Goal: Task Accomplishment & Management: Manage account settings

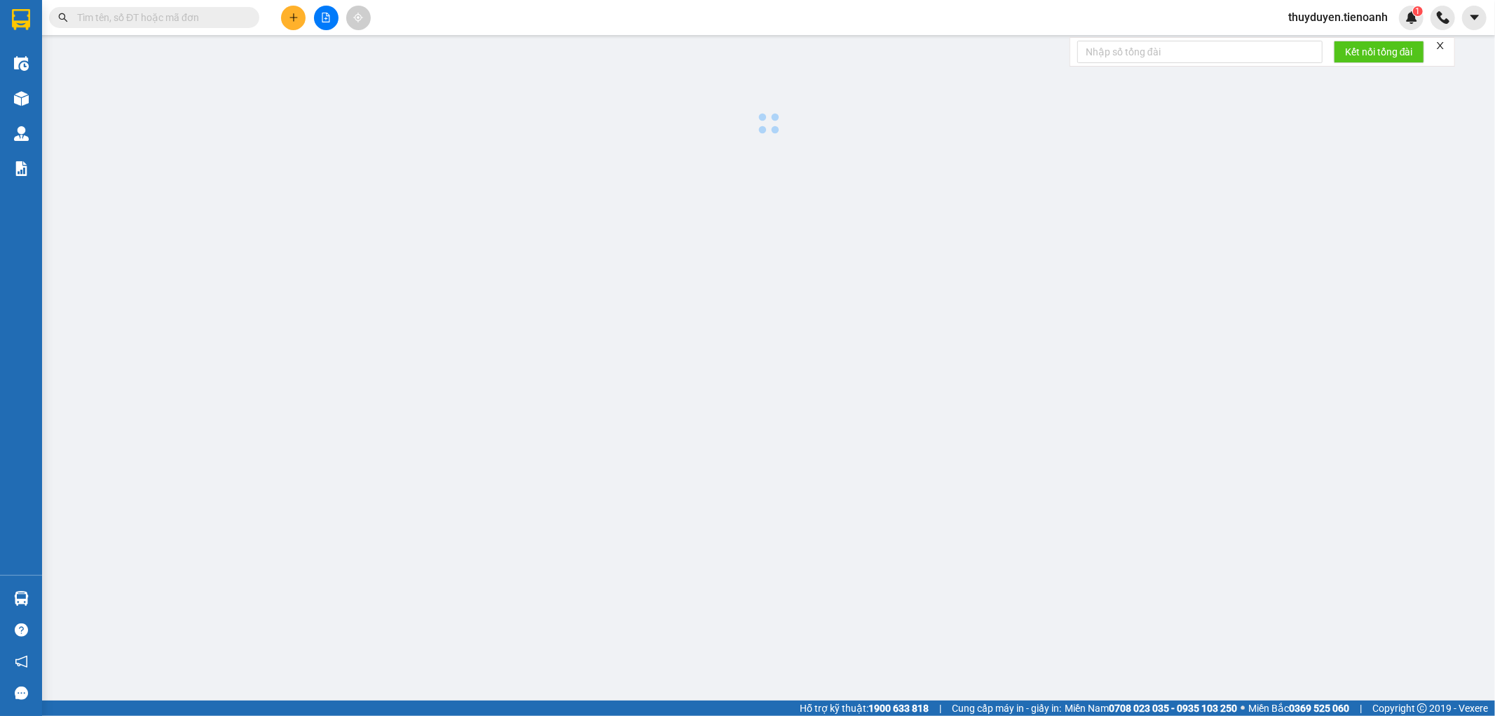
click at [285, 17] on button at bounding box center [293, 18] width 25 height 25
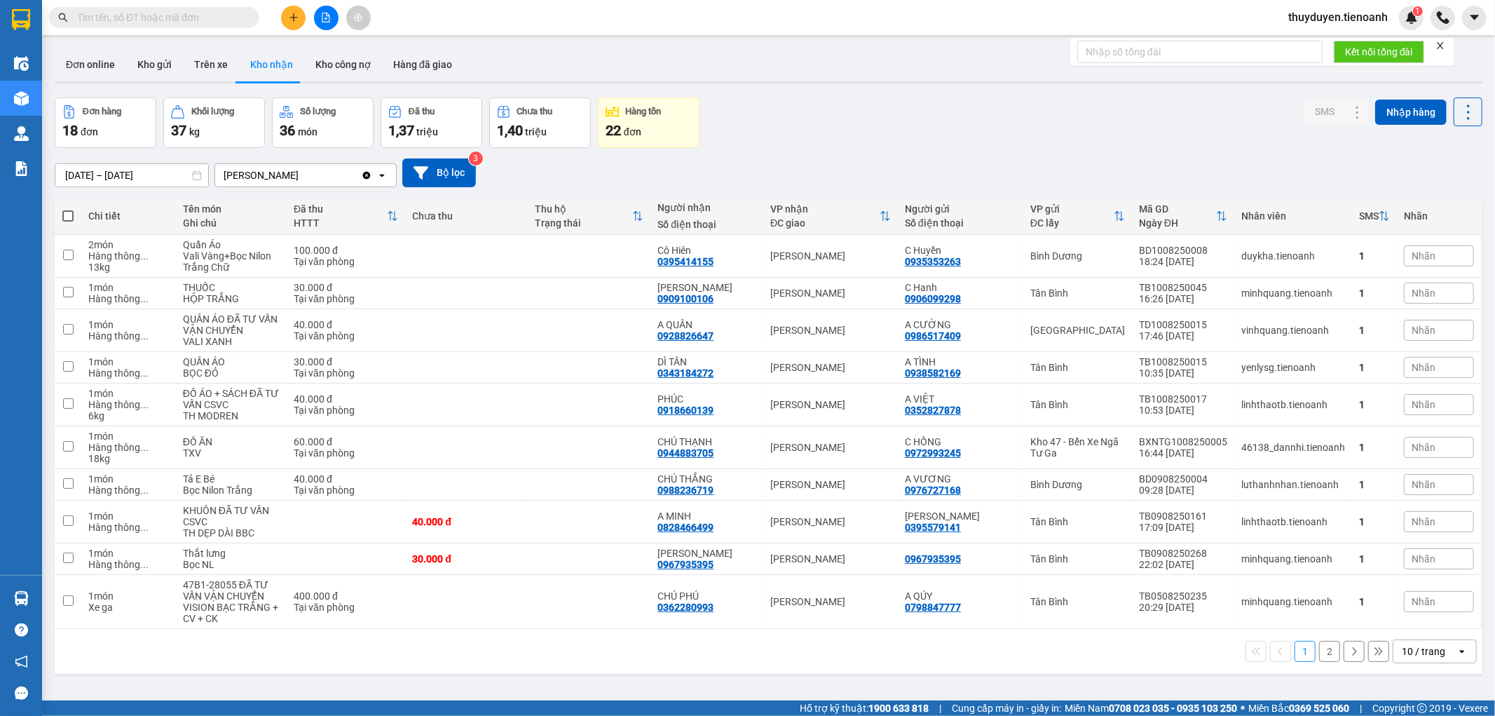
click at [208, 18] on input "text" at bounding box center [159, 17] width 165 height 15
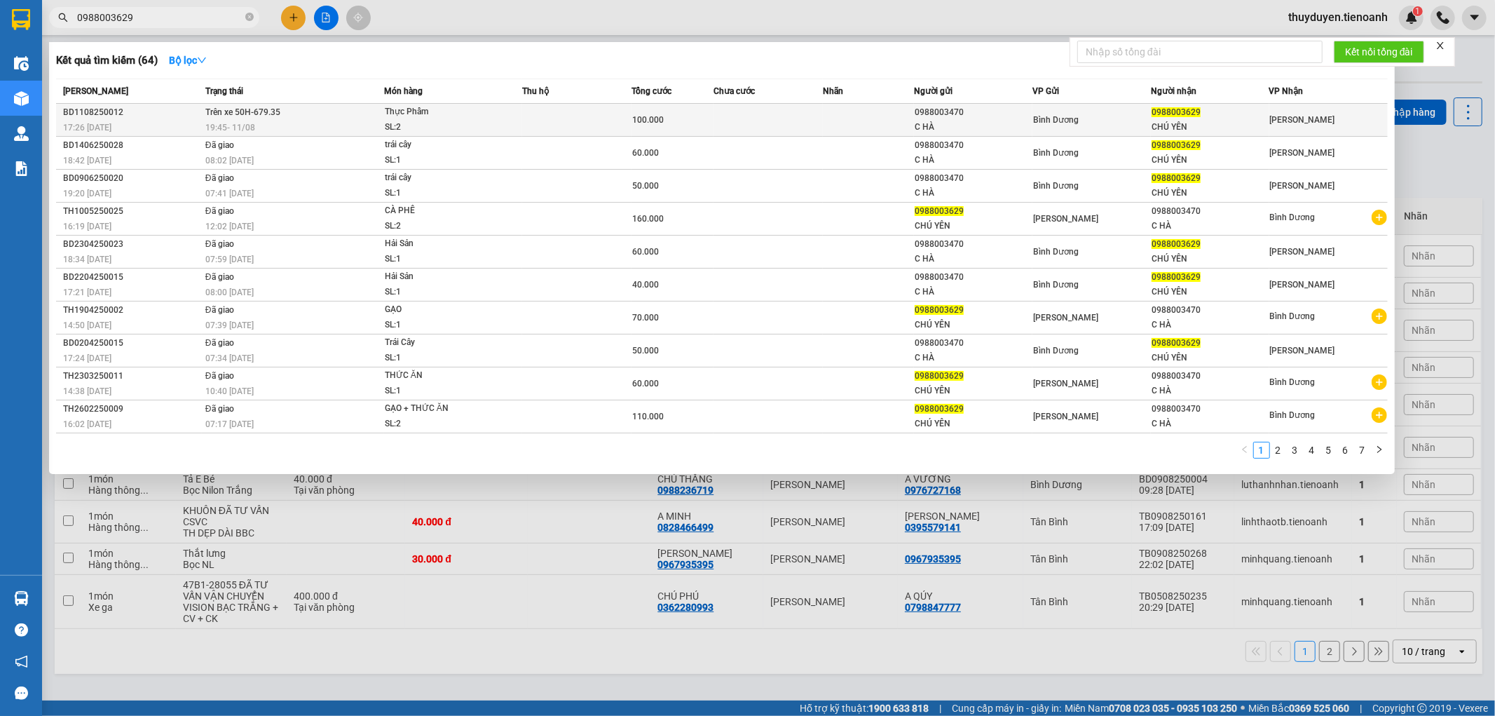
type input "0988003629"
click at [738, 119] on td at bounding box center [768, 120] width 109 height 33
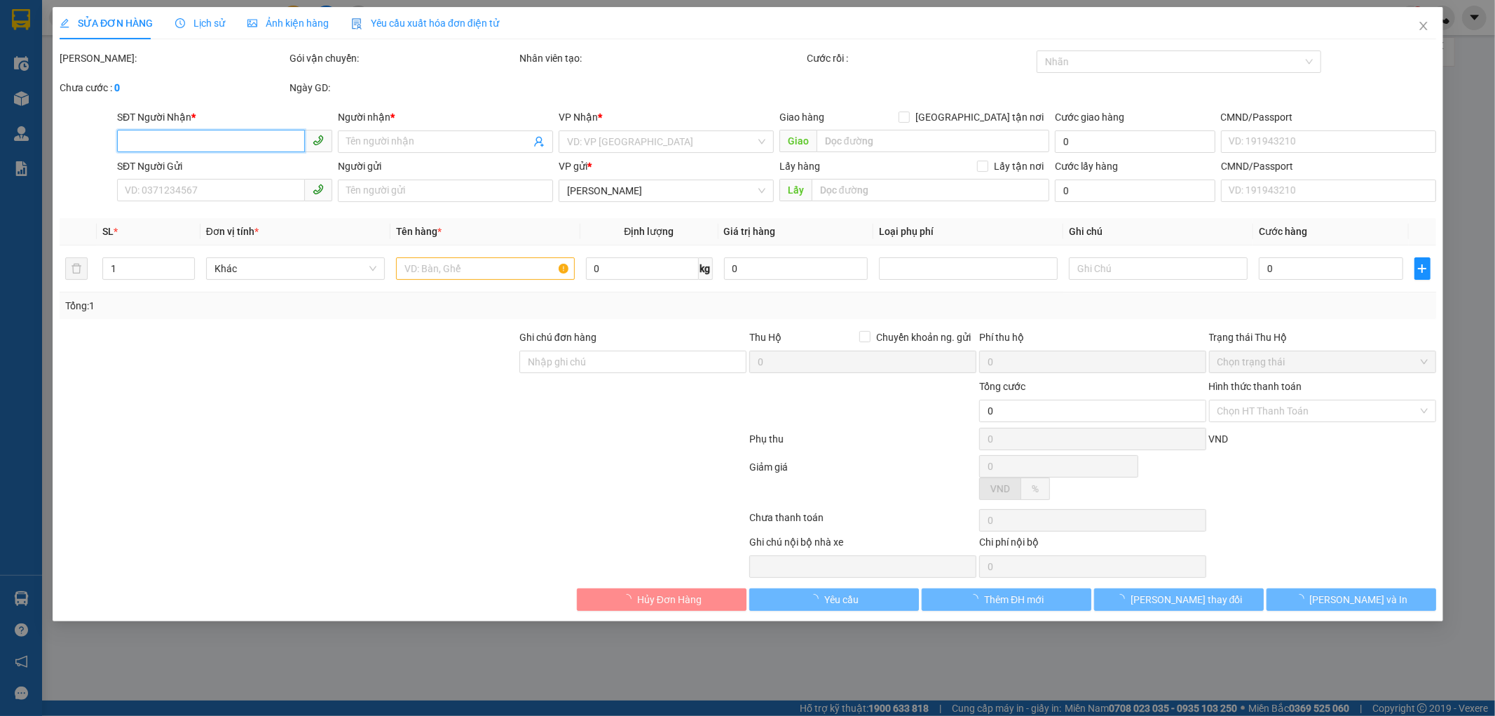
type input "0988003629"
type input "CHÚ YÊN"
type input "0988003470"
type input "C HÀ"
type input "100.000"
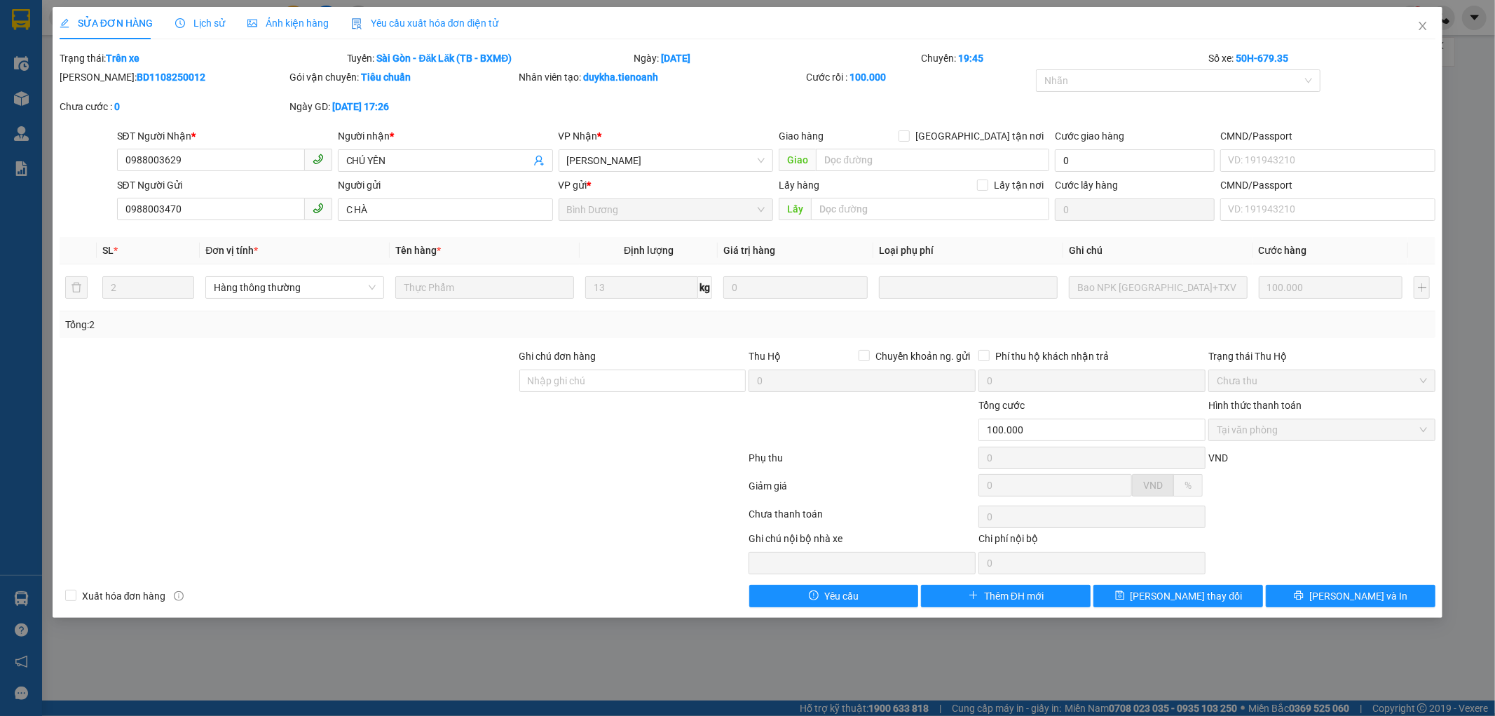
click at [261, 15] on div "Ảnh kiện hàng" at bounding box center [287, 22] width 81 height 15
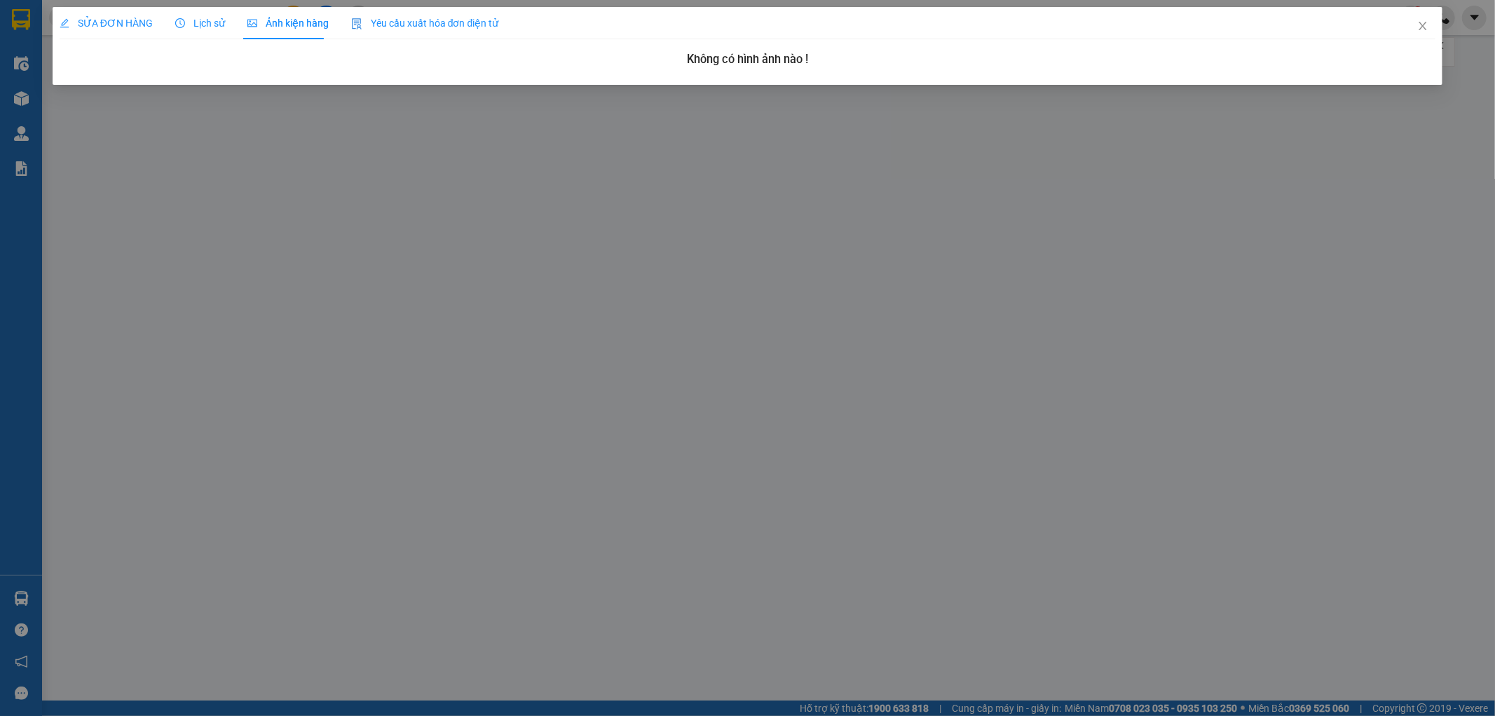
click at [212, 26] on span "Lịch sử" at bounding box center [200, 23] width 50 height 11
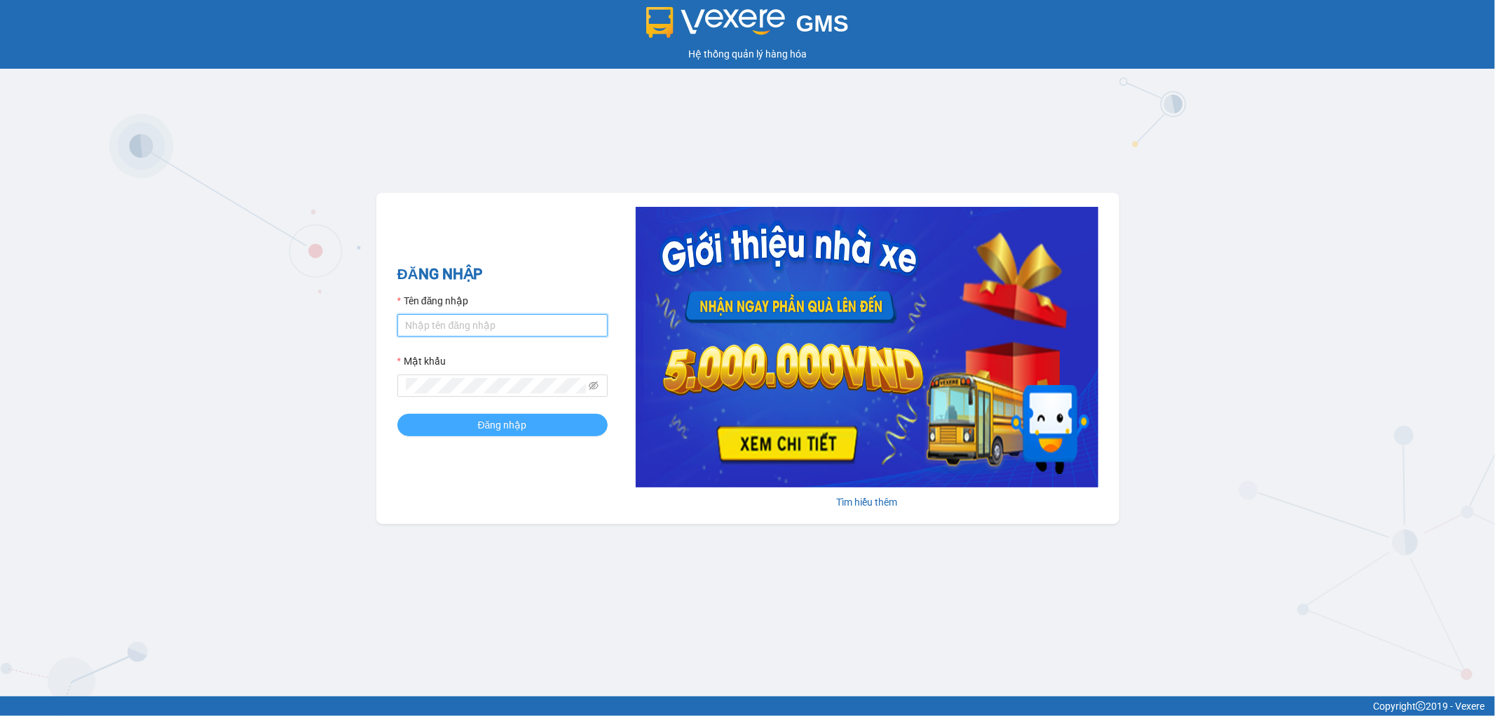
type input "thuyduyen.tienoanh"
click at [576, 423] on button "Đăng nhập" at bounding box center [503, 425] width 210 height 22
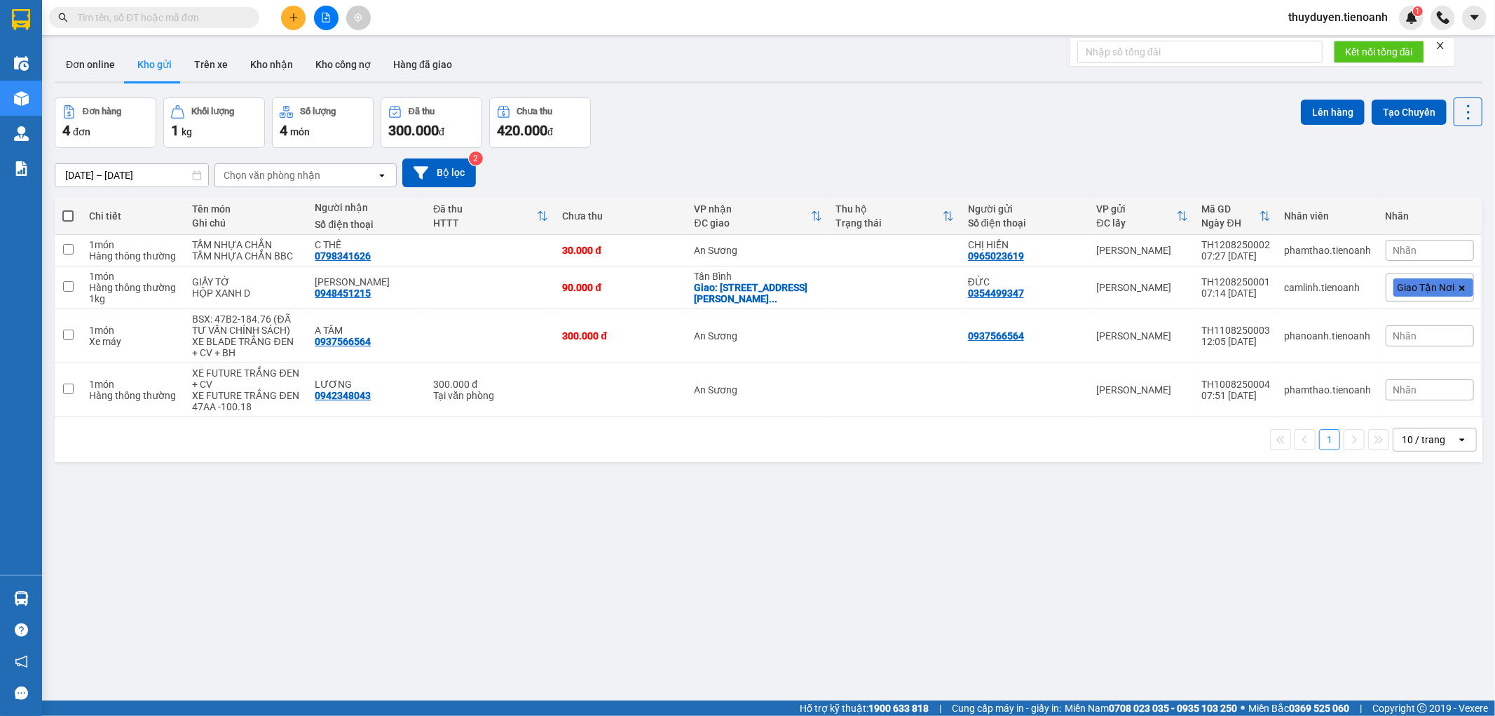
paste input "0938388656"
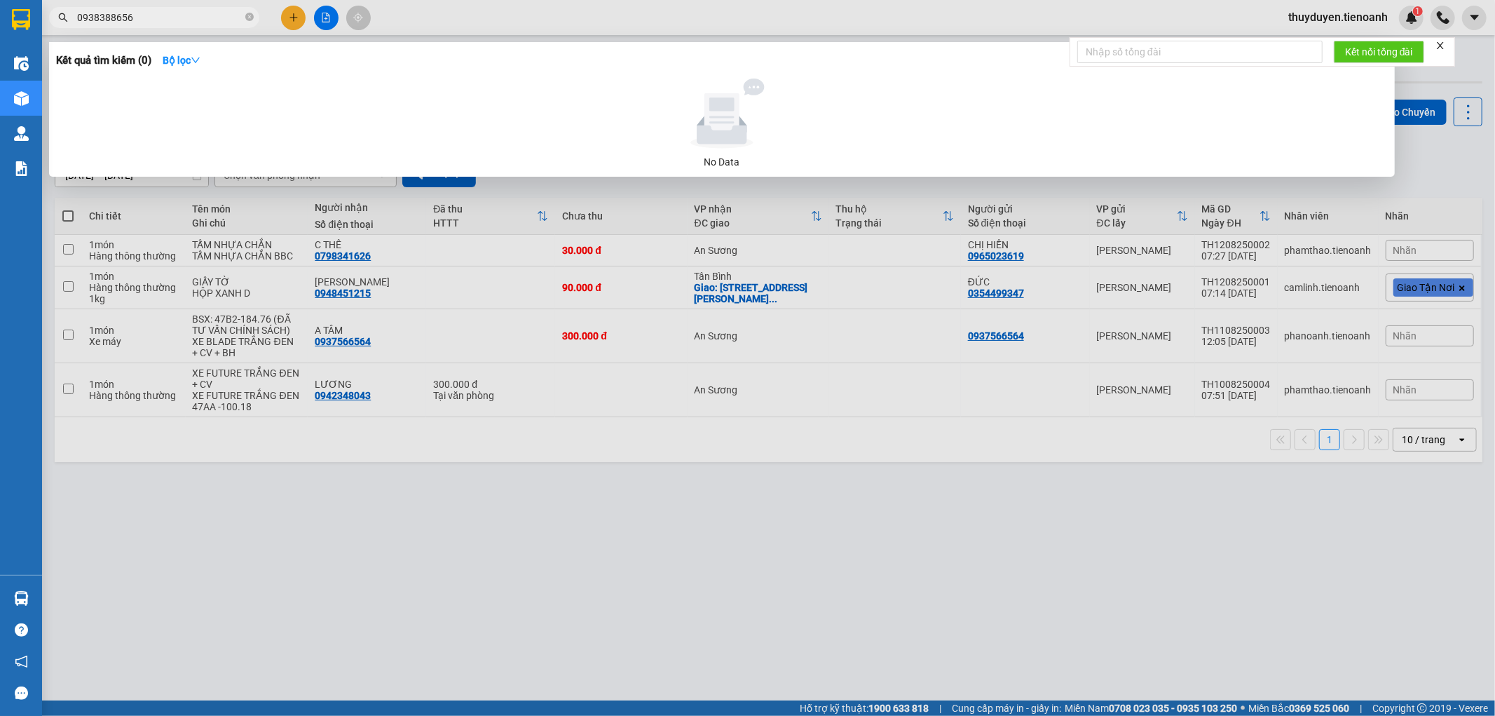
type input "0938388656"
click at [252, 15] on icon "close-circle" at bounding box center [249, 17] width 8 height 8
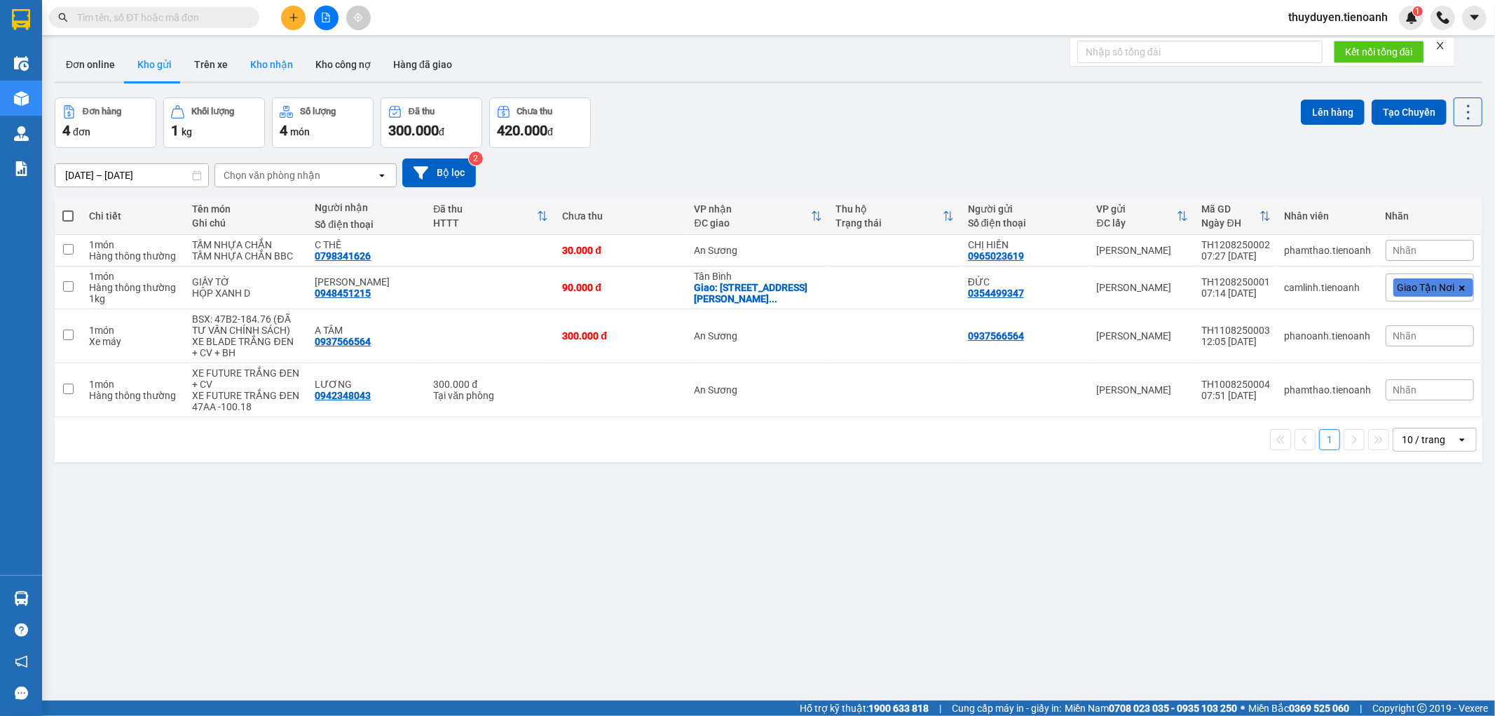
click at [283, 64] on button "Kho nhận" at bounding box center [271, 65] width 65 height 34
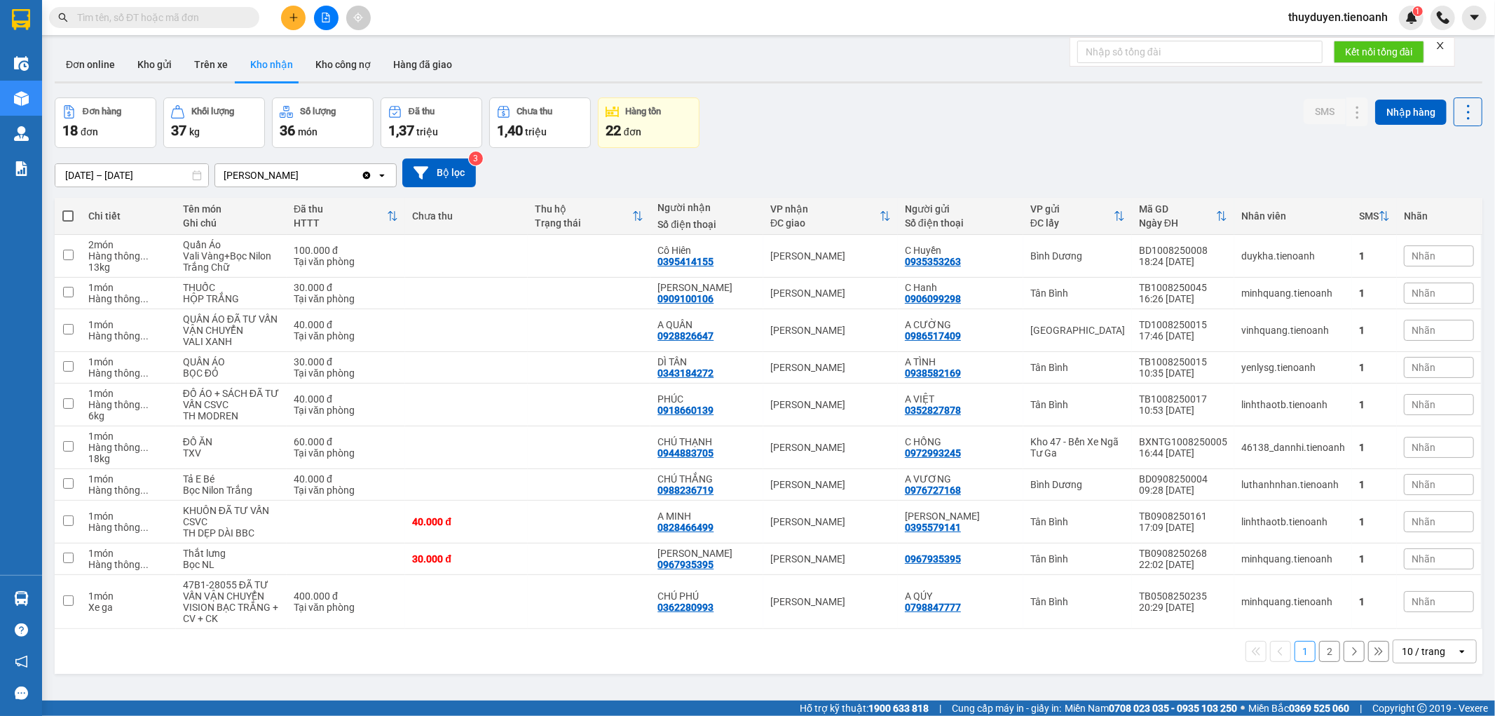
drag, startPoint x: 201, startPoint y: 8, endPoint x: 202, endPoint y: 18, distance: 10.5
click at [201, 12] on span at bounding box center [154, 17] width 210 height 21
click at [203, 22] on input "text" at bounding box center [159, 17] width 165 height 15
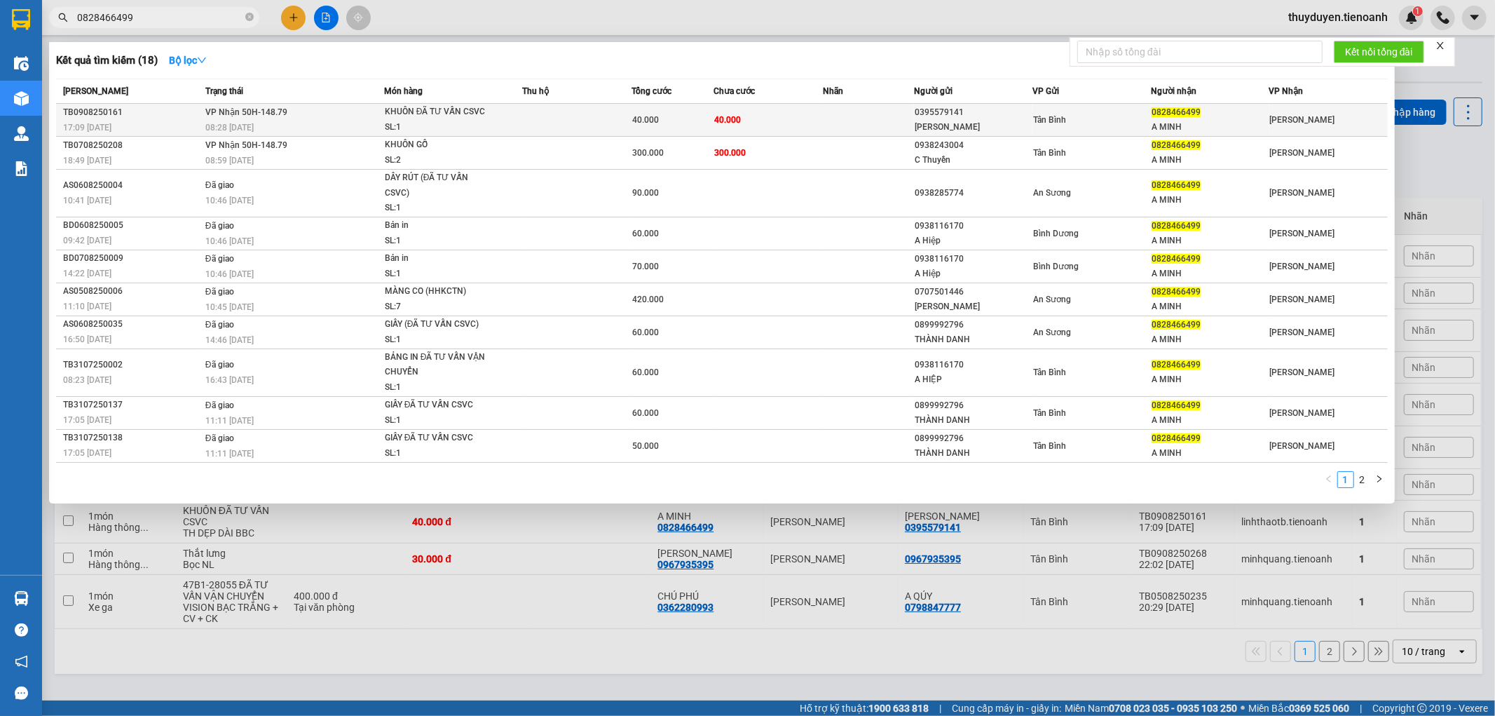
type input "0828466499"
click at [319, 117] on td "VP Nhận 50H-148.79 08:28 - 10/08" at bounding box center [293, 120] width 182 height 33
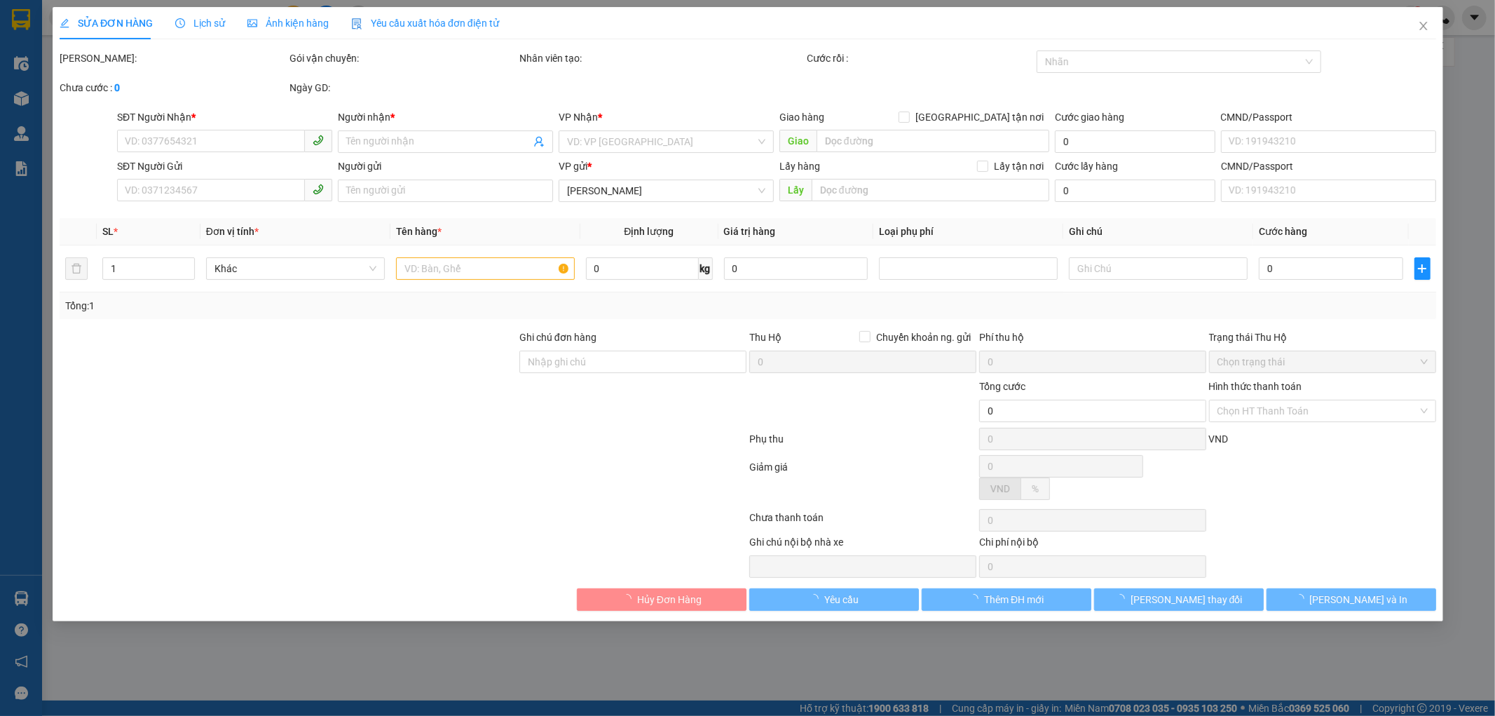
type input "0828466499"
type input "A MINH"
type input "0395579141"
type input "PHƯƠNG NAM"
type input "40.000"
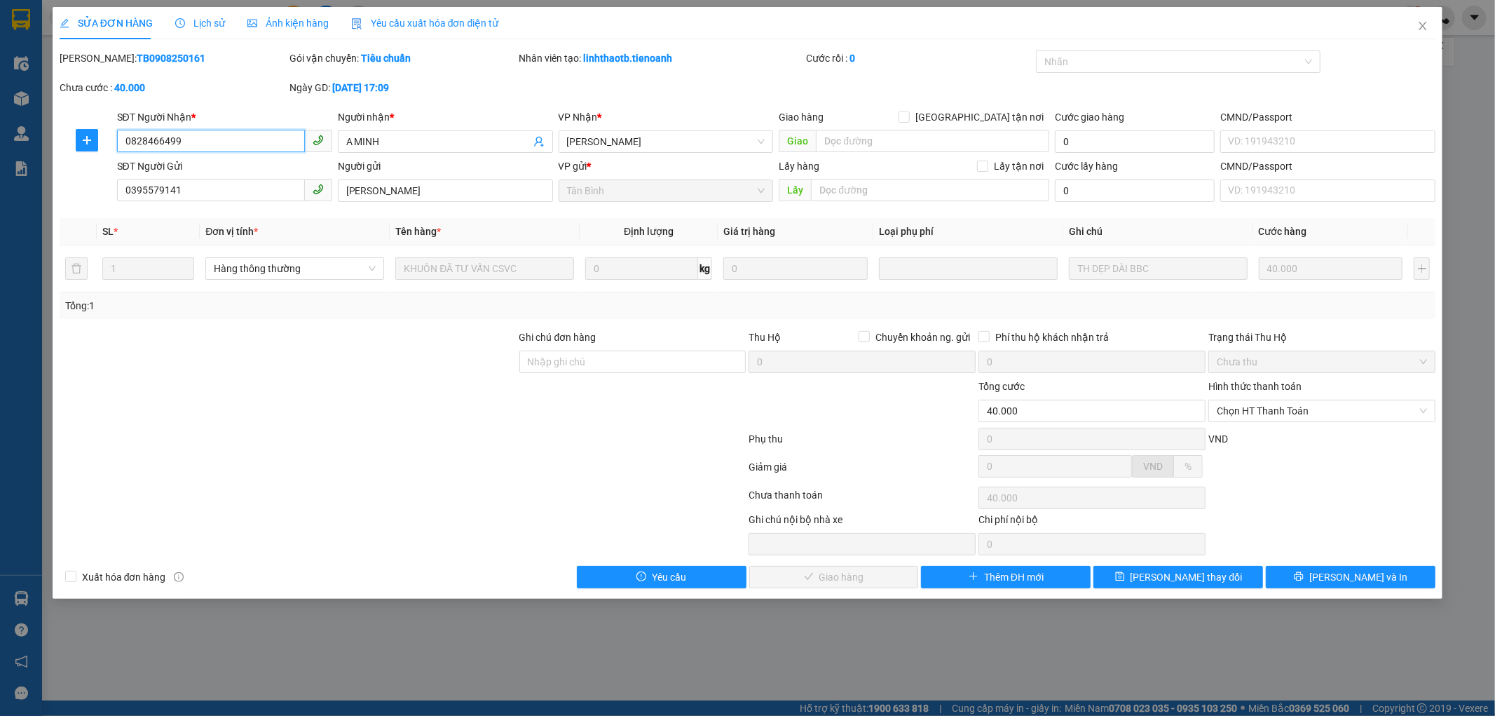
drag, startPoint x: 205, startPoint y: 149, endPoint x: 0, endPoint y: 190, distance: 208.7
click at [0, 190] on div "SỬA ĐƠN HÀNG Lịch sử Ảnh kiện hàng Yêu cầu xuất hóa đơn điện tử Total Paid Fee …" at bounding box center [747, 358] width 1495 height 716
click at [1265, 411] on span "Chọn HT Thanh Toán" at bounding box center [1322, 410] width 210 height 21
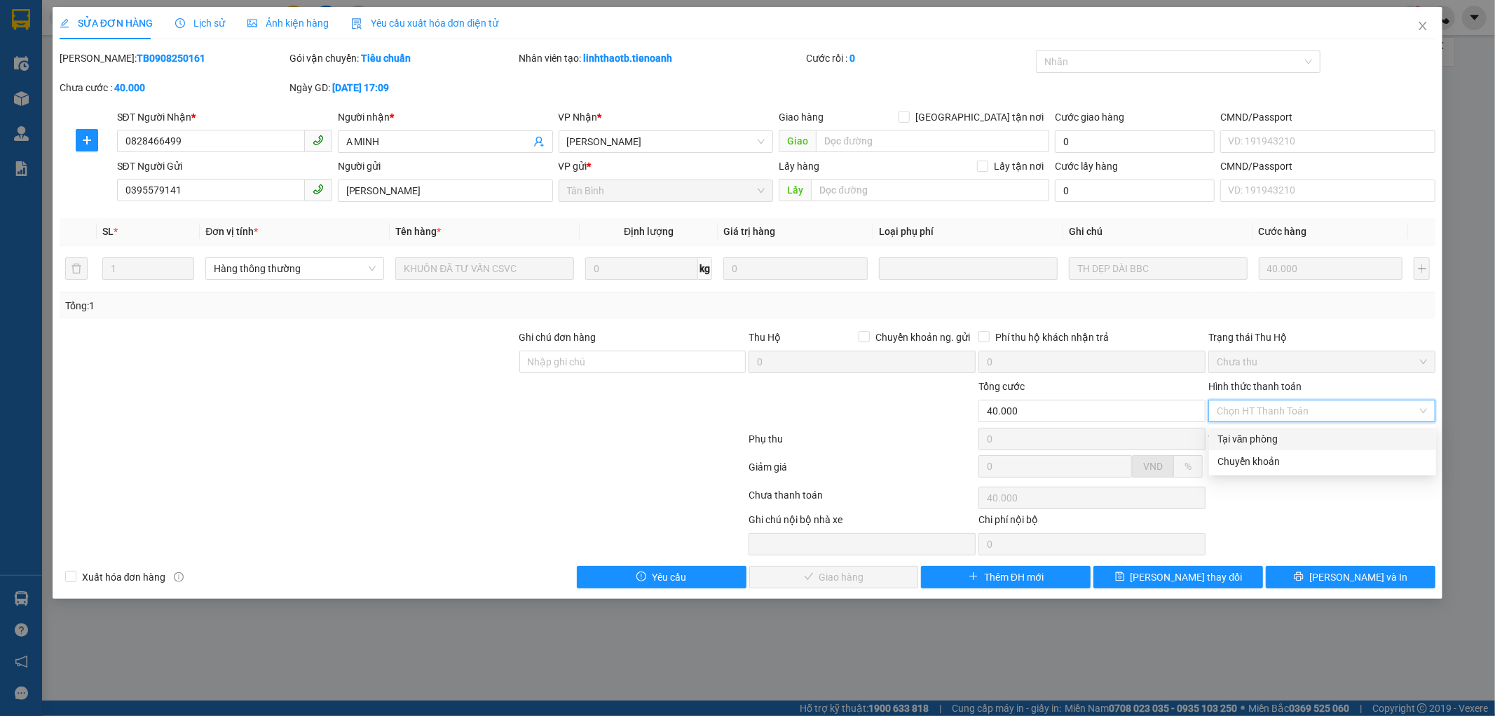
click at [1263, 435] on div "Tại văn phòng" at bounding box center [1323, 438] width 210 height 15
type input "0"
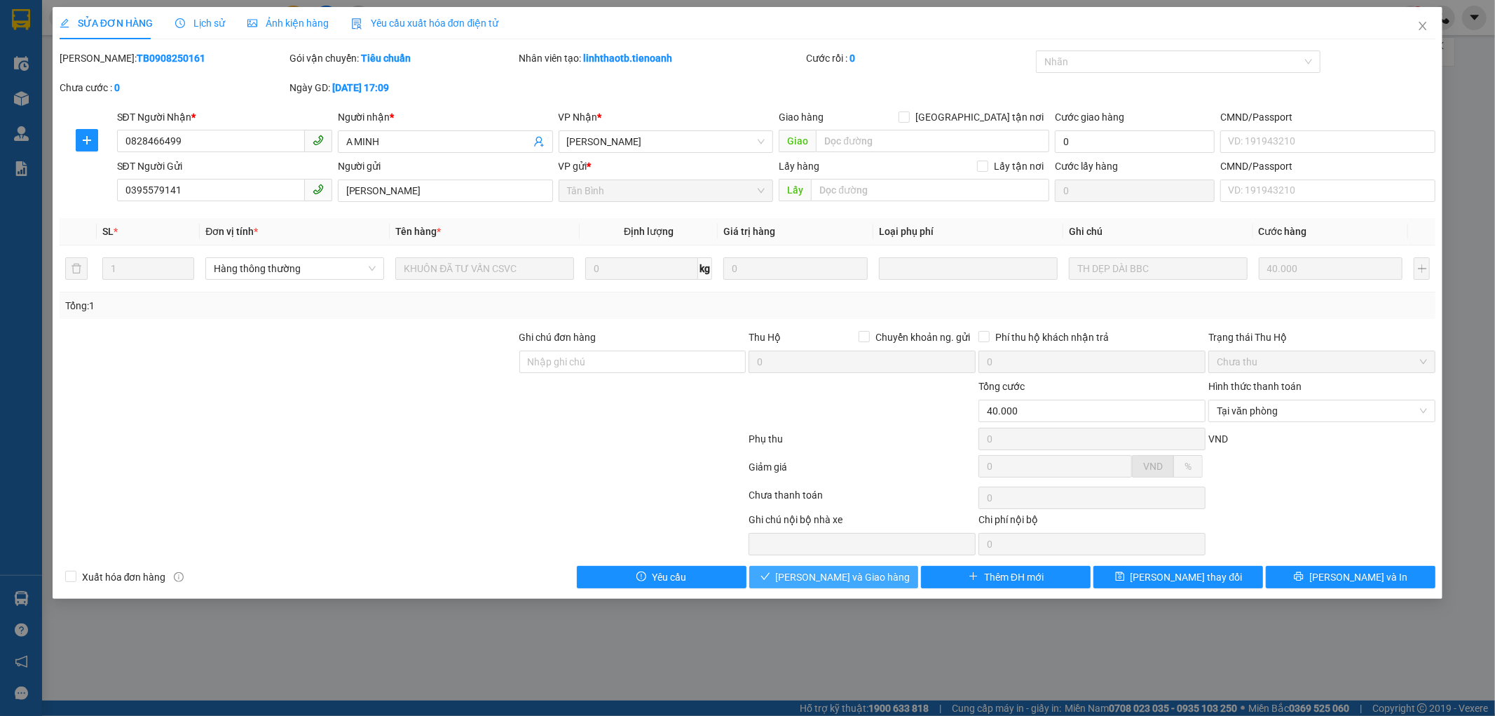
click at [808, 583] on span "Lưu và Giao hàng" at bounding box center [843, 576] width 135 height 15
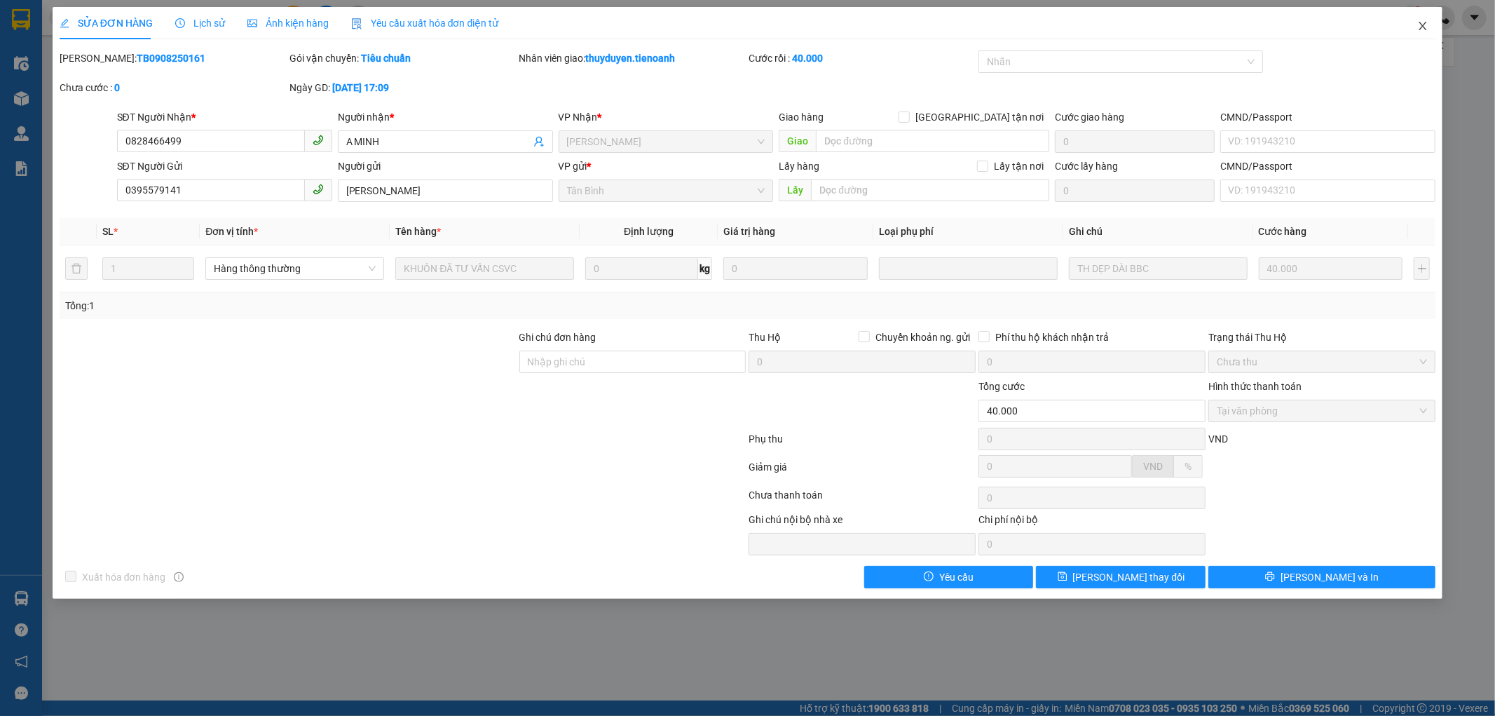
click at [1423, 30] on icon "close" at bounding box center [1423, 25] width 11 height 11
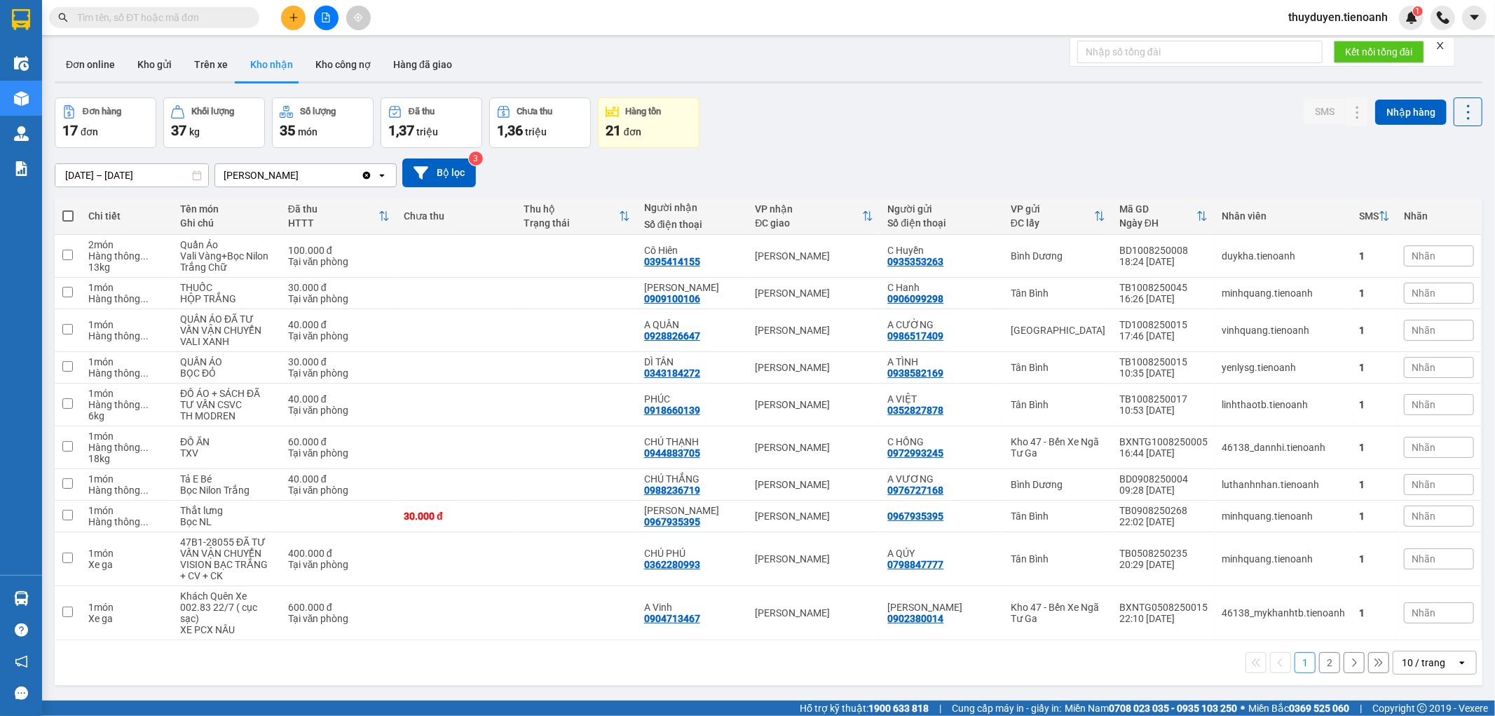
click at [187, 13] on input "text" at bounding box center [159, 17] width 165 height 15
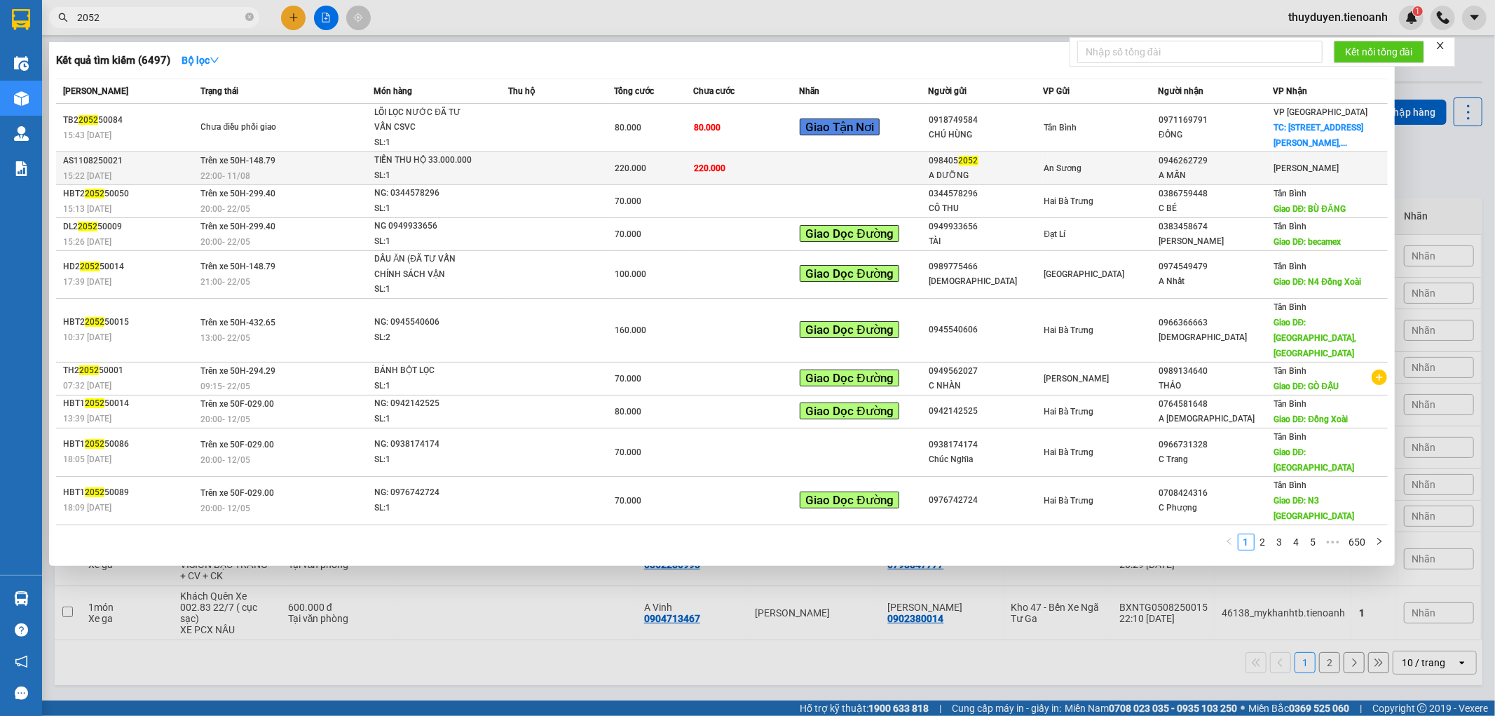
type input "2052"
click at [508, 171] on td at bounding box center [561, 168] width 106 height 33
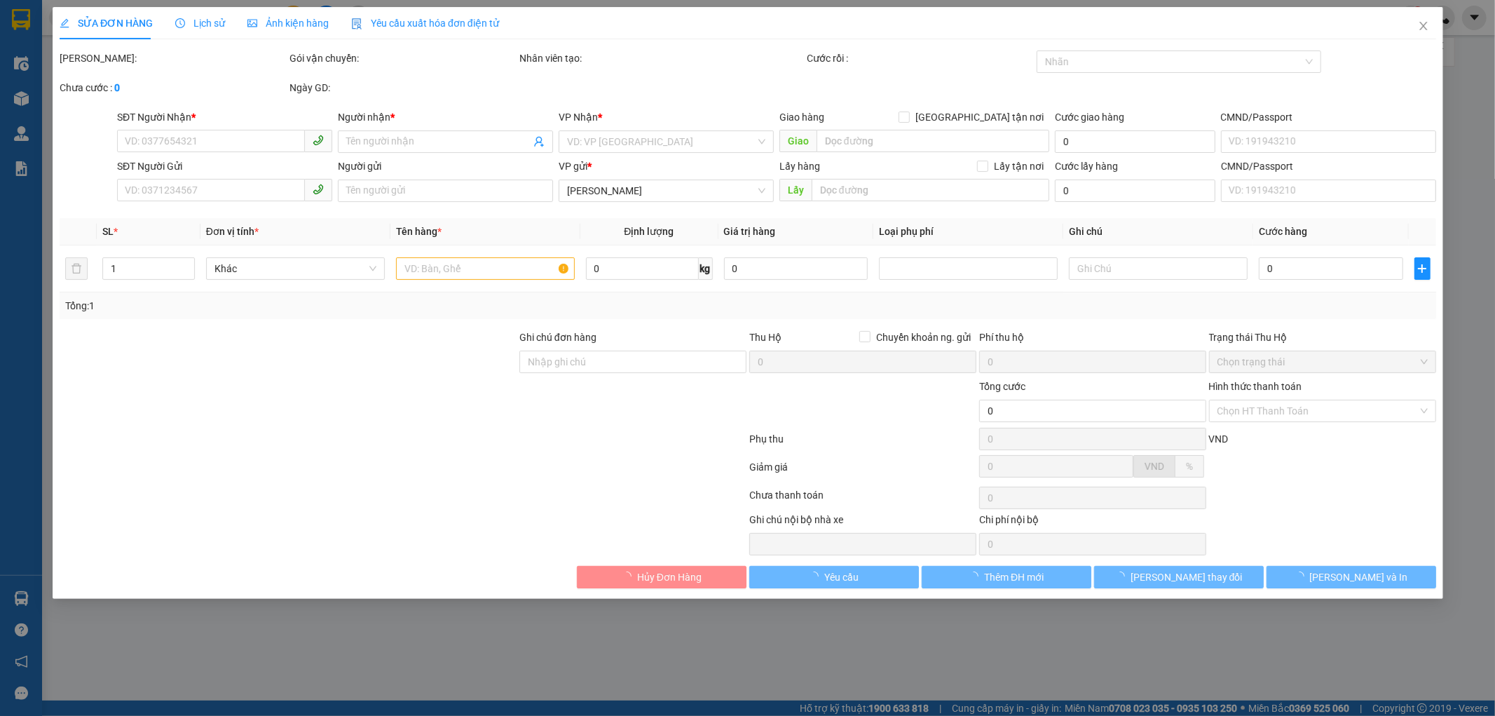
type input "0946262729"
type input "A MẪN"
type input "0984052052"
type input "A DƯỠNG"
type input "220.000"
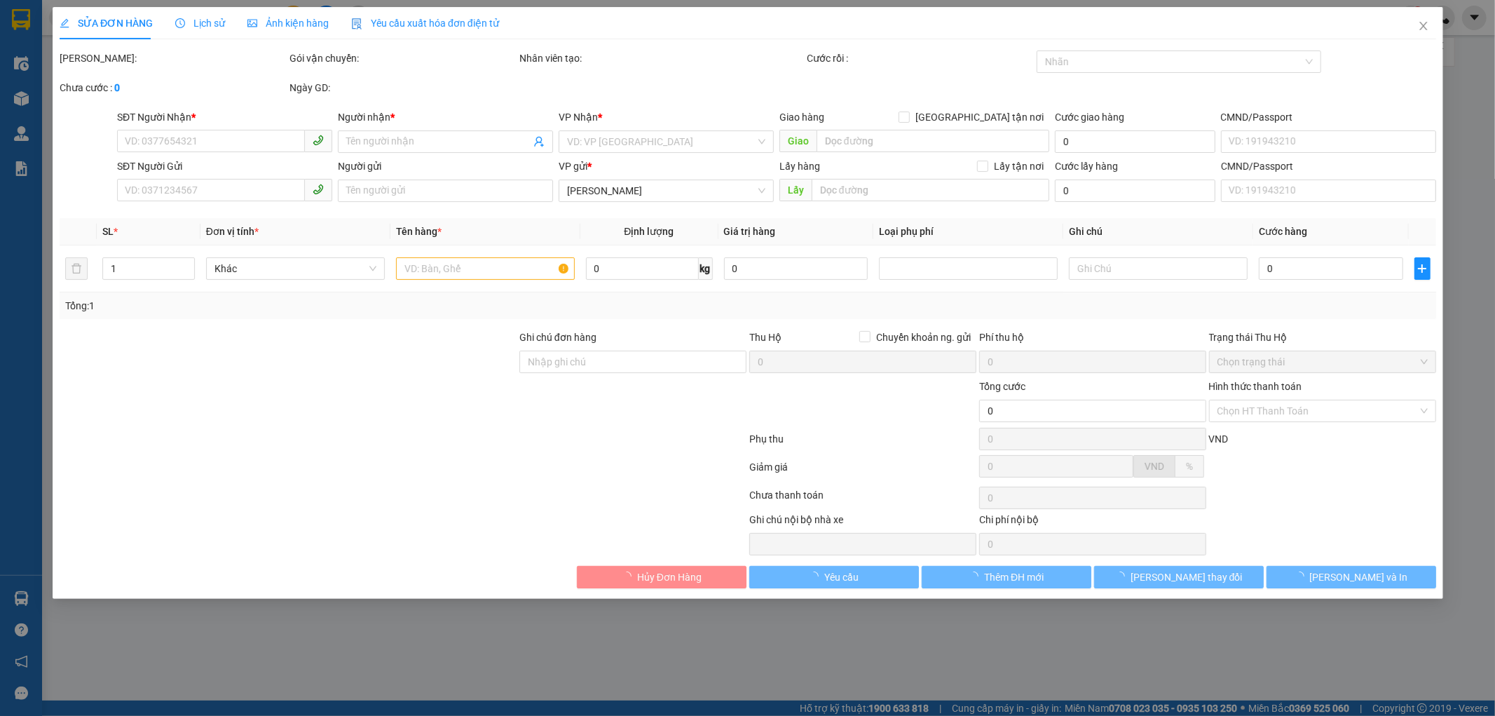
type input "220.000"
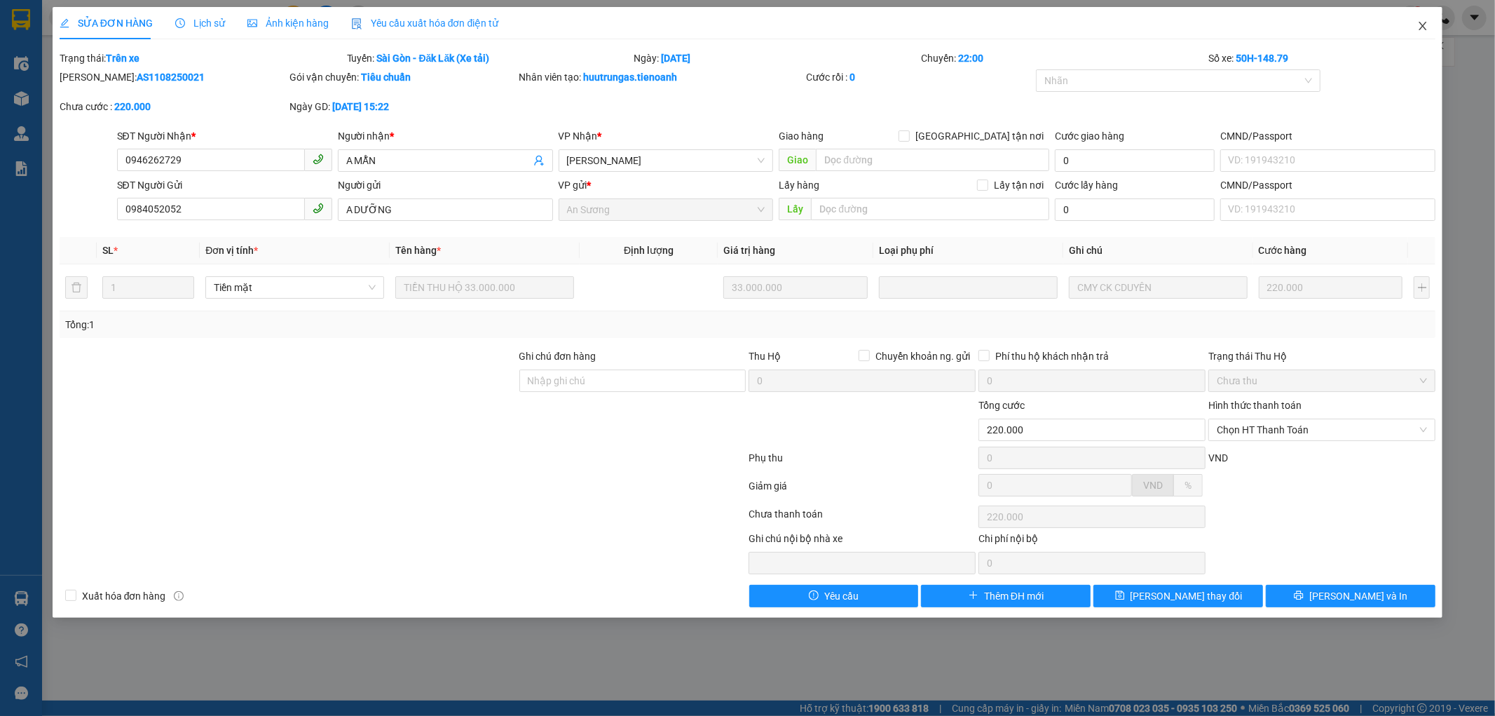
click at [1420, 25] on icon "close" at bounding box center [1423, 25] width 11 height 11
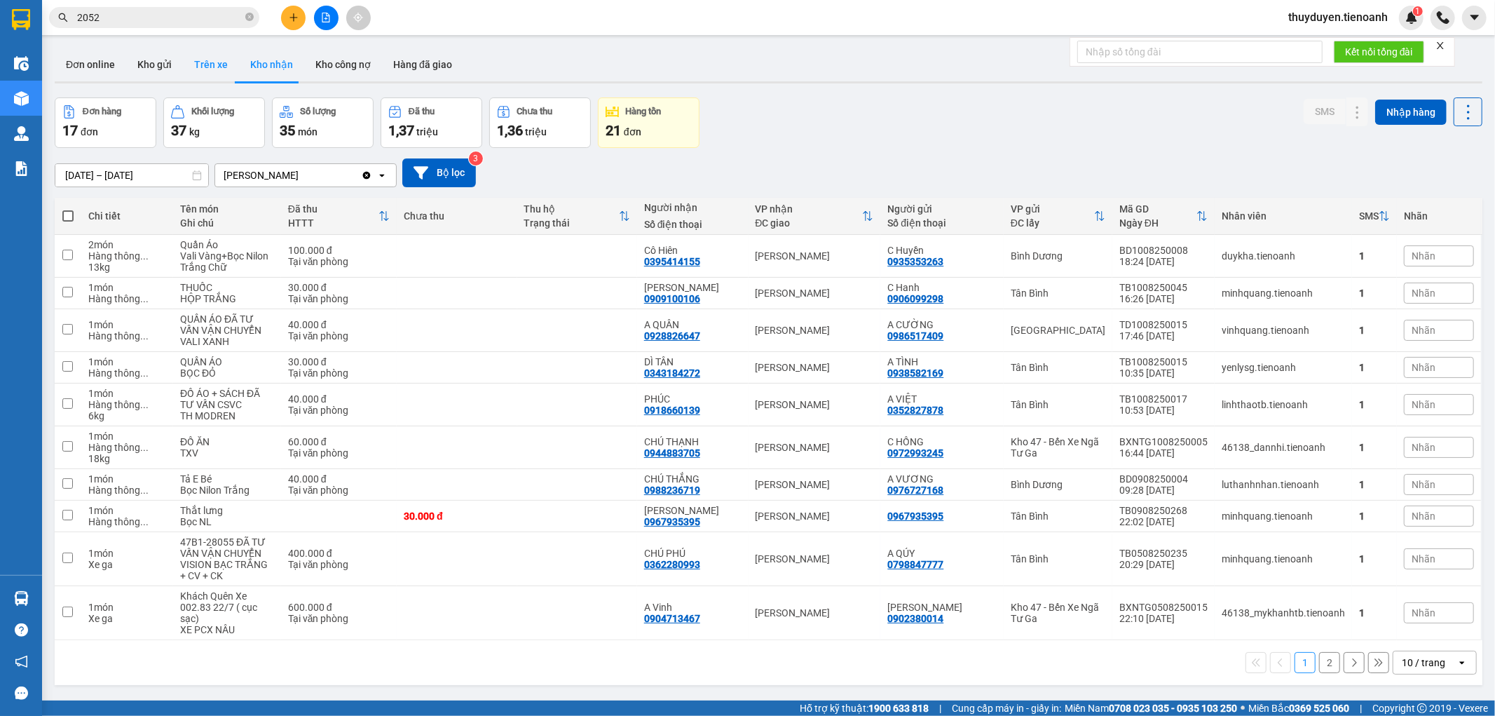
click at [193, 73] on button "Trên xe" at bounding box center [211, 65] width 56 height 34
type input "[DATE] – [DATE]"
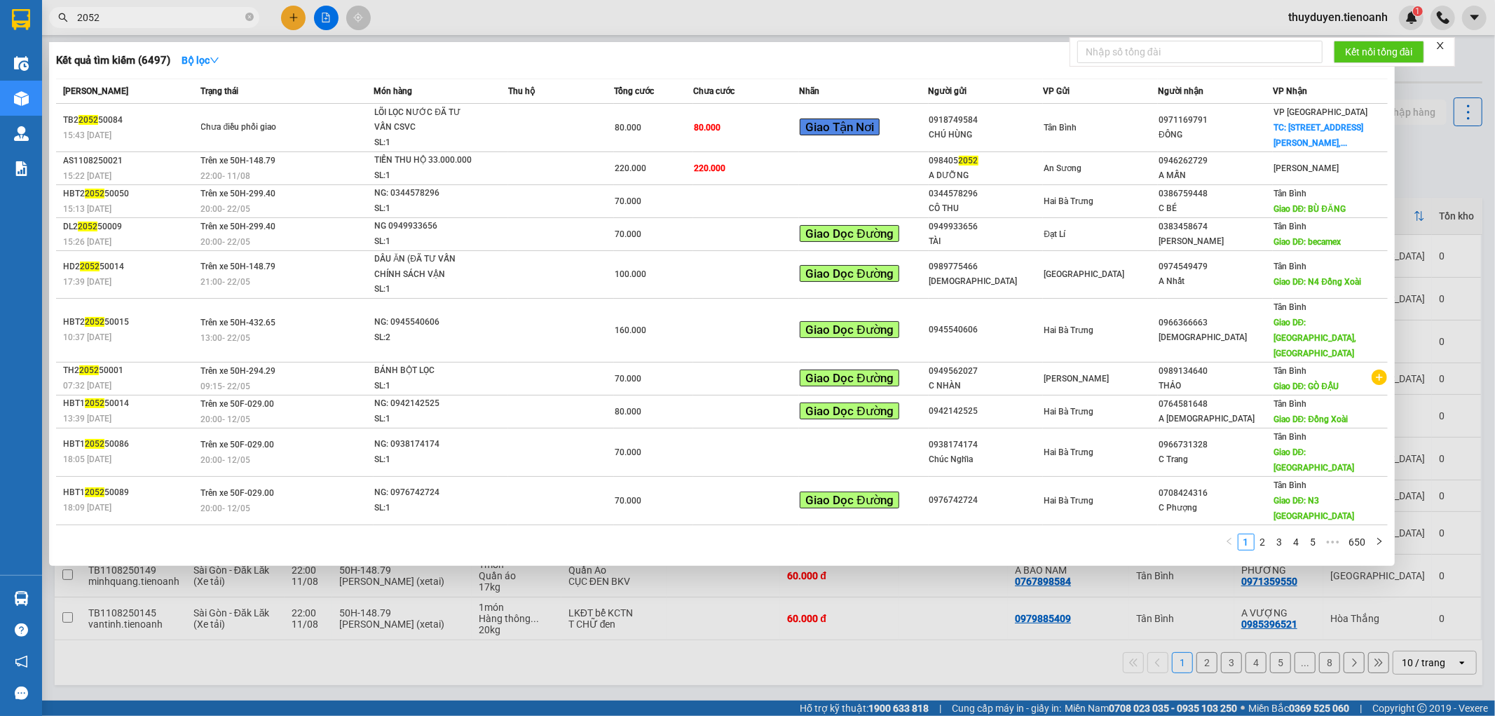
click at [193, 23] on input "2052" at bounding box center [159, 17] width 165 height 15
drag, startPoint x: 1012, startPoint y: 670, endPoint x: 895, endPoint y: 450, distance: 248.7
click at [1012, 667] on div at bounding box center [747, 358] width 1495 height 716
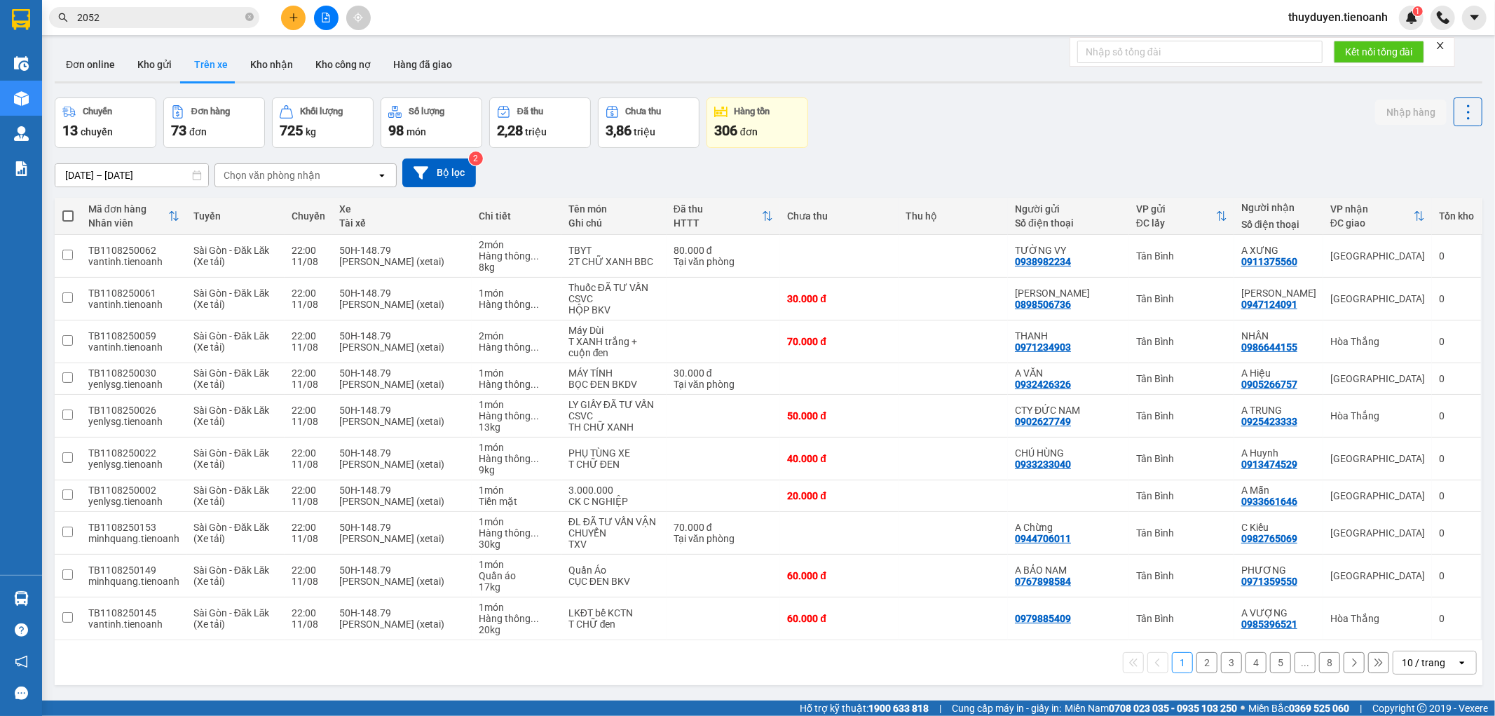
click at [283, 174] on div "Chọn văn phòng nhận" at bounding box center [272, 175] width 97 height 14
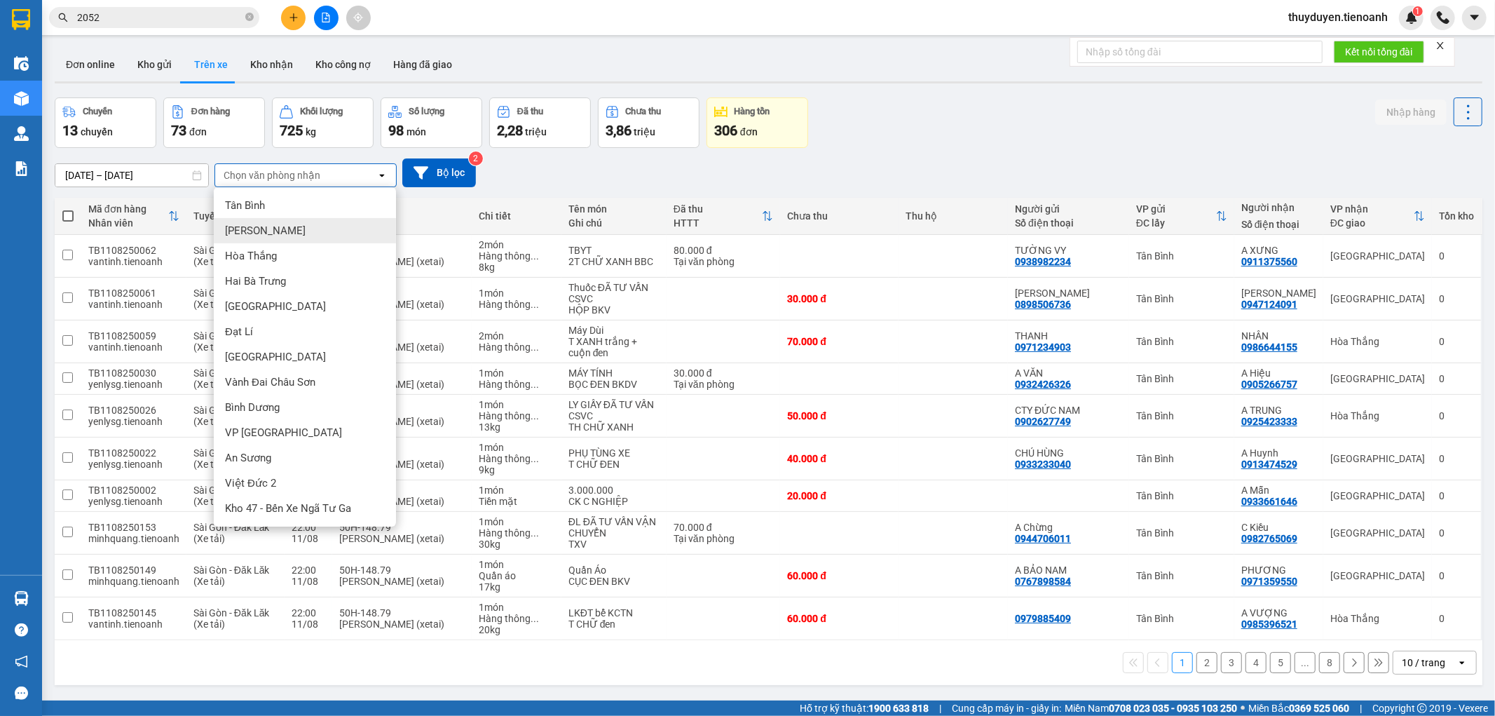
click at [261, 233] on div "[PERSON_NAME]" at bounding box center [305, 230] width 182 height 25
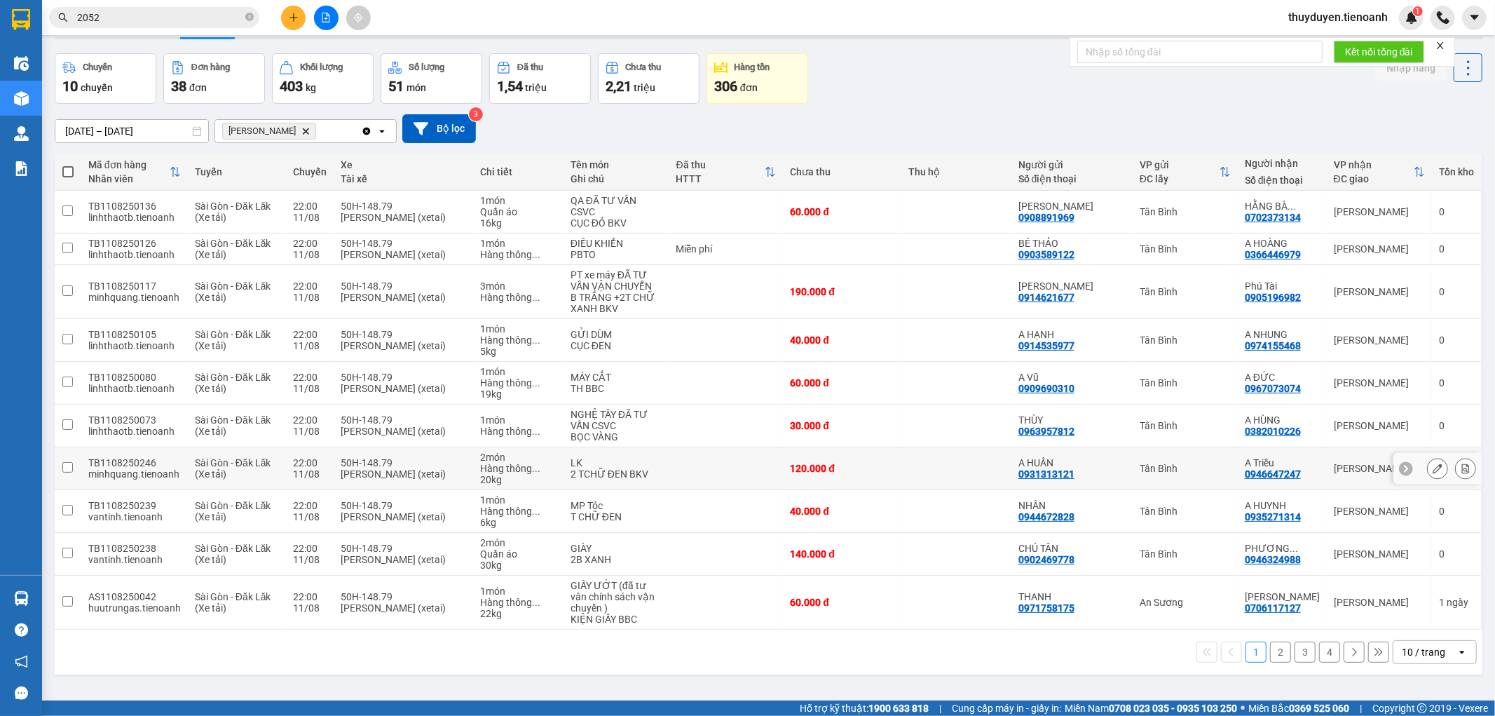
scroll to position [64, 0]
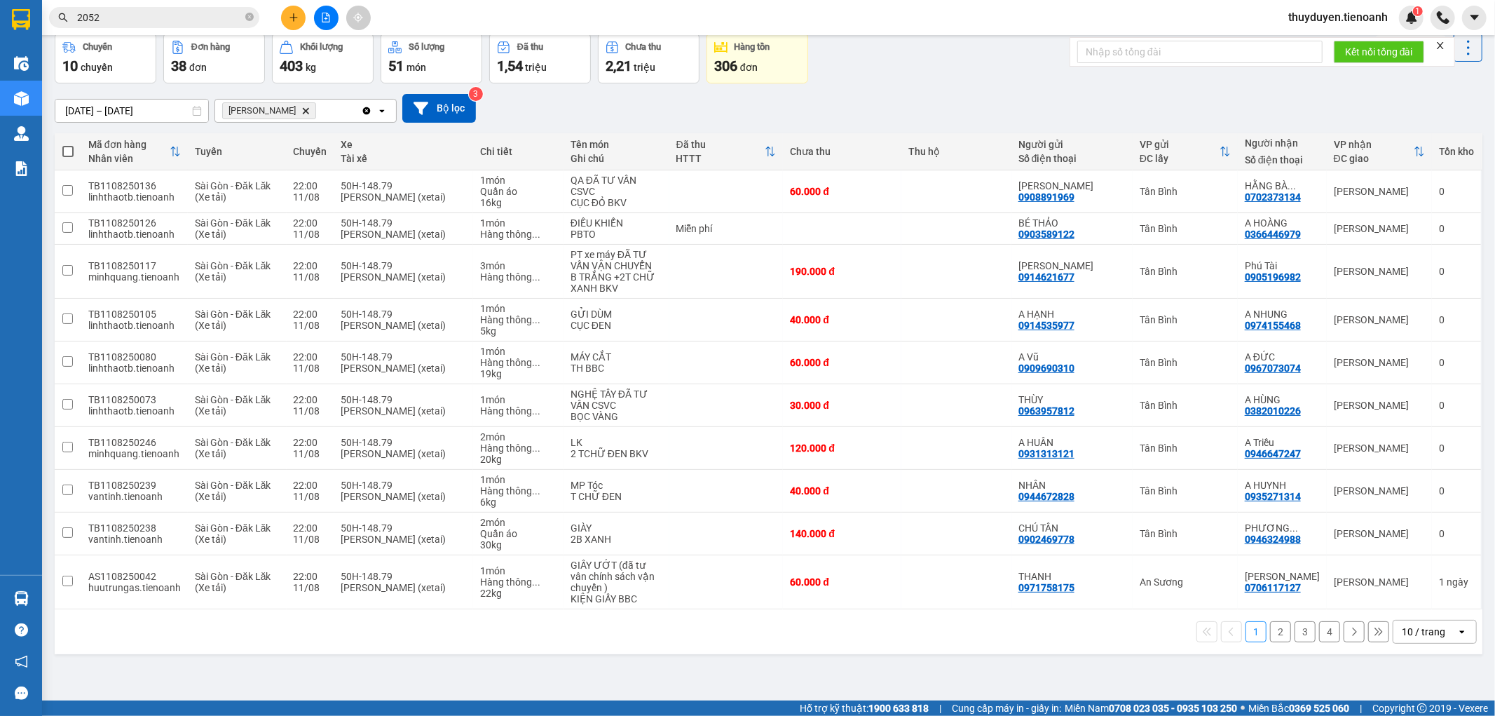
click at [1429, 639] on div "10 / trang" at bounding box center [1423, 632] width 43 height 14
click at [1434, 604] on span "100 / trang" at bounding box center [1417, 602] width 50 height 14
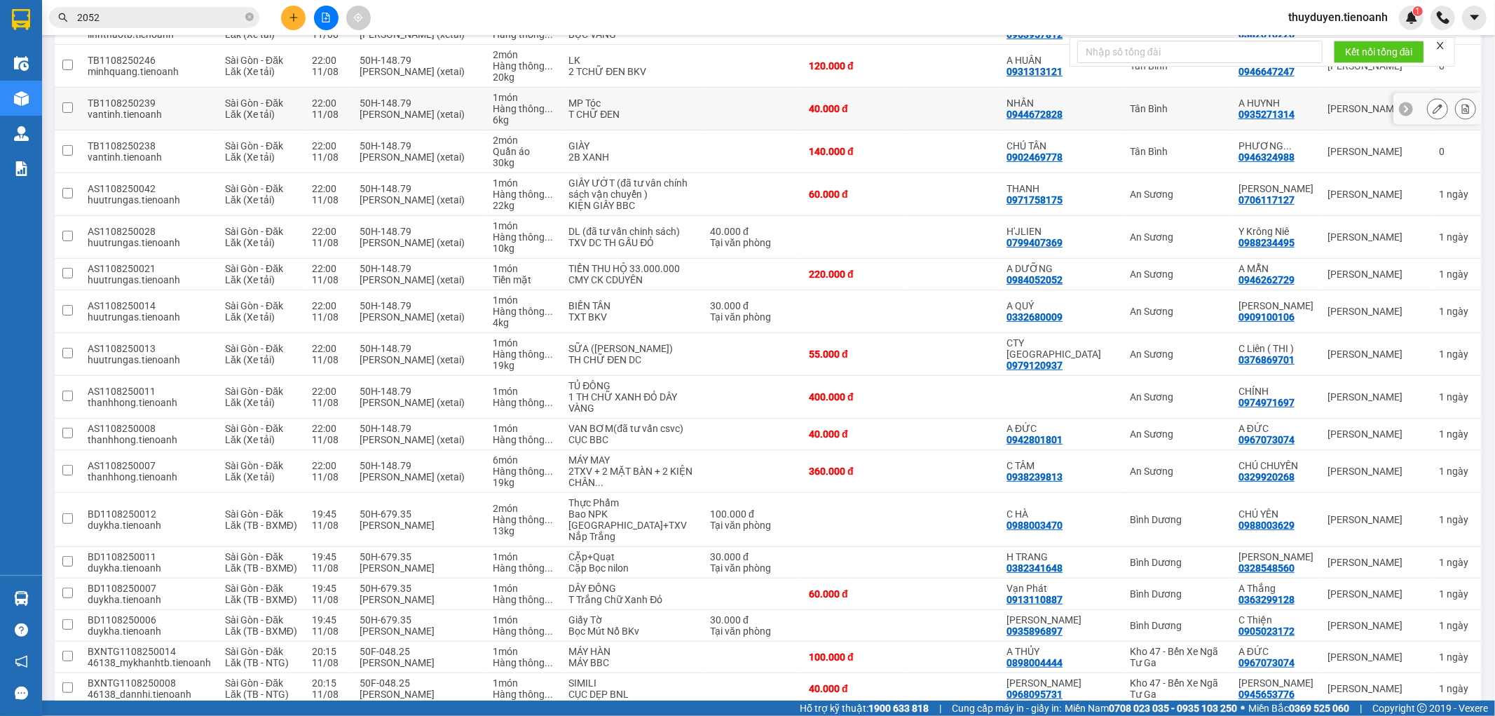
scroll to position [454, 0]
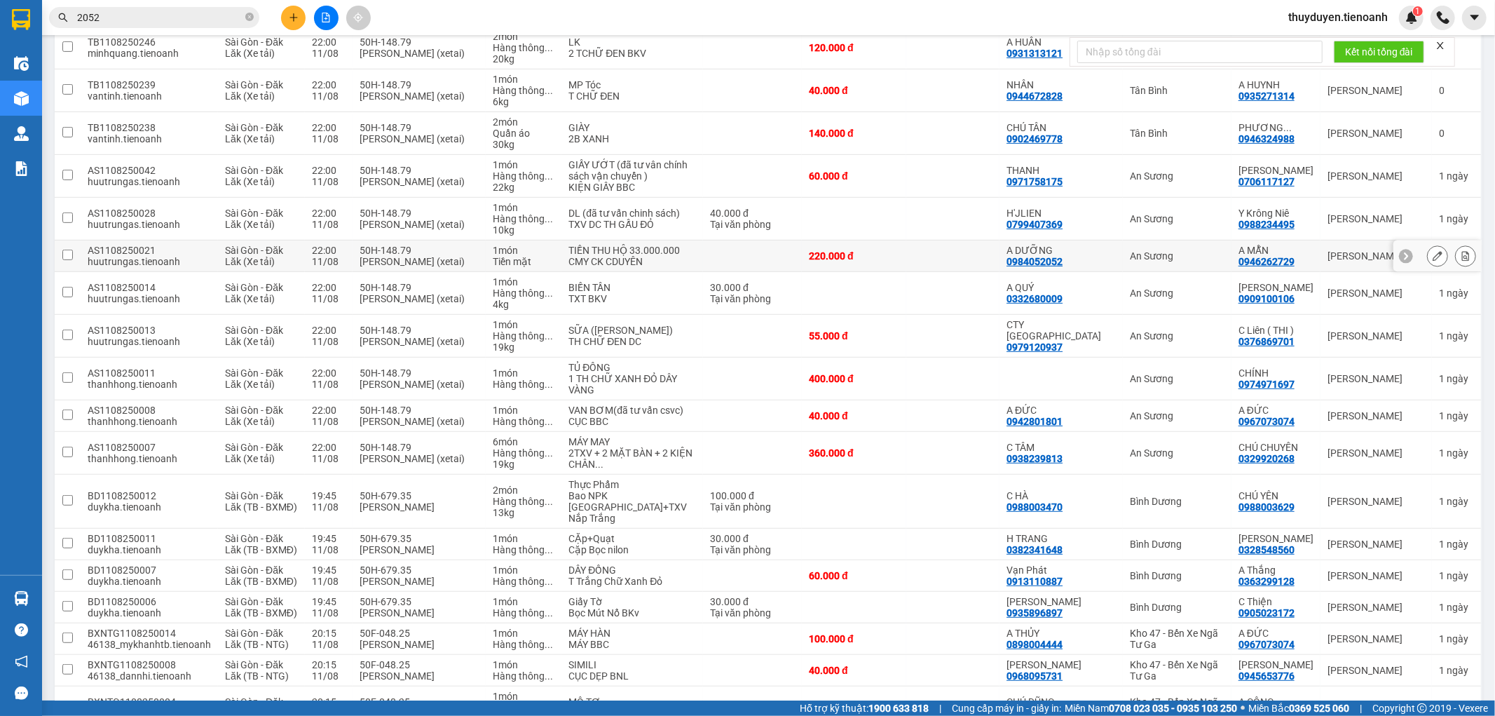
click at [1203, 261] on div "An Sương" at bounding box center [1177, 255] width 95 height 11
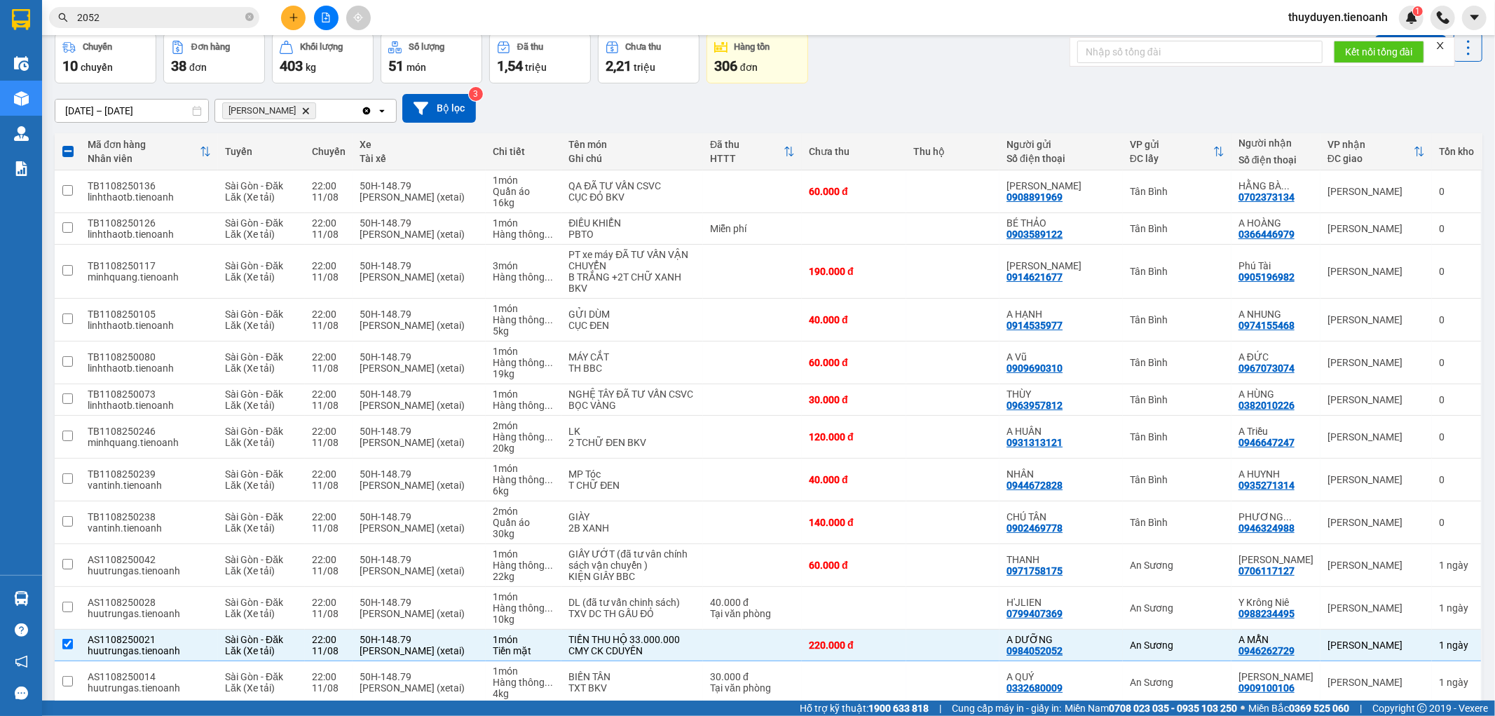
scroll to position [0, 0]
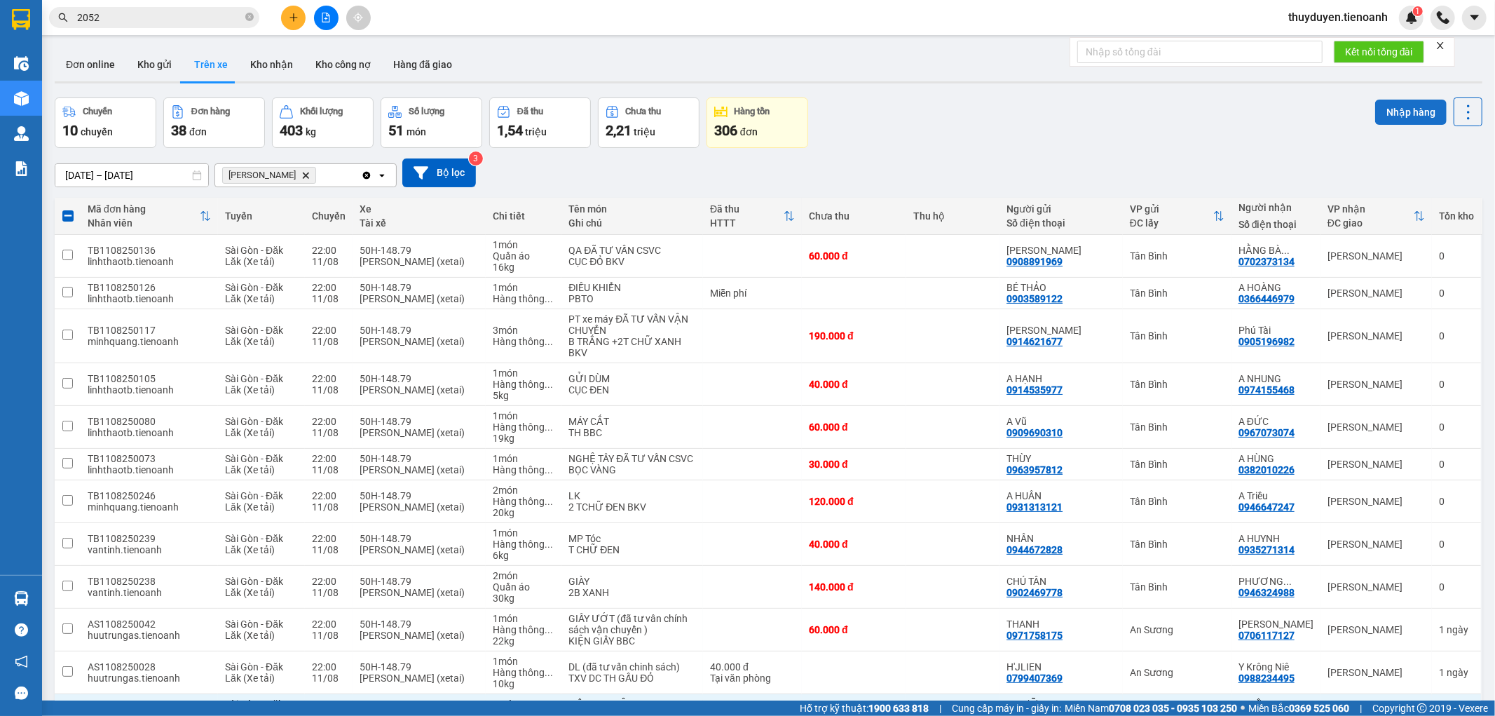
click at [1379, 112] on button "Nhập hàng" at bounding box center [1411, 112] width 72 height 25
checkbox input "false"
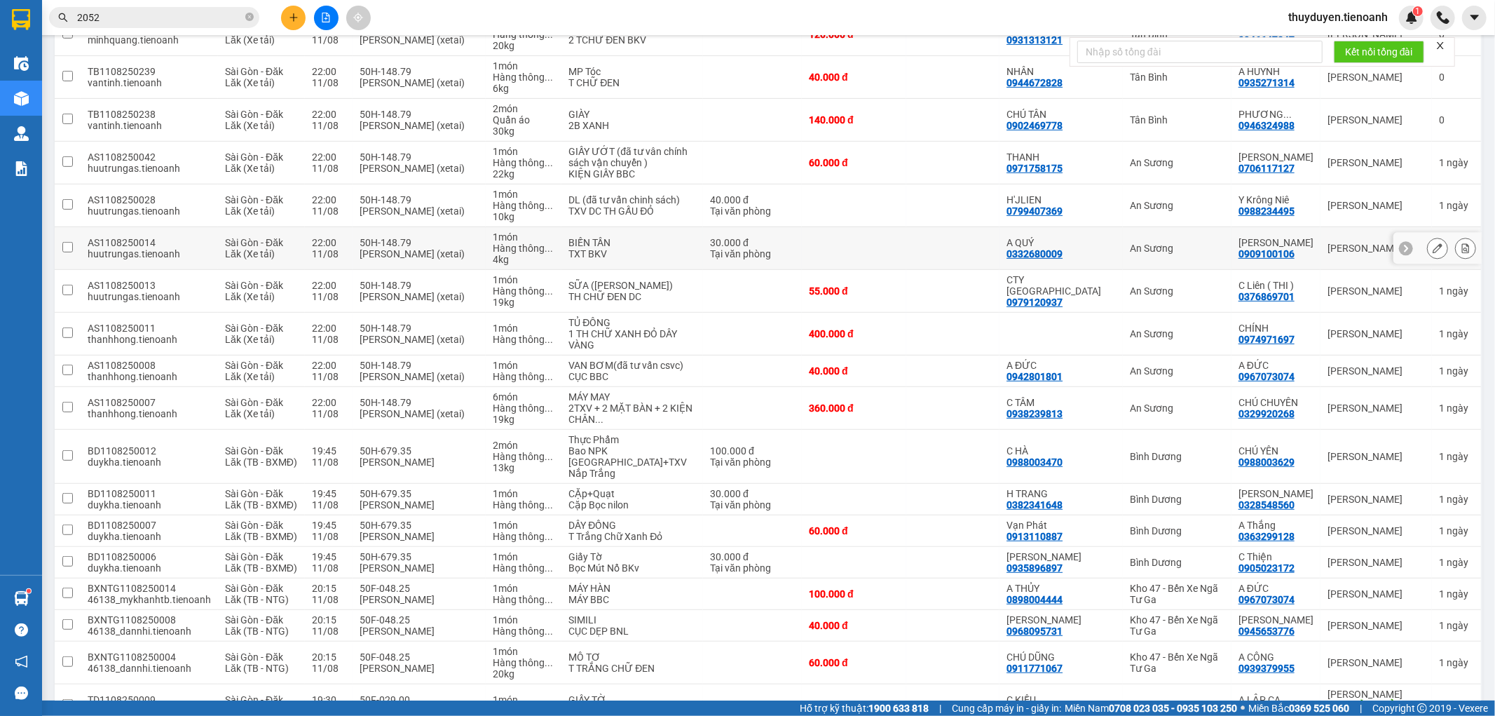
scroll to position [545, 0]
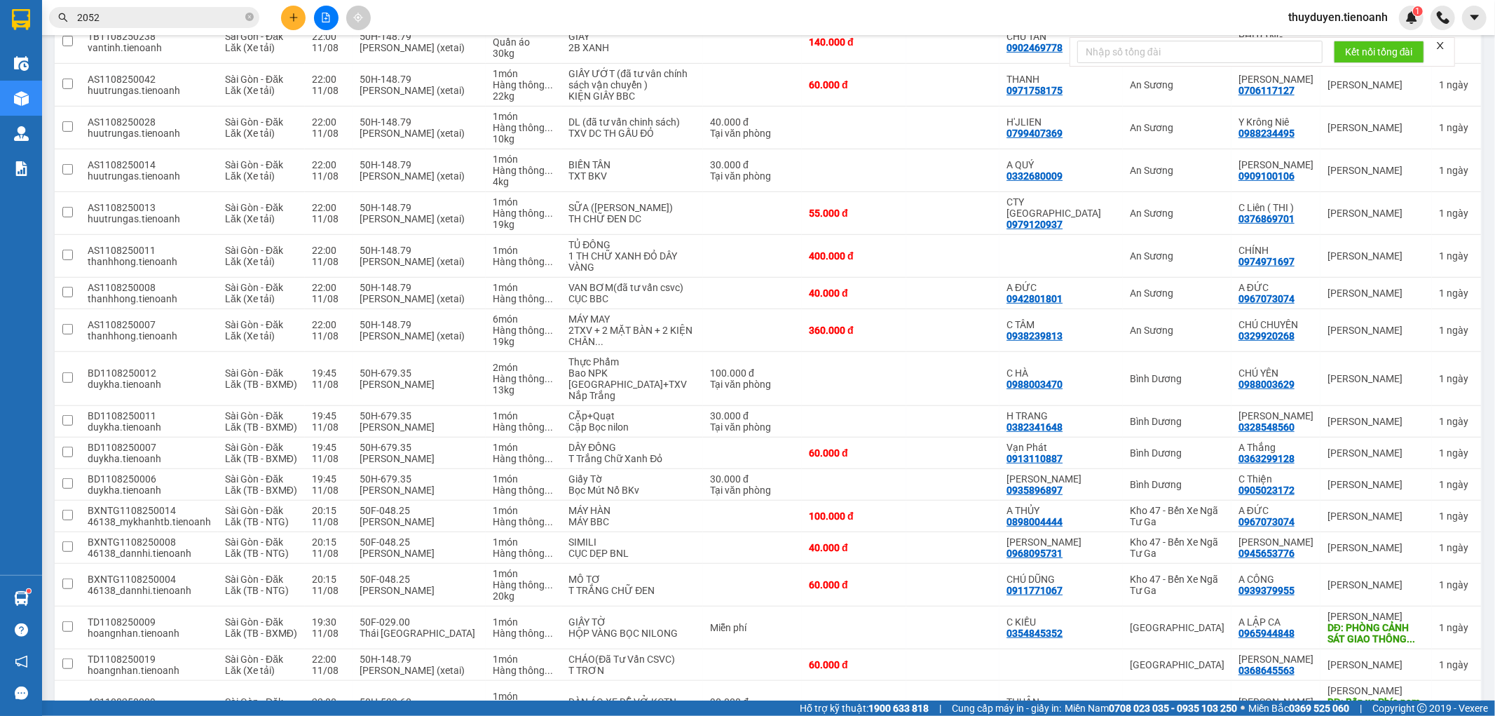
click at [199, 22] on input "2052" at bounding box center [159, 17] width 165 height 15
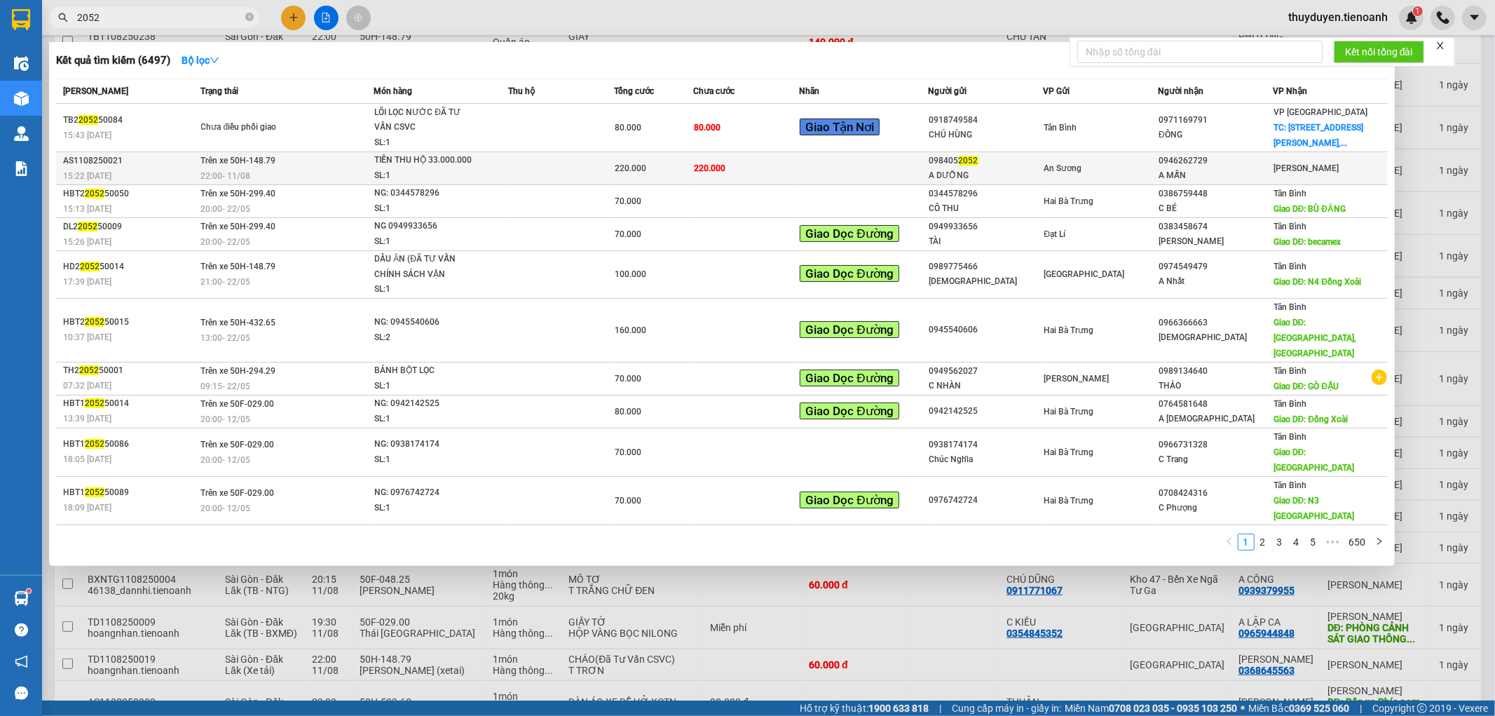
click at [530, 167] on td at bounding box center [561, 168] width 106 height 33
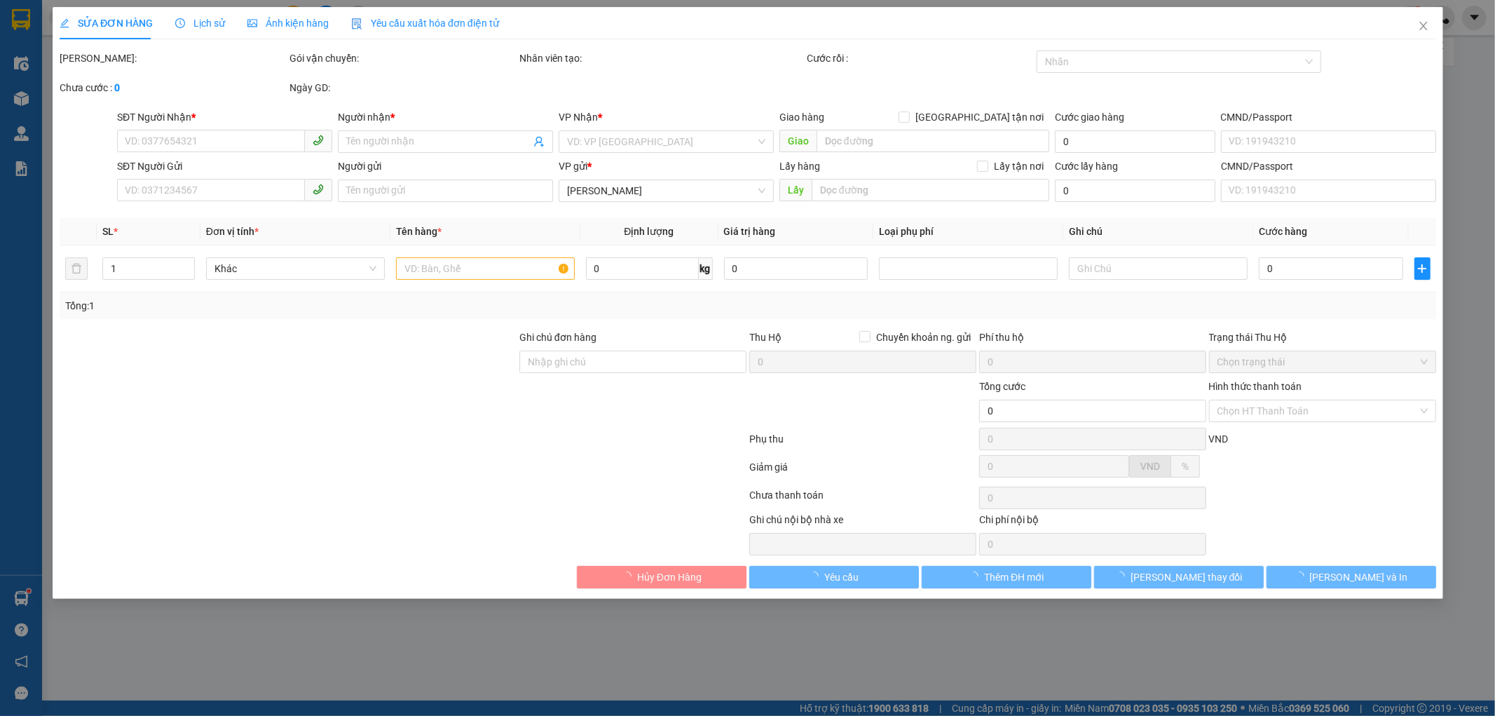
type input "0946262729"
type input "A MẪN"
type input "0984052052"
type input "A DƯỠNG"
type input "220.000"
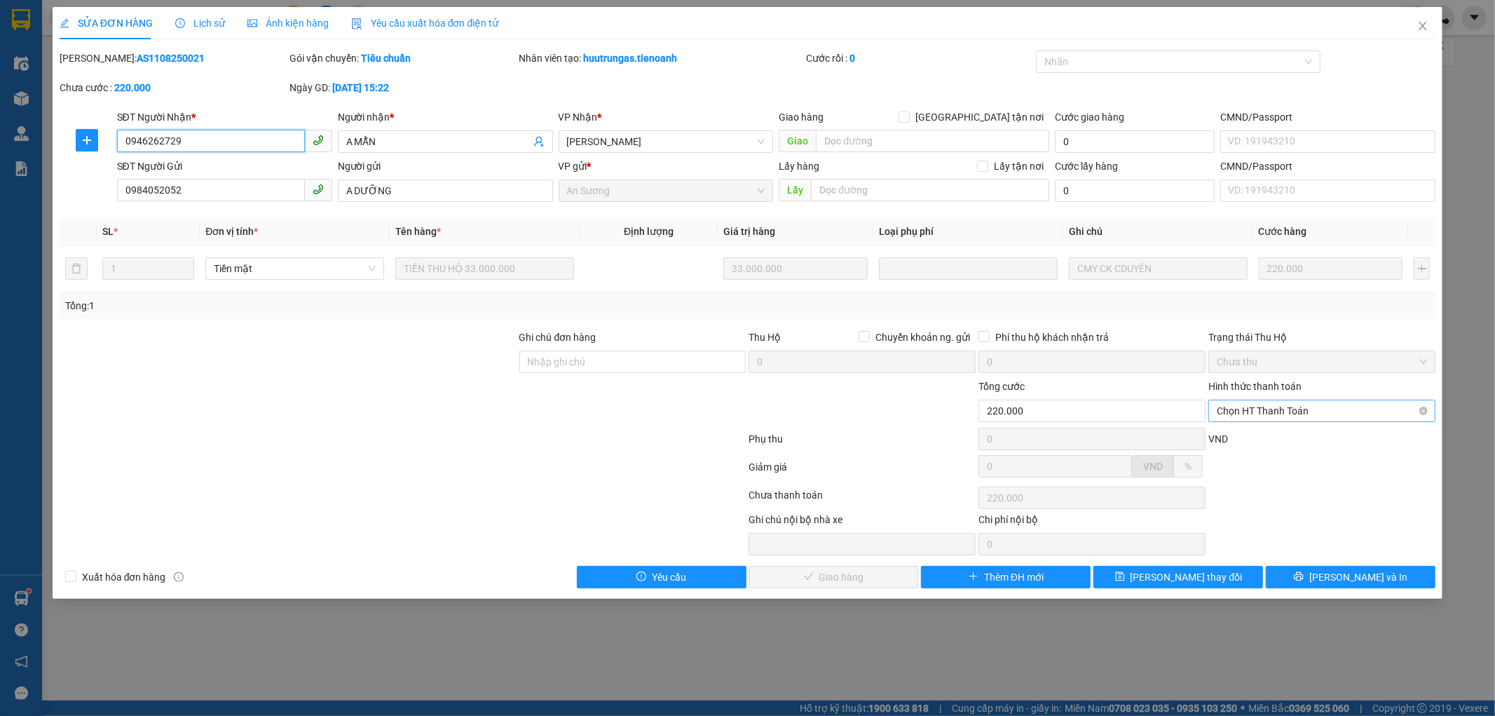
click at [1263, 409] on span "Chọn HT Thanh Toán" at bounding box center [1322, 410] width 210 height 21
drag, startPoint x: 1251, startPoint y: 435, endPoint x: 1119, endPoint y: 478, distance: 138.8
click at [1249, 435] on div "Tại văn phòng" at bounding box center [1323, 438] width 210 height 15
type input "0"
drag, startPoint x: 856, startPoint y: 584, endPoint x: 1153, endPoint y: 355, distance: 375.4
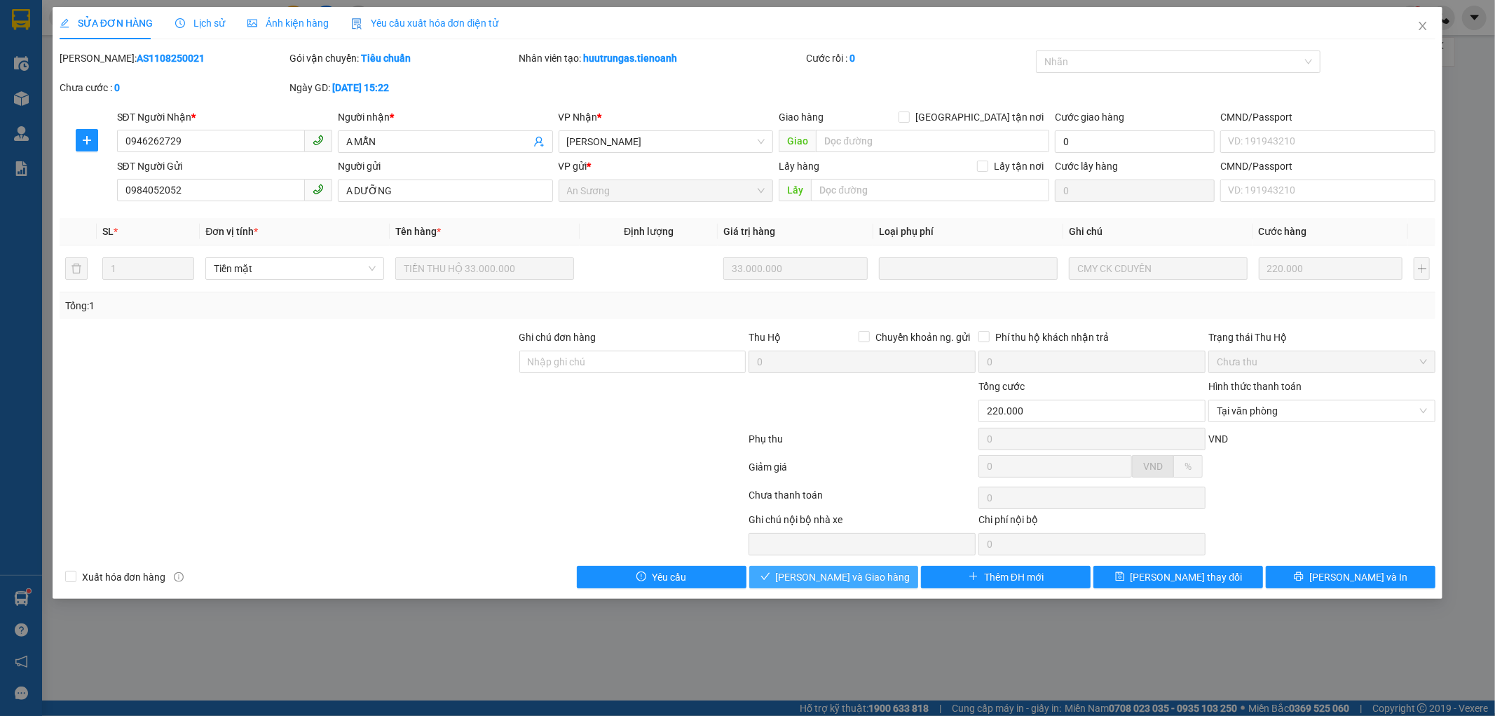
click at [858, 583] on span "Lưu và Giao hàng" at bounding box center [843, 576] width 135 height 15
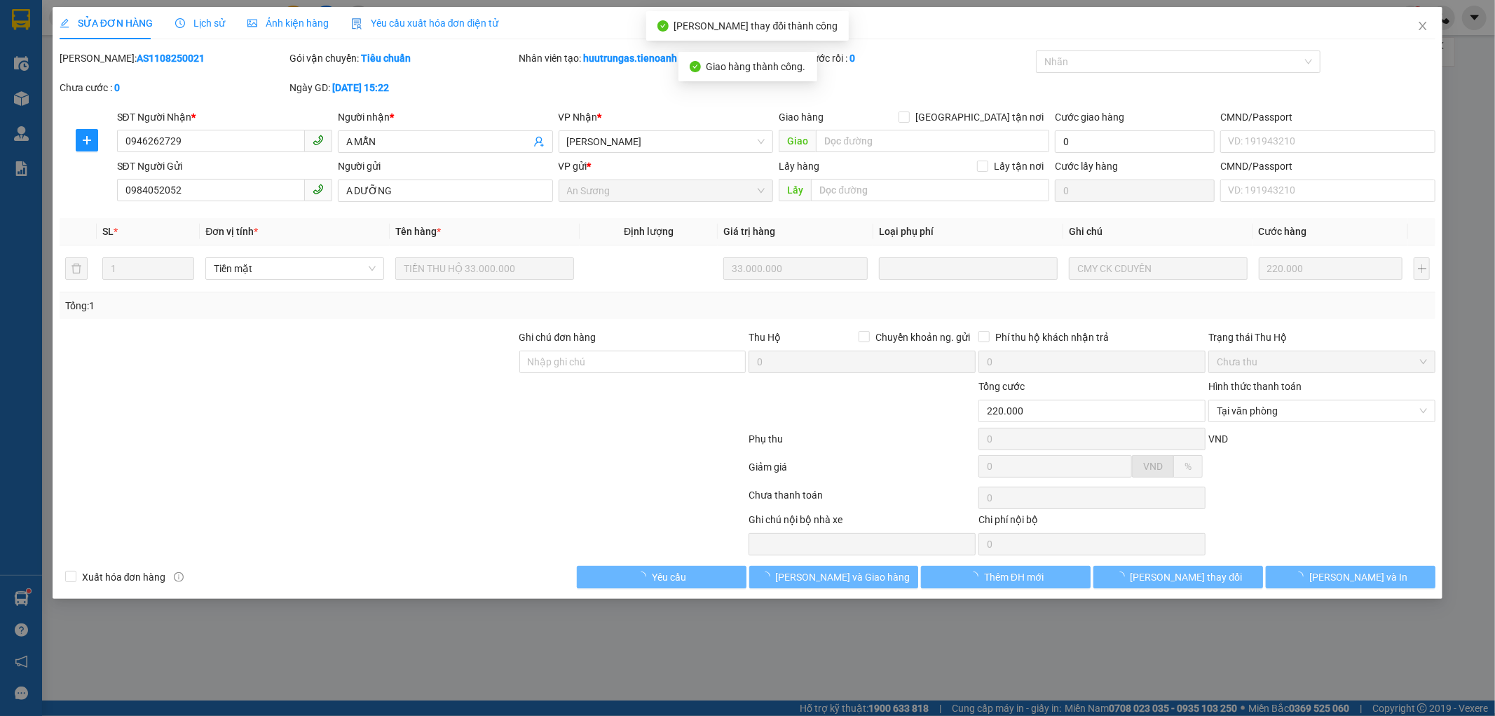
click at [1425, 22] on icon "close" at bounding box center [1423, 25] width 11 height 11
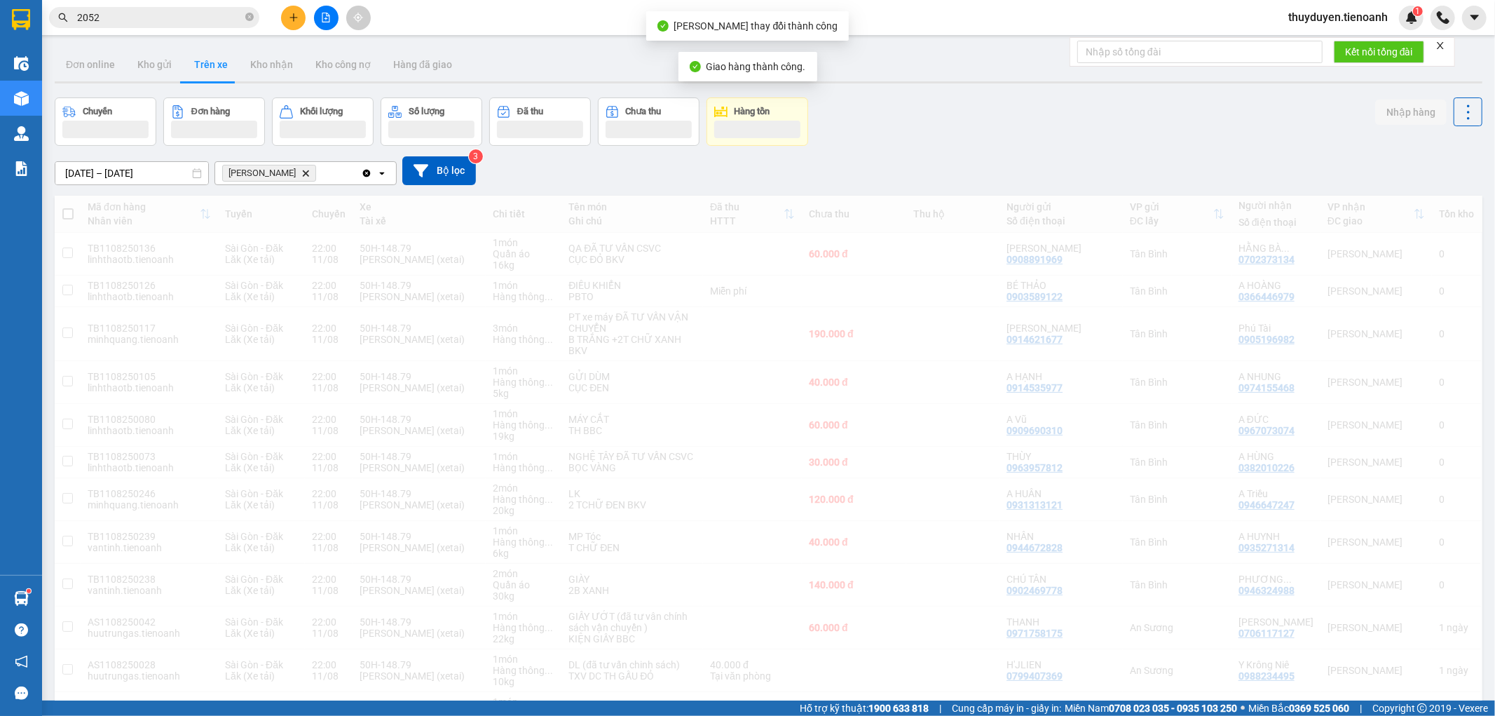
click at [247, 18] on icon "close-circle" at bounding box center [249, 17] width 8 height 8
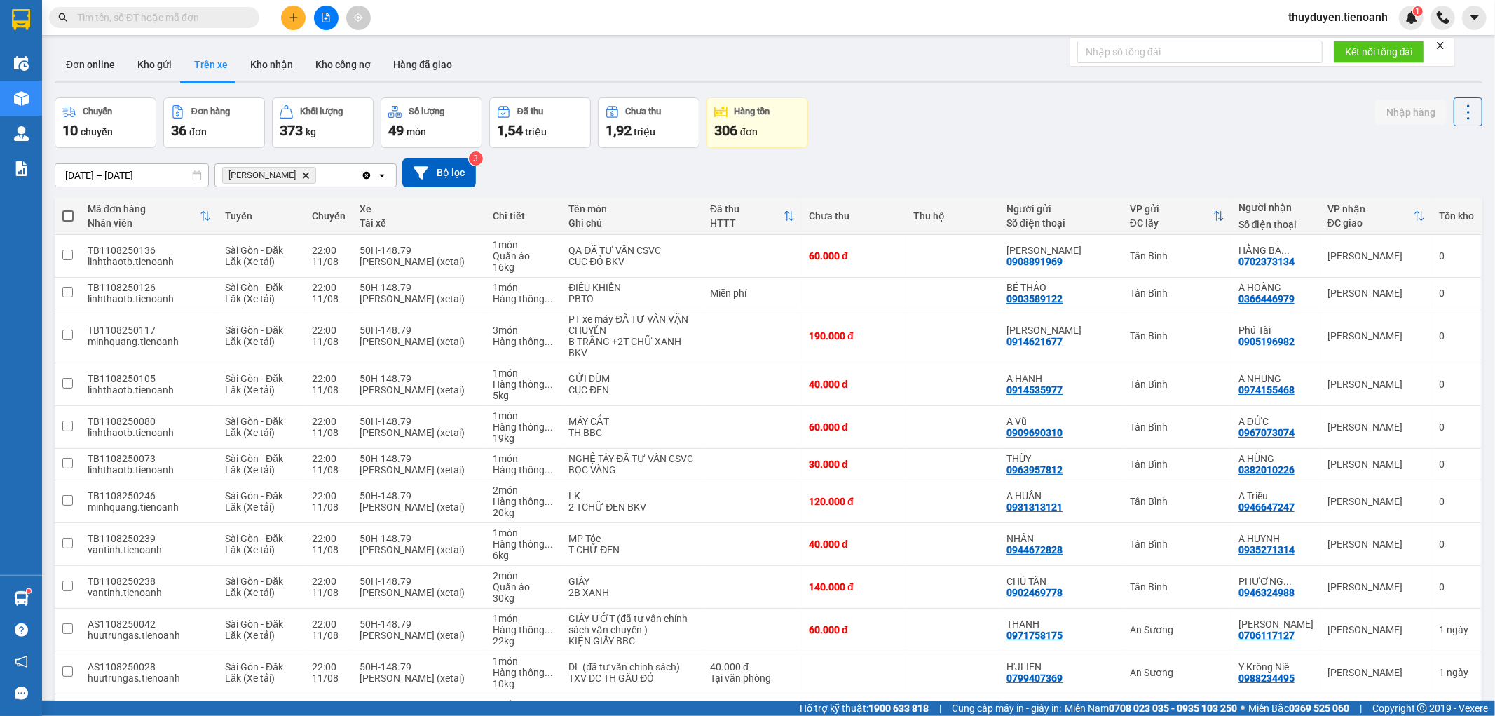
paste input "0385257980"
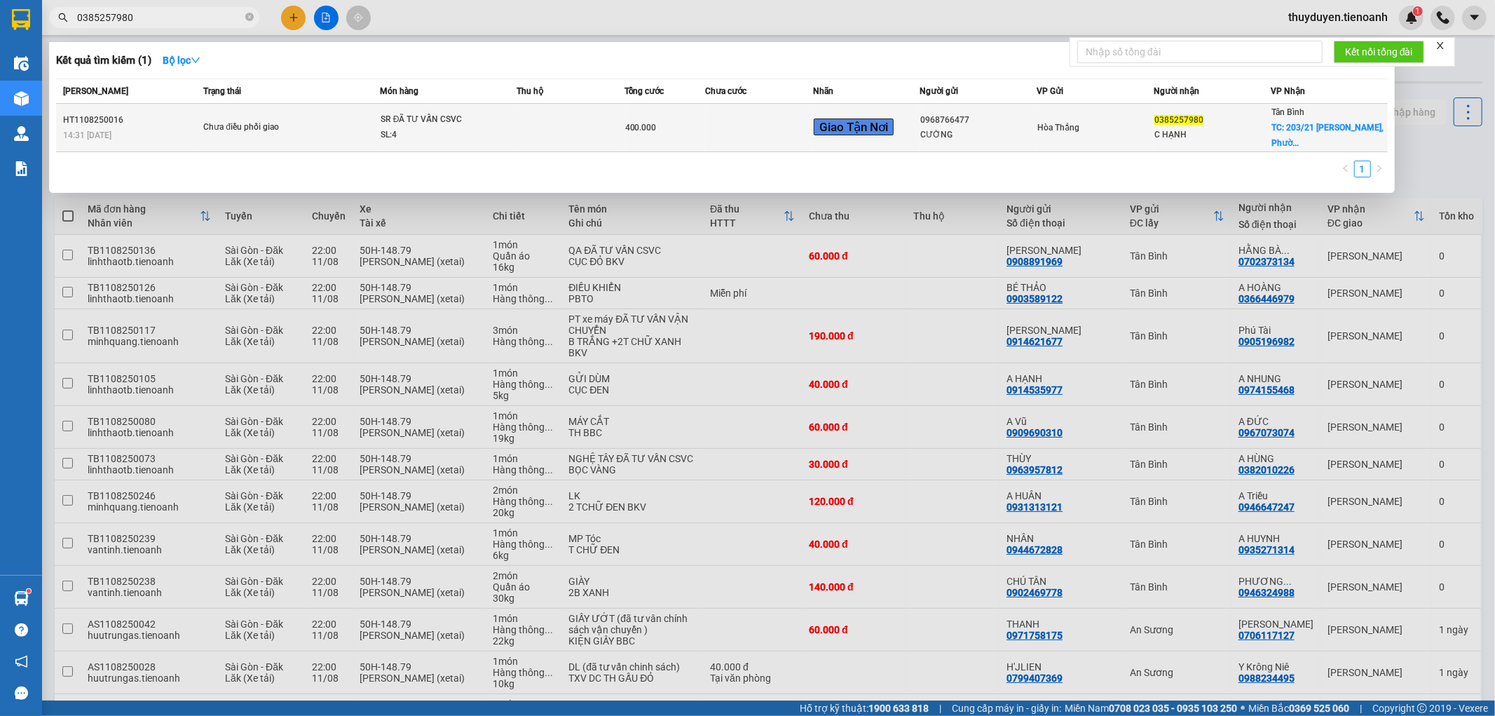
type input "0385257980"
click at [1318, 142] on div "Tân Bình TC: 203/21 Lạc Long Quân, Phườ..." at bounding box center [1330, 127] width 116 height 46
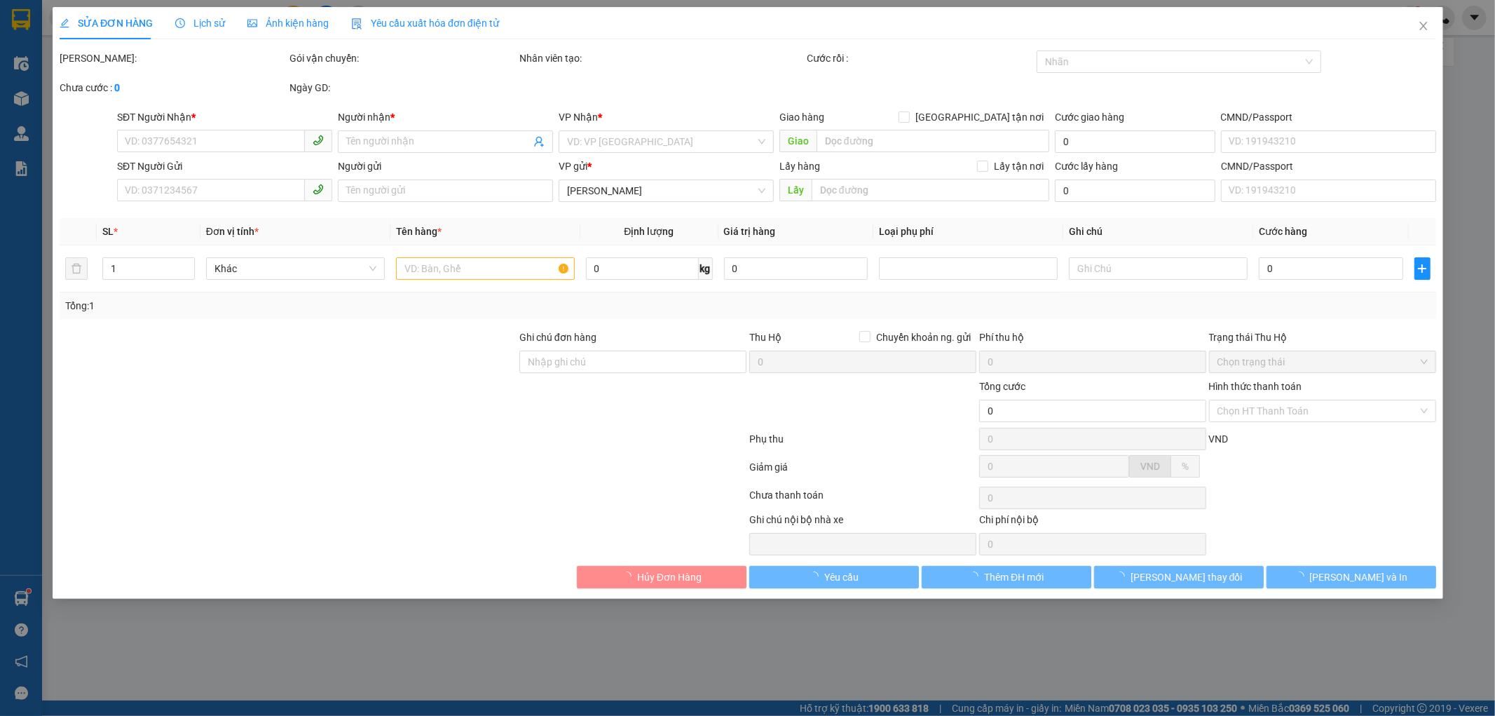
type input "0385257980"
type input "C HẠNH"
checkbox input "true"
type input "203/21 Lạc Long Quân, Phường 3, Quận 11, Hồ Chí Minh"
type input "0968766477"
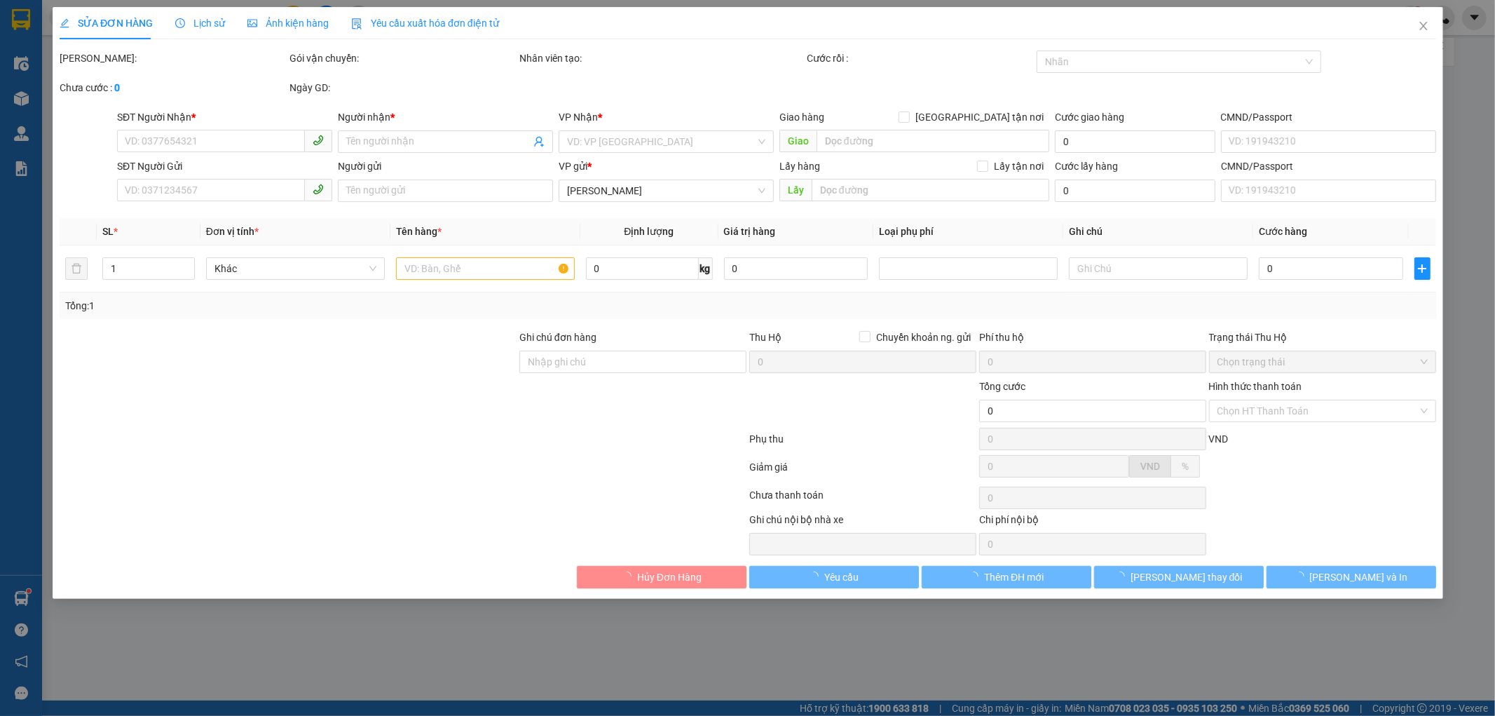
type input "CƯỜNG"
type input "KNM"
type input "400.000"
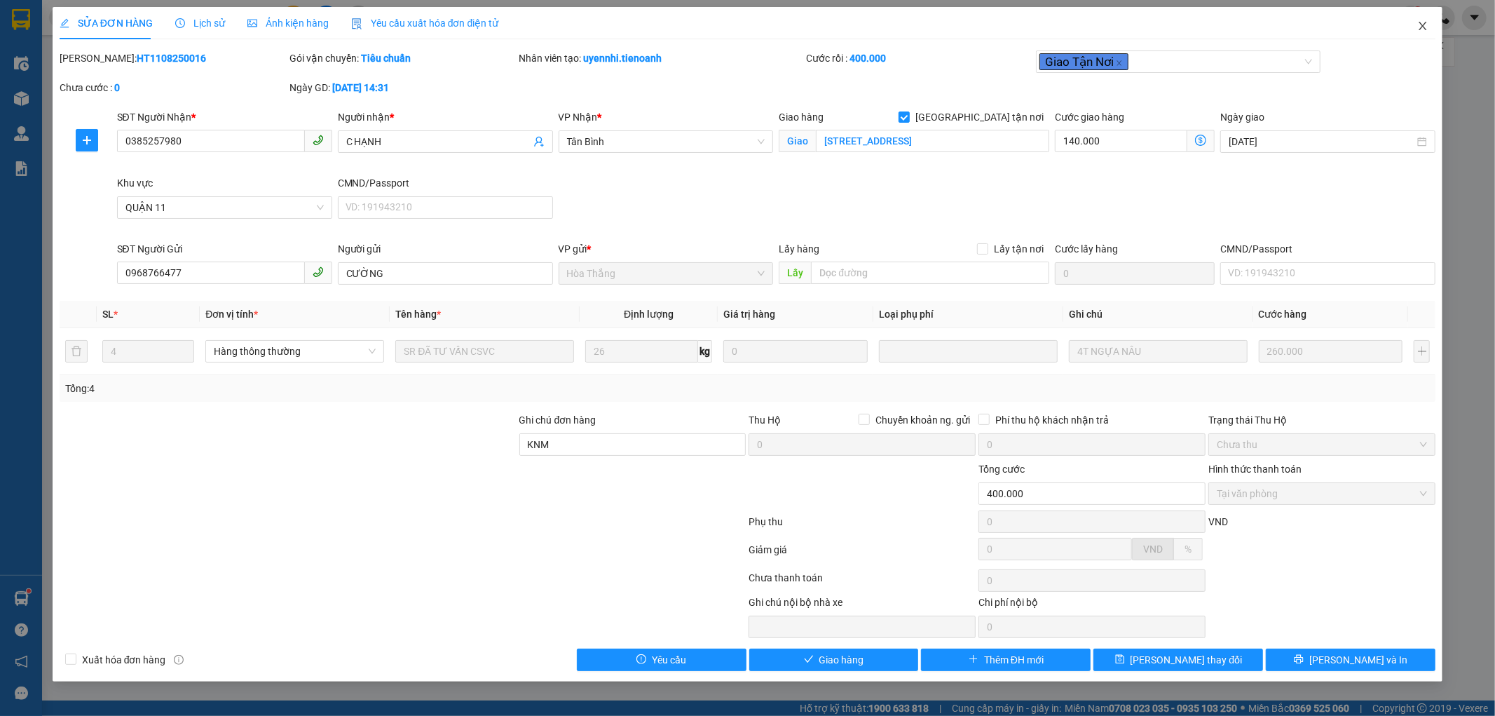
drag, startPoint x: 1428, startPoint y: 20, endPoint x: 157, endPoint y: 17, distance: 1271.0
click at [1423, 19] on span "Close" at bounding box center [1423, 26] width 39 height 39
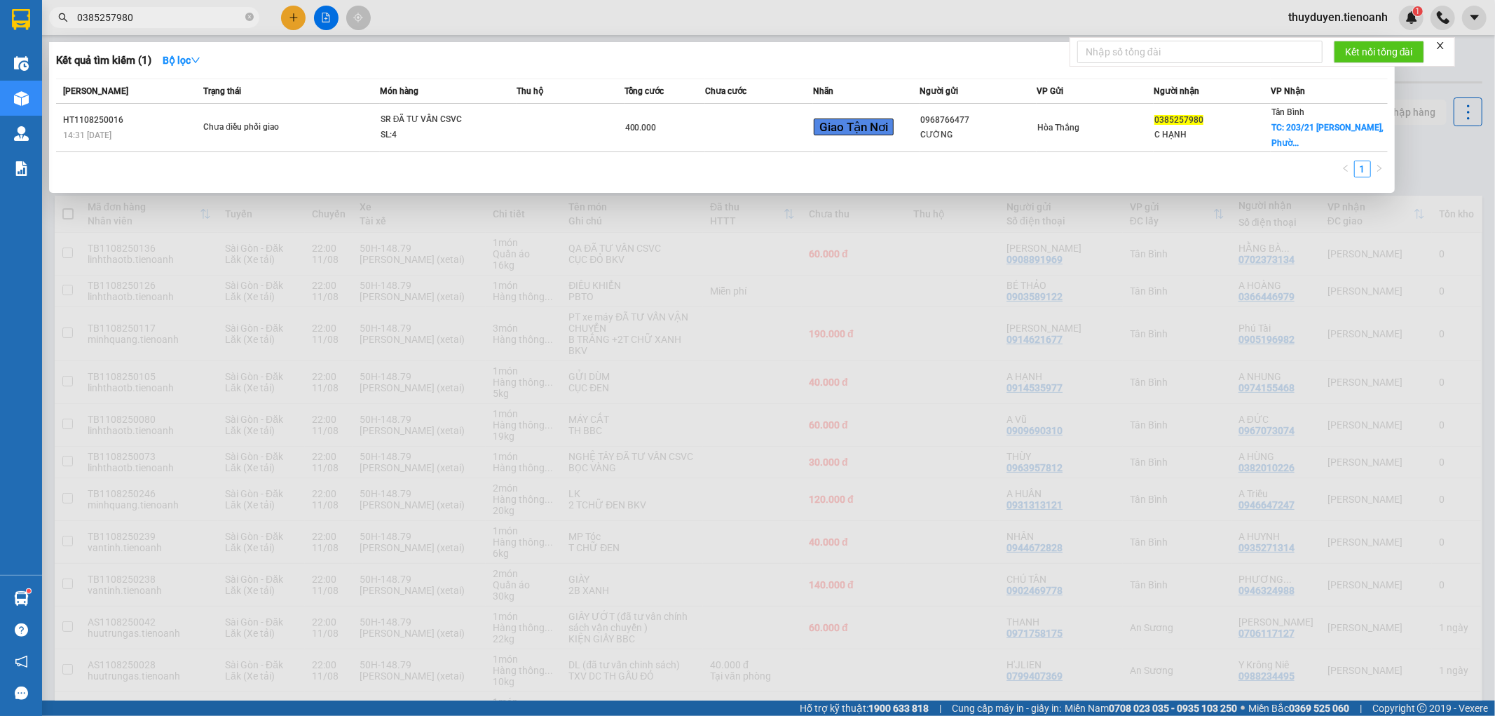
drag, startPoint x: 144, startPoint y: 18, endPoint x: 4, endPoint y: 25, distance: 141.1
click at [10, 25] on section "Kết quả tìm kiếm ( 1 ) Bộ lọc Mã ĐH Trạng thái Món hàng Thu hộ Tổng cước Chưa c…" at bounding box center [747, 358] width 1495 height 716
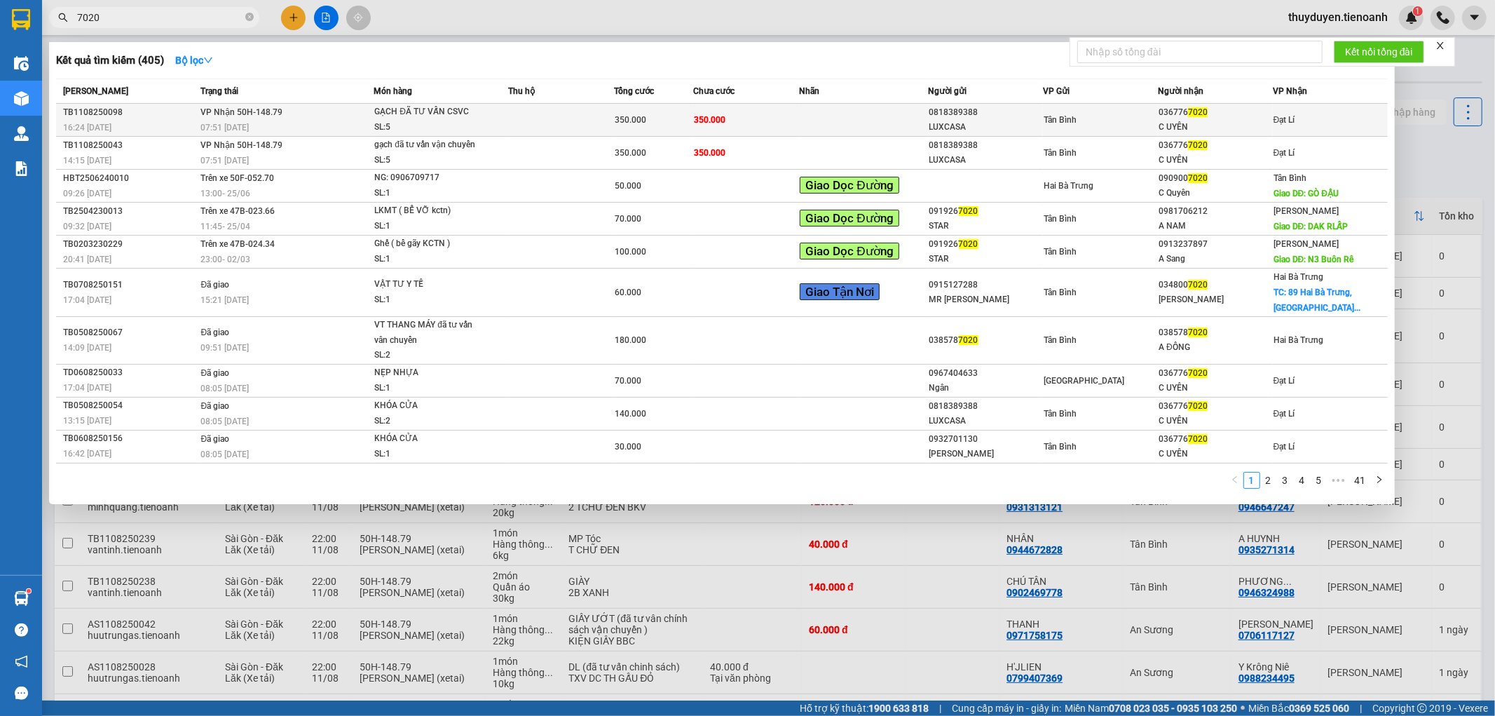
type input "7020"
click at [806, 128] on td at bounding box center [863, 120] width 129 height 33
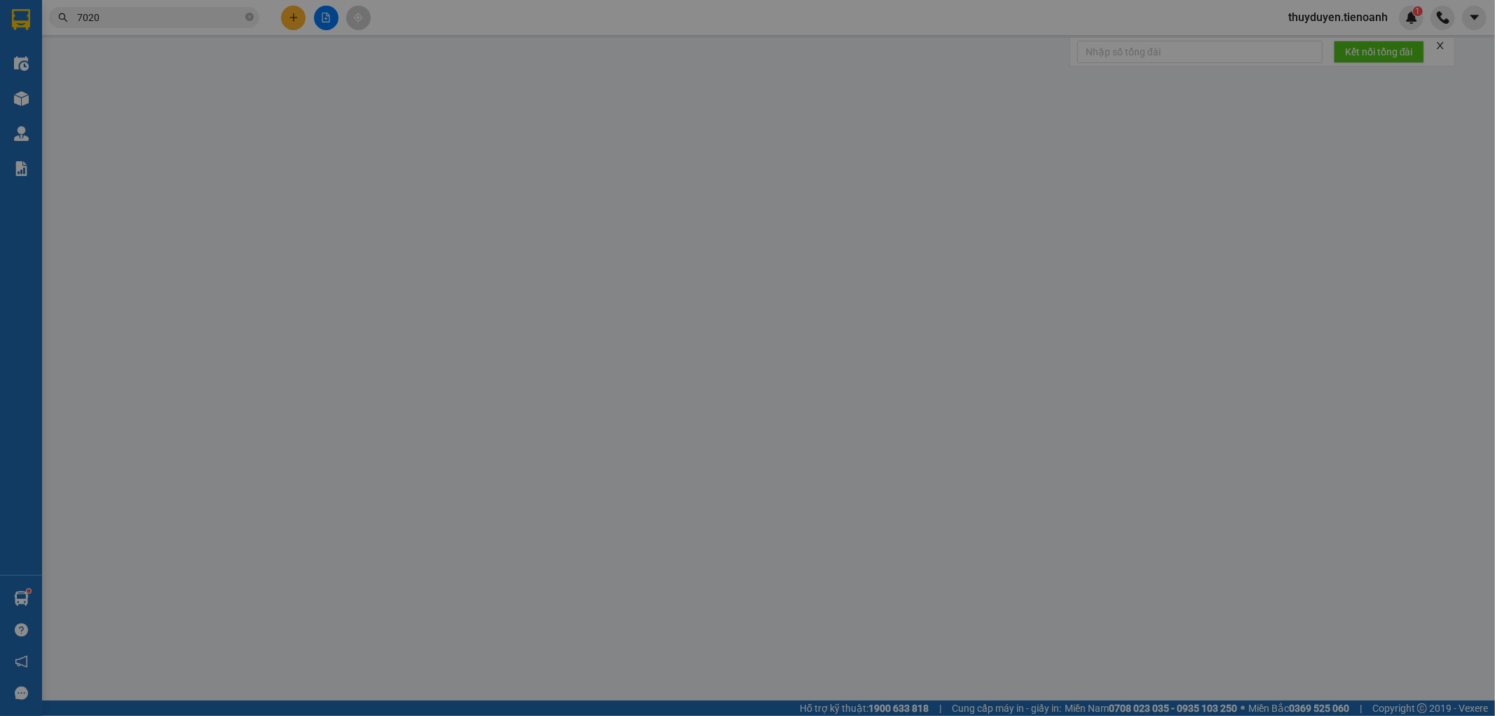
type input "0367767020"
type input "C UYÊN"
type input "0818389388"
type input "LUXCASA"
type input "350.000"
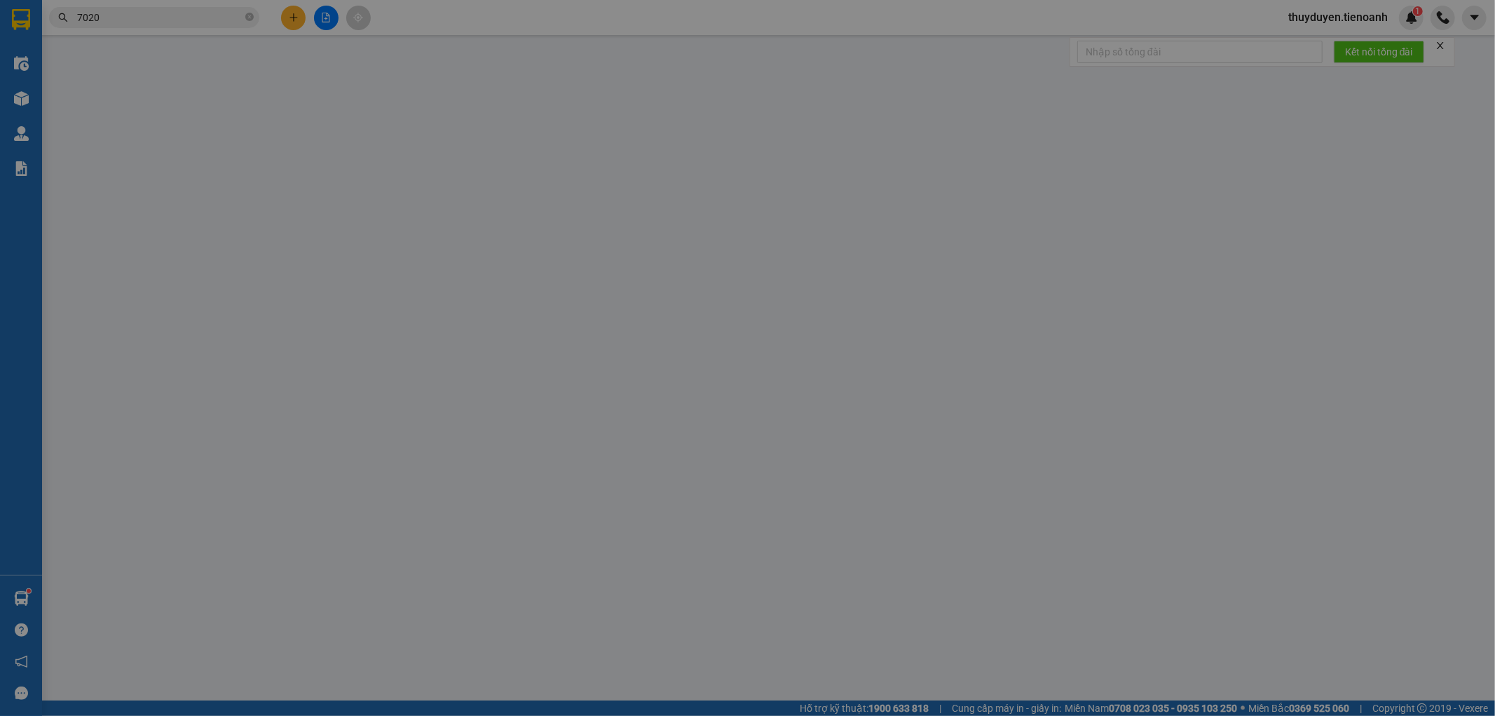
type input "350.000"
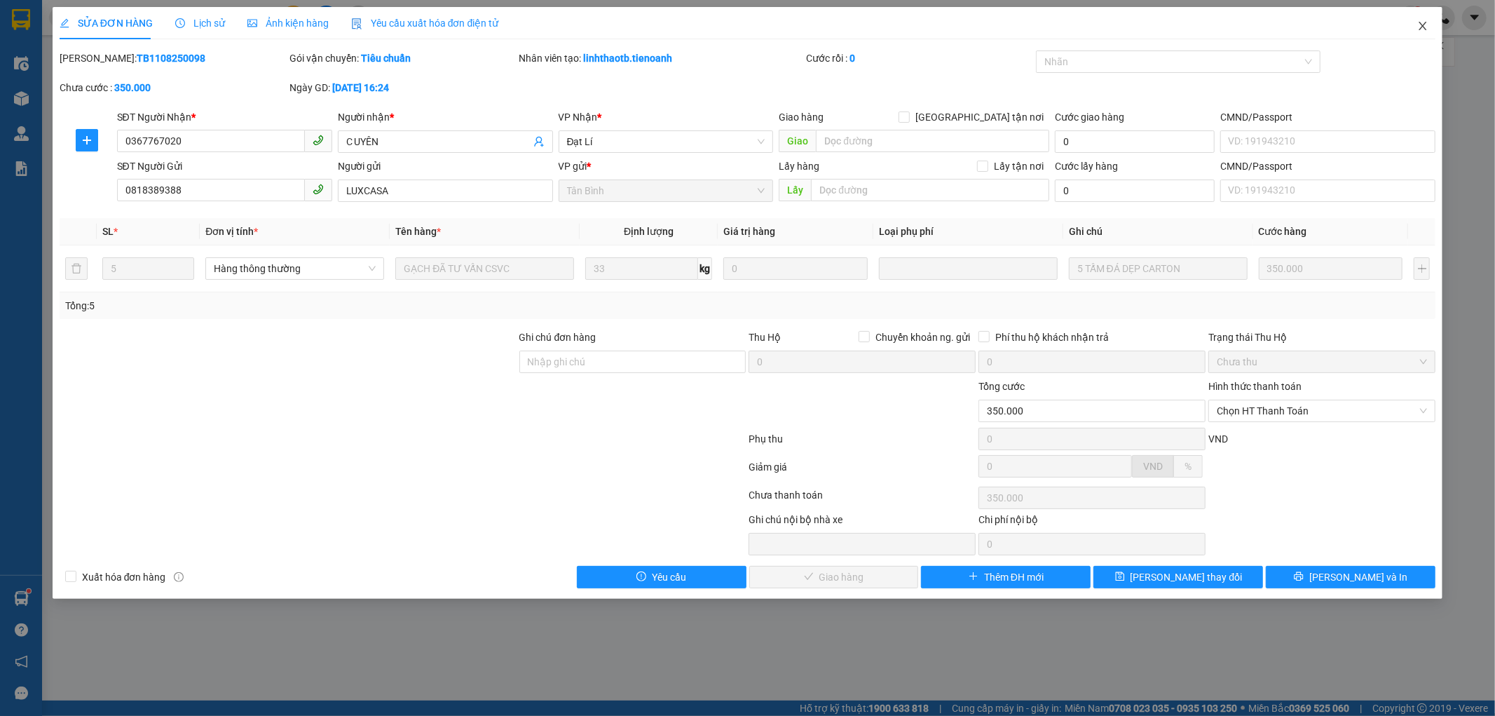
drag, startPoint x: 1416, startPoint y: 38, endPoint x: 351, endPoint y: 114, distance: 1068.4
click at [1418, 36] on span "Close" at bounding box center [1423, 26] width 39 height 39
click at [1418, 25] on div "1" at bounding box center [1411, 18] width 25 height 25
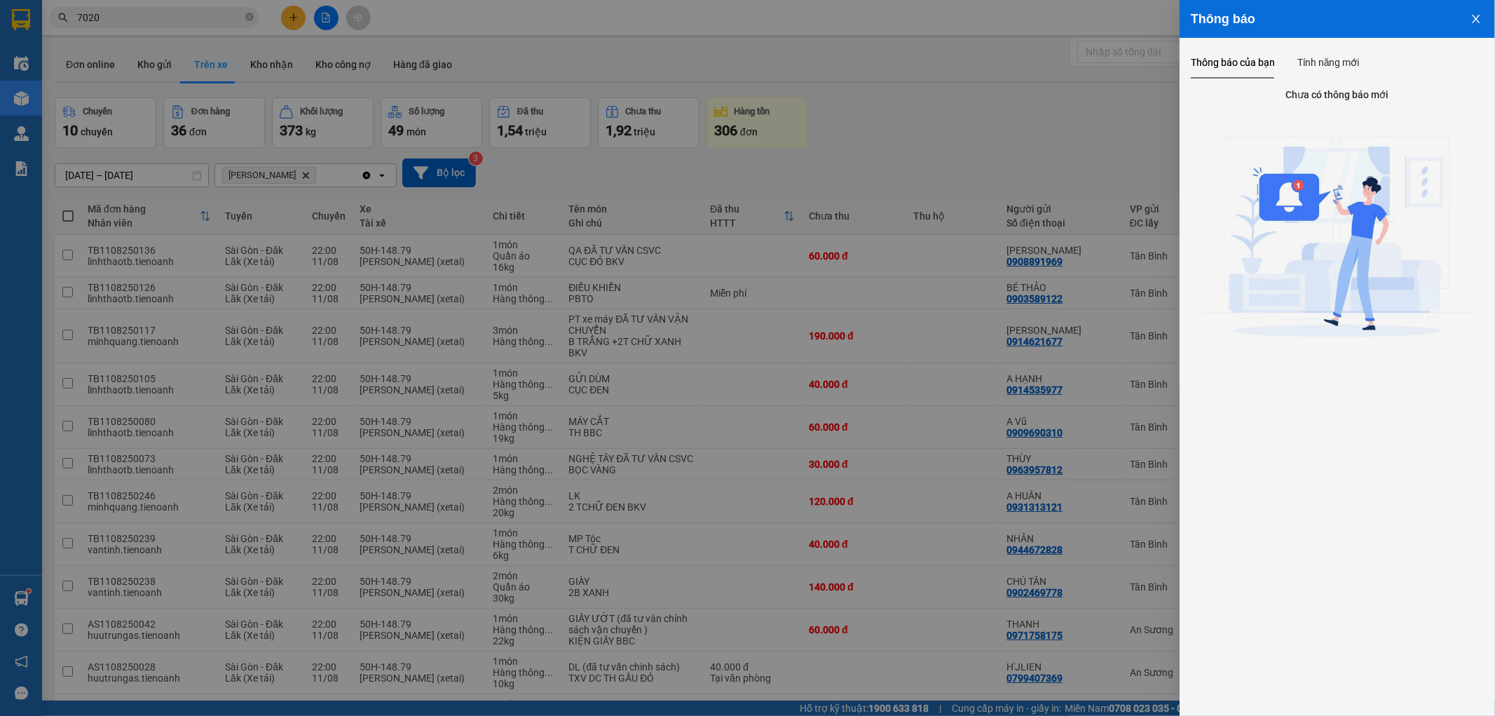
drag, startPoint x: 1479, startPoint y: 8, endPoint x: 1444, endPoint y: 1, distance: 35.7
click at [1473, 8] on button "Close" at bounding box center [1477, 18] width 38 height 36
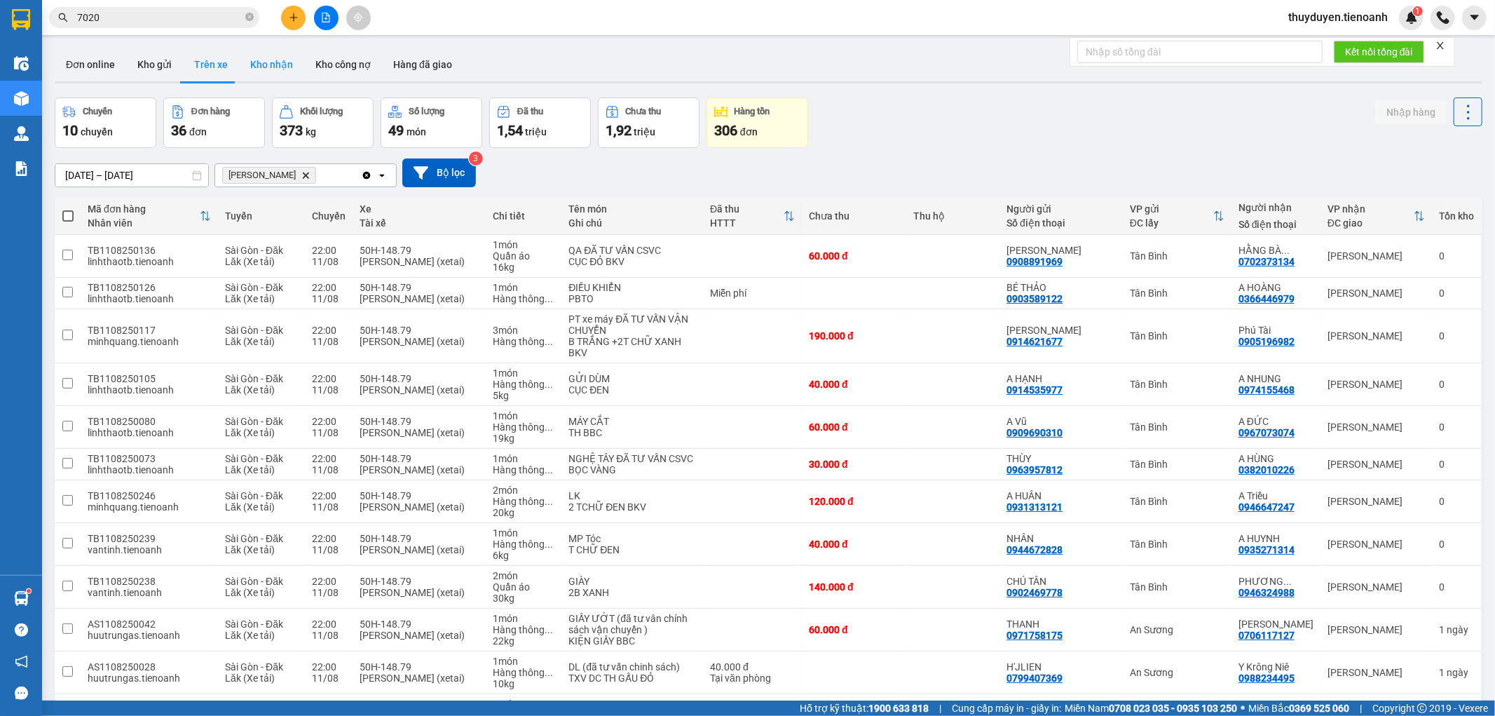
click at [272, 66] on button "Kho nhận" at bounding box center [271, 65] width 65 height 34
type input "29/07/2025 – 12/08/2025"
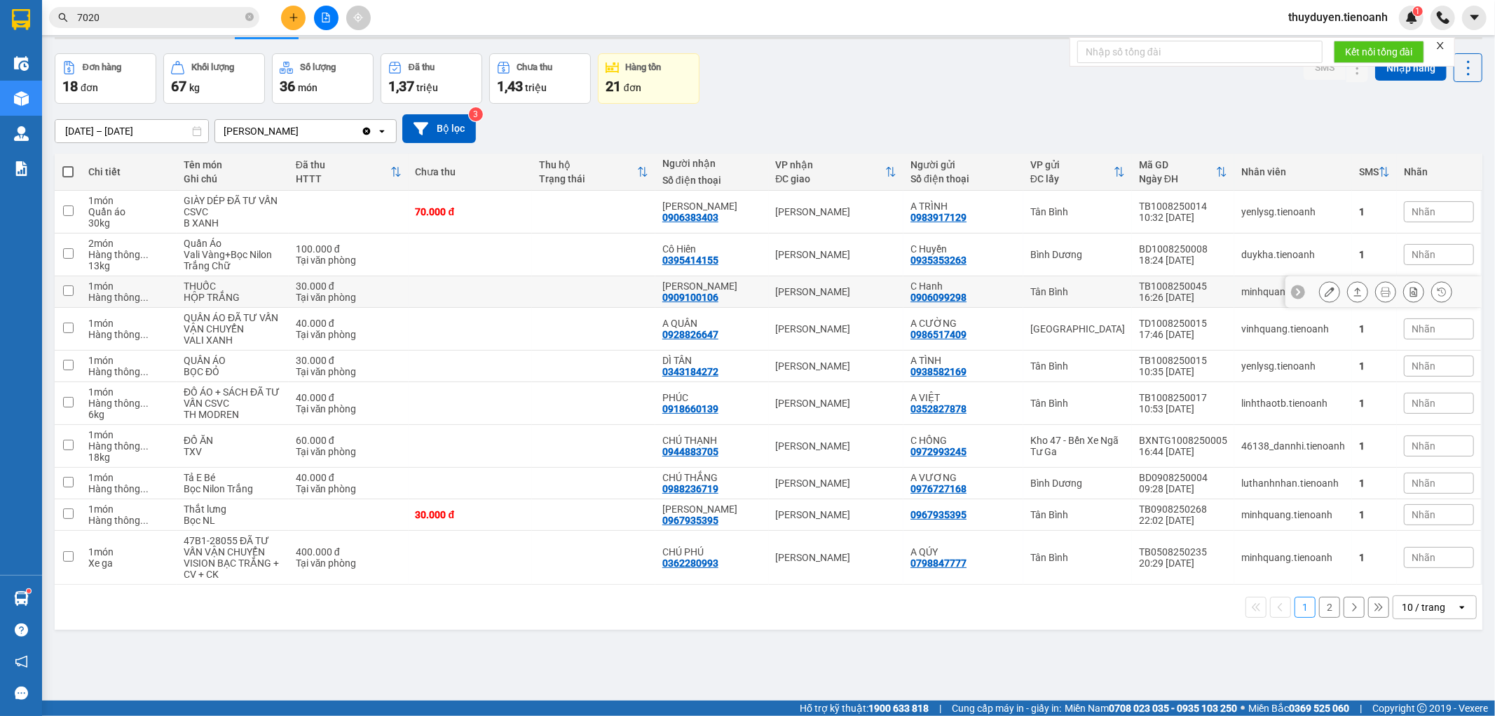
scroll to position [64, 0]
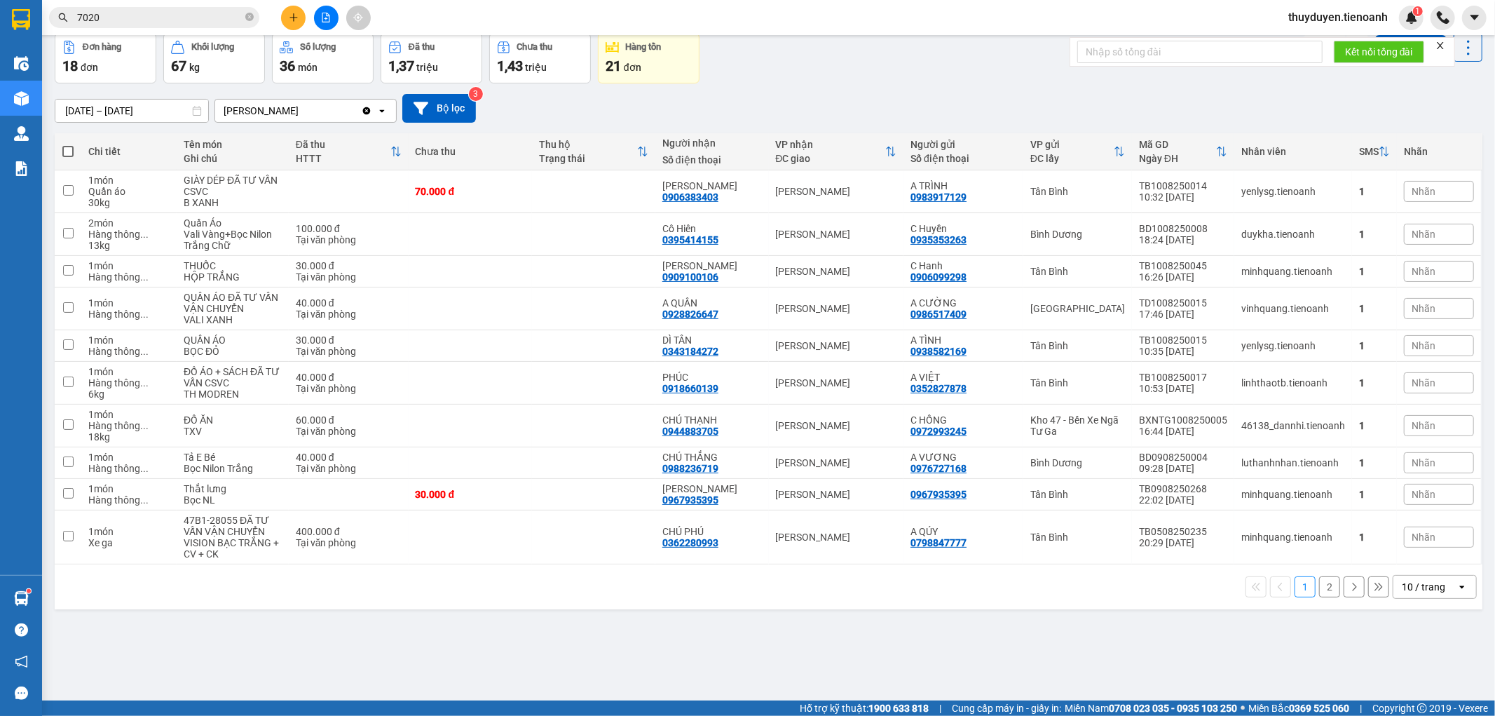
click at [1457, 578] on div "open" at bounding box center [1467, 587] width 20 height 22
drag, startPoint x: 1450, startPoint y: 556, endPoint x: 1294, endPoint y: 228, distance: 363.1
click at [1450, 552] on div "100 / trang" at bounding box center [1423, 557] width 84 height 25
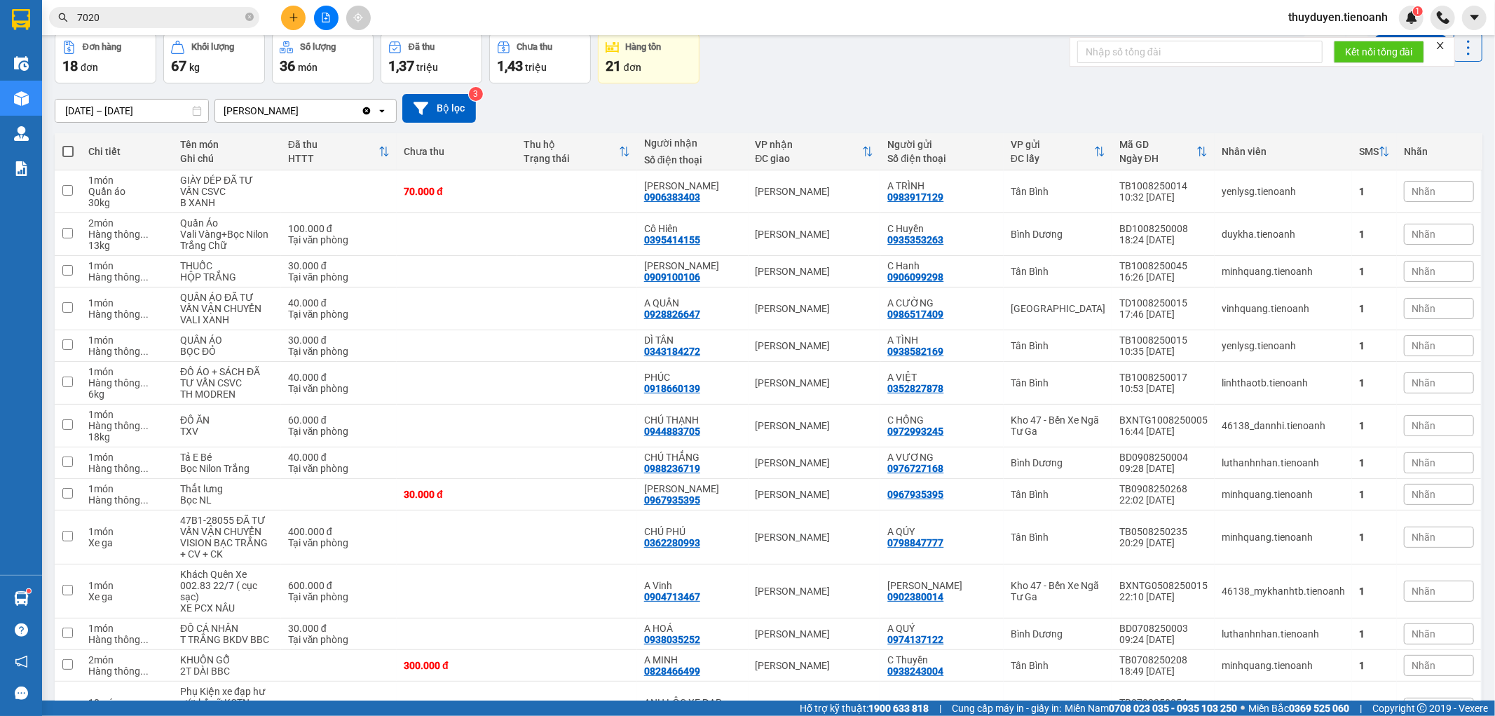
click at [181, 23] on input "7020" at bounding box center [159, 17] width 165 height 15
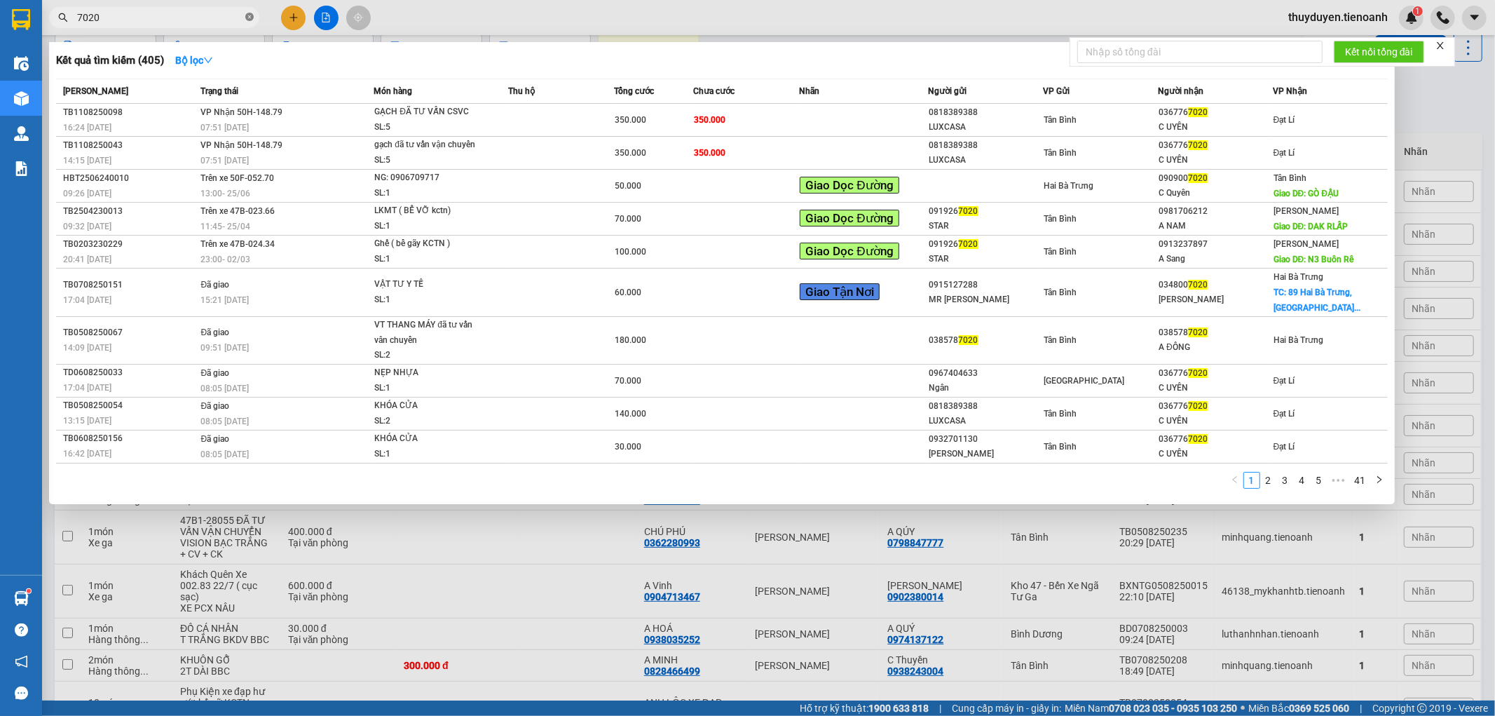
click at [248, 19] on icon "close-circle" at bounding box center [249, 17] width 8 height 8
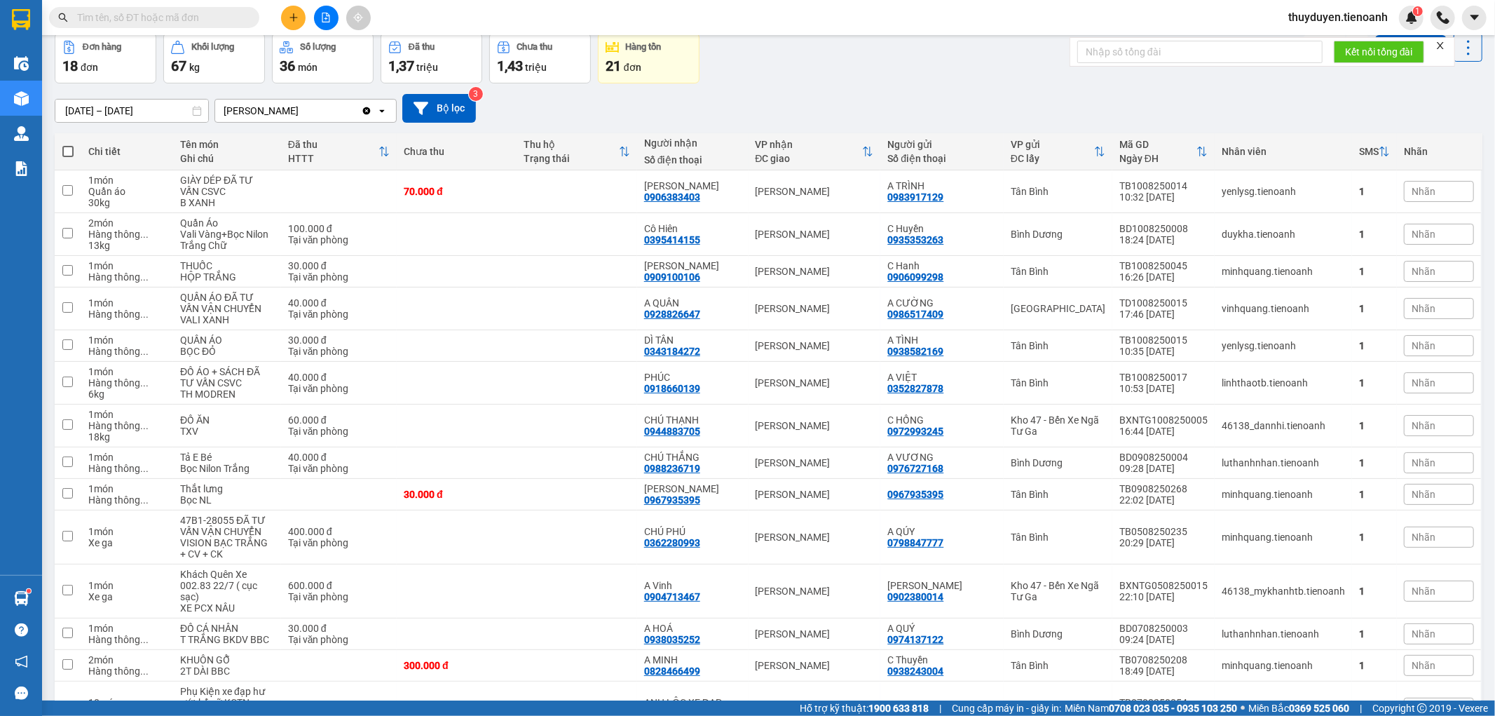
paste input "0908844384"
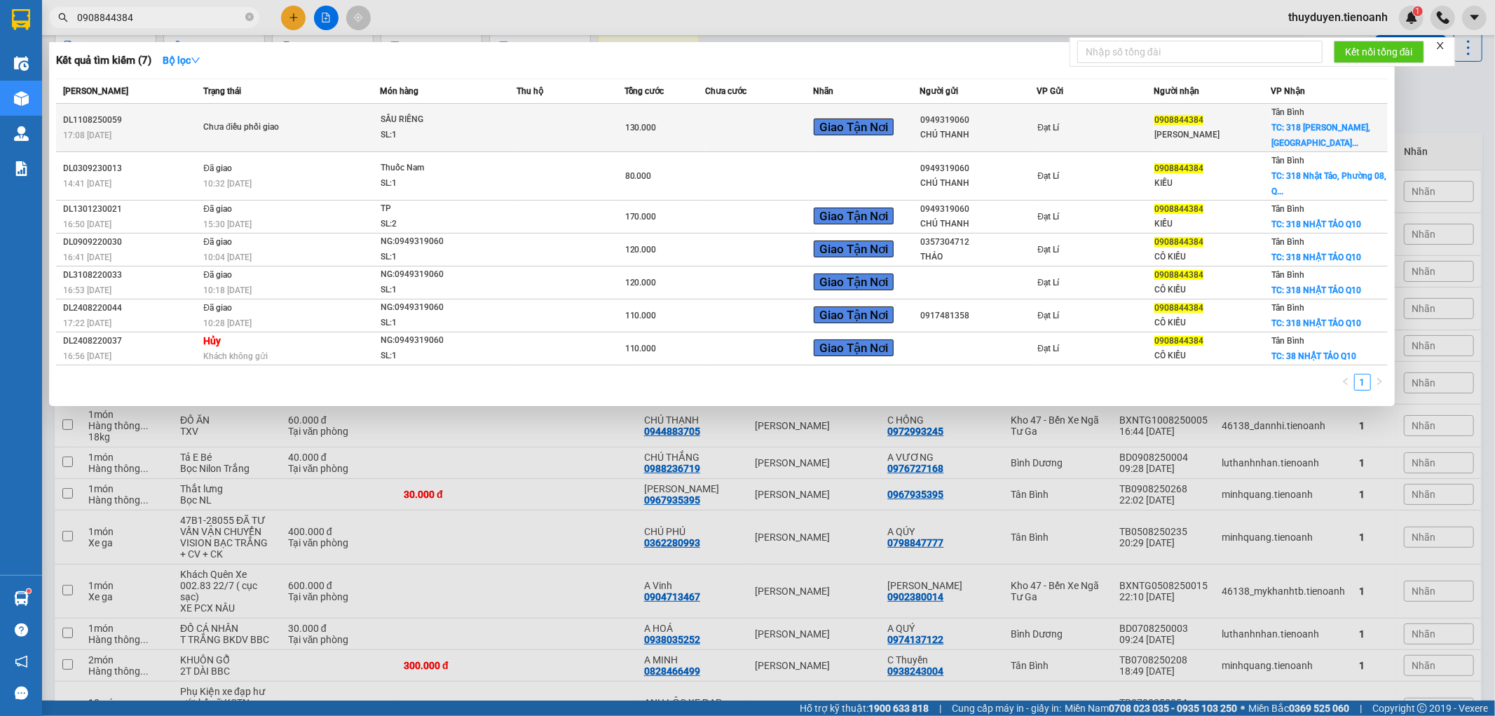
type input "0908844384"
click at [712, 117] on td at bounding box center [759, 128] width 108 height 48
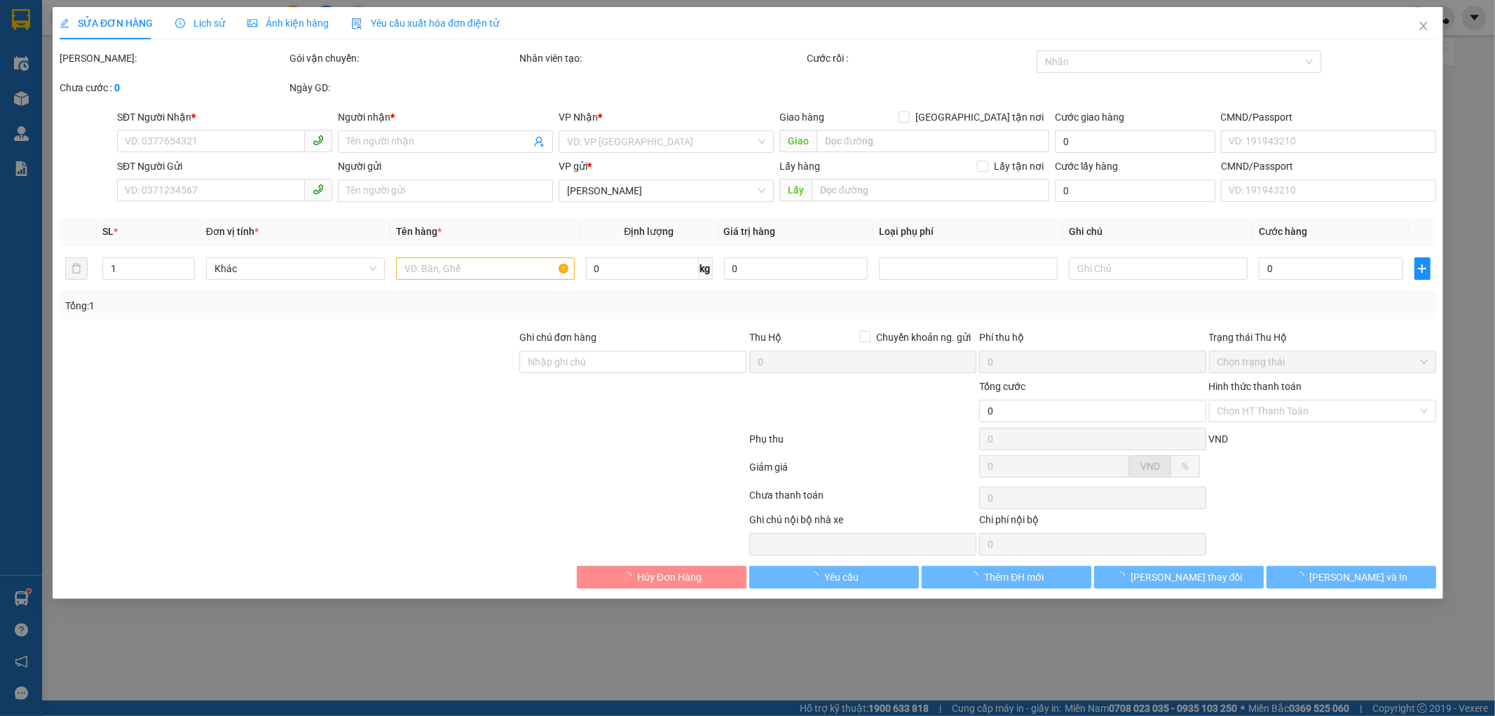
type input "0908844384"
type input "NGUYỄN KIỀU"
checkbox input "true"
type input "318 Đường Nhật Tảo, Phường 8, Quận 10, Hồ Chí Minh"
type input "0949319060"
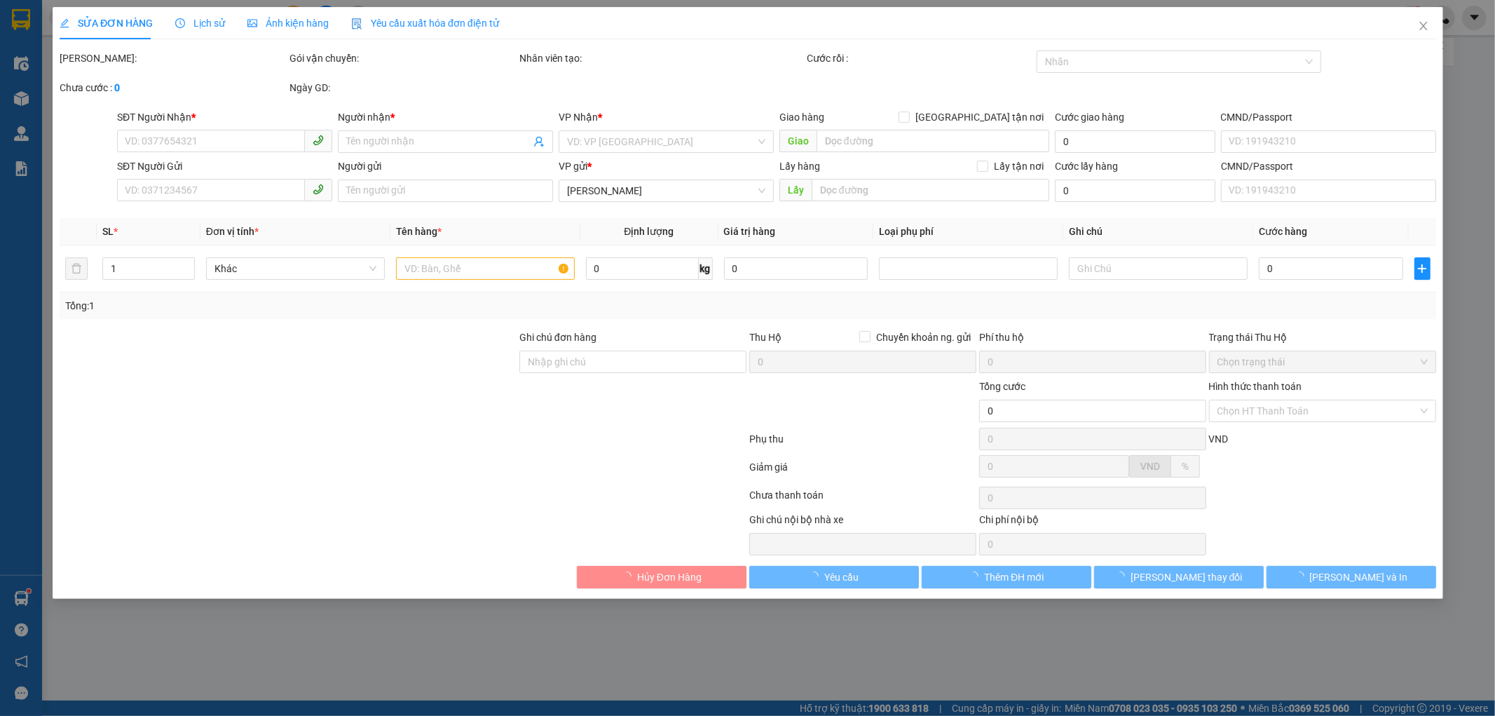
type input "CHÚ THANH"
type input "130.000"
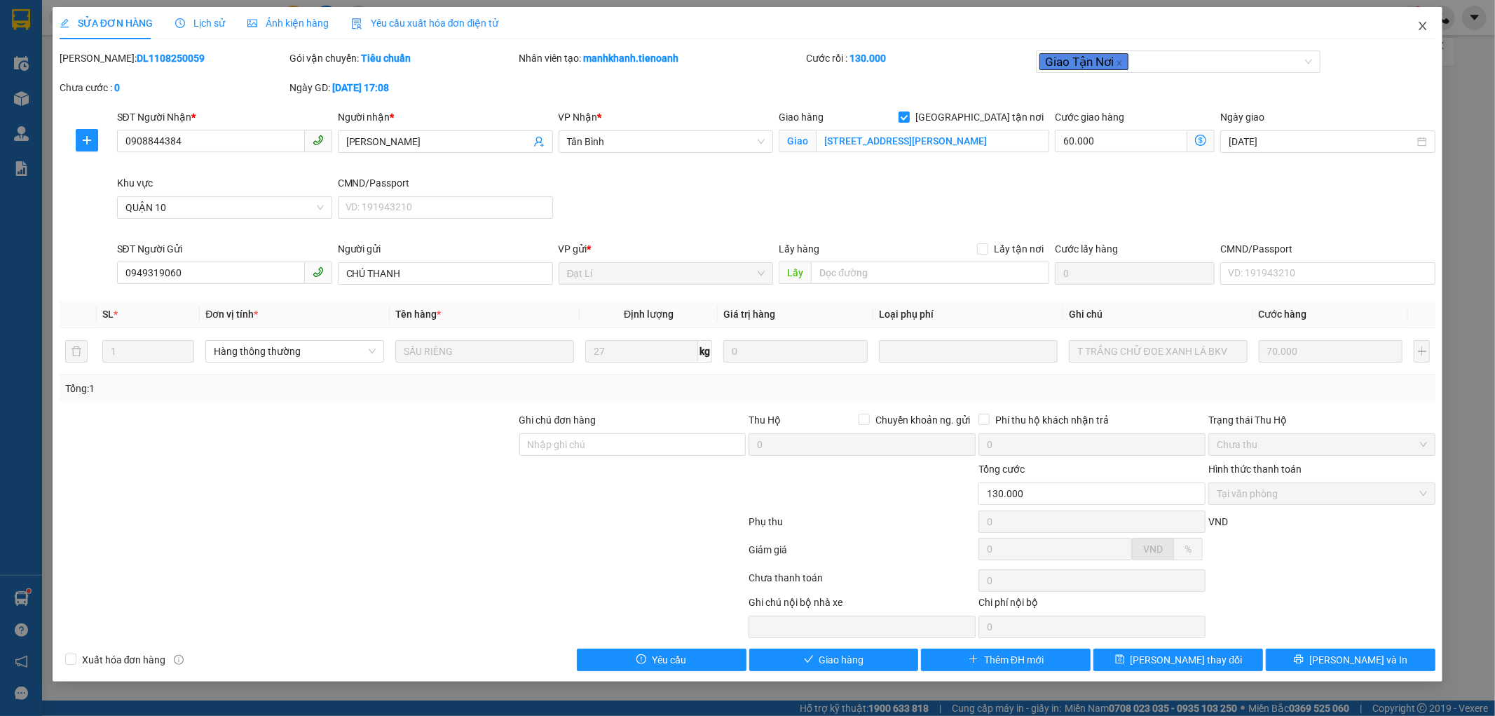
click at [1425, 29] on icon "close" at bounding box center [1424, 26] width 8 height 8
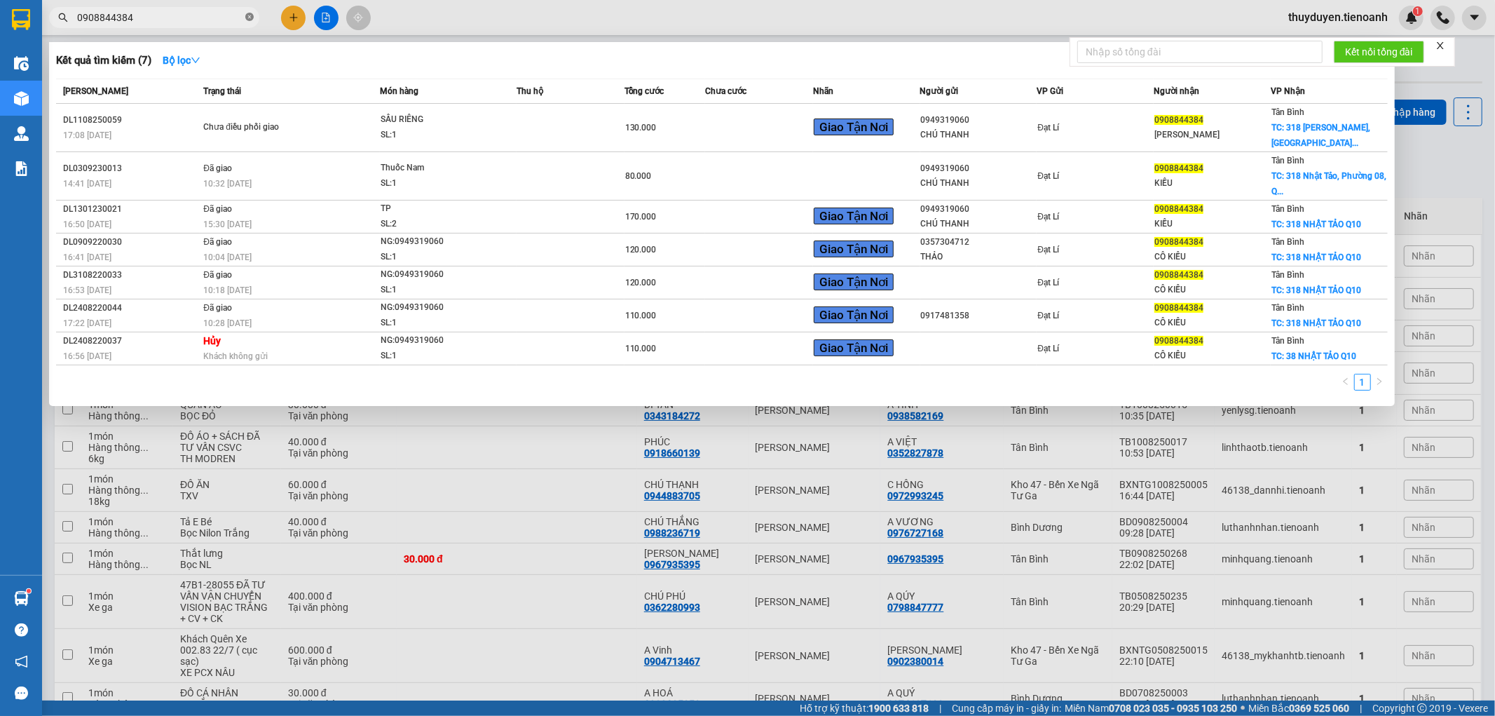
click at [251, 15] on icon "close-circle" at bounding box center [249, 17] width 8 height 8
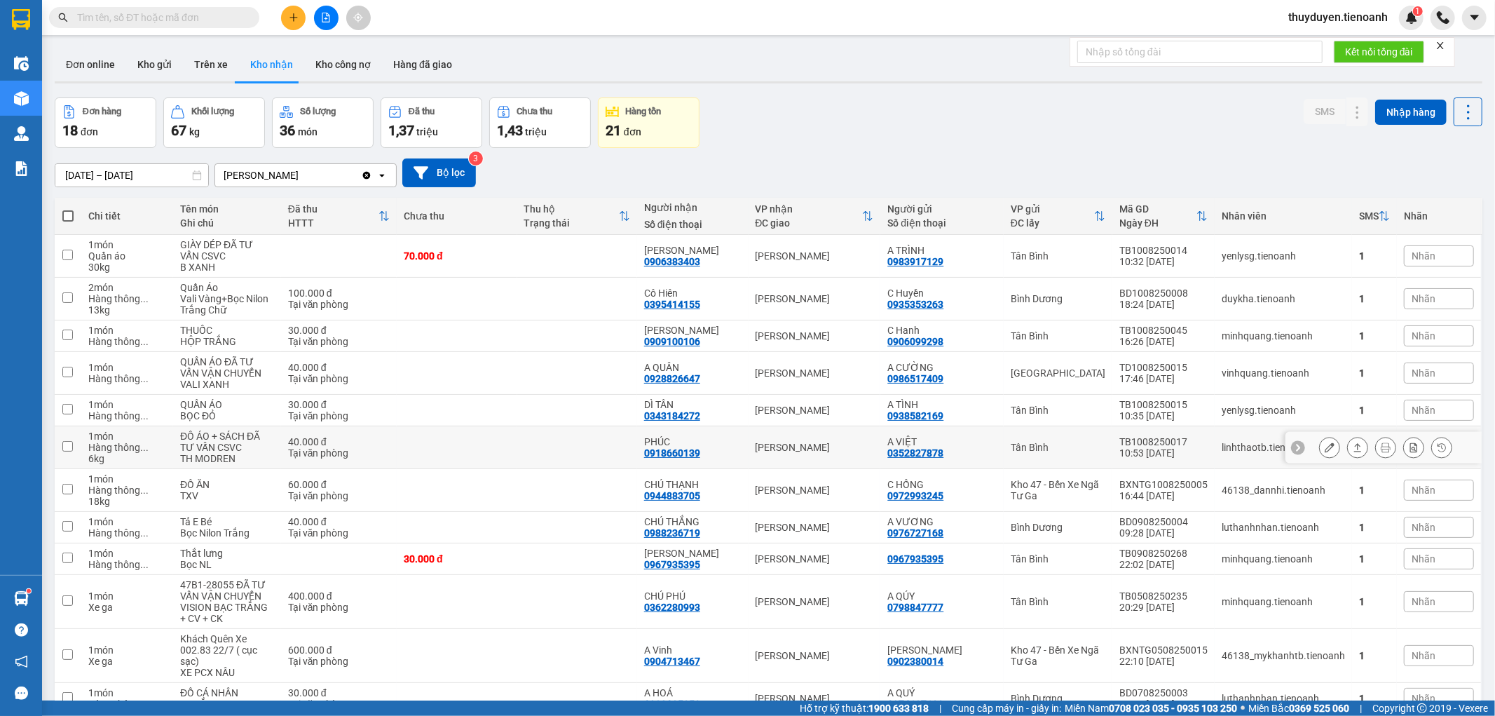
scroll to position [78, 0]
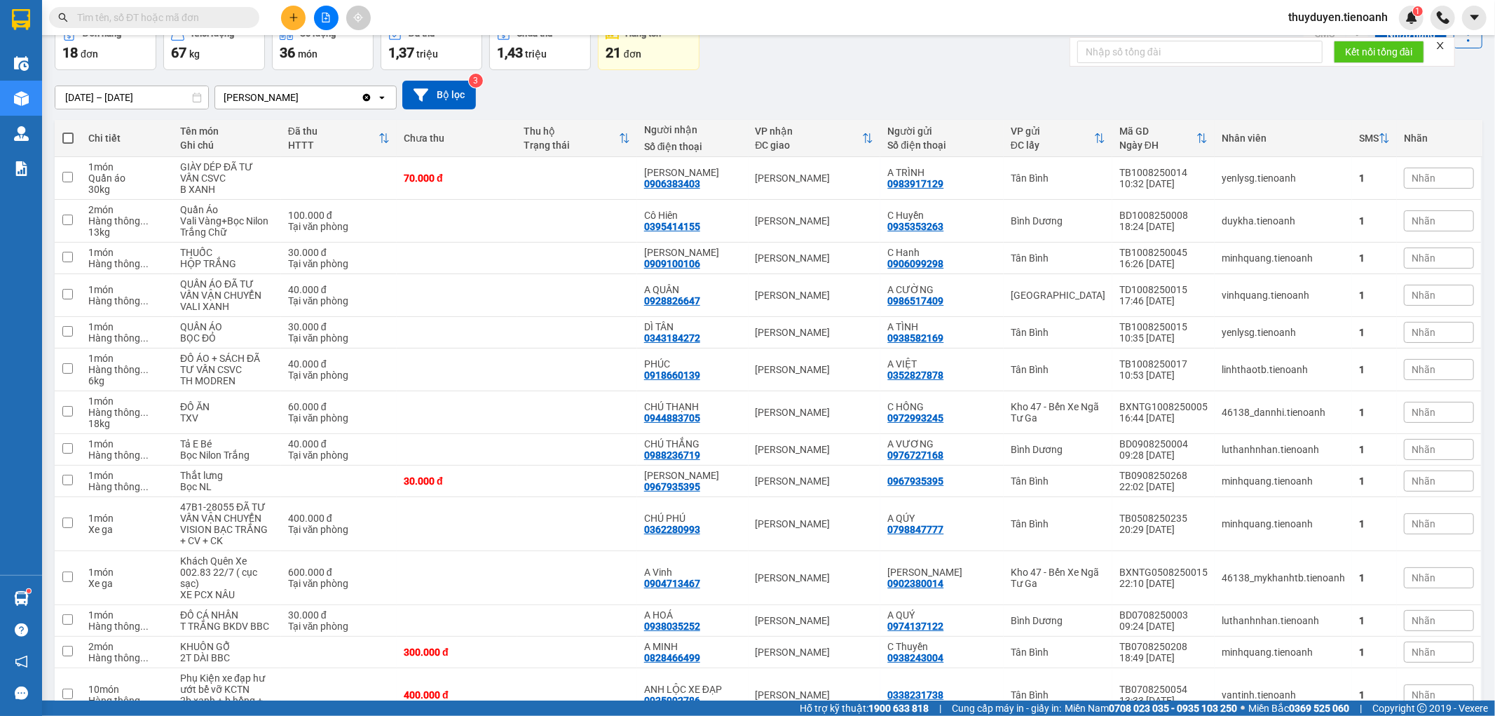
paste input "0908844384"
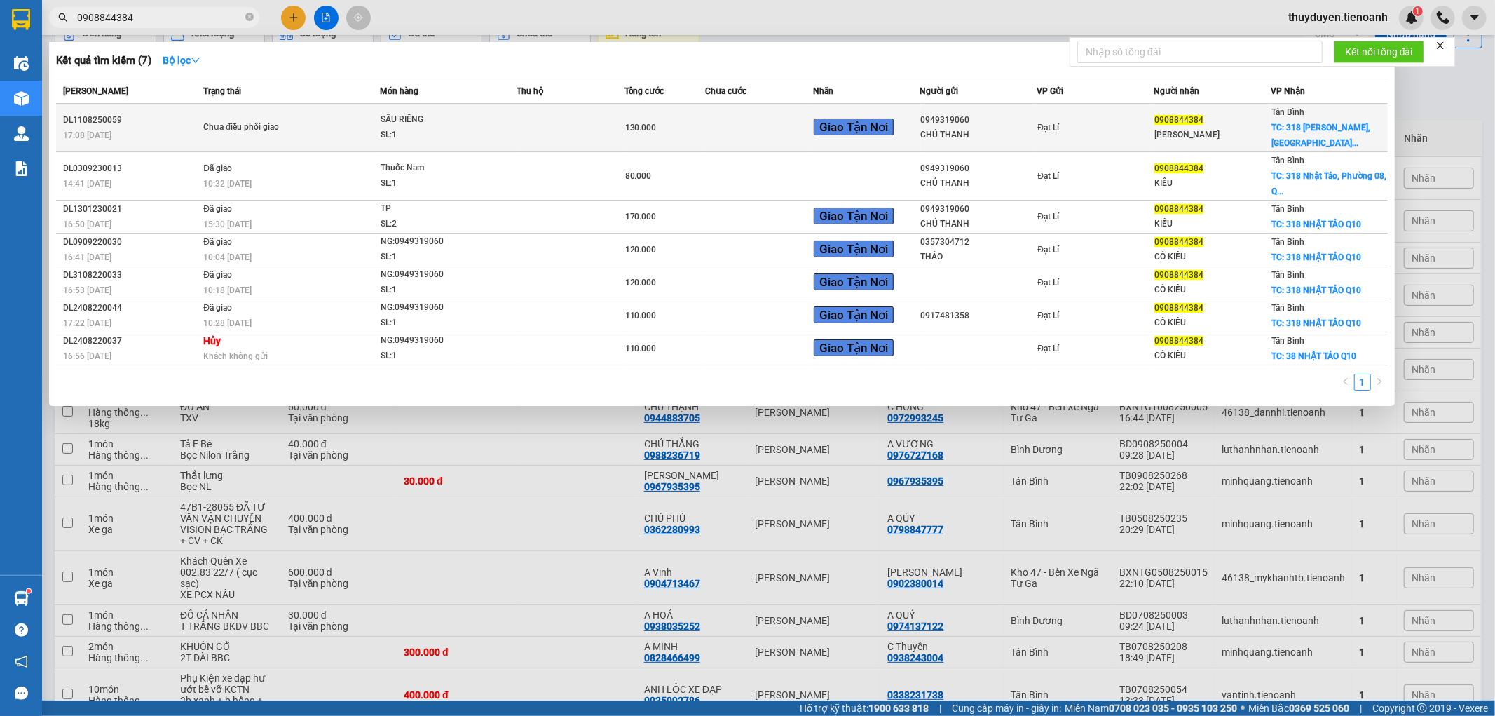
click at [1137, 127] on div "Đạt Lí" at bounding box center [1096, 127] width 116 height 15
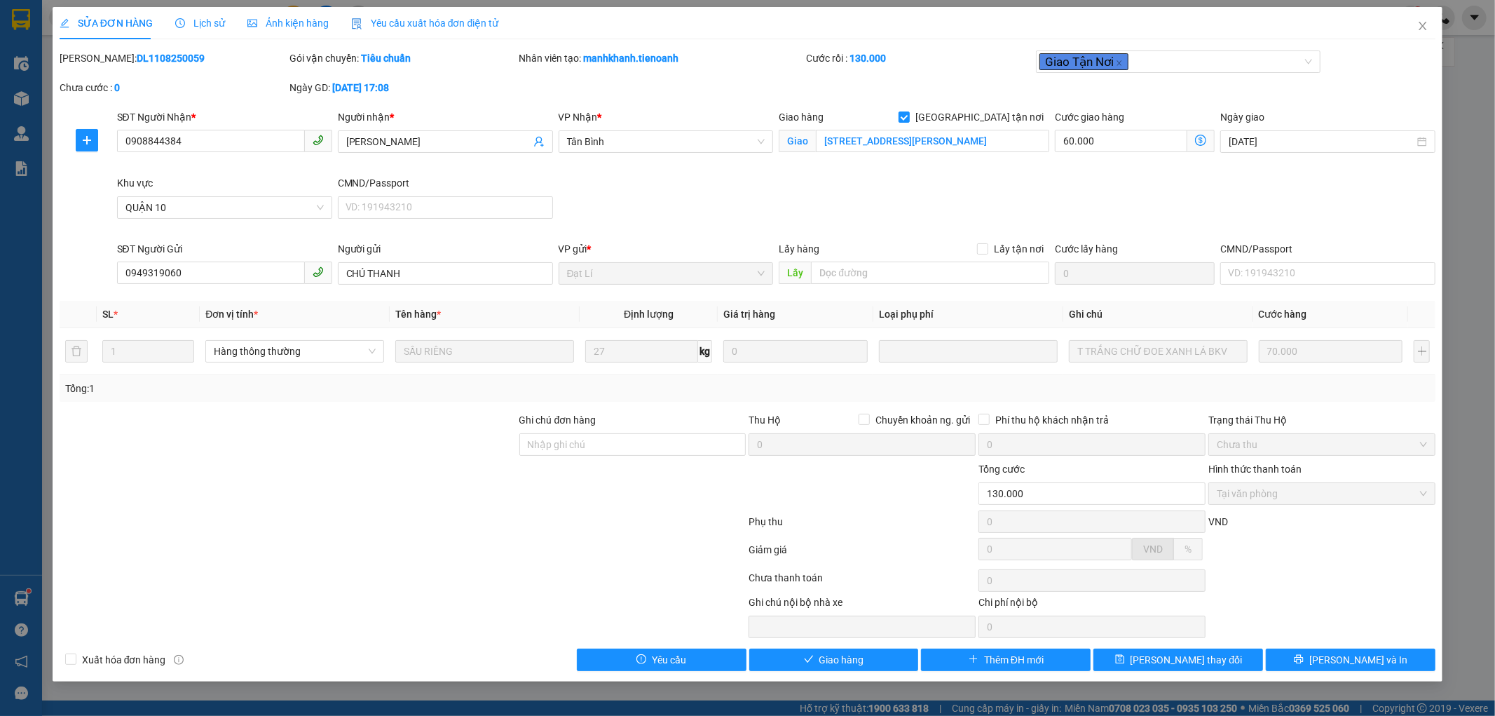
click at [199, 22] on span "Lịch sử" at bounding box center [200, 23] width 50 height 11
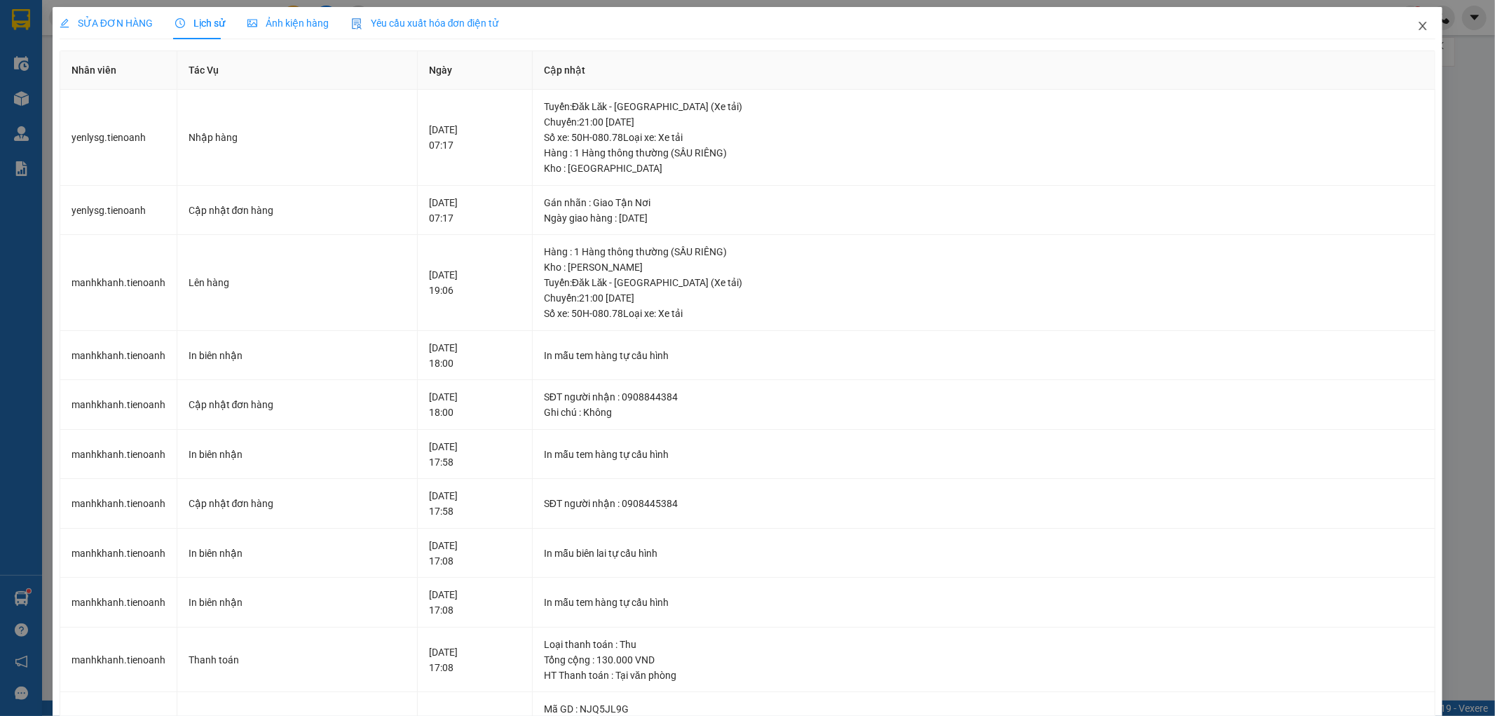
click at [1418, 22] on icon "close" at bounding box center [1423, 25] width 11 height 11
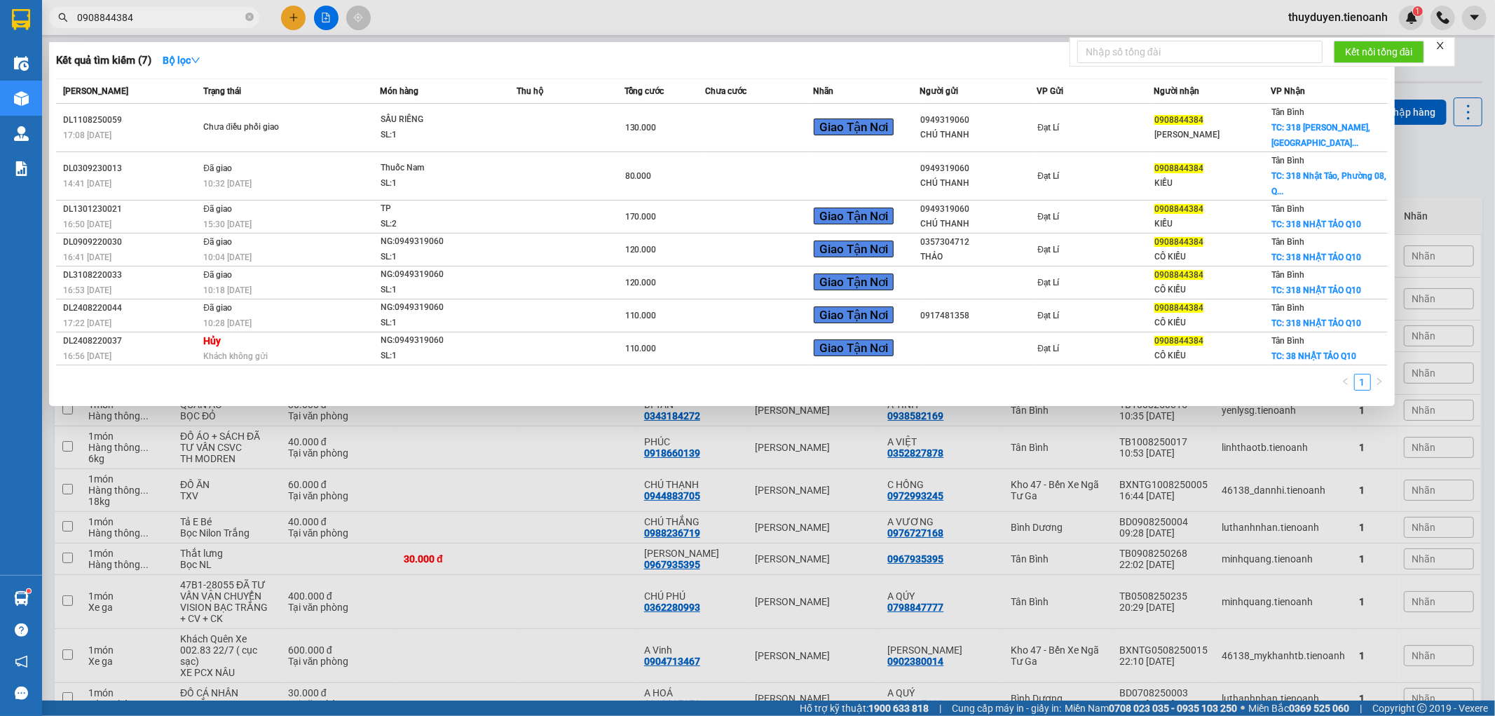
drag, startPoint x: 176, startPoint y: 12, endPoint x: 0, endPoint y: 20, distance: 176.1
click at [0, 20] on section "Kết quả tìm kiếm ( 7 ) Bộ lọc Mã ĐH Trạng thái Món hàng Thu hộ Tổng cước Chưa c…" at bounding box center [747, 358] width 1495 height 716
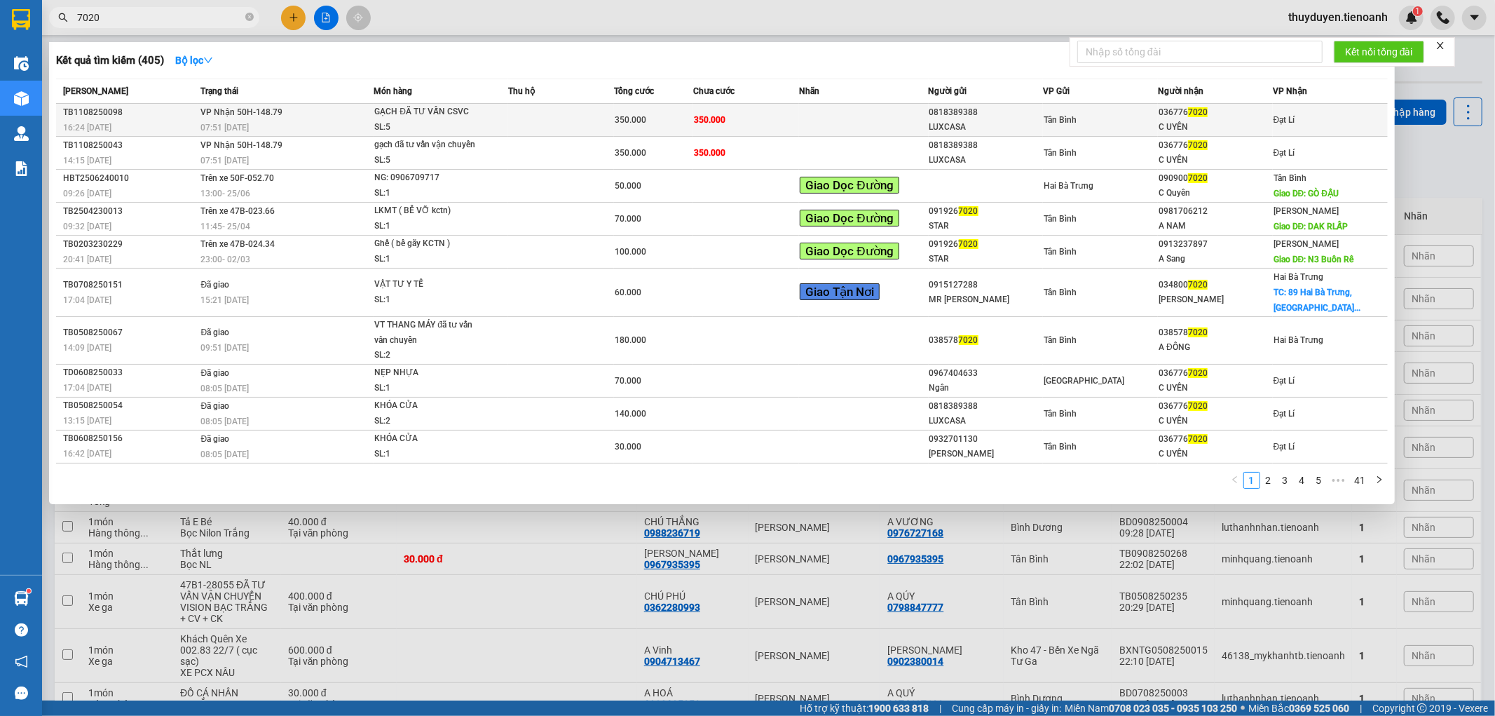
type input "7020"
click at [1148, 111] on td "Tân Bình" at bounding box center [1100, 120] width 115 height 33
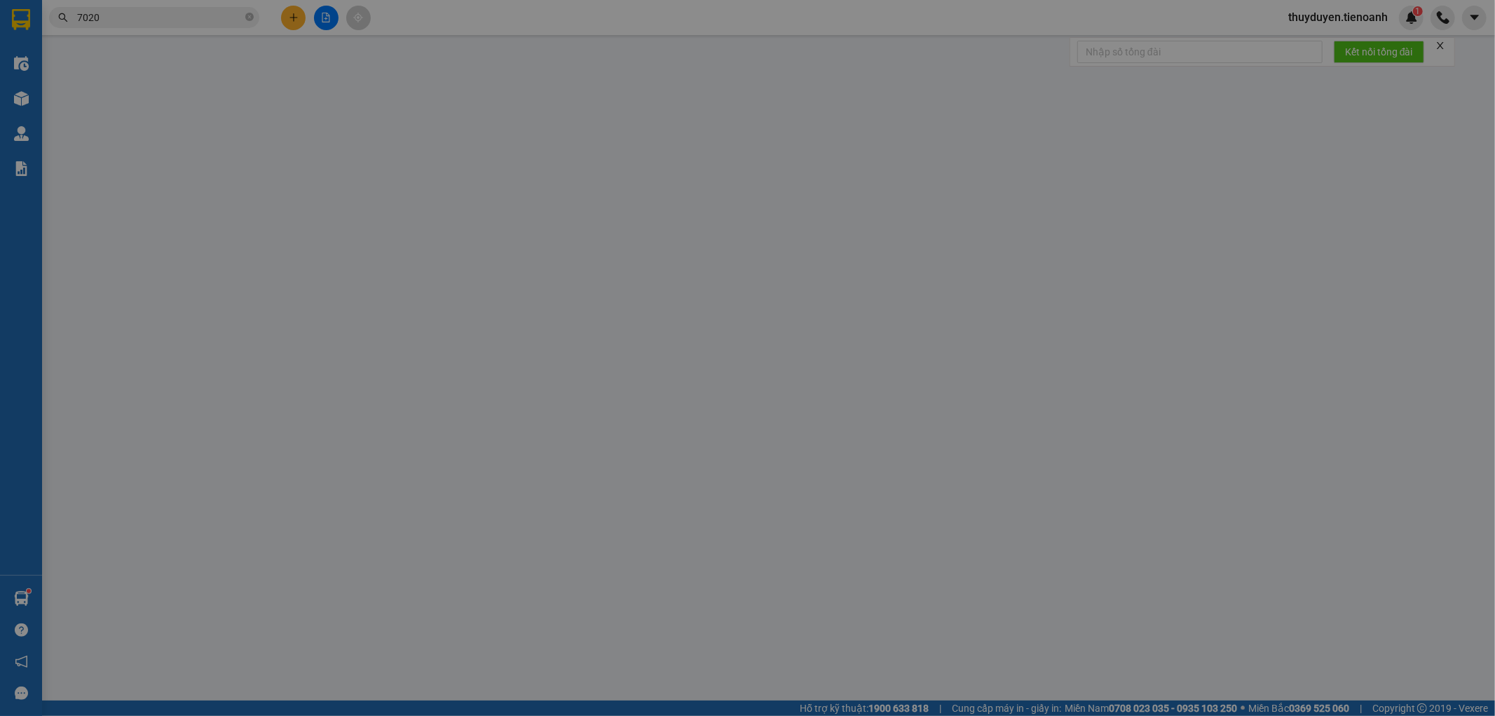
type input "0367767020"
type input "C UYÊN"
type input "0818389388"
type input "LUXCASA"
type input "350.000"
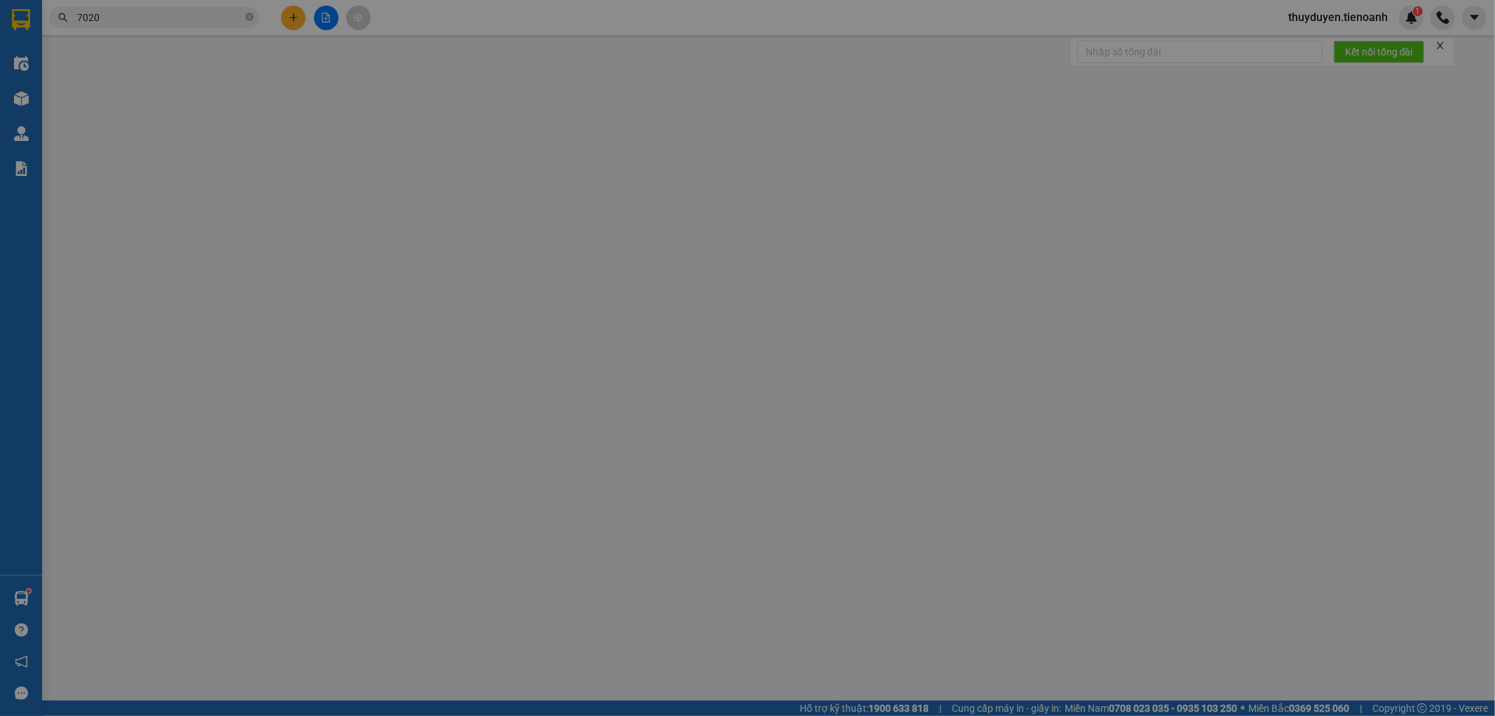
type input "350.000"
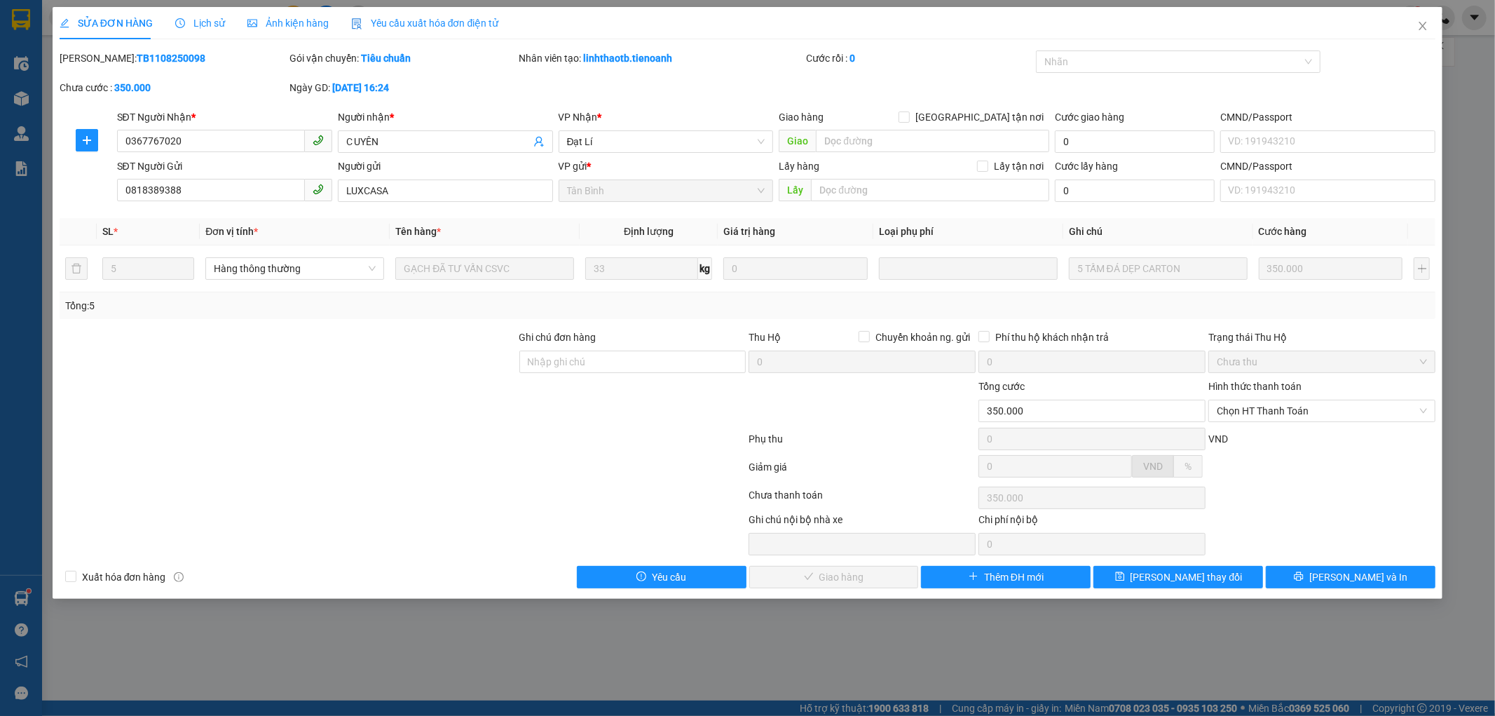
click at [213, 23] on span "Lịch sử" at bounding box center [200, 23] width 50 height 11
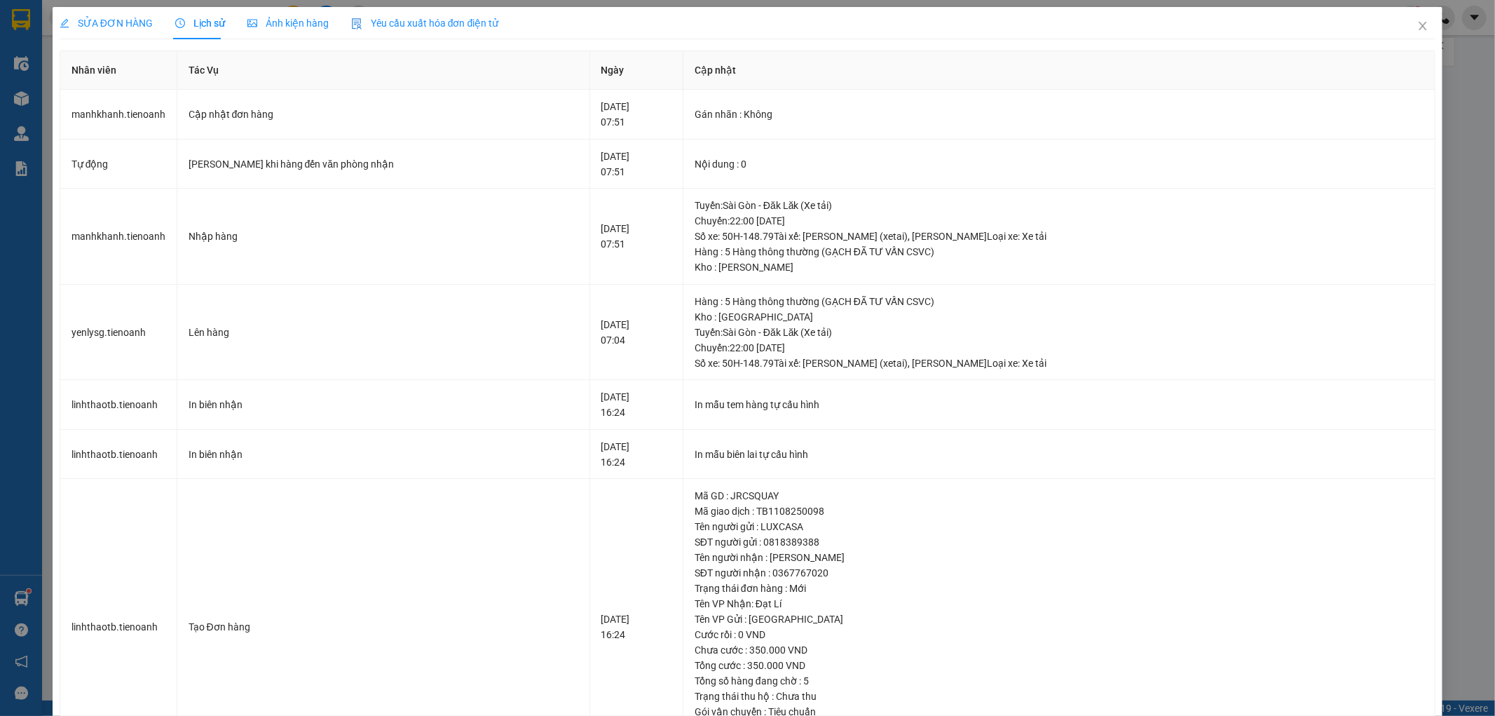
click at [103, 18] on span "SỬA ĐƠN HÀNG" at bounding box center [106, 23] width 93 height 11
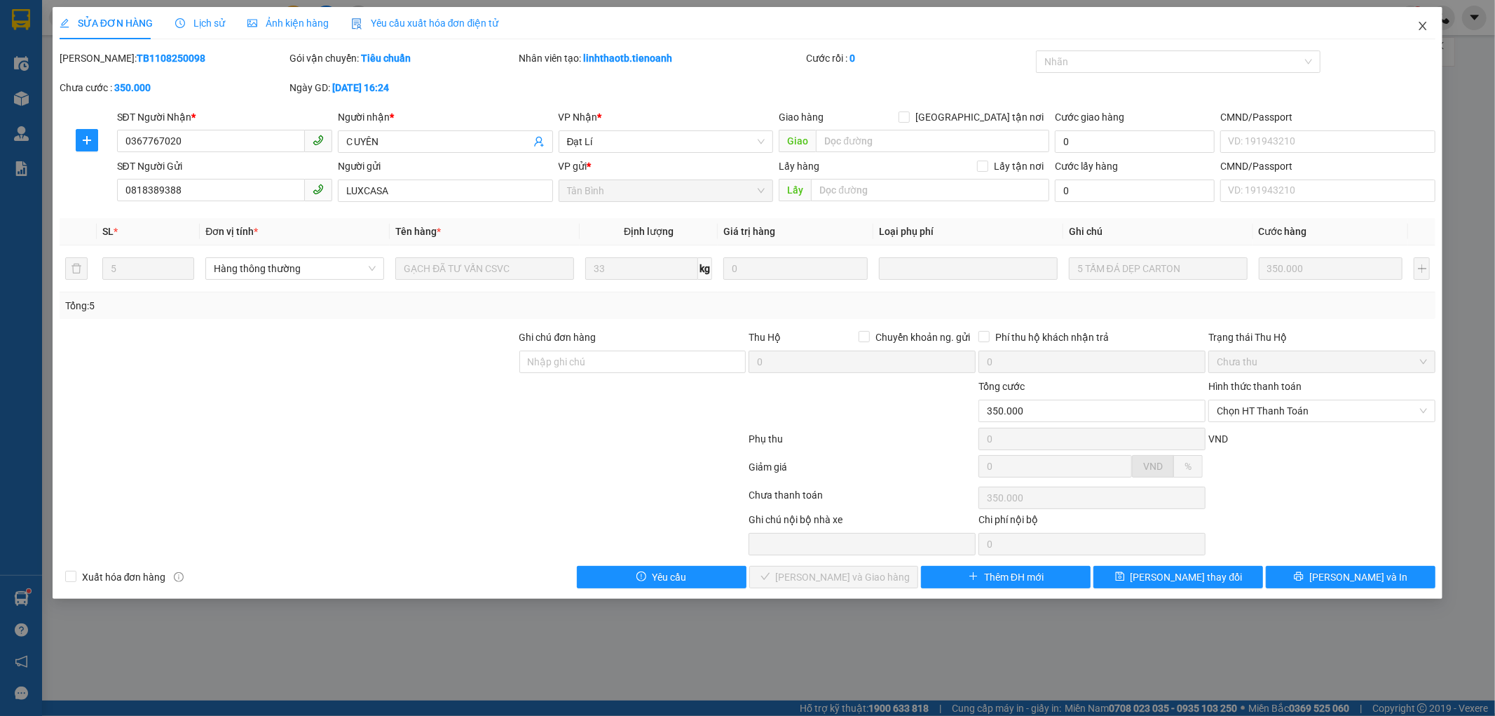
click at [1420, 35] on span "Close" at bounding box center [1423, 26] width 39 height 39
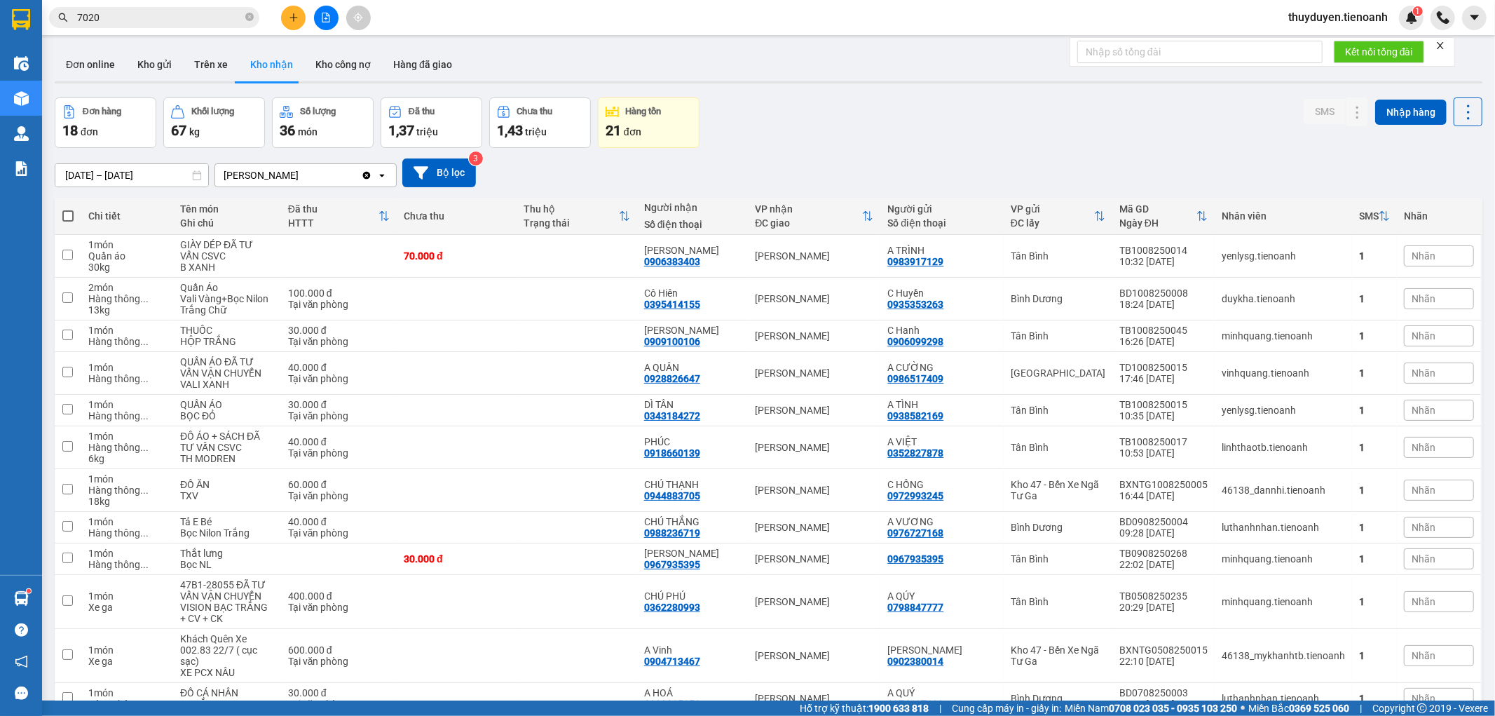
drag, startPoint x: 154, startPoint y: 25, endPoint x: 30, endPoint y: 53, distance: 127.4
click at [31, 53] on section "Kết quả tìm kiếm ( 405 ) Bộ lọc Mã ĐH Trạng thái Món hàng Thu hộ Tổng cước Chưa…" at bounding box center [747, 358] width 1495 height 716
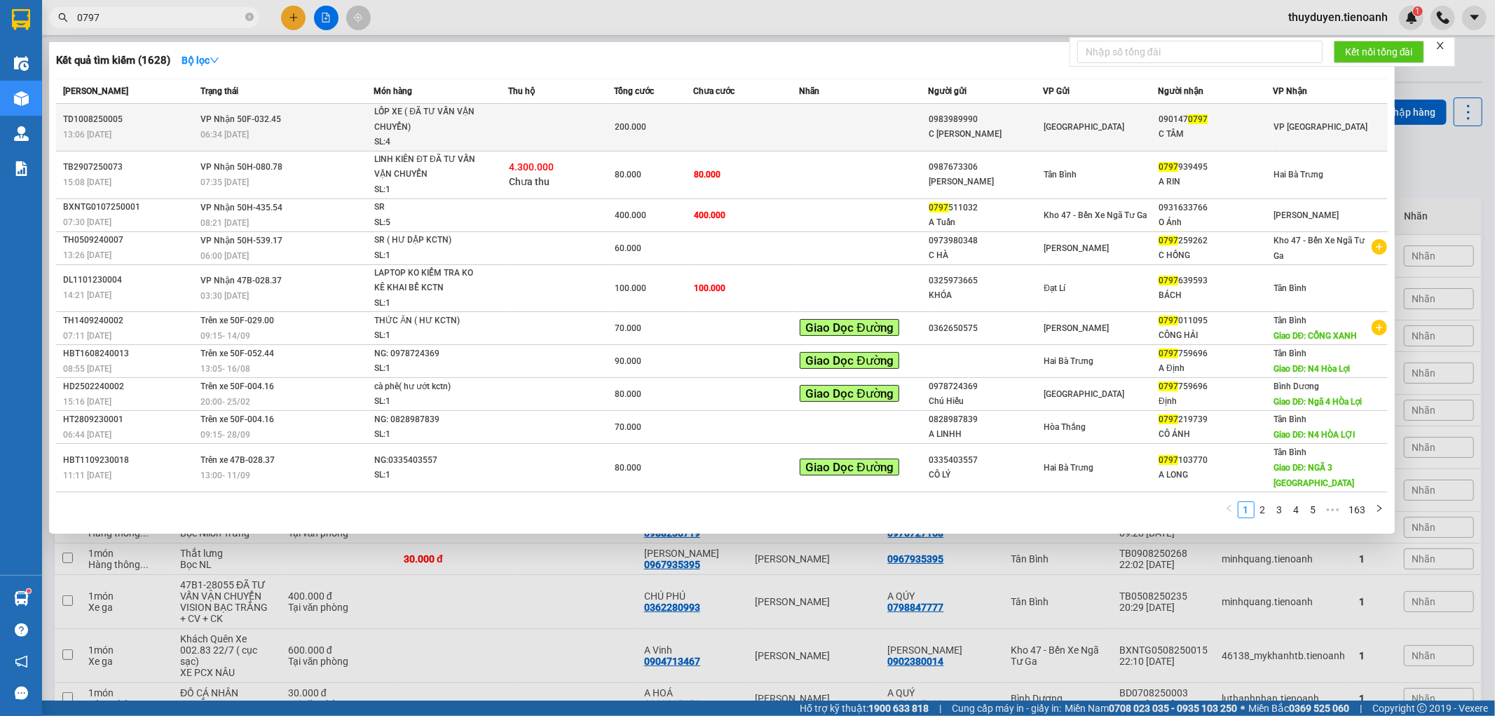
type input "0797"
click at [854, 120] on td at bounding box center [863, 128] width 129 height 48
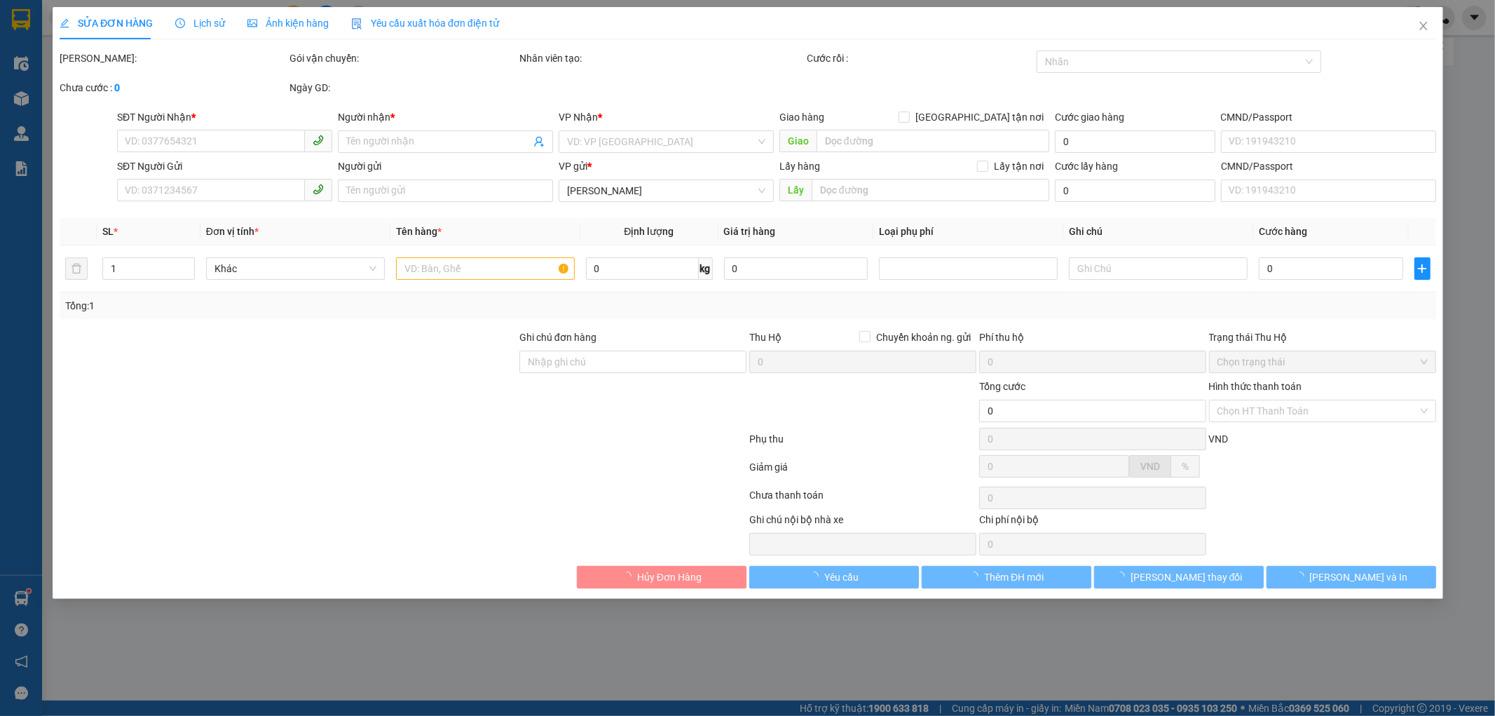
type input "0901470797"
type input "C TÂM"
type input "0983989990"
type input "C LÊ NA"
type input "200.000"
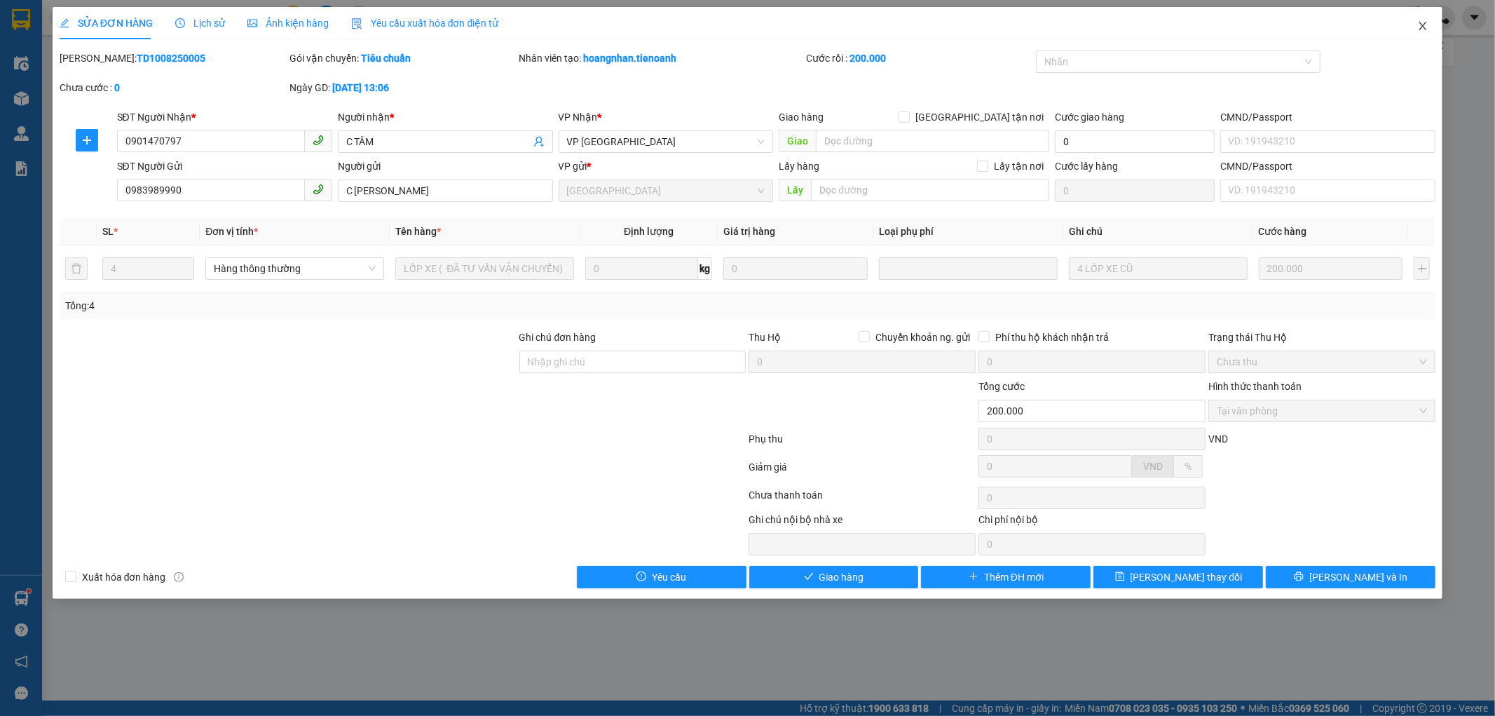
click at [1422, 22] on icon "close" at bounding box center [1423, 25] width 11 height 11
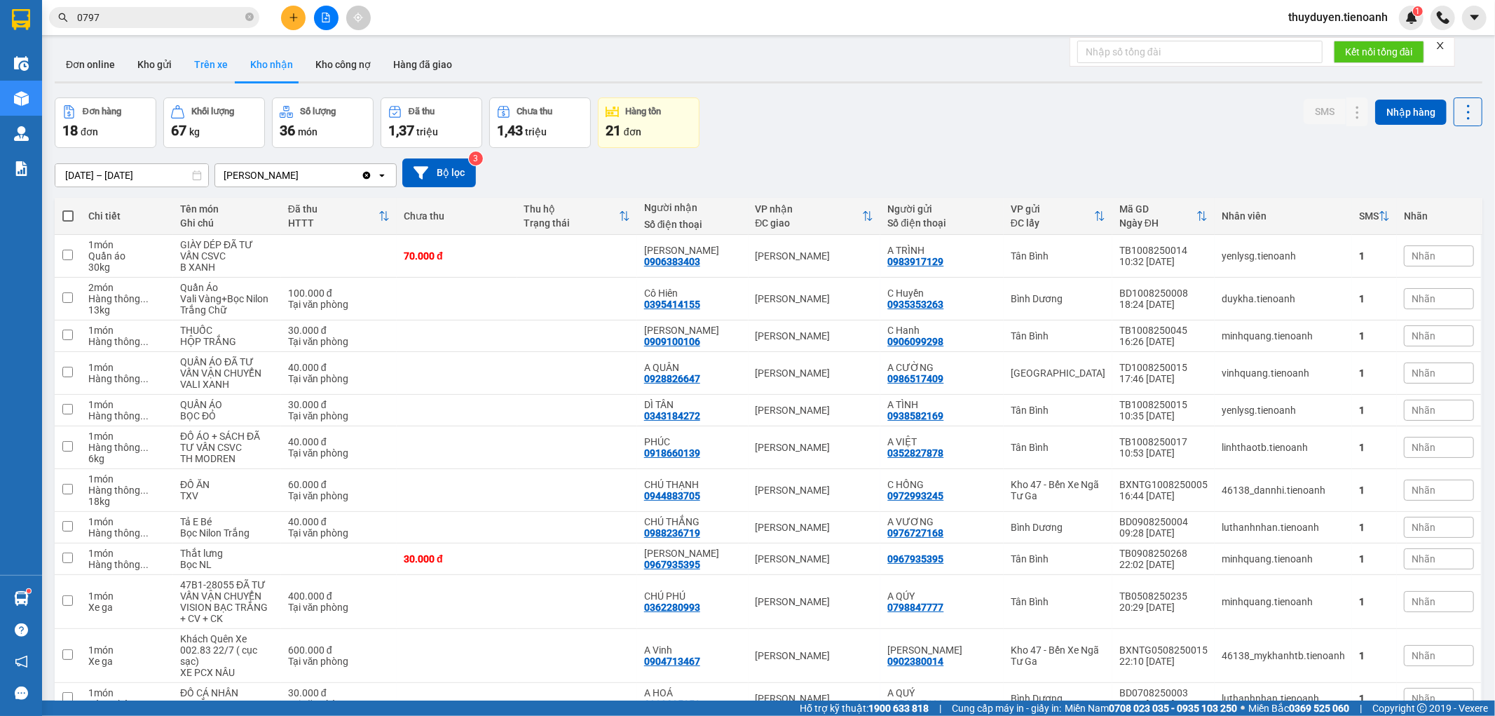
click at [208, 73] on button "Trên xe" at bounding box center [211, 65] width 56 height 34
type input "10/08/2025 – 12/08/2025"
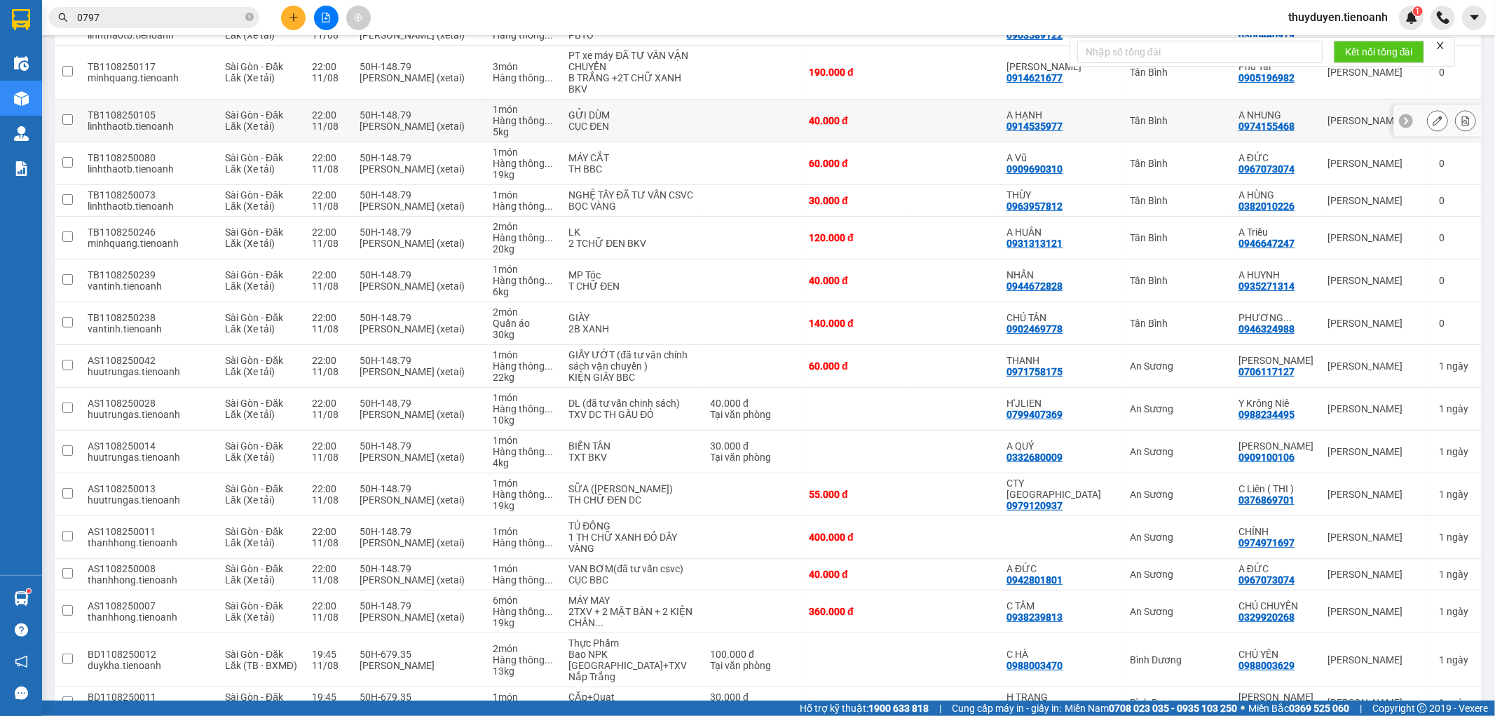
scroll to position [311, 0]
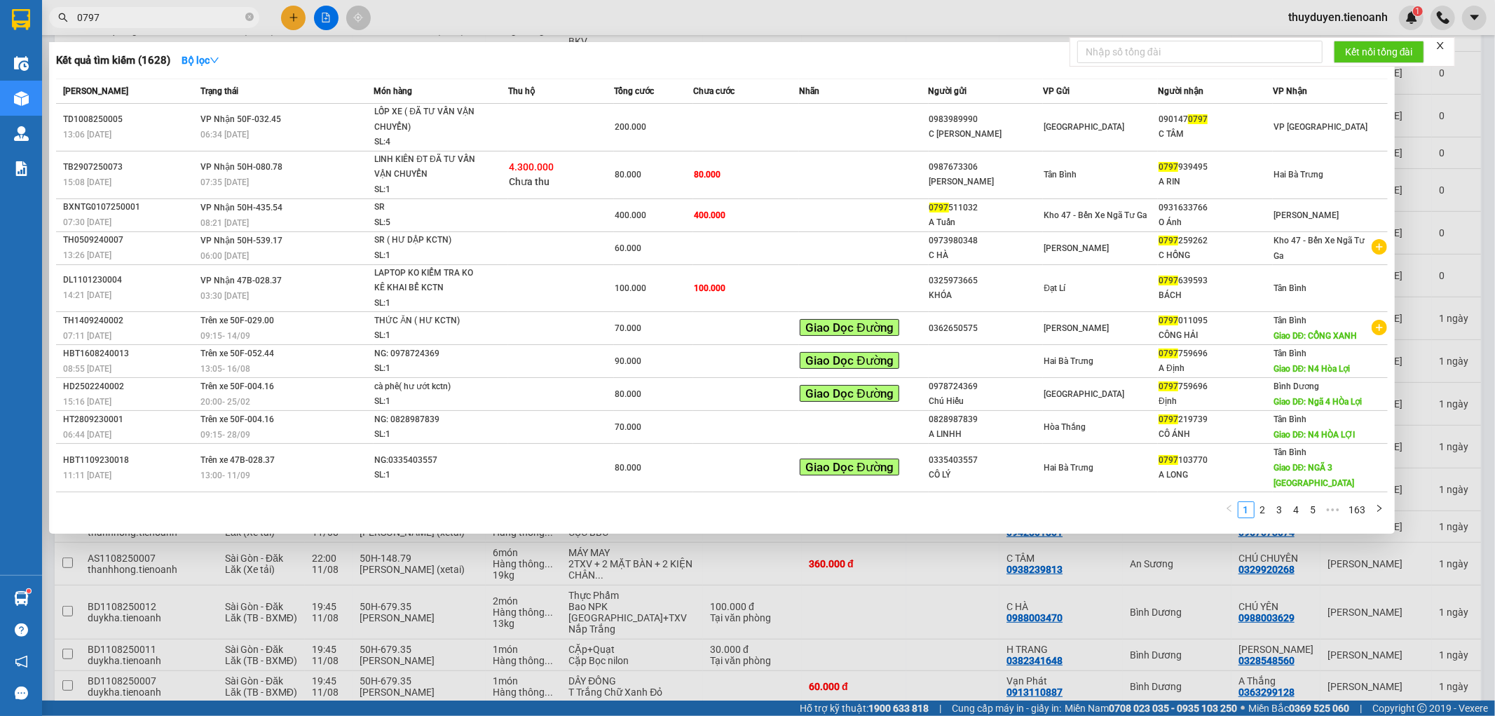
click at [128, 10] on input "0797" at bounding box center [159, 17] width 165 height 15
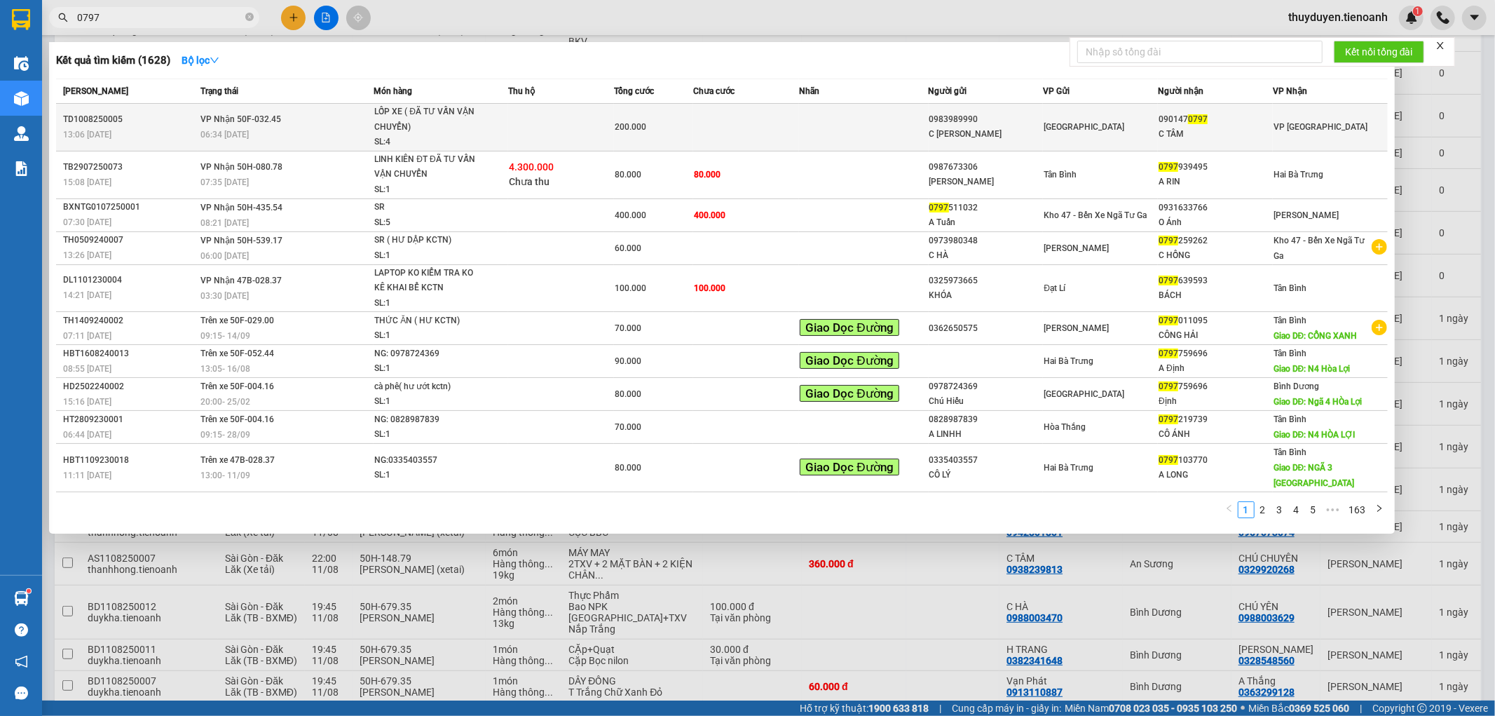
click at [862, 134] on td at bounding box center [863, 128] width 129 height 48
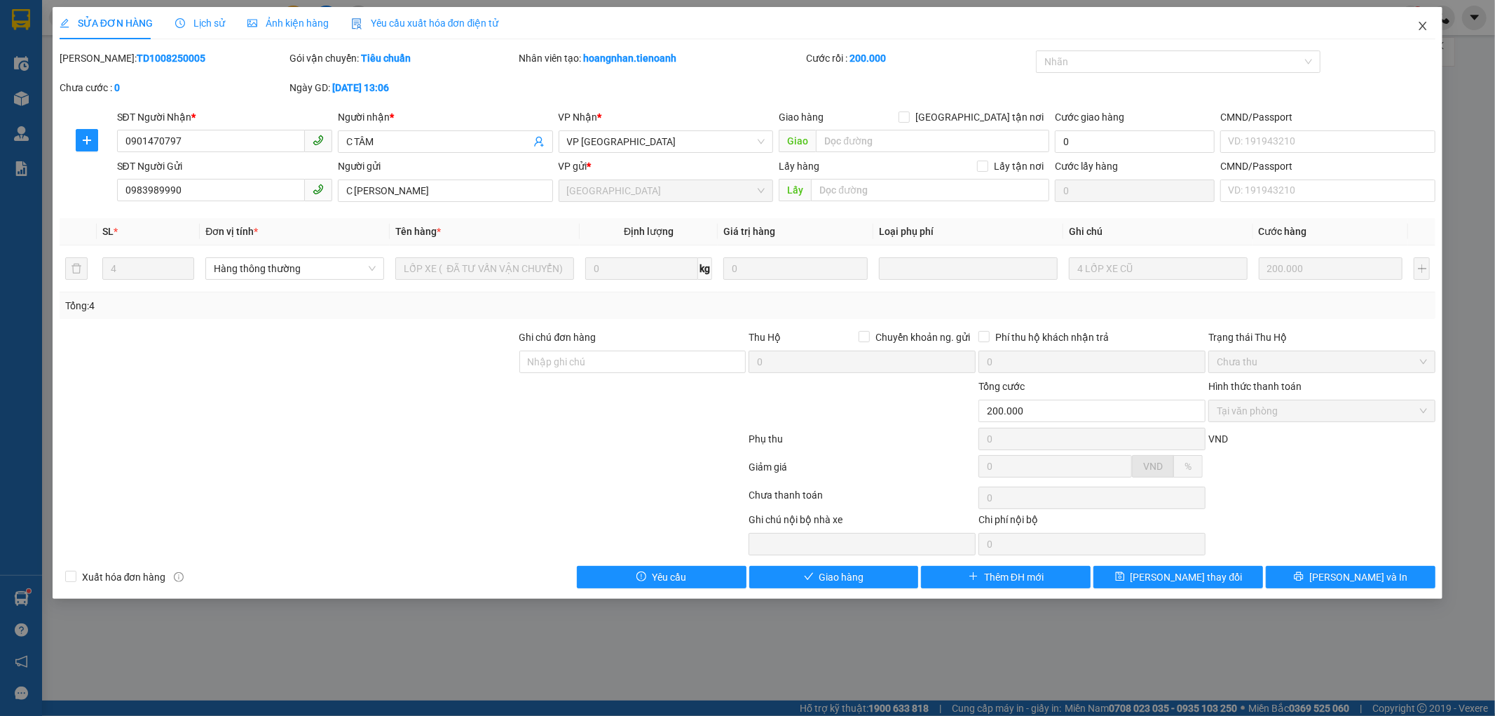
click at [1425, 22] on span "Close" at bounding box center [1423, 26] width 39 height 39
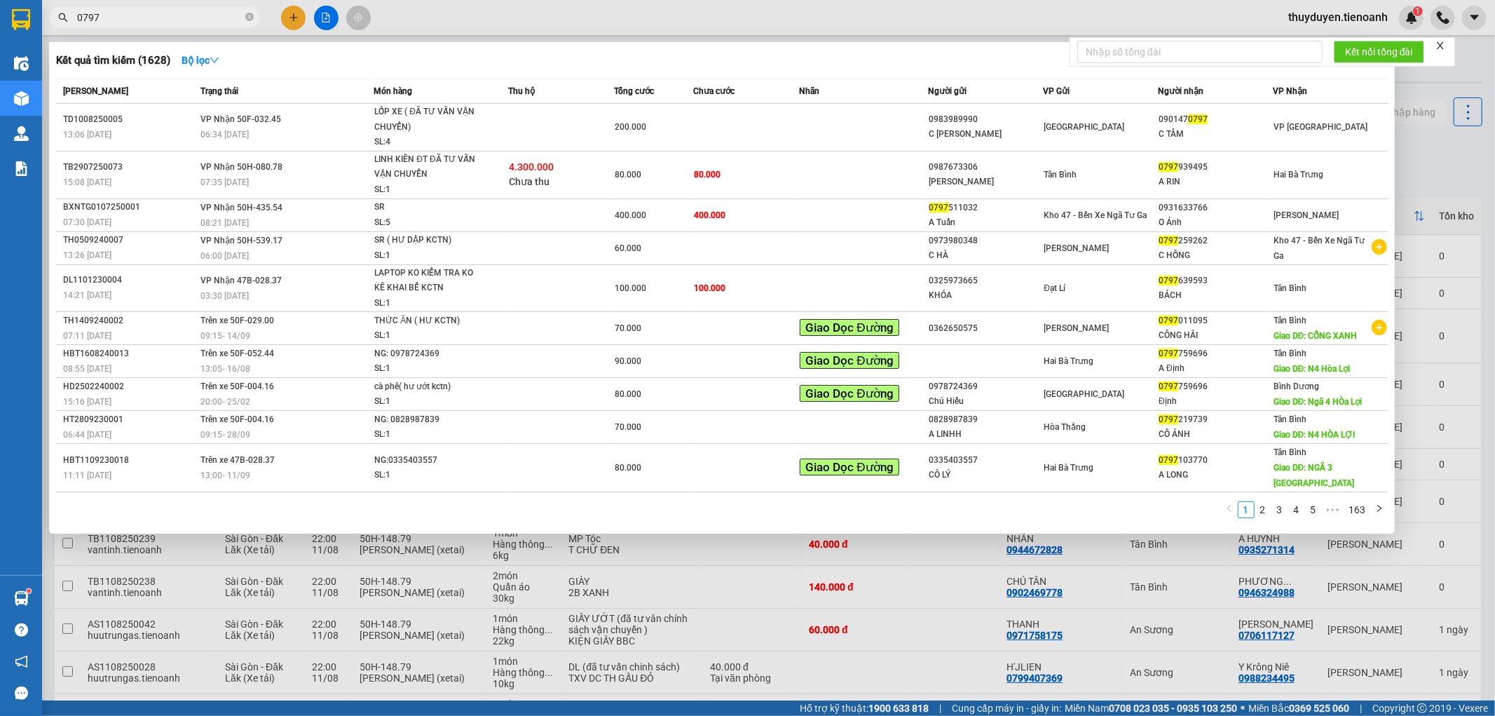
click at [172, 22] on input "0797" at bounding box center [159, 17] width 165 height 15
drag, startPoint x: 172, startPoint y: 22, endPoint x: 257, endPoint y: 14, distance: 85.2
click at [259, 14] on div "0797" at bounding box center [136, 17] width 273 height 21
click at [248, 15] on icon "close-circle" at bounding box center [249, 17] width 8 height 8
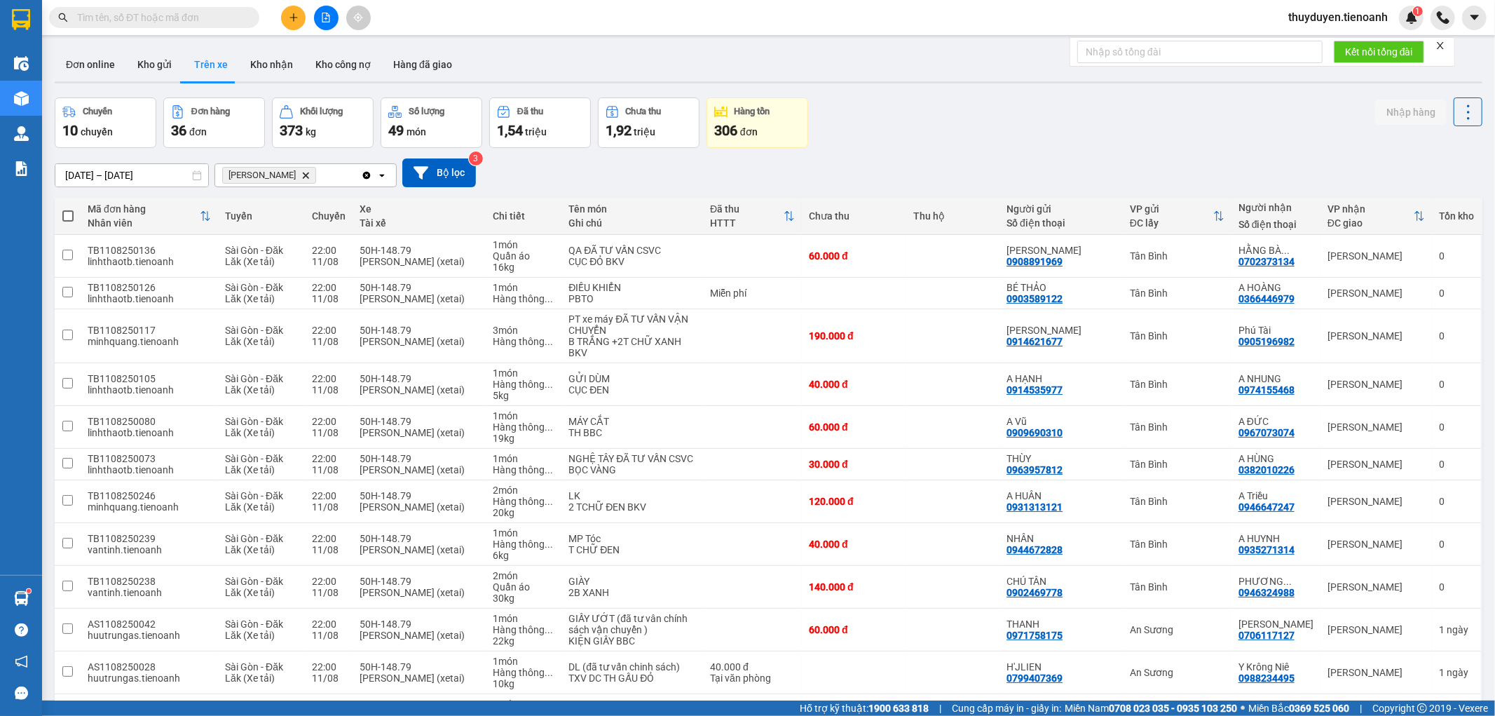
paste input "0902427558"
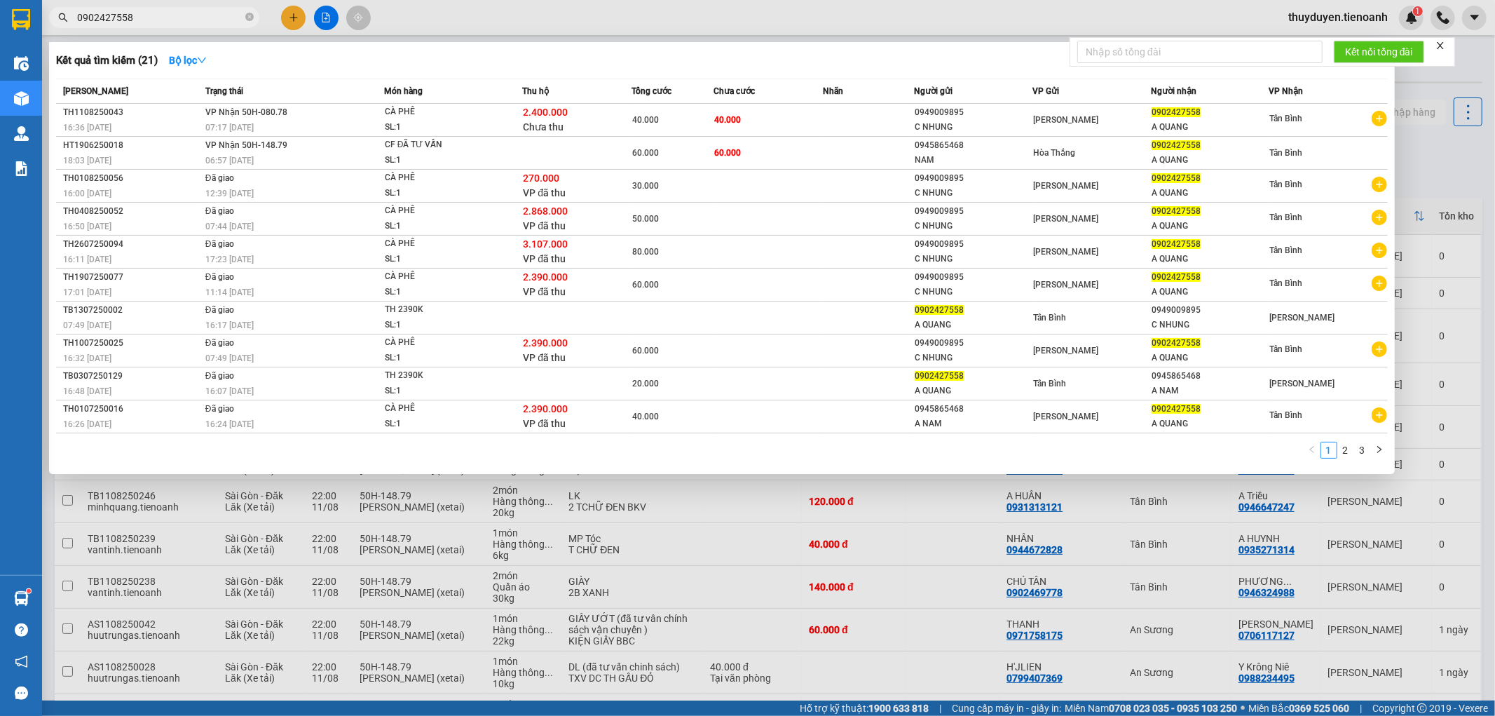
type input "0902427558"
drag, startPoint x: 249, startPoint y: 16, endPoint x: 240, endPoint y: 15, distance: 8.5
click at [247, 16] on icon "close-circle" at bounding box center [249, 17] width 8 height 8
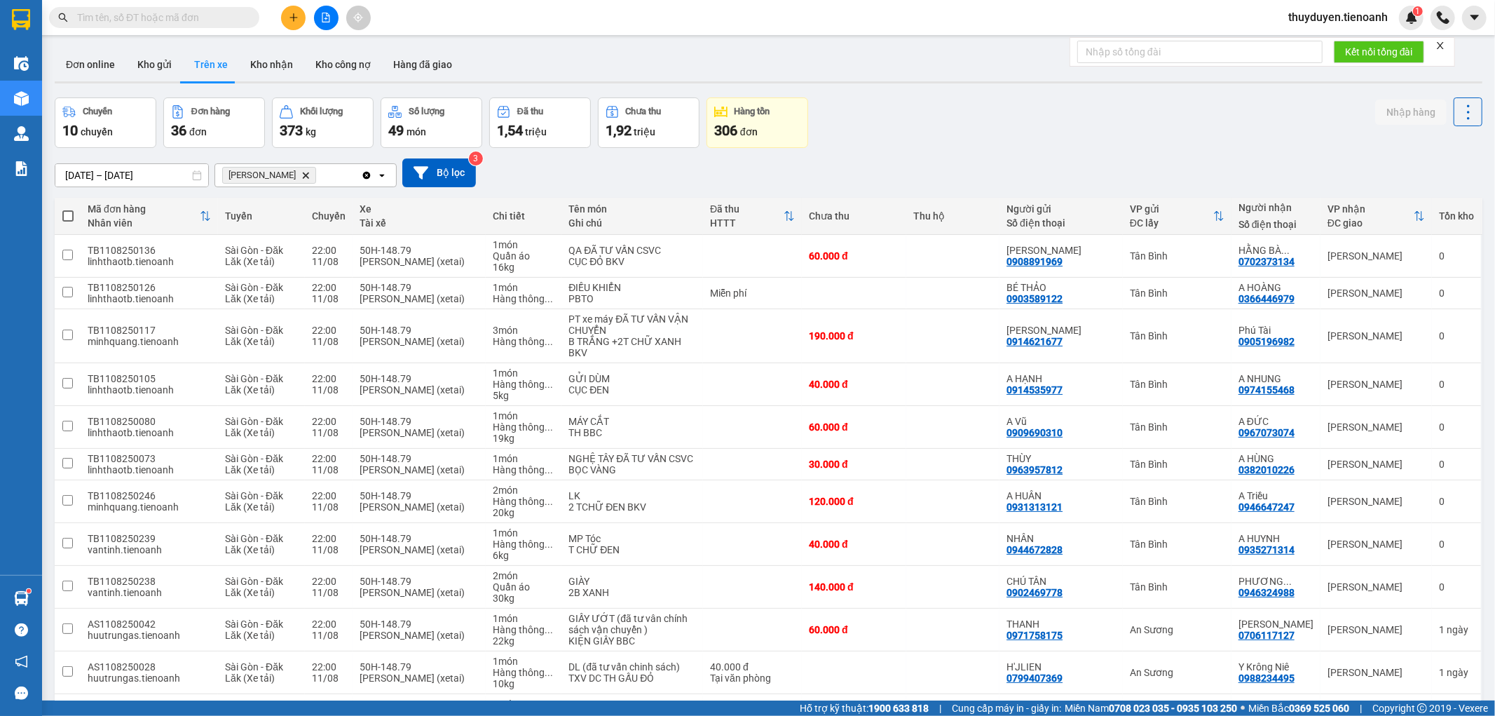
paste input "0902494734"
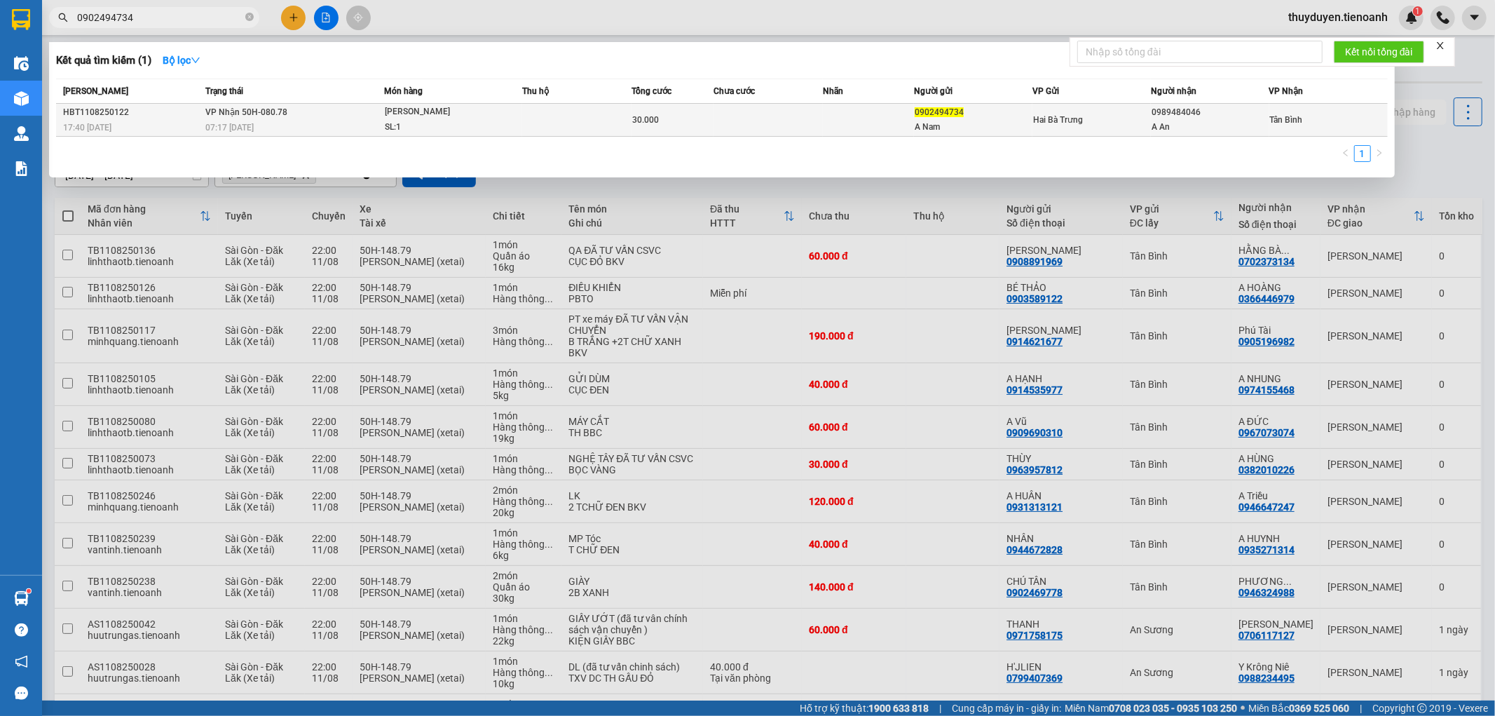
type input "0902494734"
click at [488, 111] on div "Tai Nghe" at bounding box center [437, 111] width 105 height 15
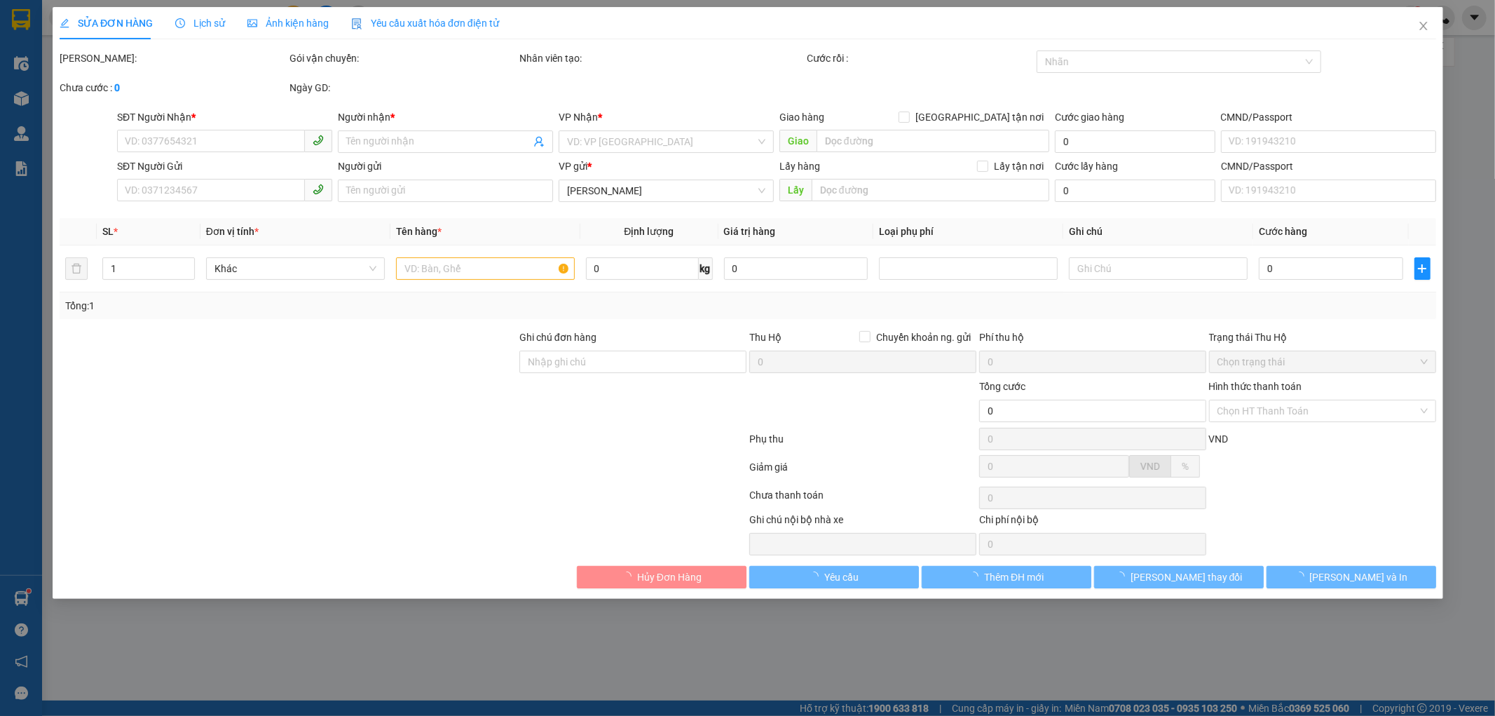
type input "0989484046"
type input "A An"
type input "0902494734"
type input "A Nam"
type input "30.000"
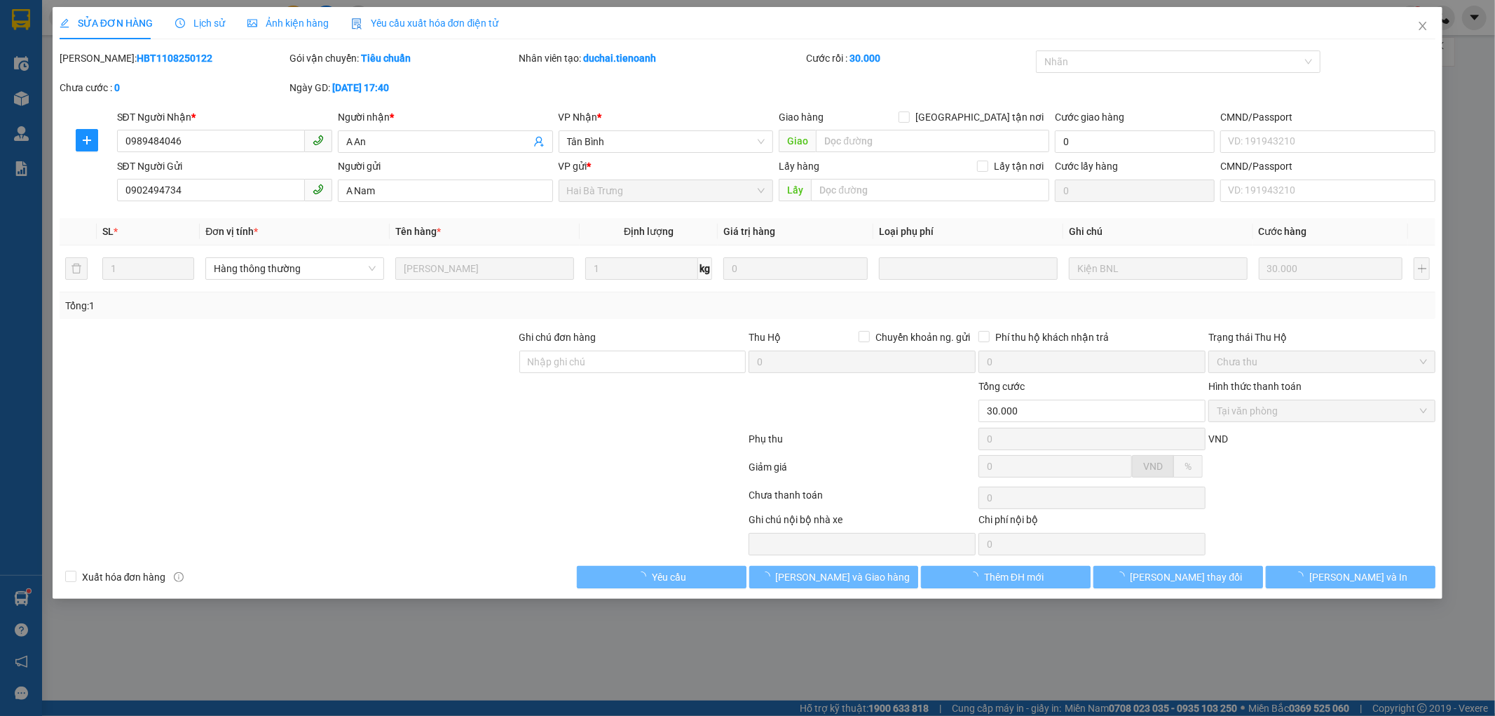
click at [193, 24] on span "Lịch sử" at bounding box center [200, 23] width 50 height 11
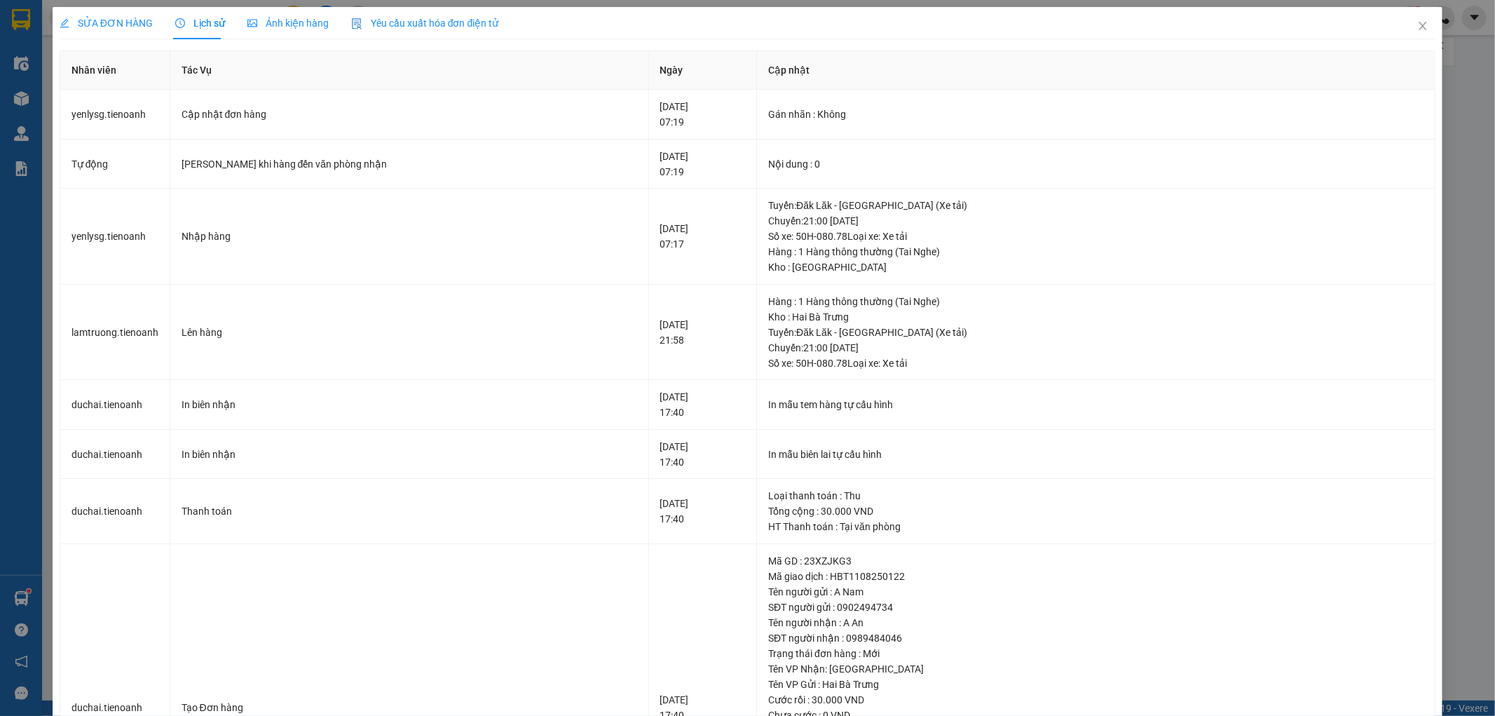
click at [147, 22] on span "SỬA ĐƠN HÀNG" at bounding box center [106, 23] width 93 height 11
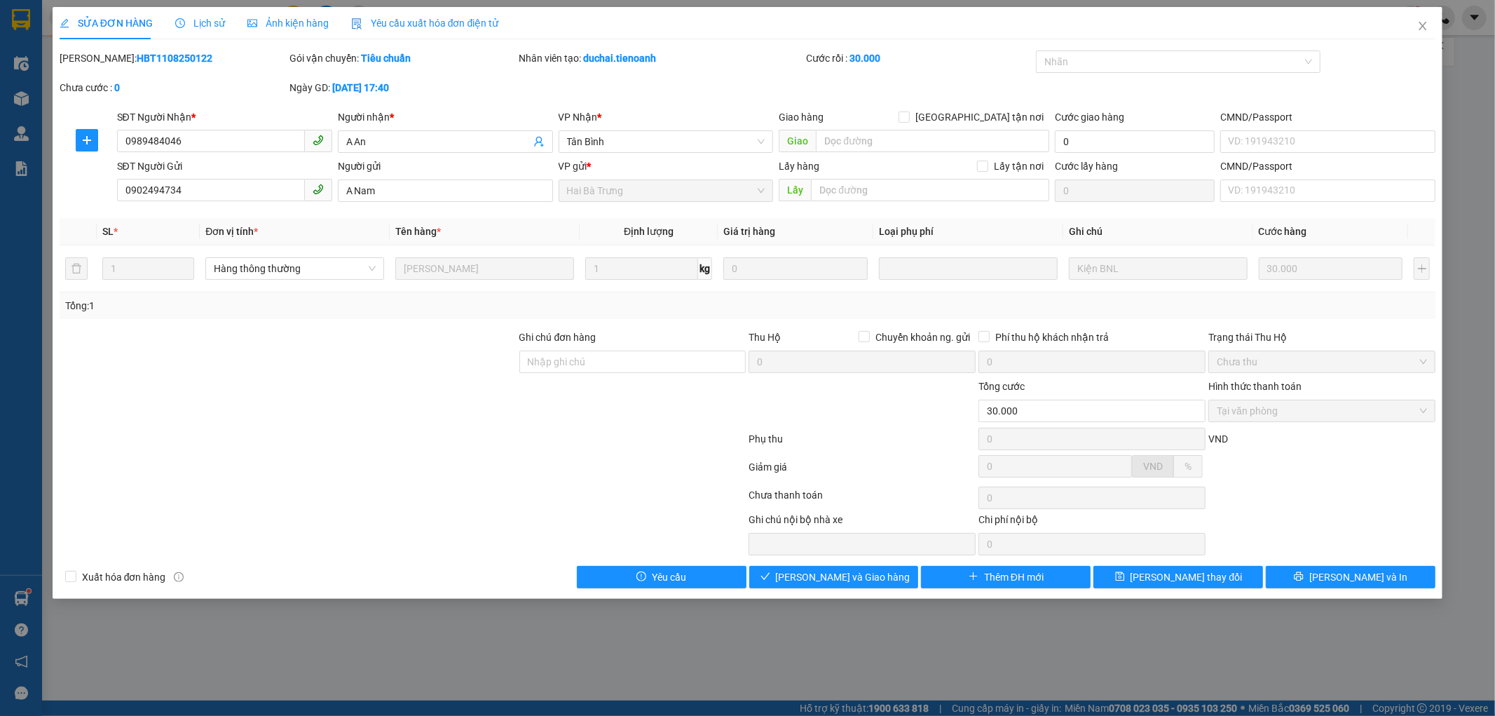
click at [192, 25] on span "Lịch sử" at bounding box center [200, 23] width 50 height 11
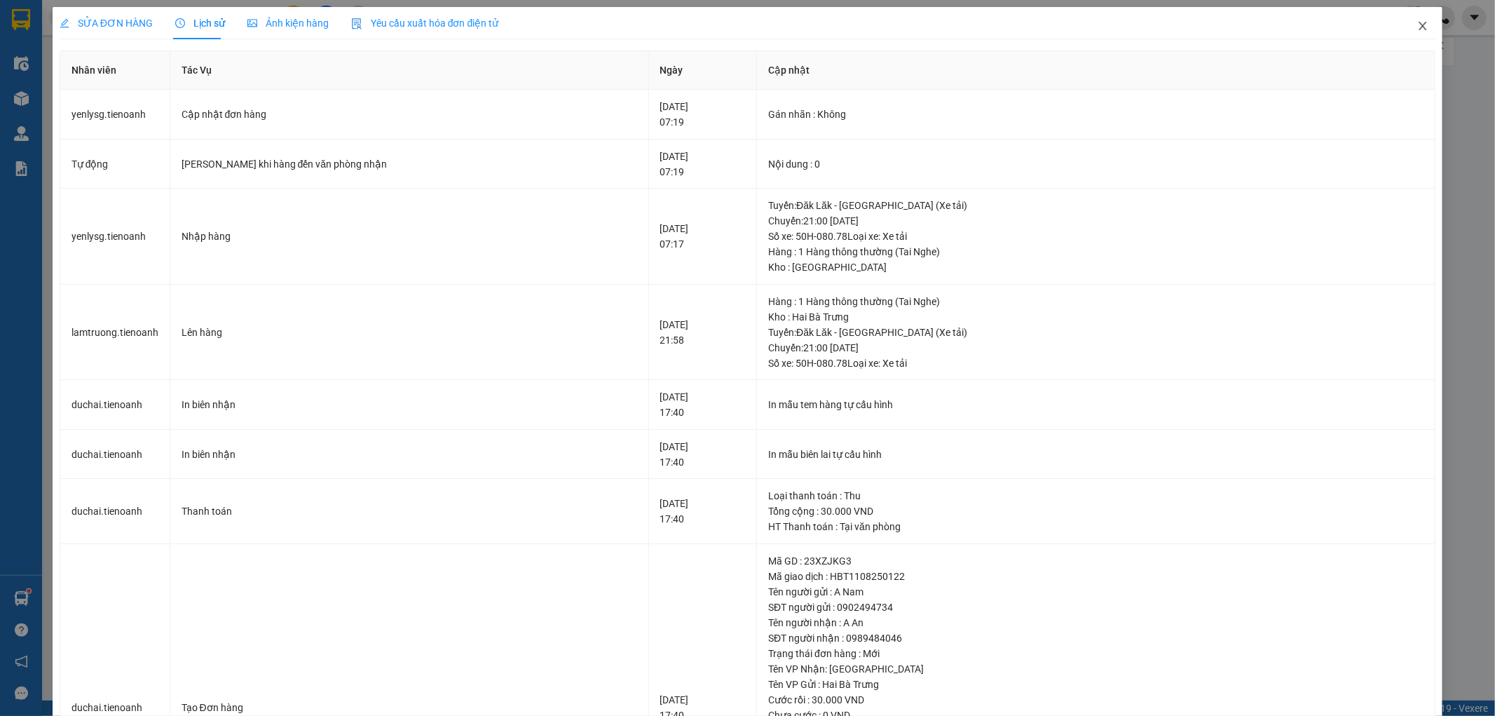
drag, startPoint x: 1411, startPoint y: 24, endPoint x: 1358, endPoint y: 6, distance: 56.3
click at [1404, 18] on span "Close" at bounding box center [1423, 26] width 39 height 39
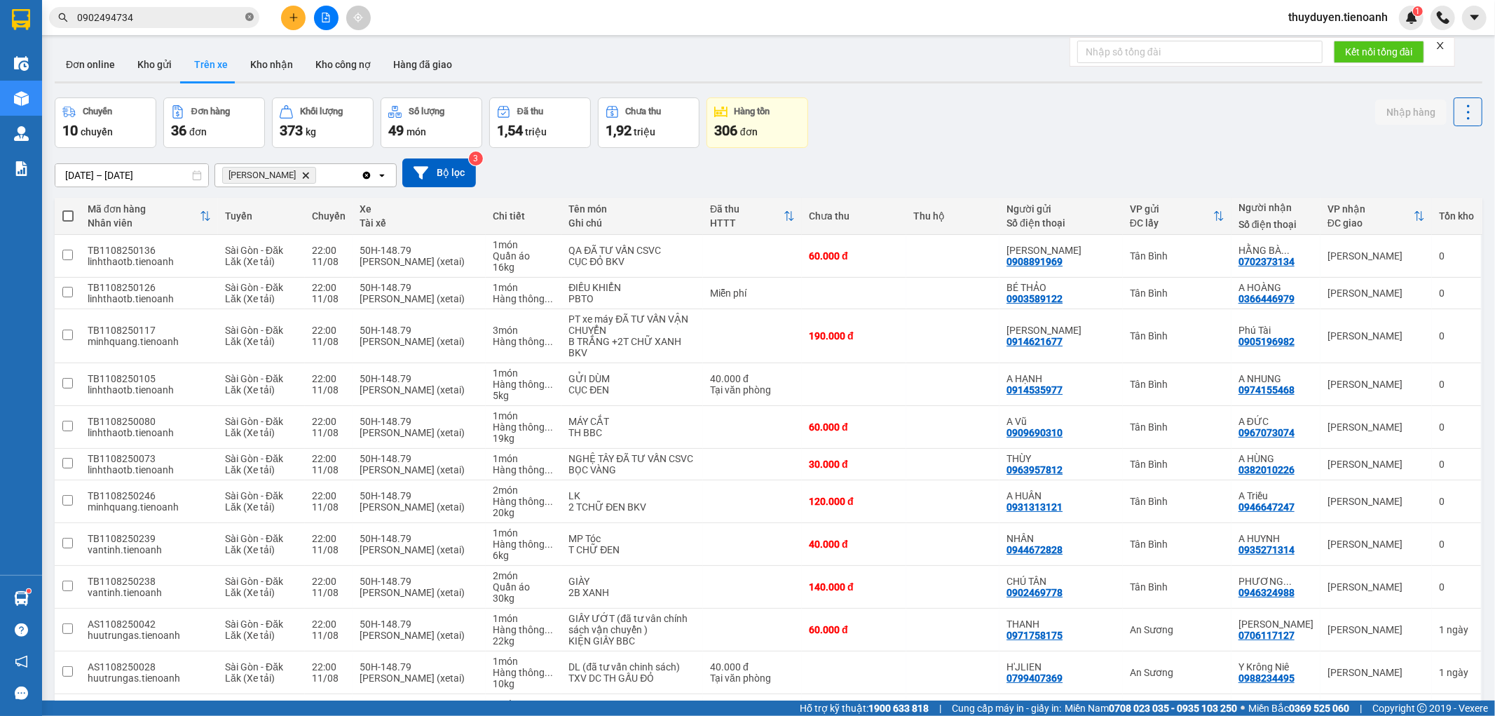
click at [250, 18] on icon "close-circle" at bounding box center [249, 17] width 8 height 8
click at [165, 18] on input "text" at bounding box center [159, 17] width 165 height 15
type input "2"
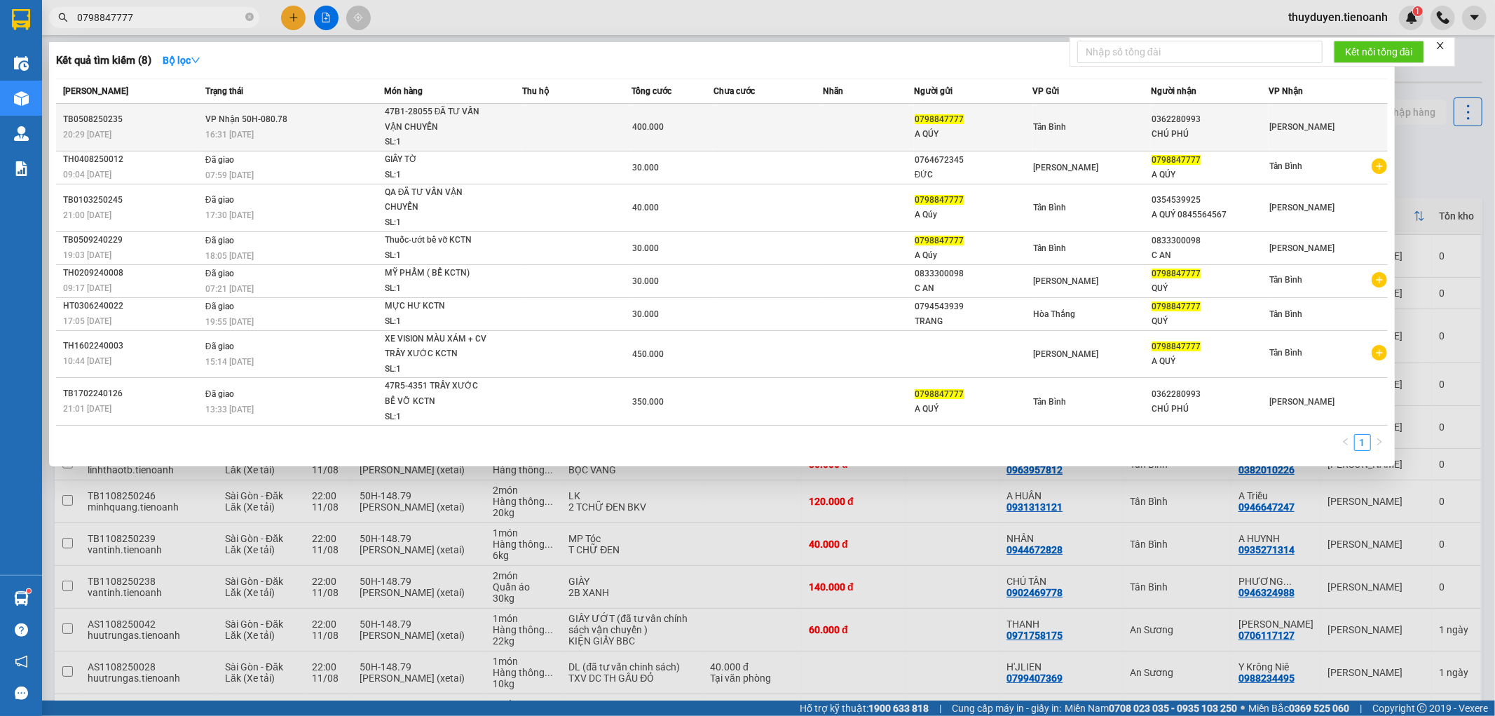
type input "0798847777"
click at [558, 121] on td at bounding box center [576, 128] width 109 height 48
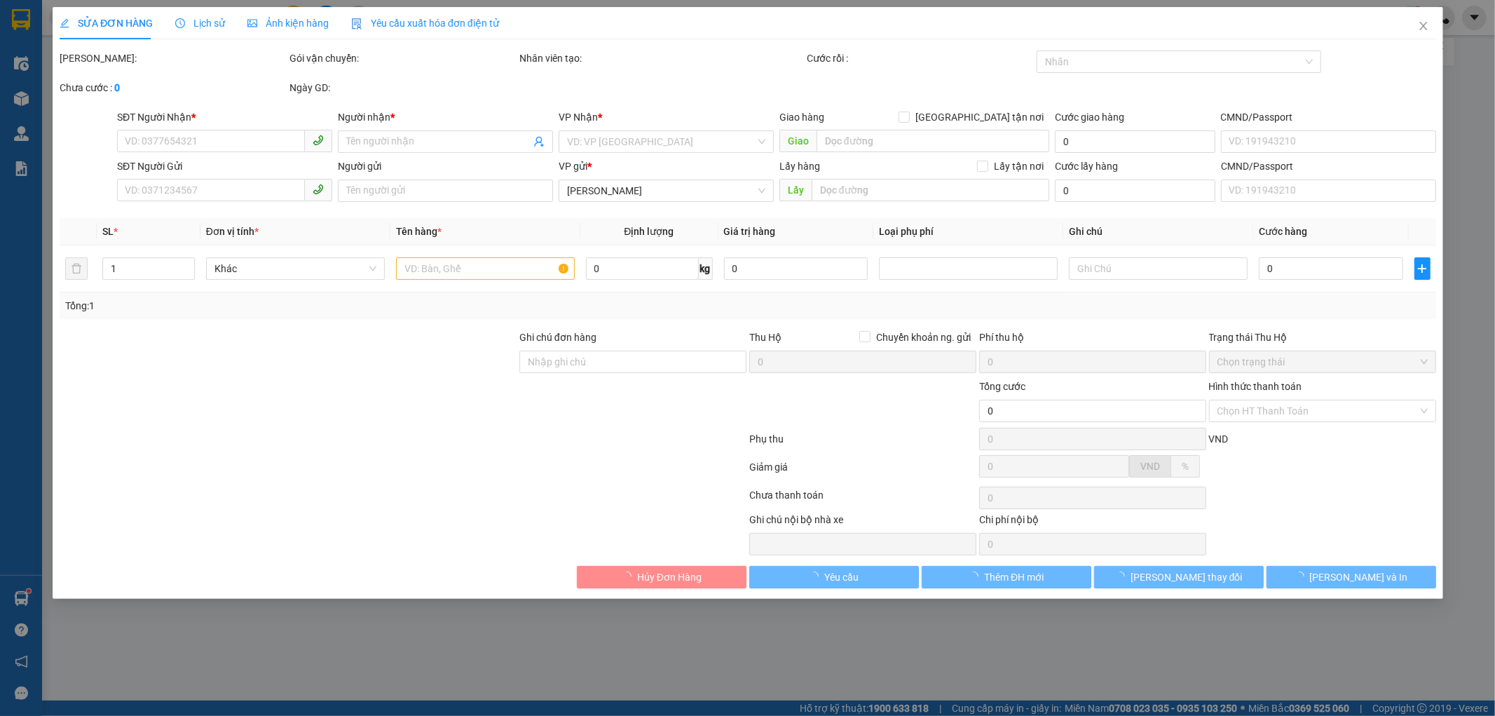
type input "0362280993"
type input "CHÚ PHÚ"
type input "0798847777"
type input "A QÚY"
type input "400.000"
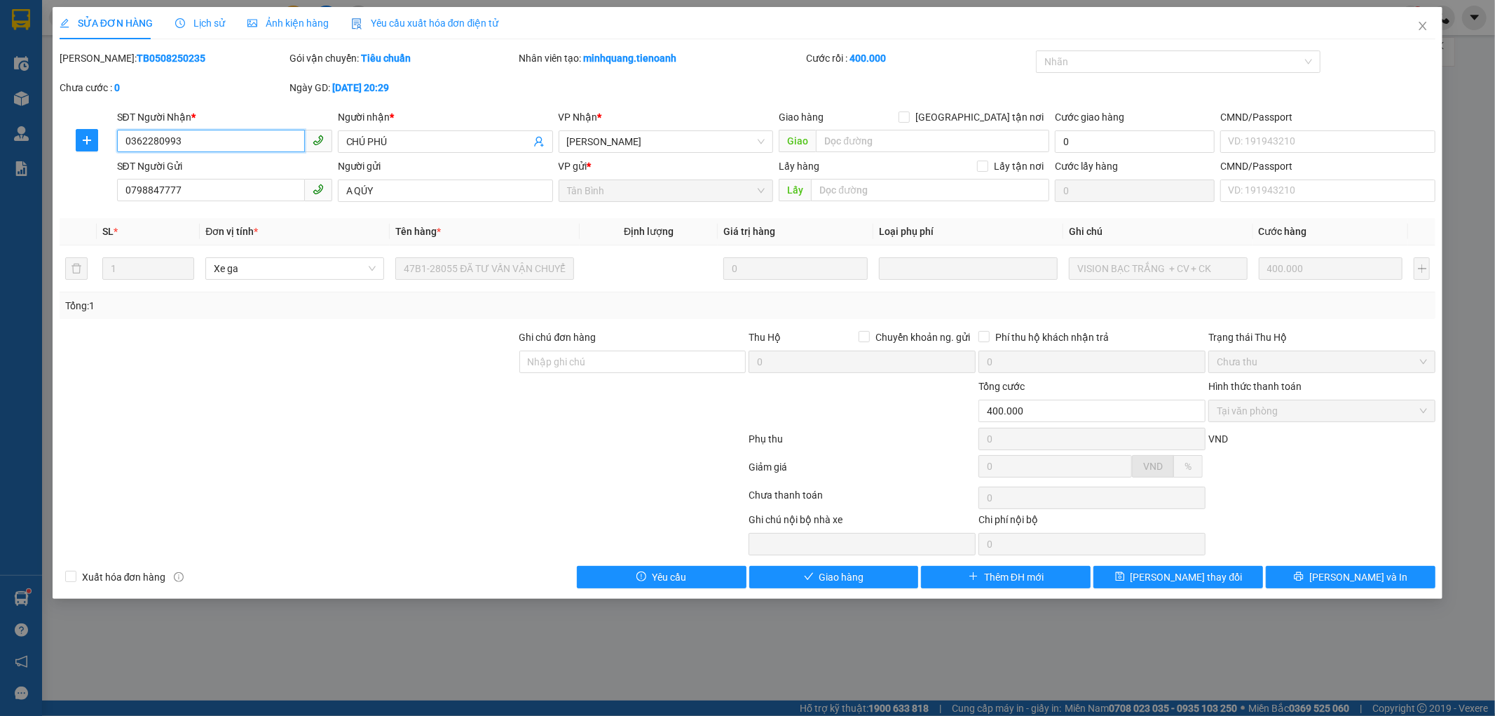
drag, startPoint x: 233, startPoint y: 143, endPoint x: 60, endPoint y: 158, distance: 173.8
click at [56, 159] on div "SỬA ĐƠN HÀNG Lịch sử Ảnh kiện hàng Yêu cầu xuất hóa đơn điện tử Total Paid Fee …" at bounding box center [748, 303] width 1391 height 592
drag, startPoint x: 130, startPoint y: 152, endPoint x: 216, endPoint y: 130, distance: 89.1
click at [222, 124] on div "SĐT Người Nhận *" at bounding box center [224, 116] width 215 height 15
drag, startPoint x: 205, startPoint y: 194, endPoint x: 76, endPoint y: 208, distance: 130.4
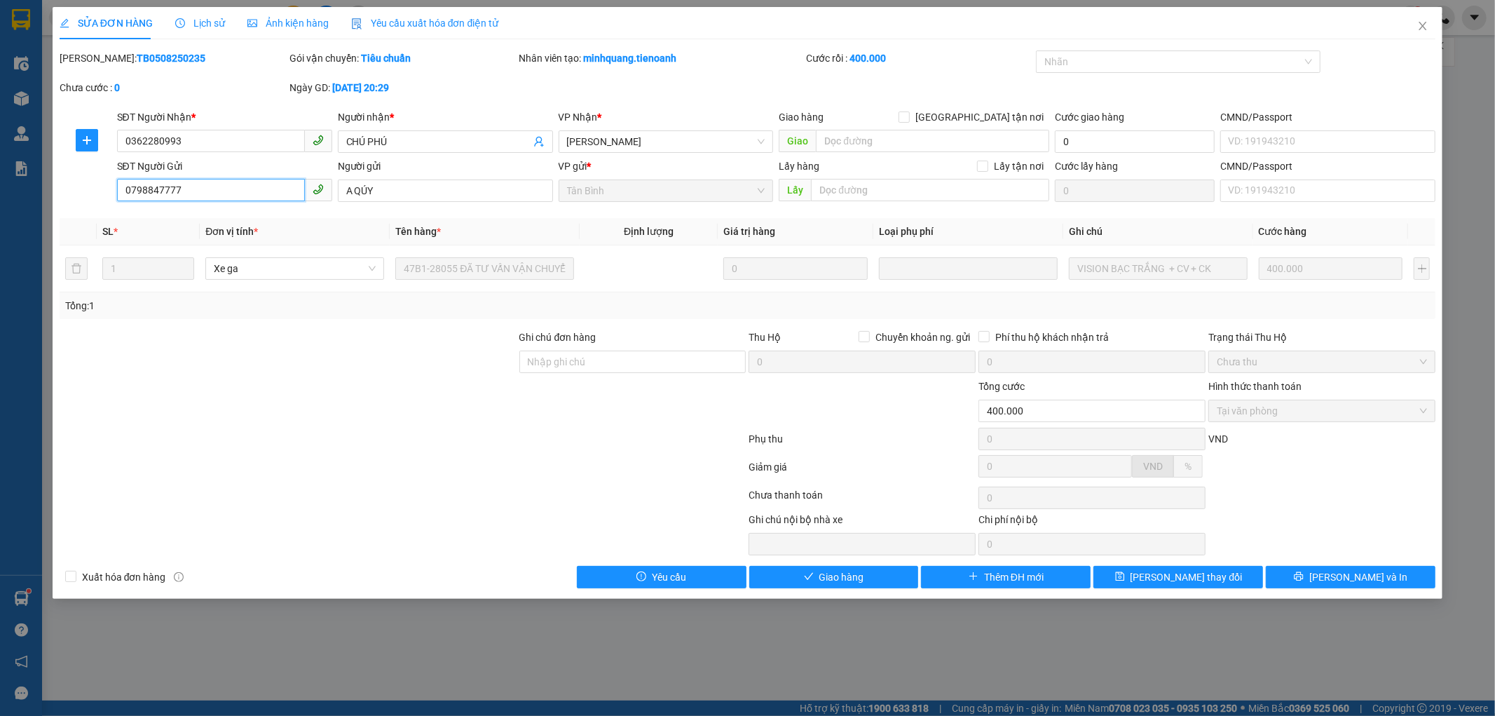
click at [76, 208] on div "Total Paid Fee 400.000 Total UnPaid Fee 0 Cash Collection Total Fee Mã ĐH: TB05…" at bounding box center [748, 319] width 1377 height 538
click at [836, 575] on span "Giao hàng" at bounding box center [842, 576] width 45 height 15
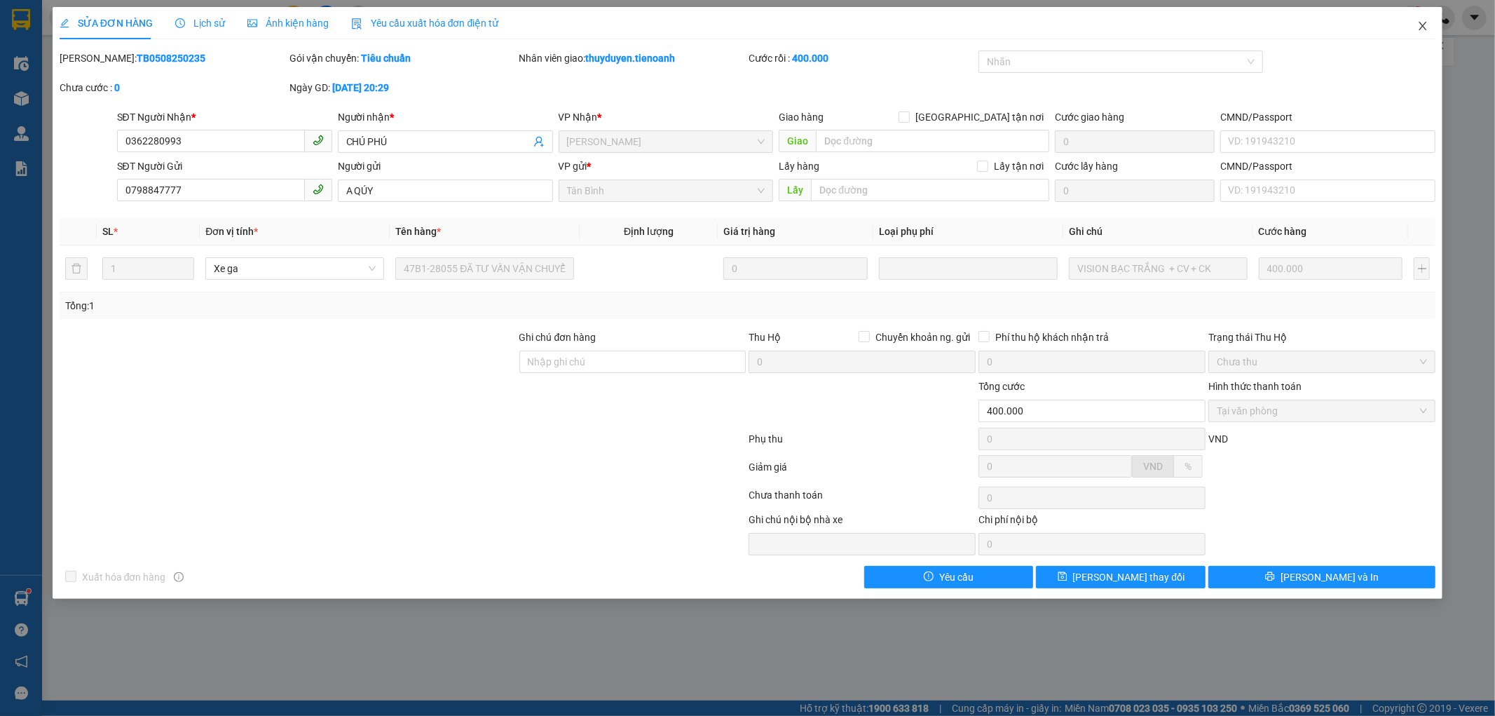
drag, startPoint x: 1425, startPoint y: 26, endPoint x: 679, endPoint y: 22, distance: 745.9
click at [1425, 25] on icon "close" at bounding box center [1423, 25] width 11 height 11
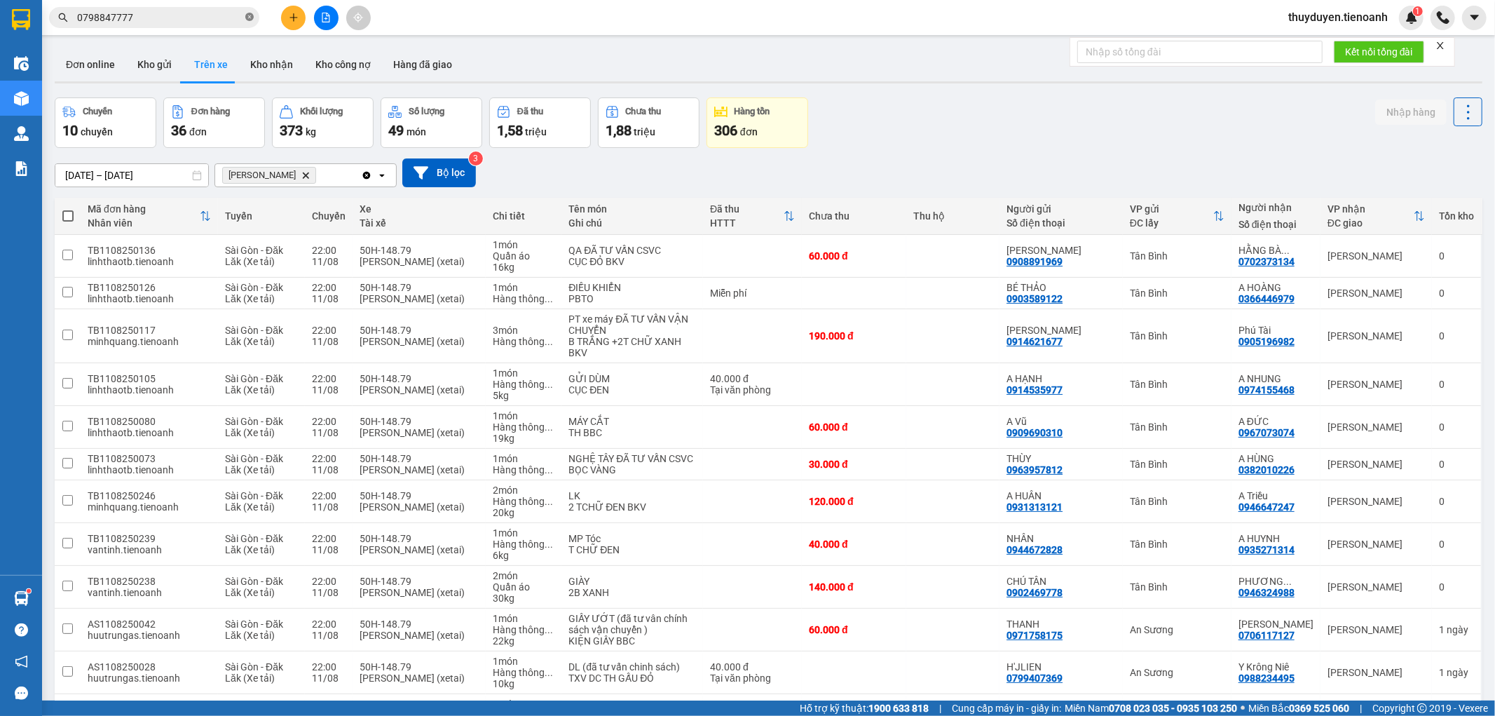
click at [250, 16] on icon "close-circle" at bounding box center [249, 17] width 8 height 8
click at [185, 15] on input "text" at bounding box center [159, 17] width 165 height 15
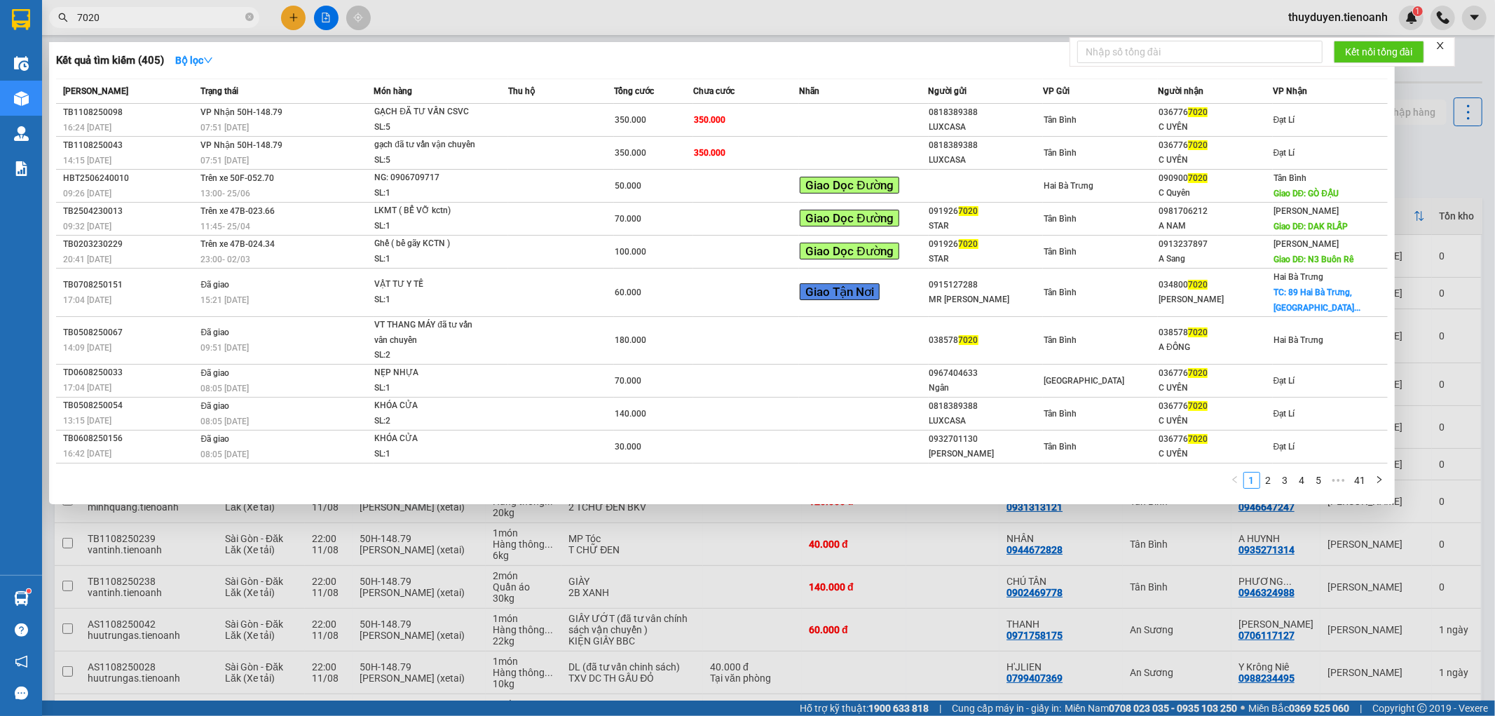
type input "7020"
click at [249, 22] on span at bounding box center [249, 17] width 8 height 13
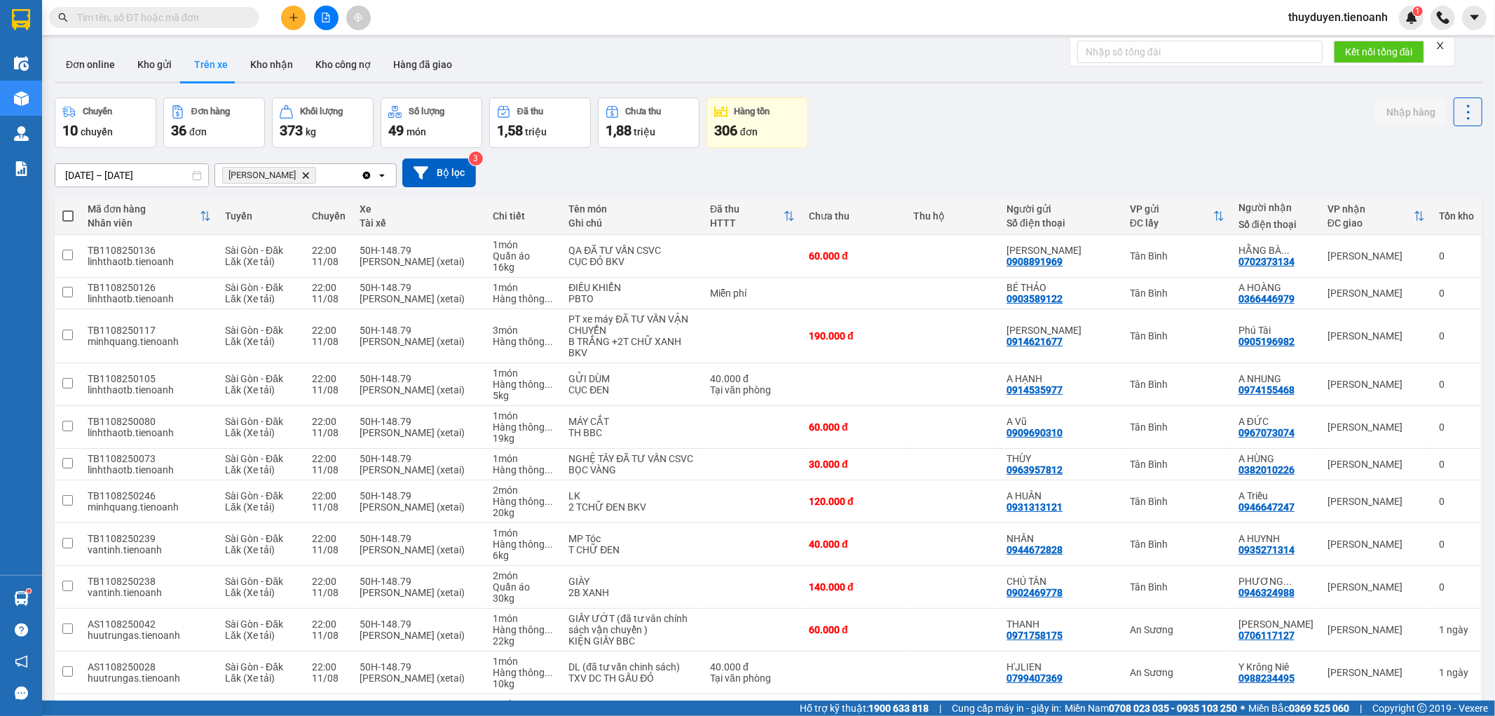
click at [188, 14] on input "text" at bounding box center [159, 17] width 165 height 15
click at [234, 20] on input "text" at bounding box center [159, 17] width 165 height 15
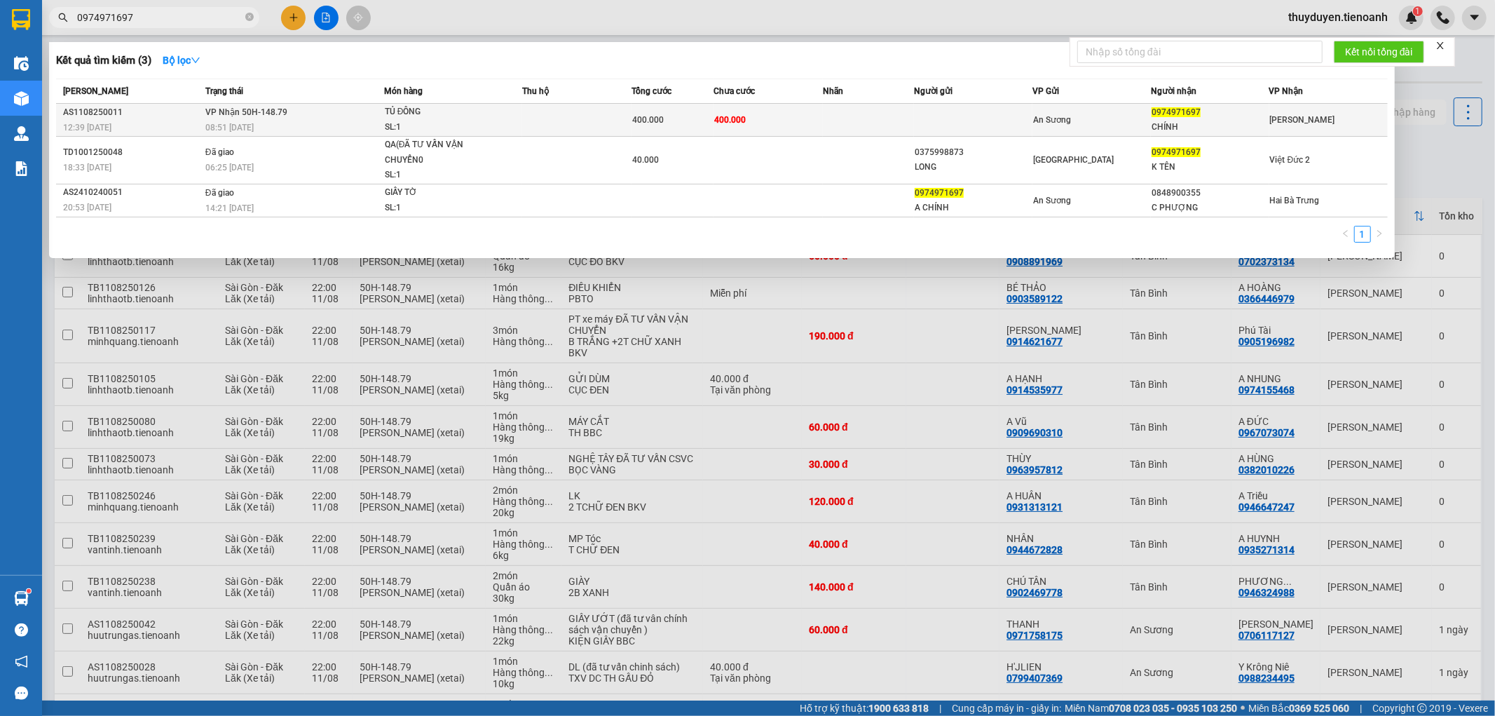
type input "0974971697"
click at [791, 121] on td "400.000" at bounding box center [768, 120] width 109 height 33
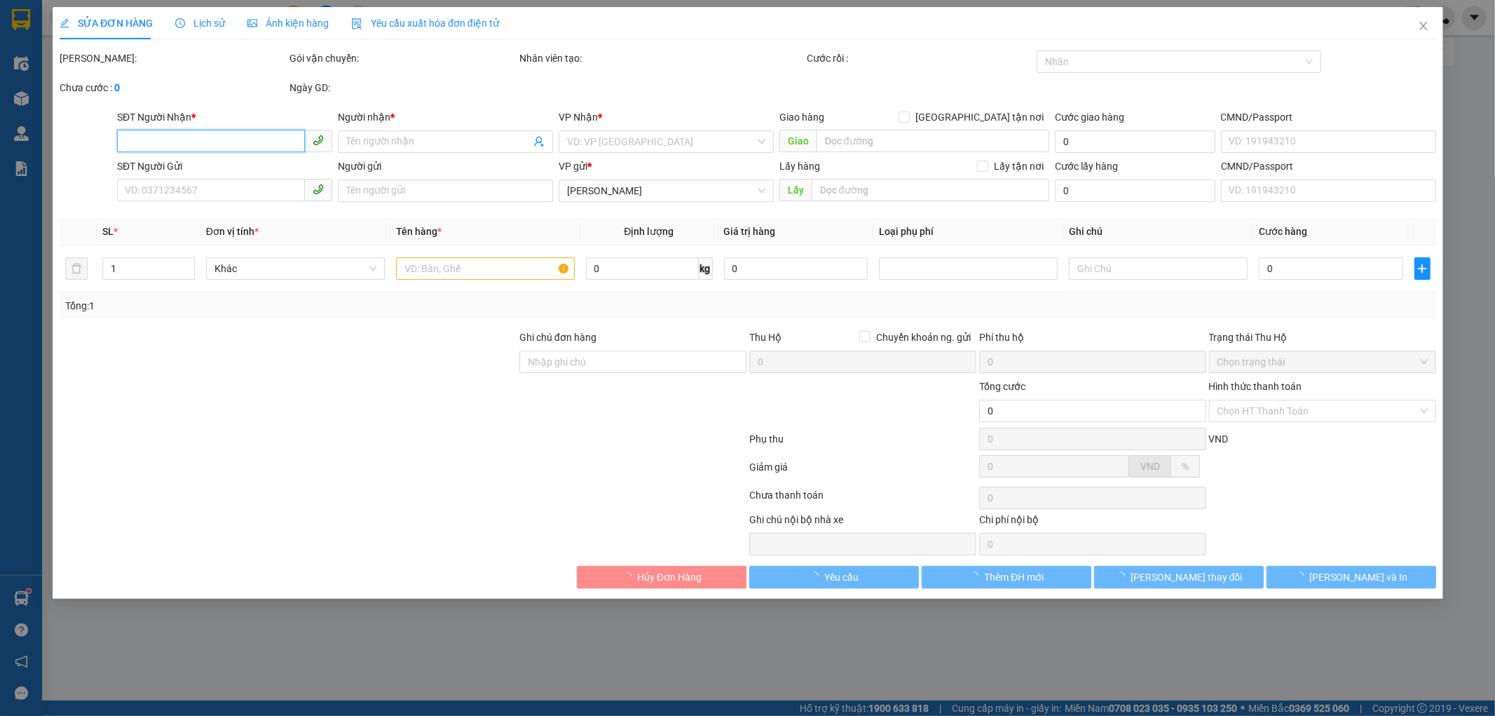
type input "0974971697"
type input "CHÍNH"
type input "400.000"
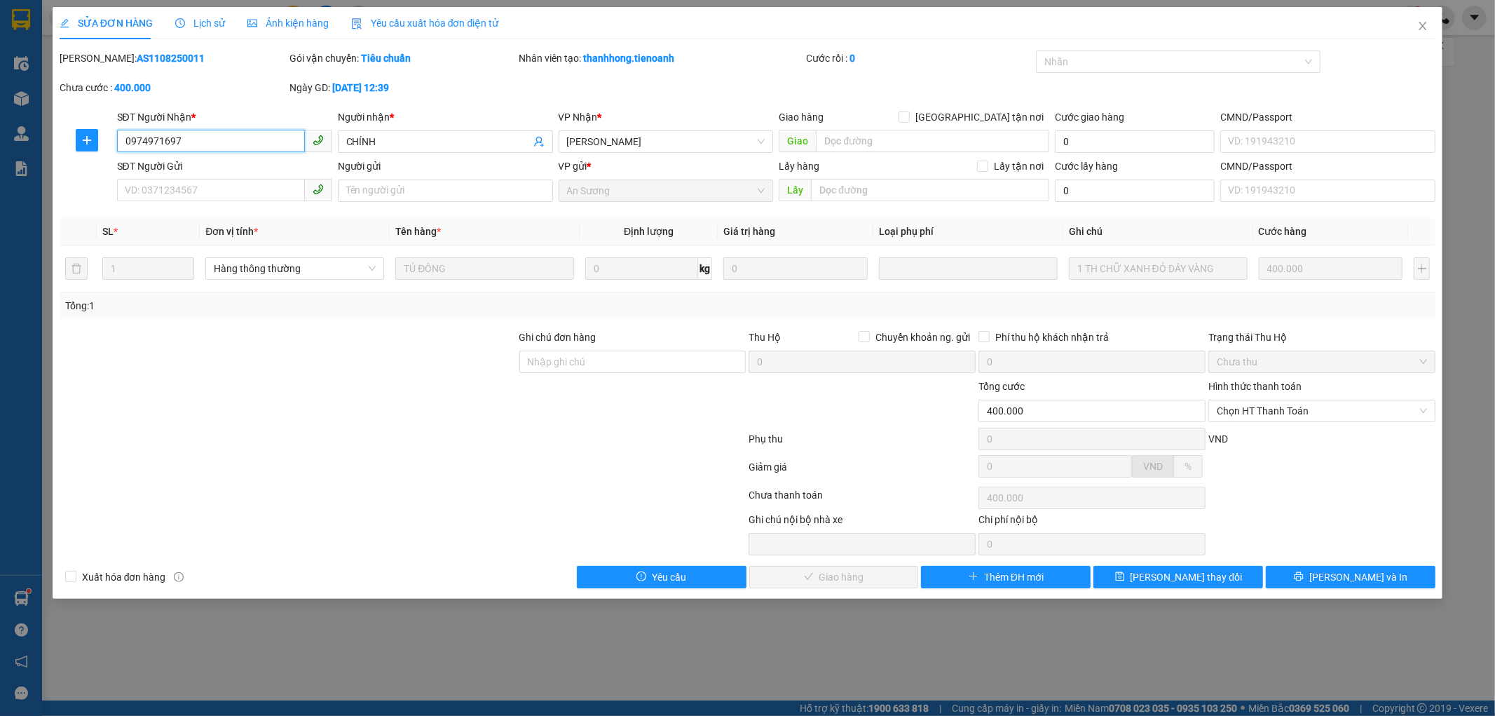
drag, startPoint x: 226, startPoint y: 143, endPoint x: 20, endPoint y: 142, distance: 206.1
click at [24, 144] on div "SỬA ĐƠN HÀNG Lịch sử Ảnh kiện hàng Yêu cầu xuất hóa đơn điện tử Total Paid Fee …" at bounding box center [747, 358] width 1495 height 716
click at [1263, 410] on span "Chọn HT Thanh Toán" at bounding box center [1322, 410] width 210 height 21
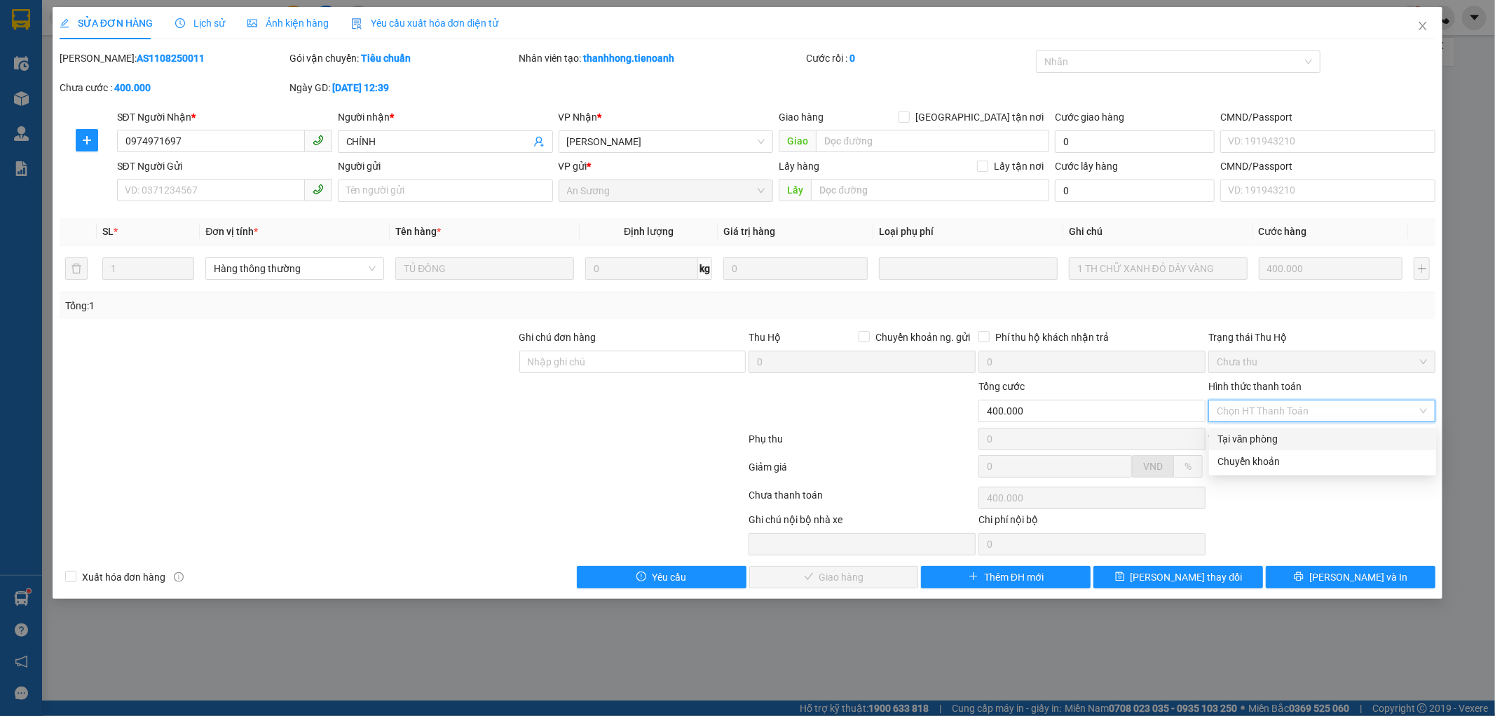
click at [1257, 440] on div "Tại văn phòng" at bounding box center [1323, 438] width 210 height 15
type input "0"
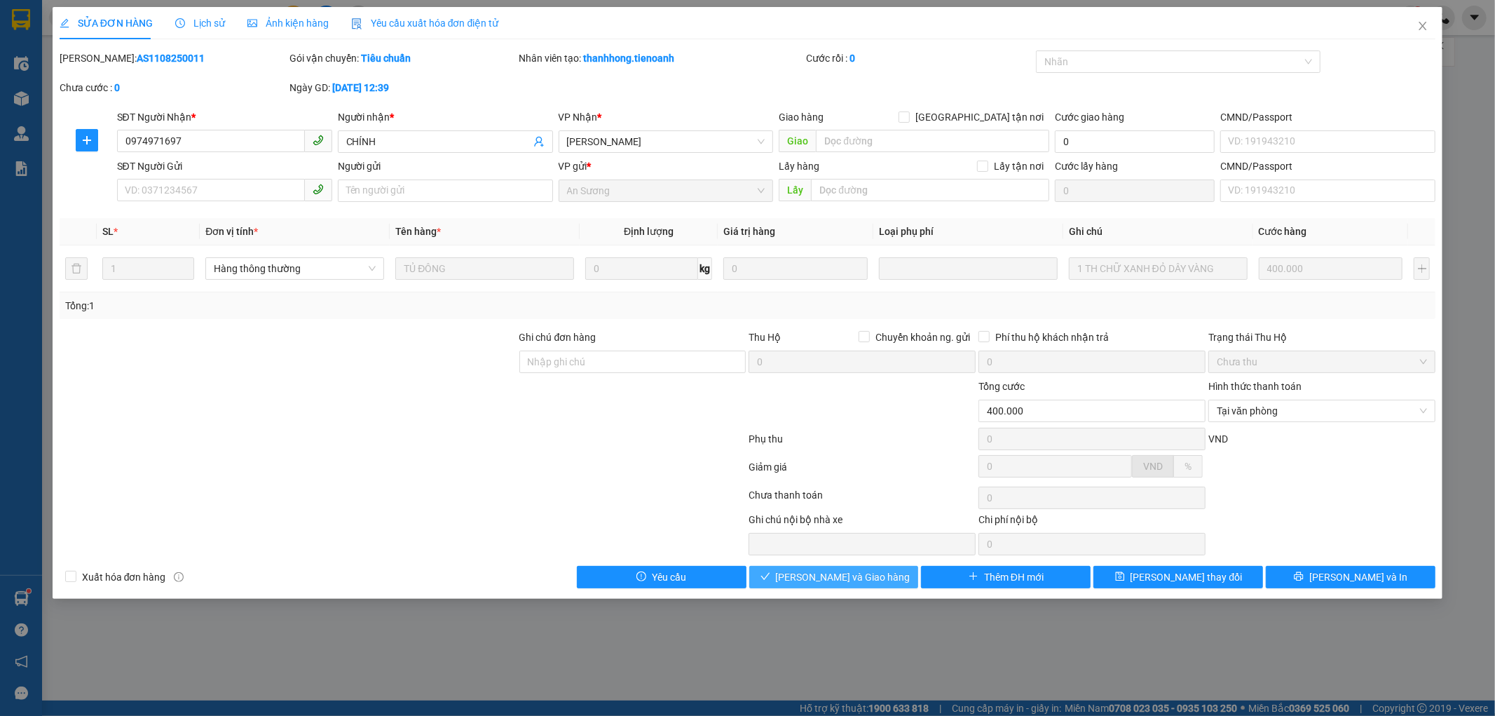
drag, startPoint x: 882, startPoint y: 573, endPoint x: 895, endPoint y: 299, distance: 275.1
click at [883, 573] on button "Lưu và Giao hàng" at bounding box center [834, 577] width 170 height 22
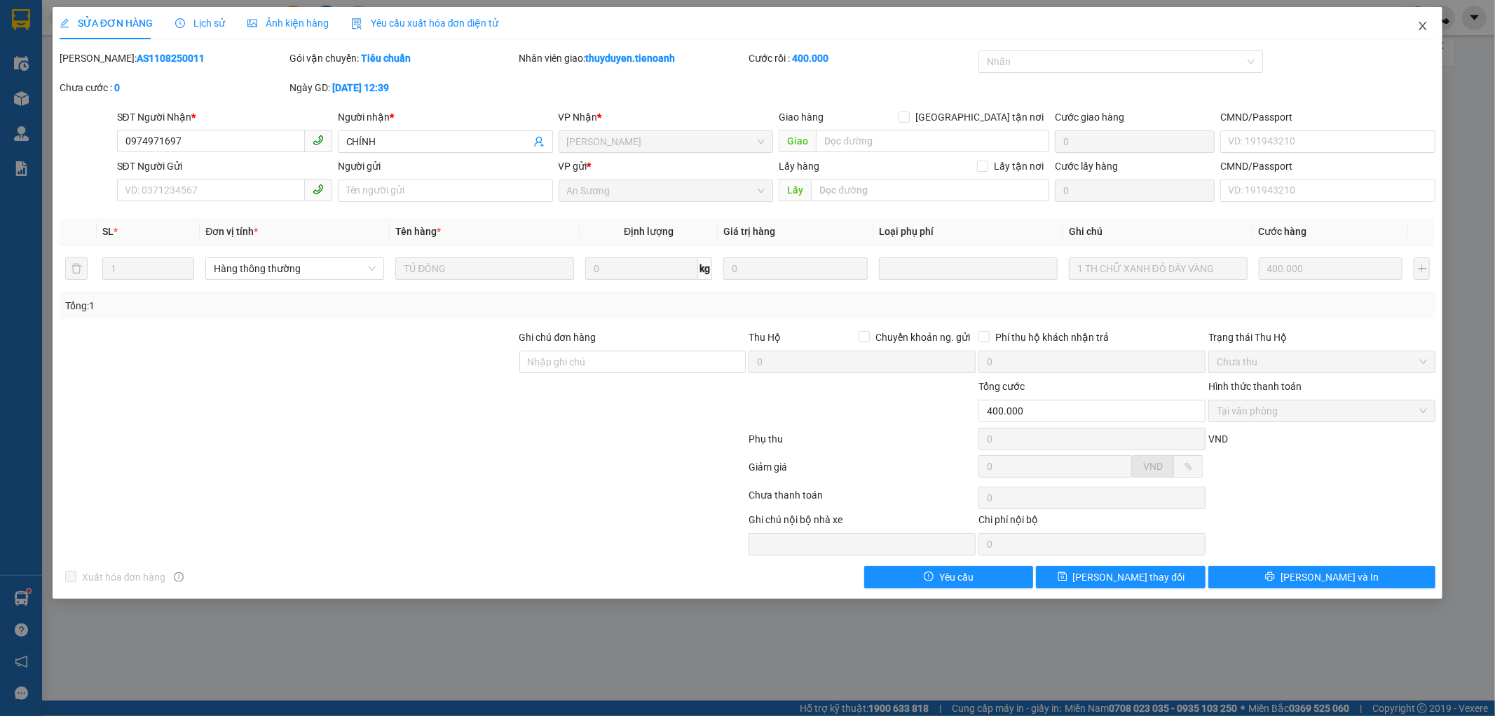
click at [1420, 26] on icon "close" at bounding box center [1423, 25] width 11 height 11
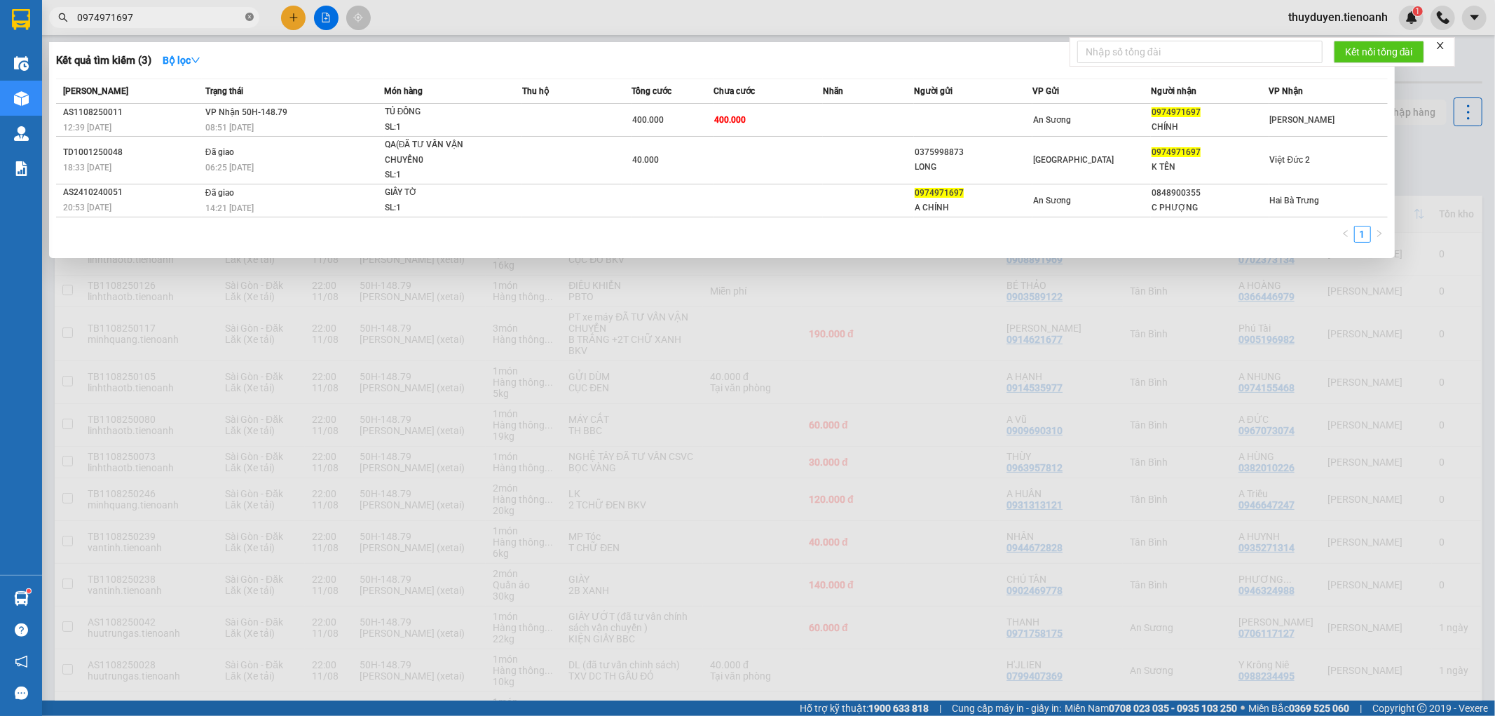
click at [248, 16] on icon "close-circle" at bounding box center [249, 17] width 8 height 8
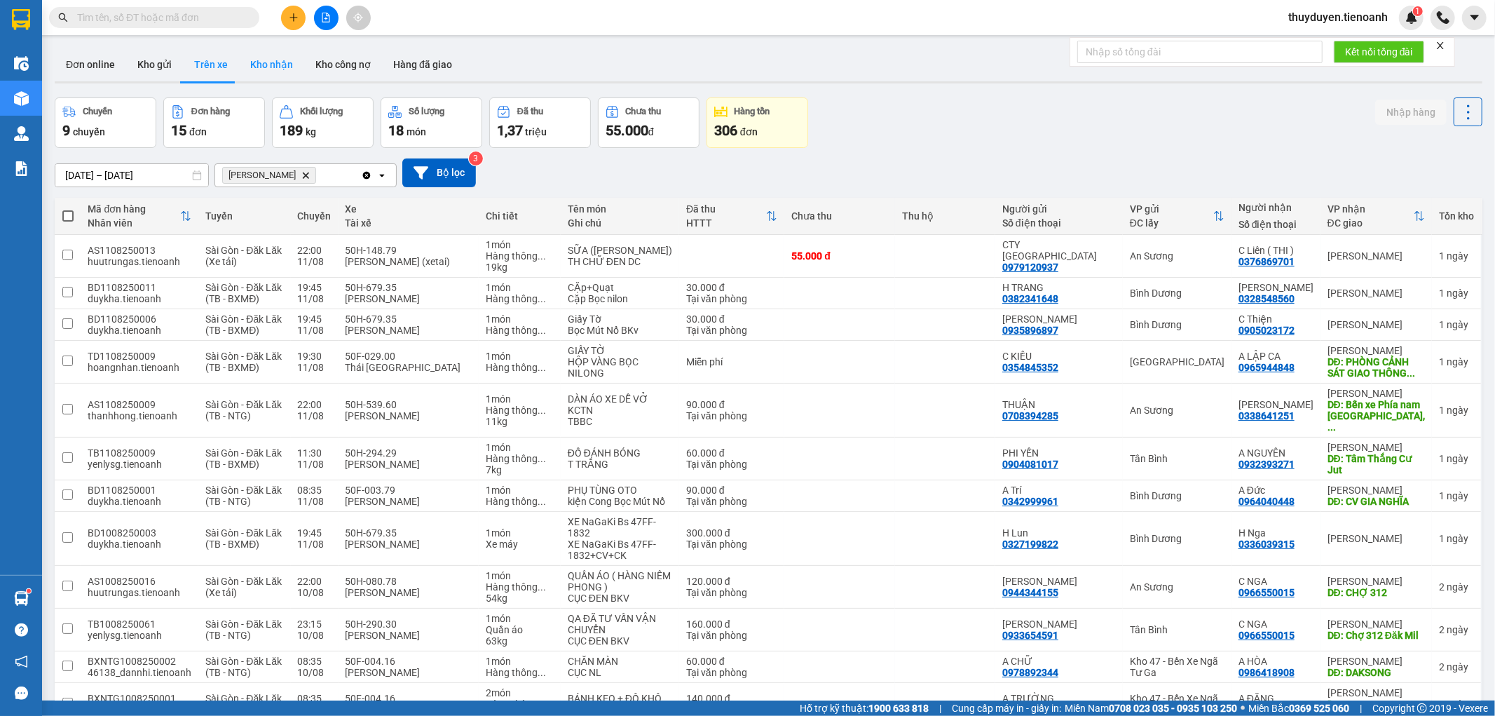
click at [265, 67] on button "Kho nhận" at bounding box center [271, 65] width 65 height 34
type input "29/07/2025 – 12/08/2025"
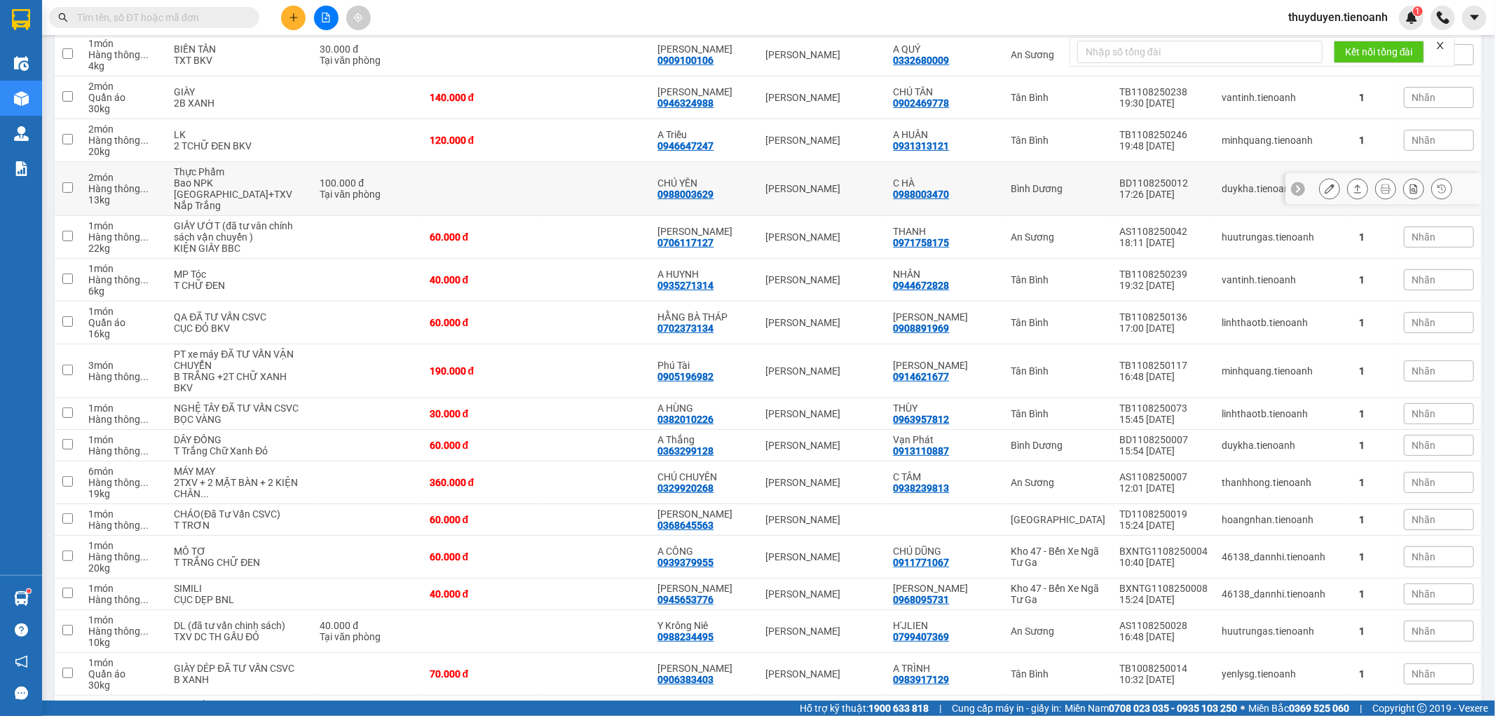
scroll to position [311, 0]
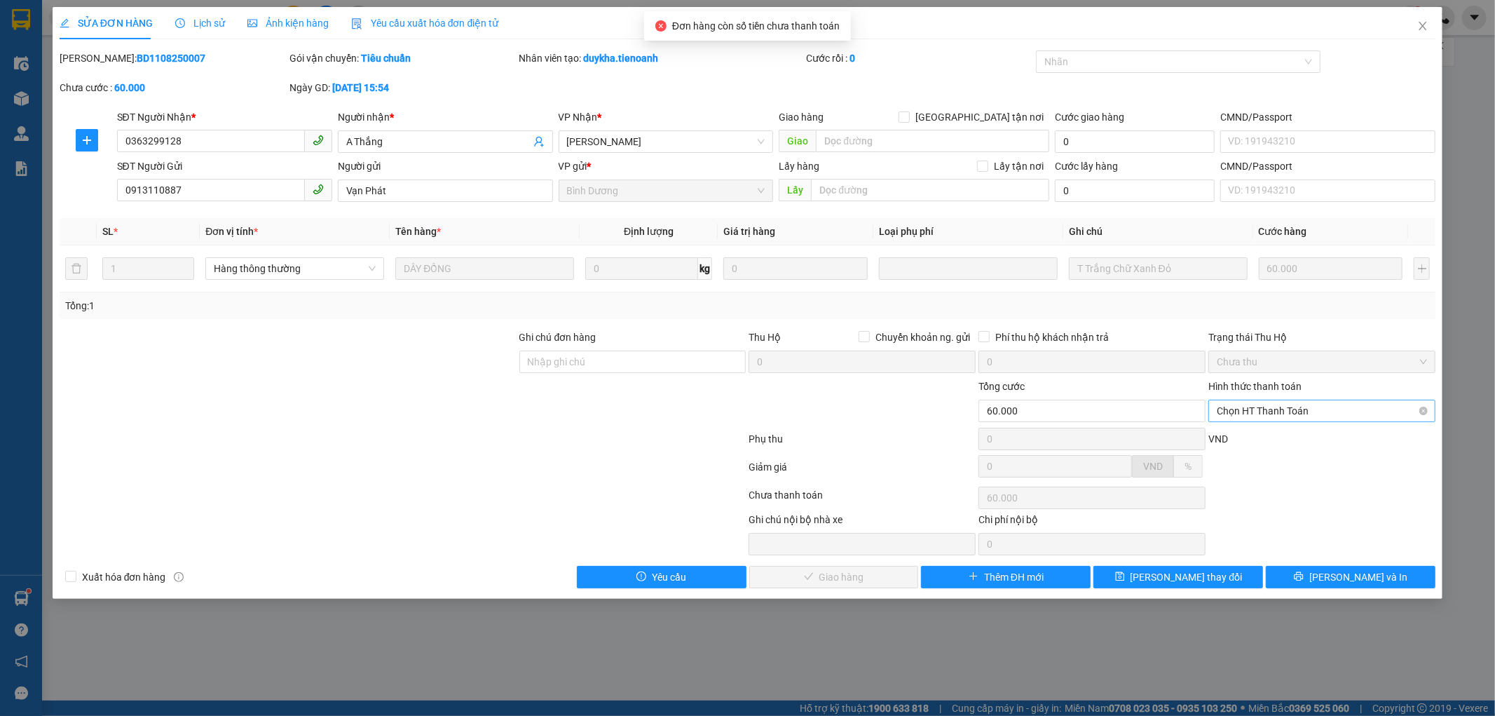
click at [1274, 409] on span "Chọn HT Thanh Toán" at bounding box center [1322, 410] width 210 height 21
click at [1260, 433] on div "Tại văn phòng" at bounding box center [1323, 438] width 210 height 15
type input "0"
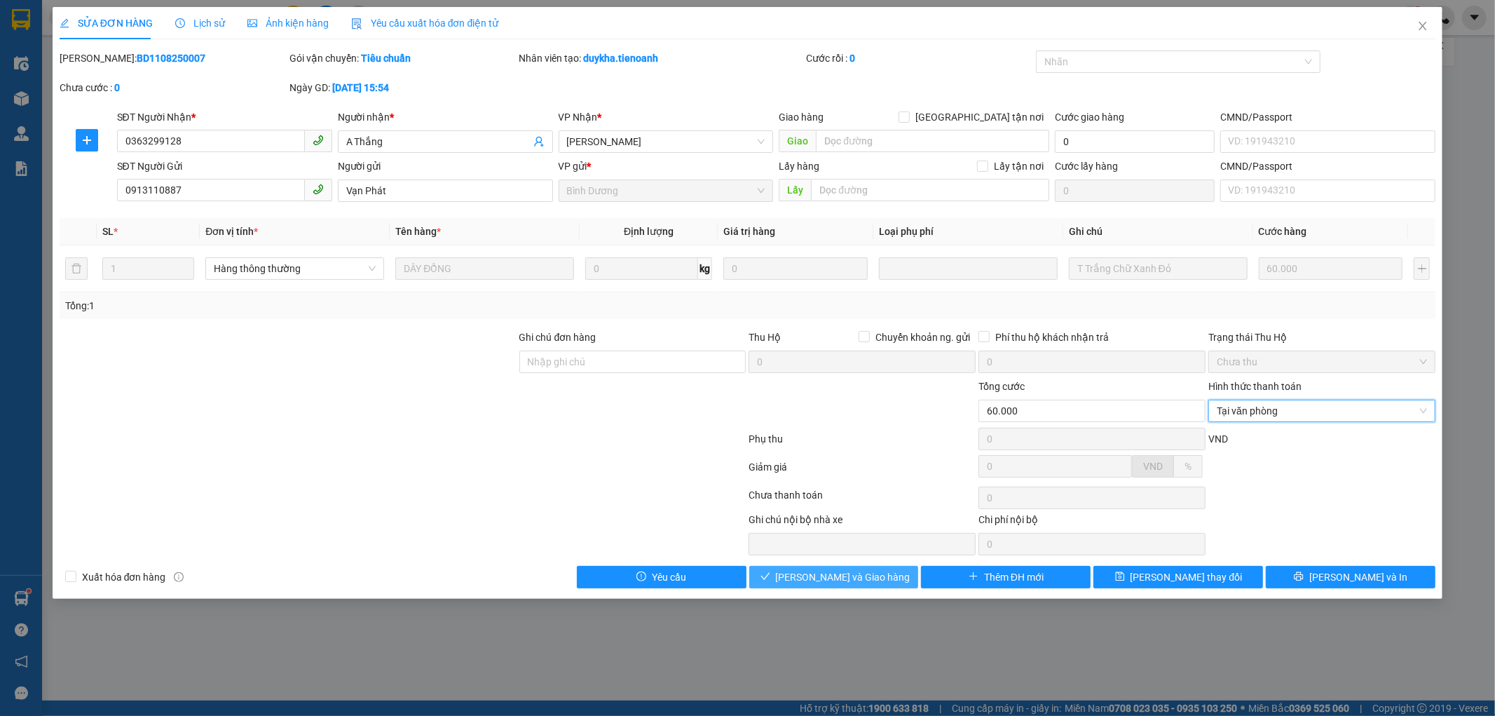
click at [881, 578] on button "Lưu và Giao hàng" at bounding box center [834, 577] width 170 height 22
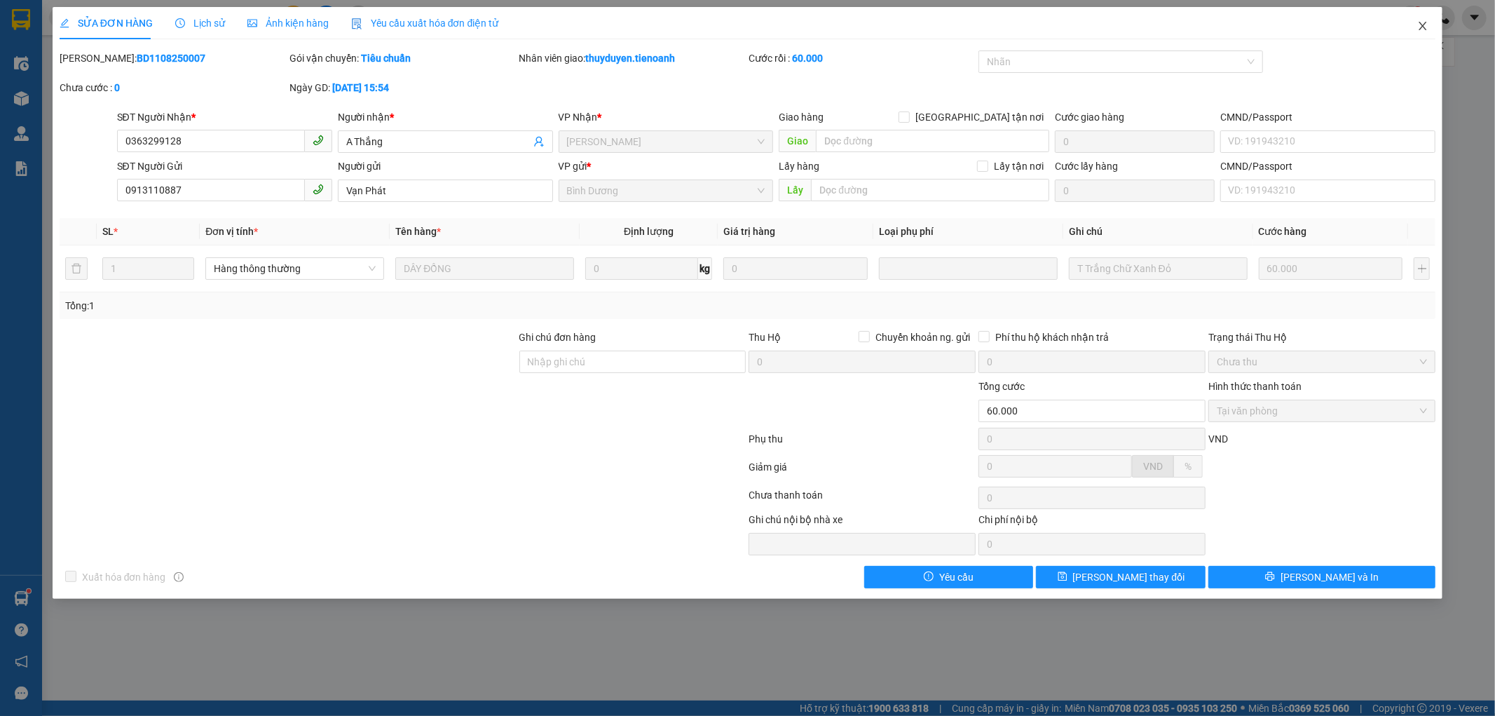
click at [1419, 22] on icon "close" at bounding box center [1423, 25] width 11 height 11
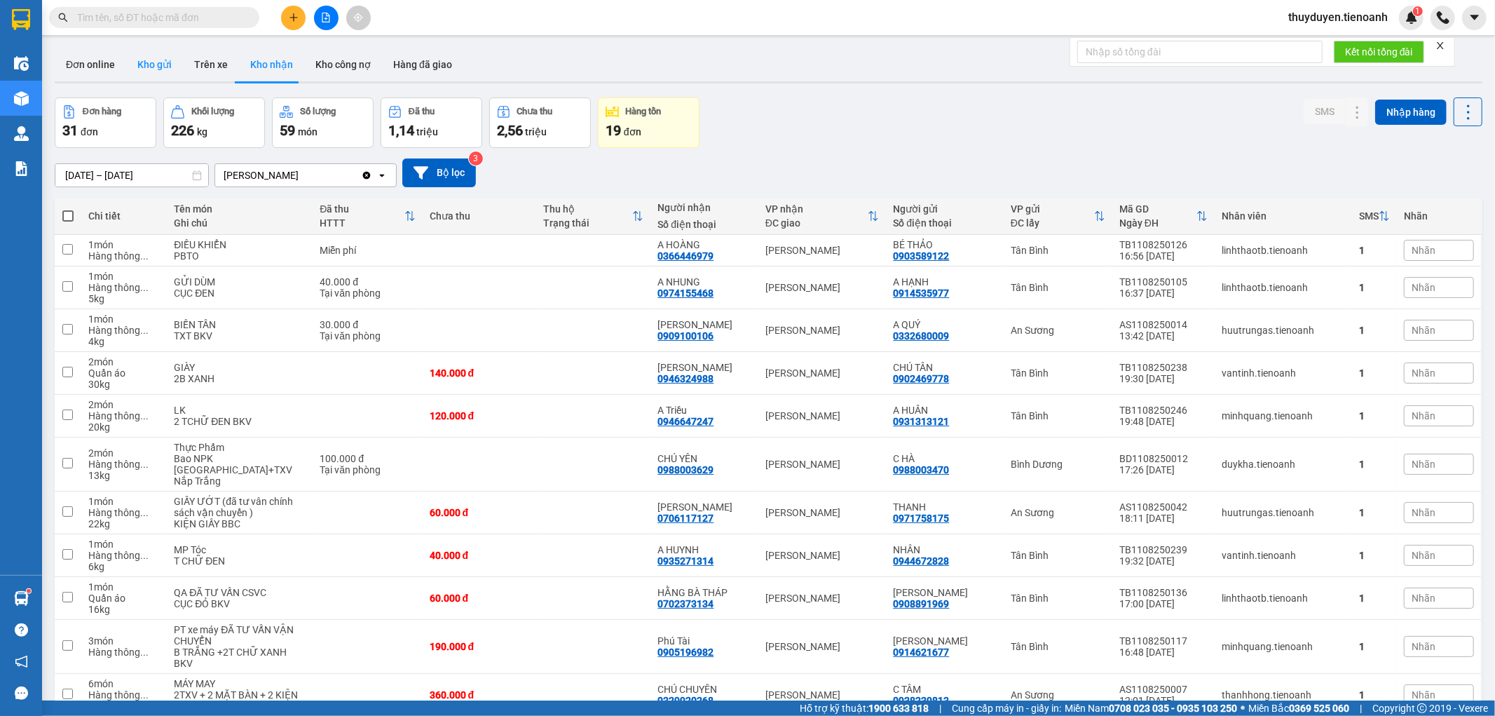
click at [170, 64] on button "Kho gửi" at bounding box center [154, 65] width 57 height 34
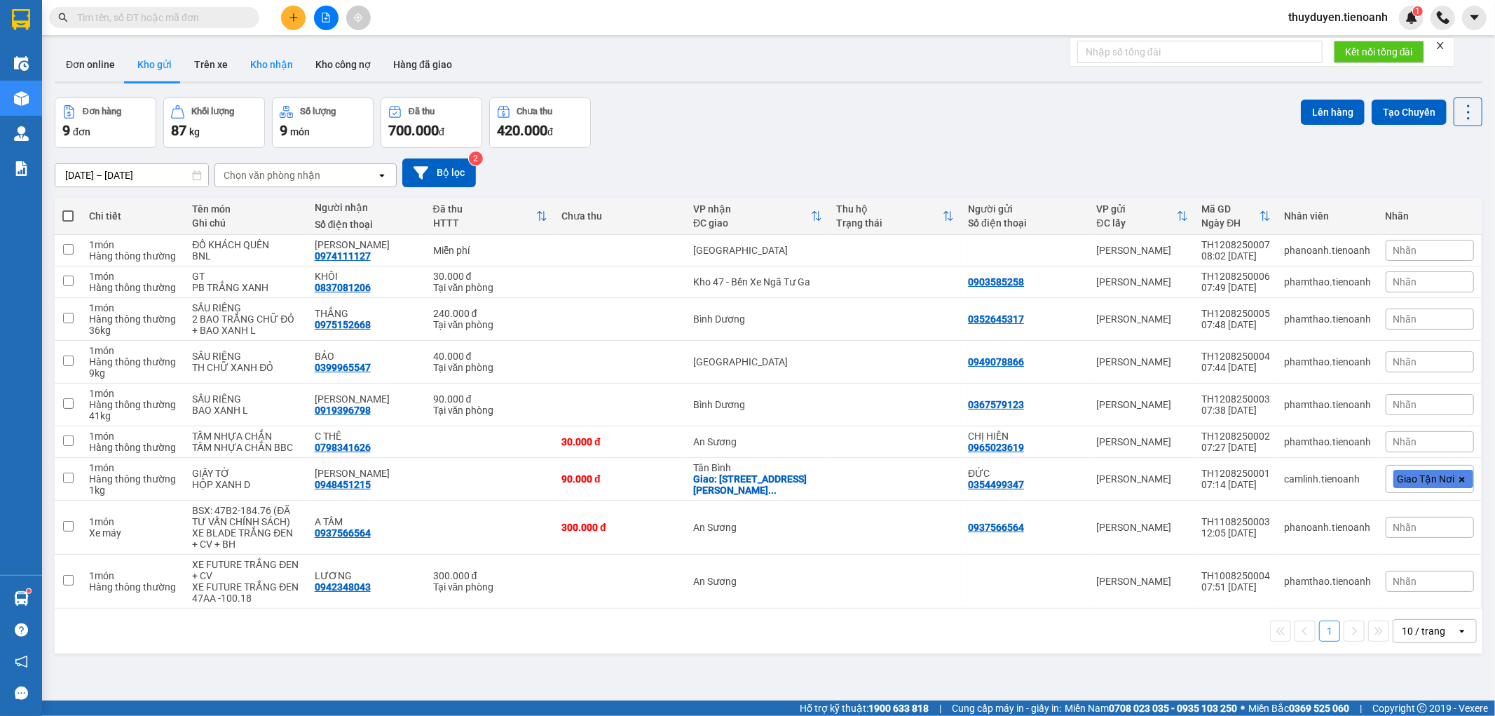
click at [259, 63] on button "Kho nhận" at bounding box center [271, 65] width 65 height 34
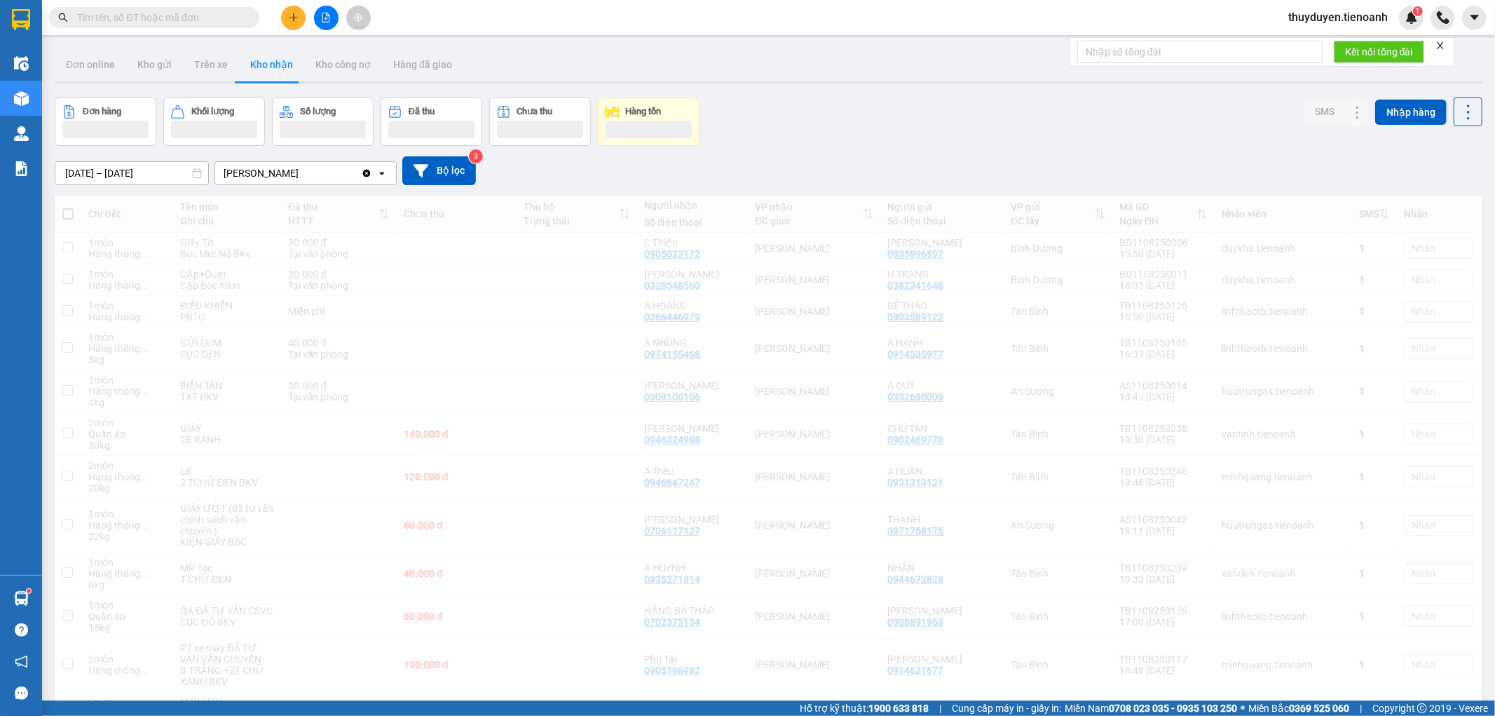
click at [101, 177] on input "29/07/2025 – 12/08/2025" at bounding box center [131, 173] width 153 height 22
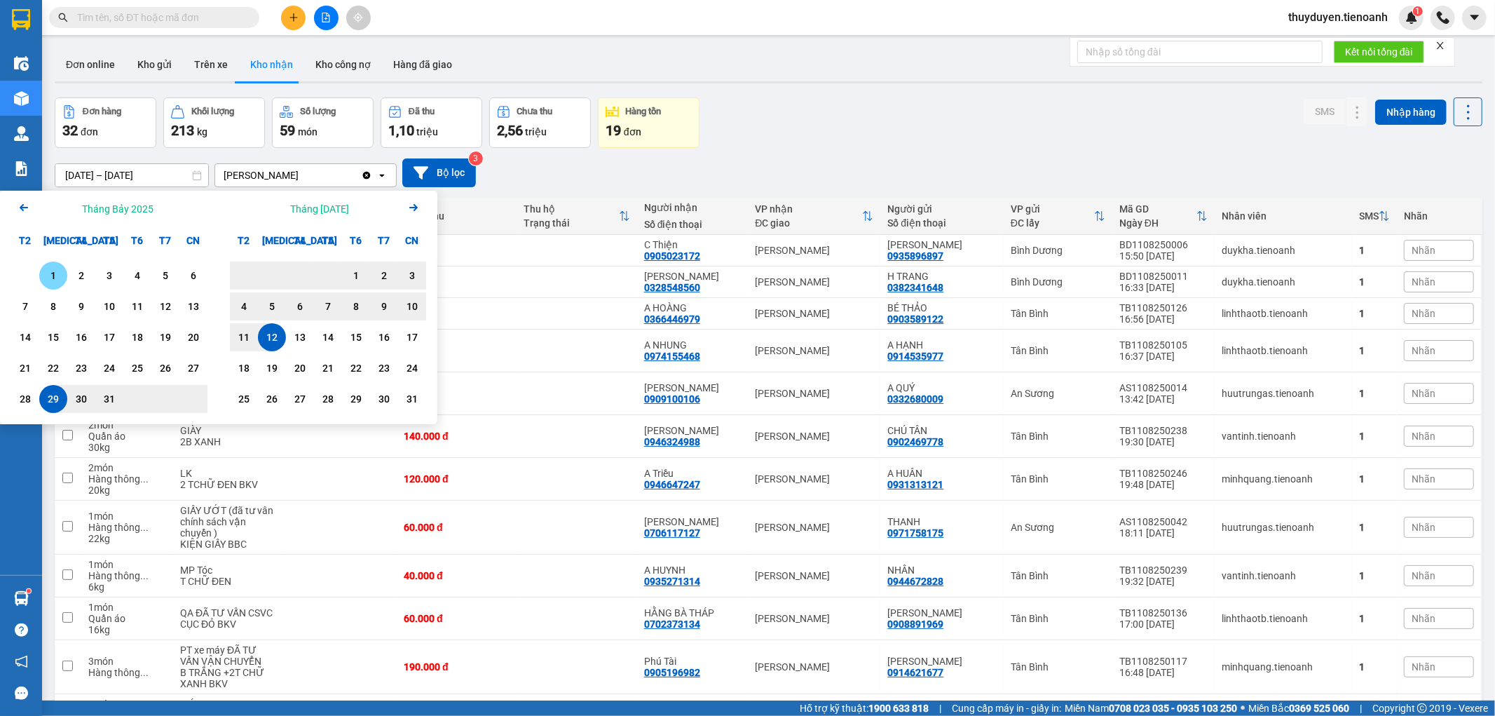
click at [54, 270] on div "1" at bounding box center [53, 275] width 20 height 17
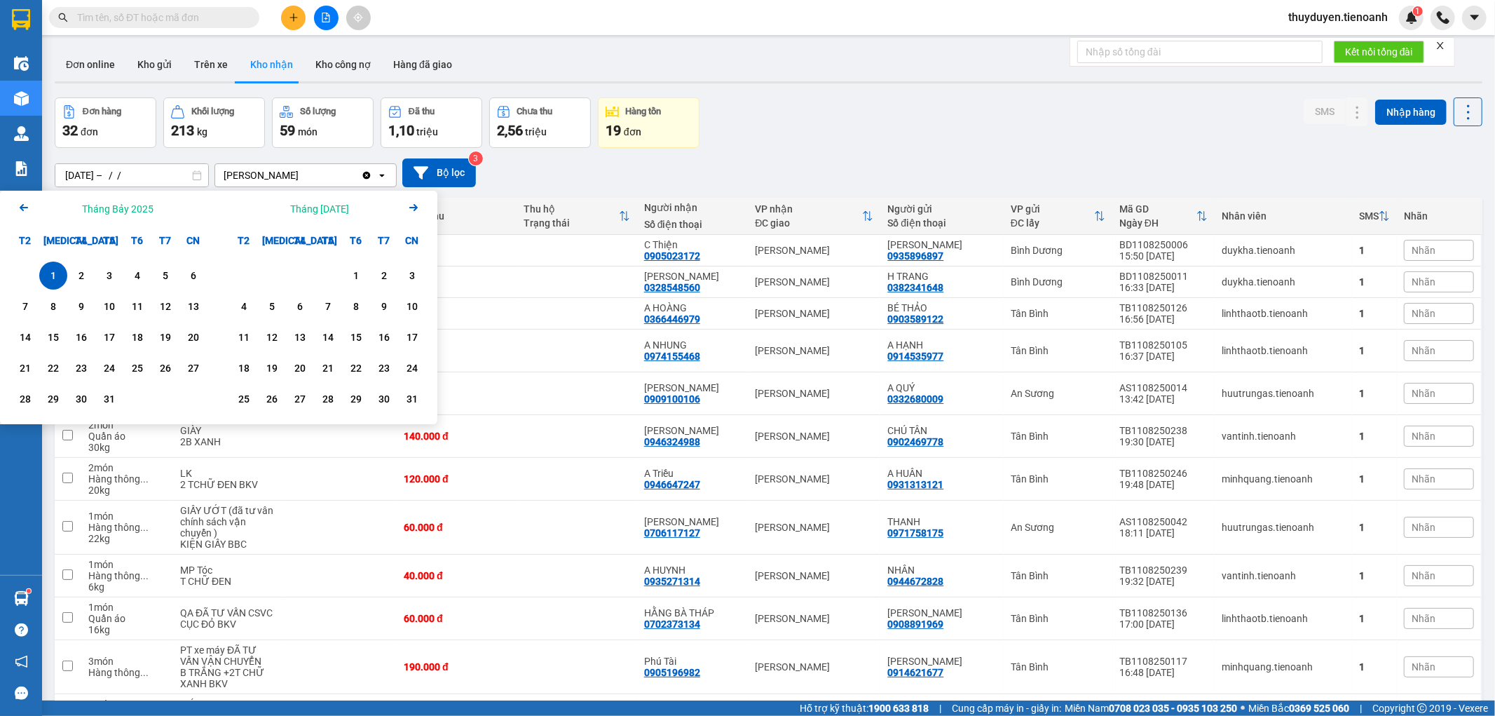
drag, startPoint x: 20, startPoint y: 204, endPoint x: 32, endPoint y: 215, distance: 15.9
click at [21, 204] on icon "Arrow Left" at bounding box center [23, 207] width 17 height 17
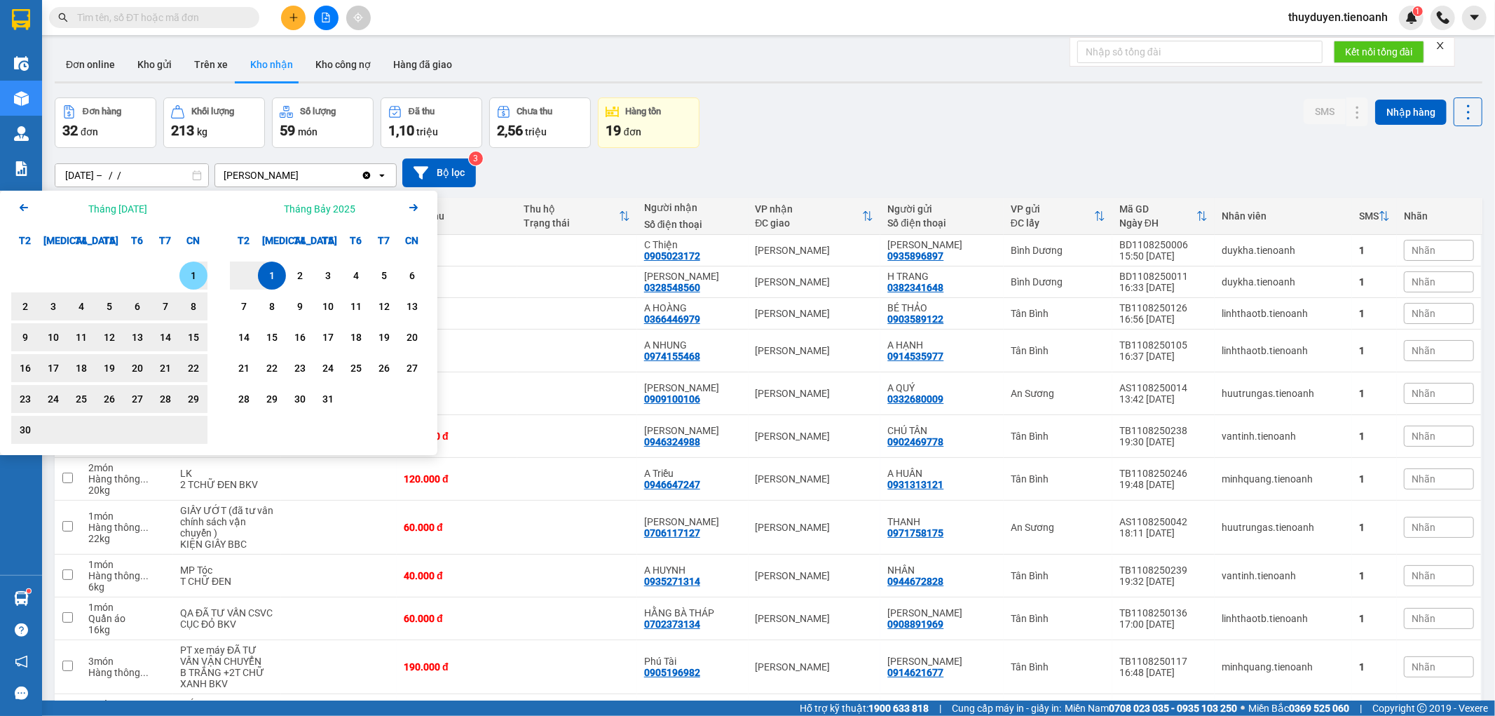
click at [203, 271] on div "1" at bounding box center [193, 275] width 28 height 28
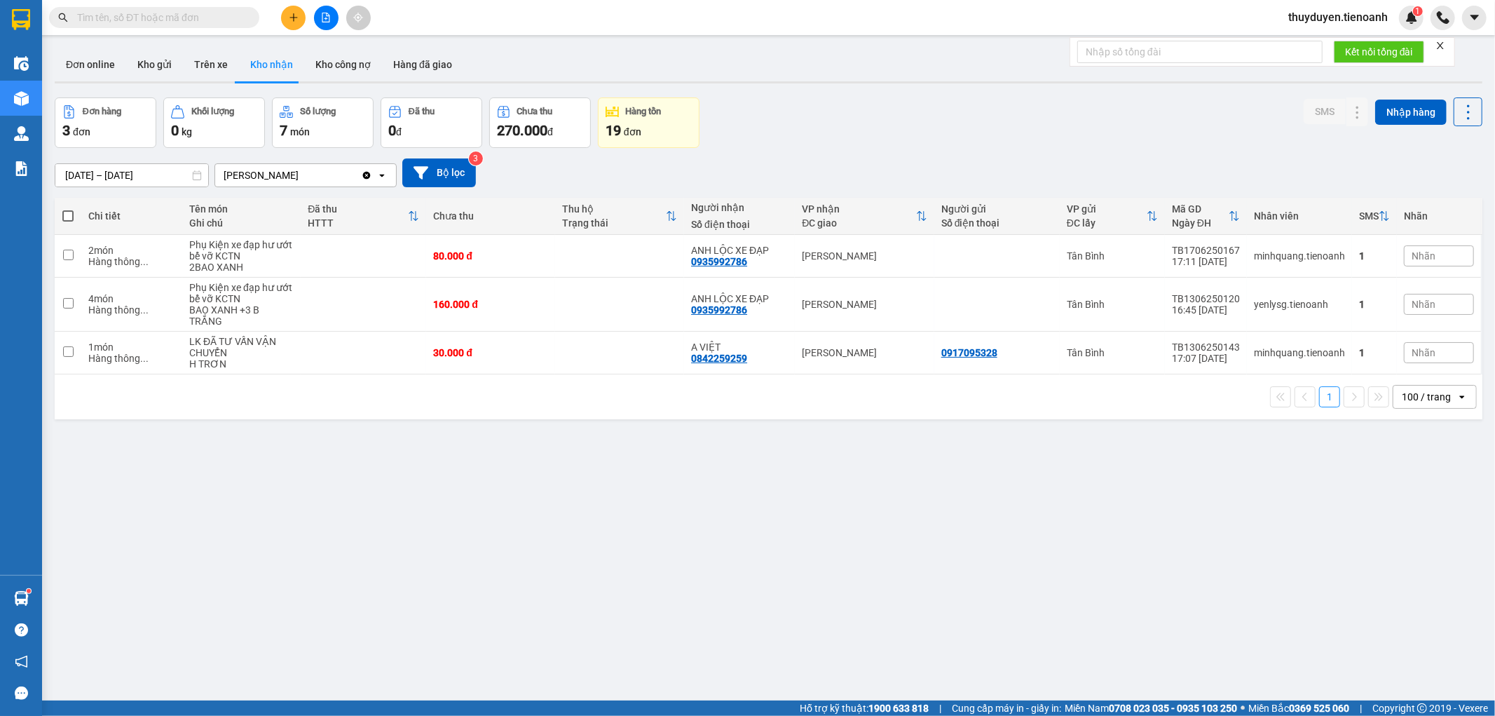
drag, startPoint x: 151, startPoint y: 172, endPoint x: 164, endPoint y: 167, distance: 13.5
click at [156, 170] on input "01/06/2025 – 01/07/2025" at bounding box center [131, 175] width 153 height 22
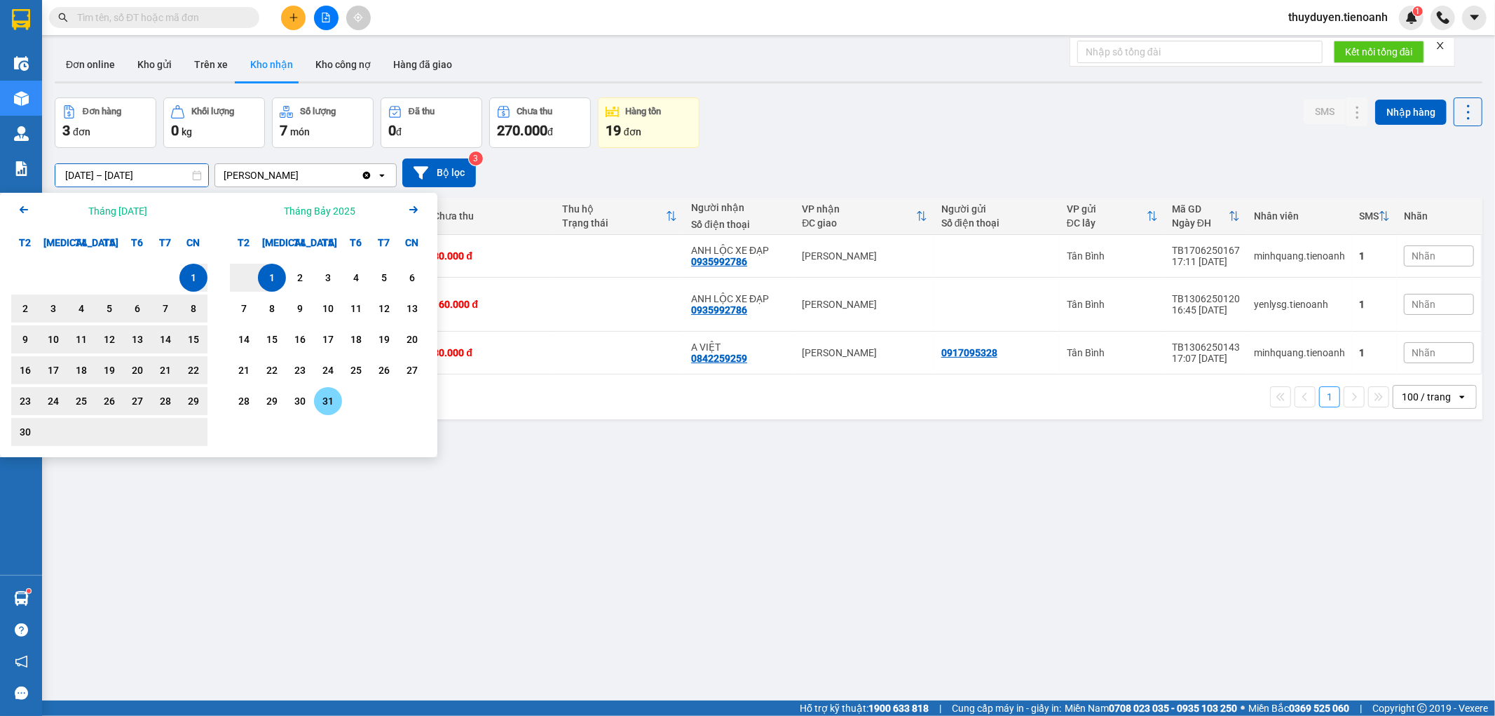
click at [330, 400] on div "31" at bounding box center [328, 401] width 20 height 17
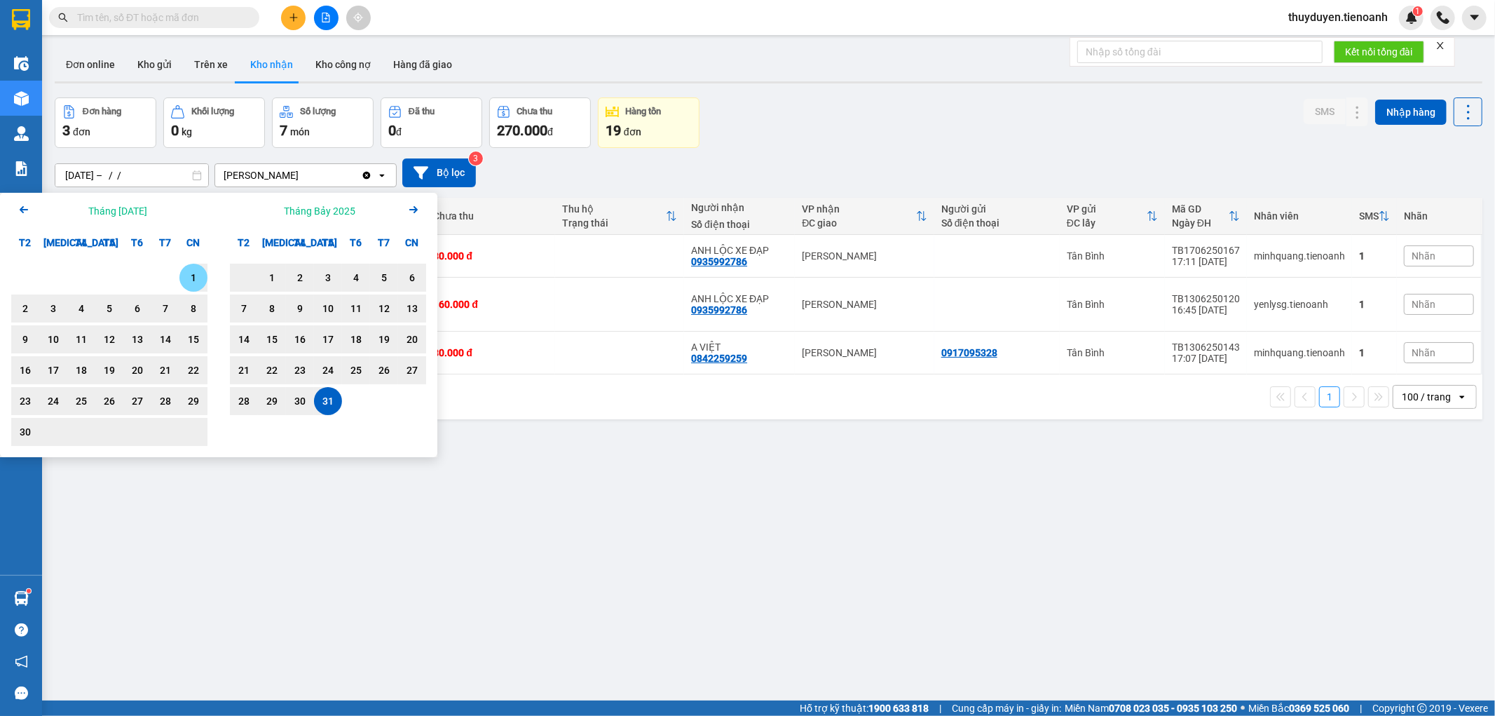
click at [190, 274] on div "1" at bounding box center [194, 277] width 20 height 17
type input "01/06/2025 – 31/07/2025"
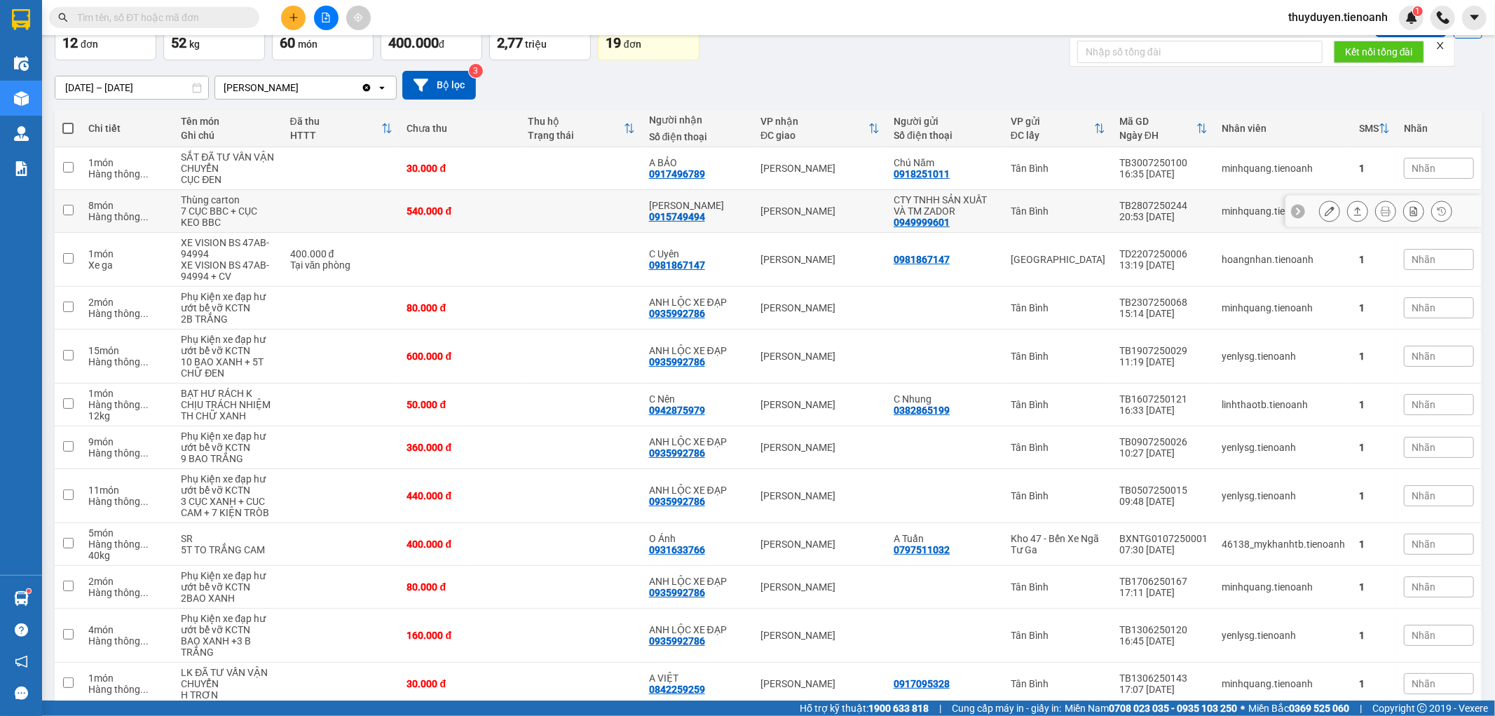
scroll to position [151, 0]
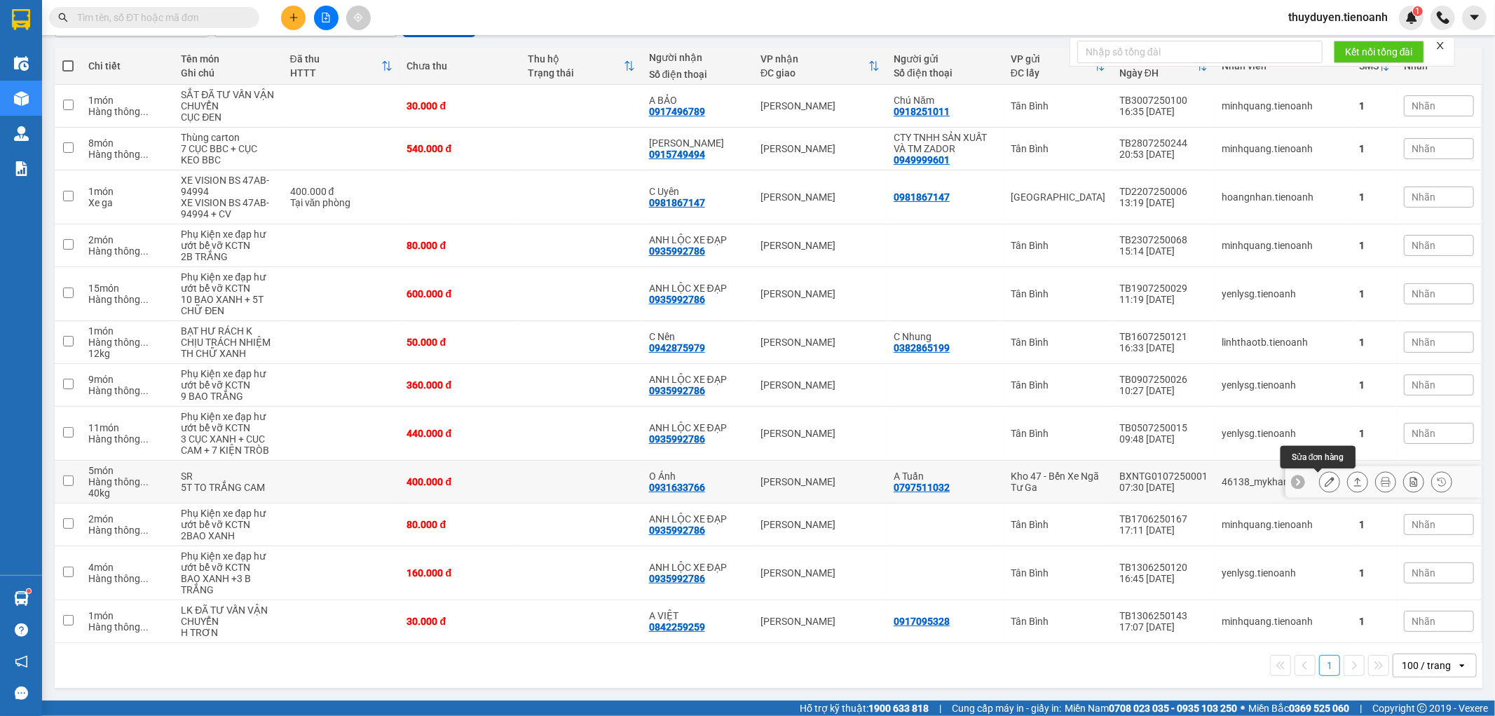
click at [1325, 486] on icon at bounding box center [1330, 482] width 10 height 10
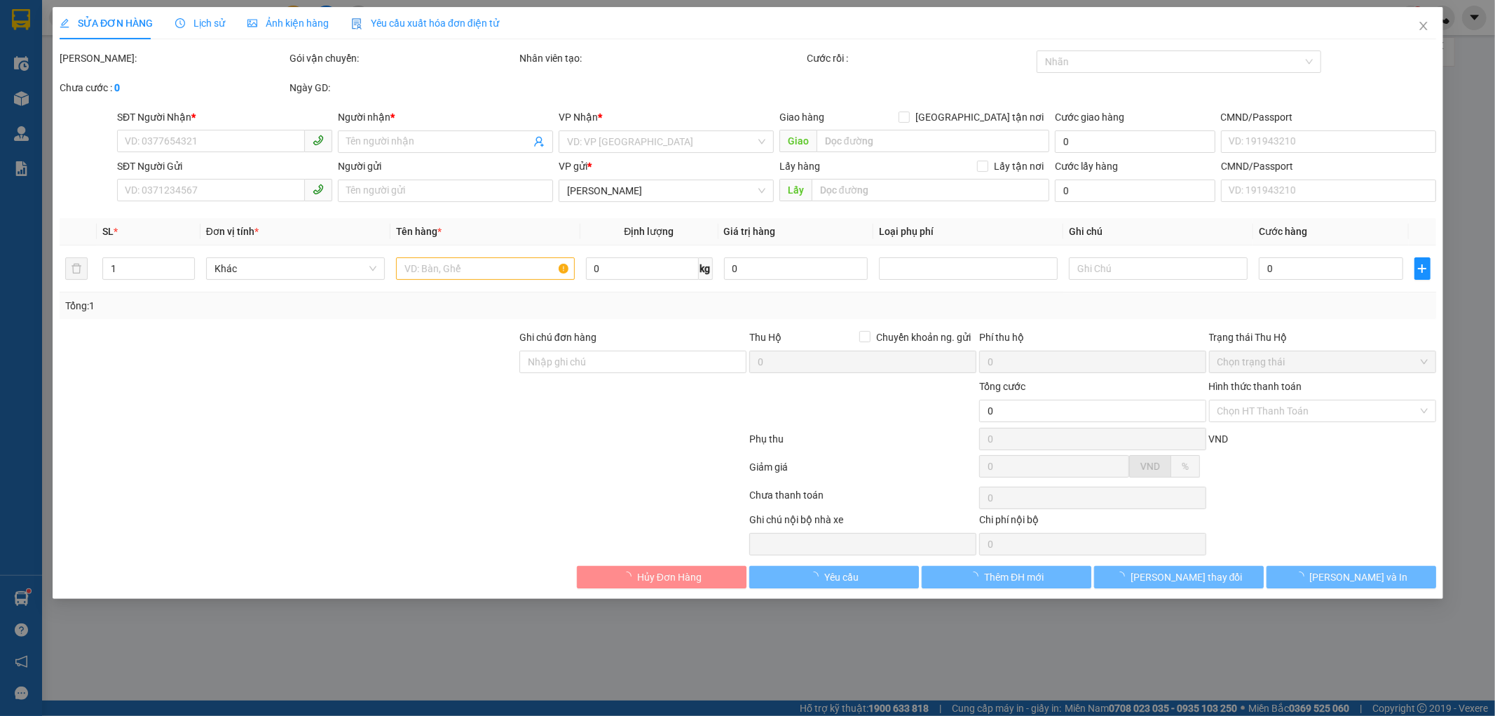
type input "0931633766"
type input "O Ánh"
type input "0797511032"
type input "A Tuấn"
type input "400.000"
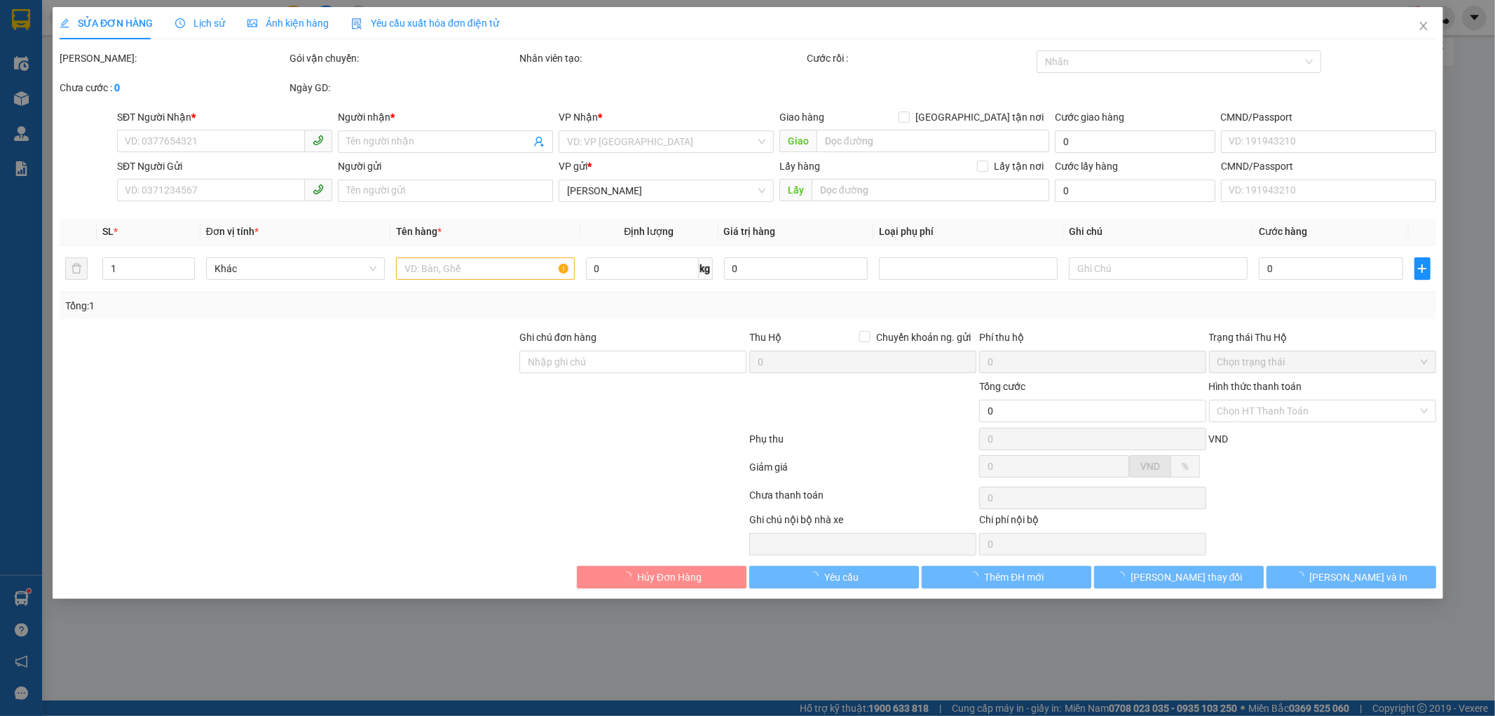
type input "400.000"
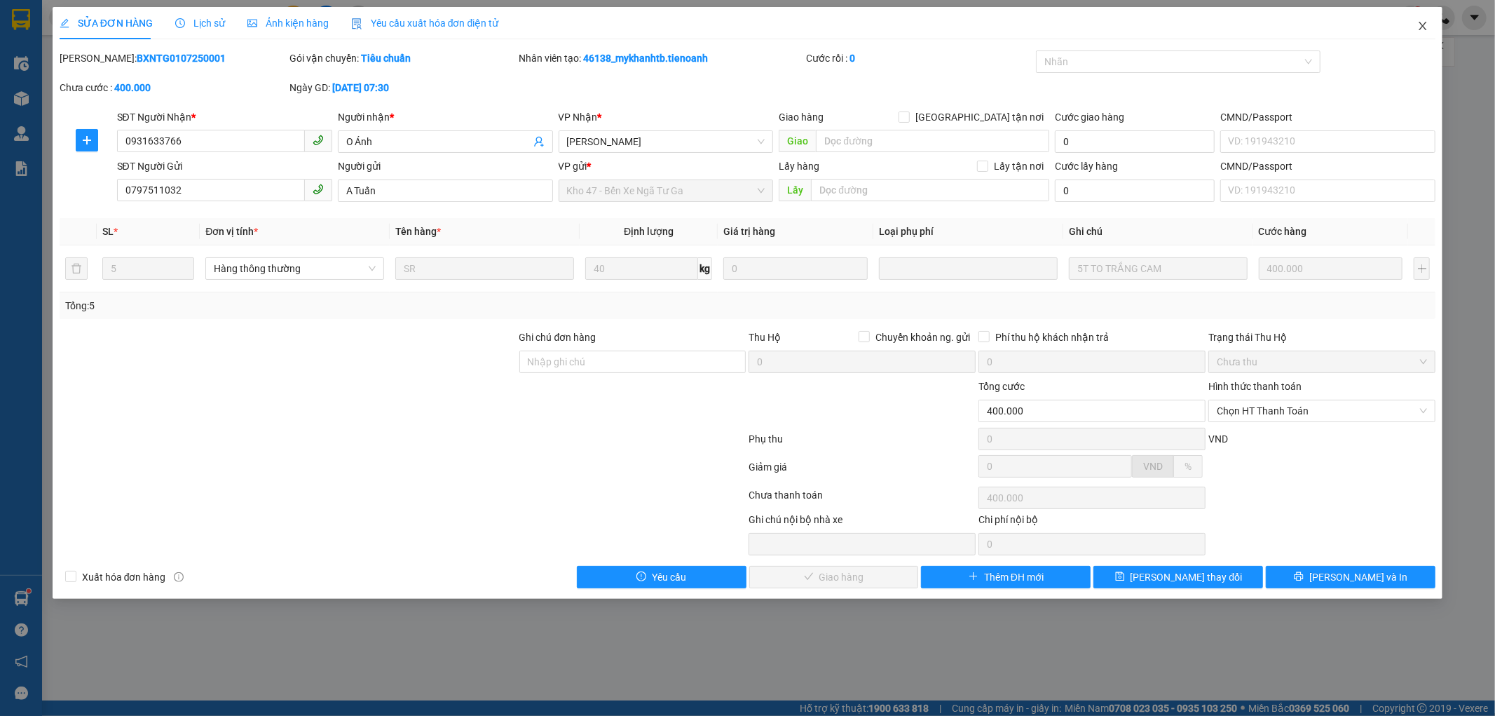
drag, startPoint x: 1424, startPoint y: 27, endPoint x: 141, endPoint y: 35, distance: 1283.0
click at [1420, 25] on icon "close" at bounding box center [1423, 25] width 11 height 11
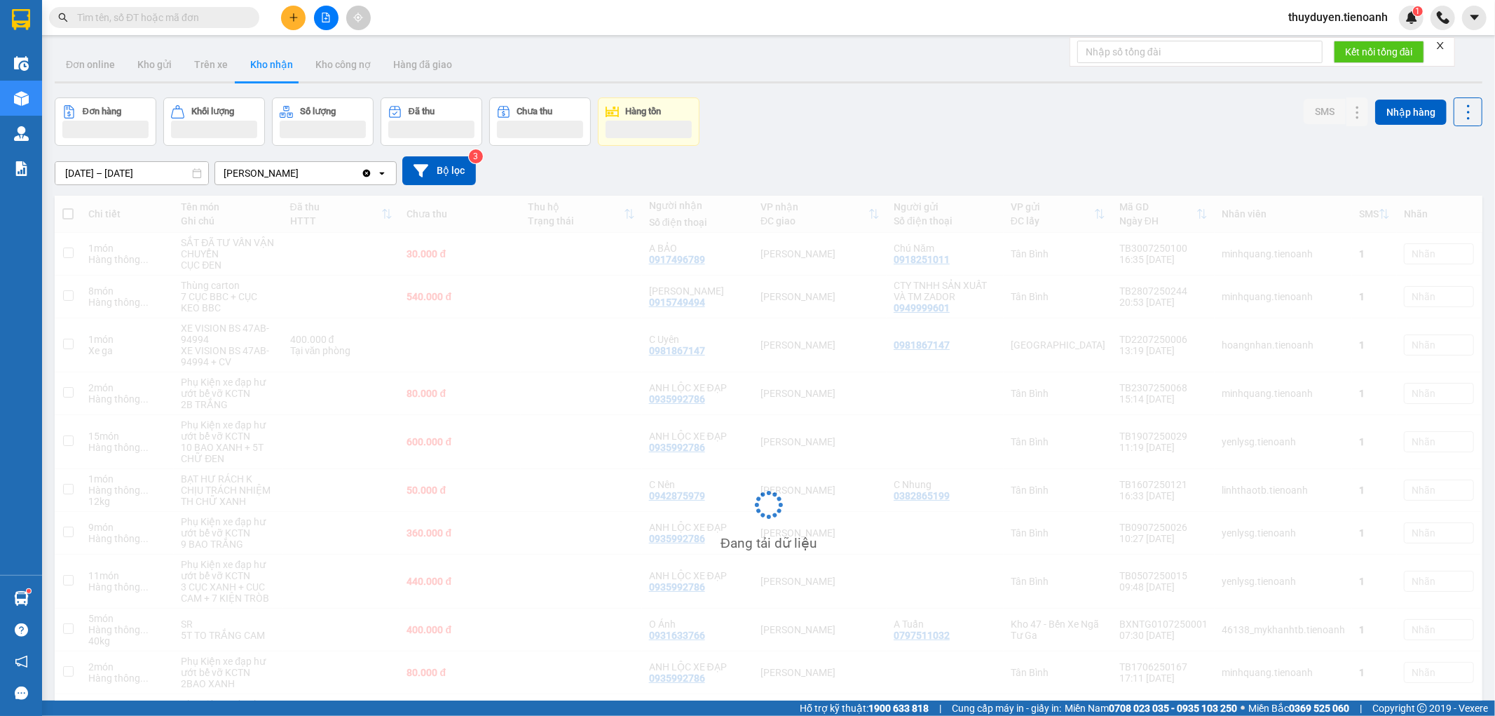
click at [169, 22] on input "text" at bounding box center [159, 17] width 165 height 15
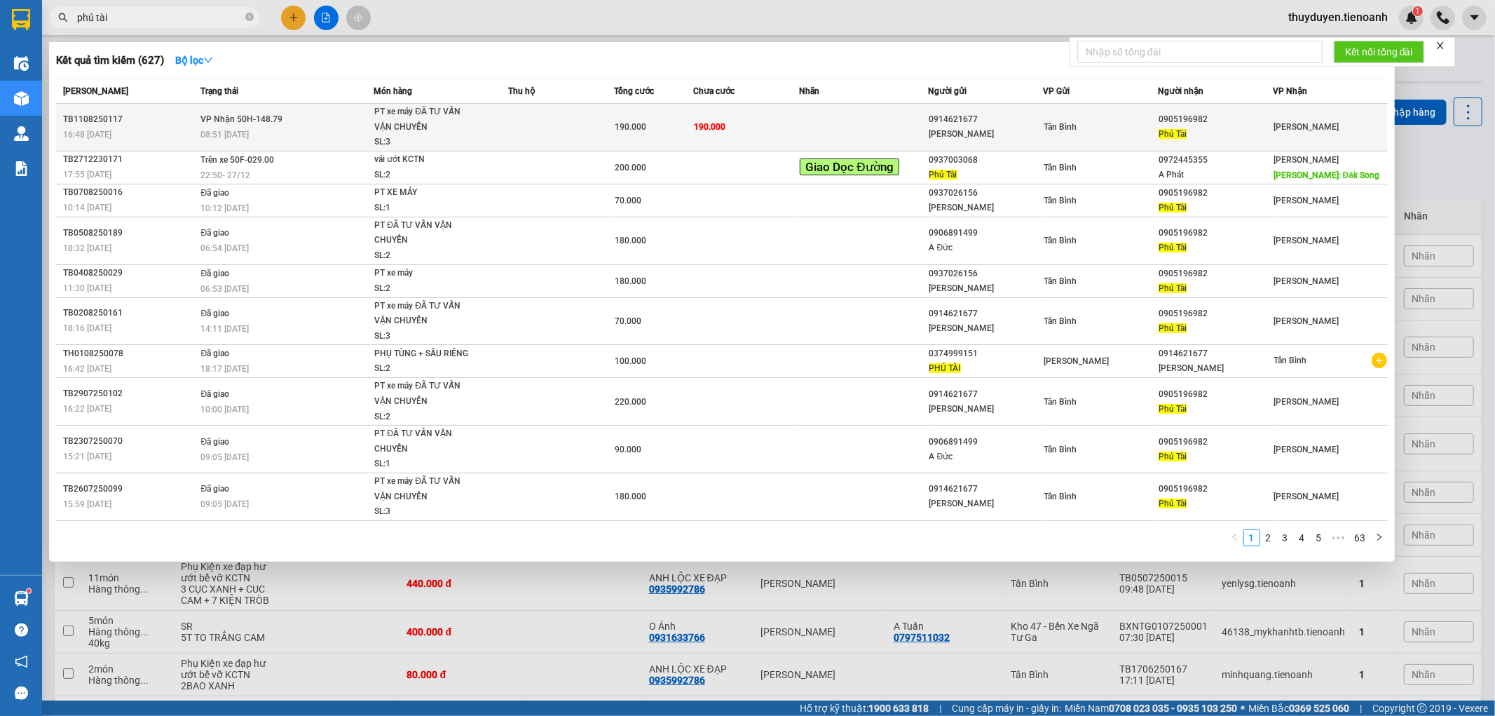
type input "phú tài"
click at [836, 116] on td at bounding box center [863, 128] width 129 height 48
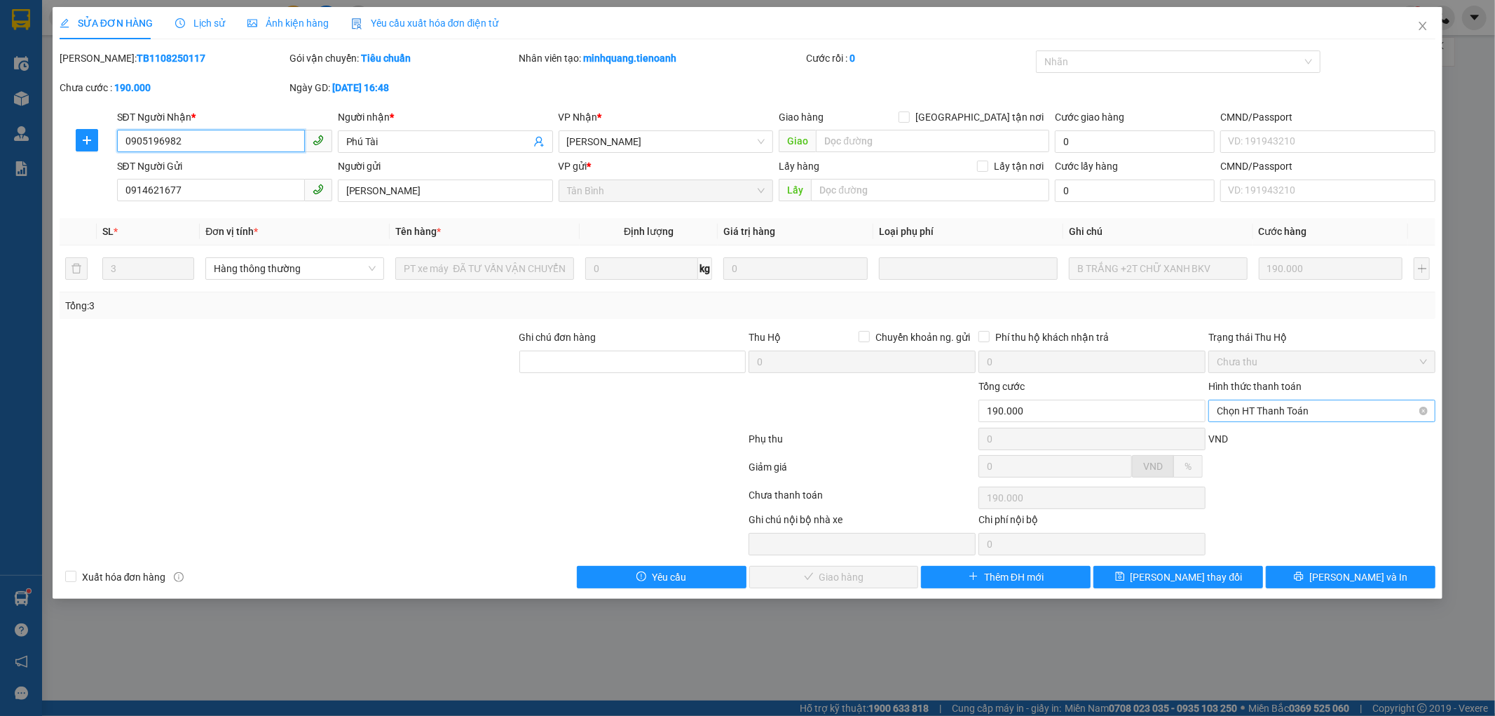
click at [1291, 411] on span "Chọn HT Thanh Toán" at bounding box center [1322, 410] width 210 height 21
click at [1269, 437] on div "Tại văn phòng" at bounding box center [1323, 438] width 210 height 15
type input "0"
click at [842, 576] on span "Lưu và Giao hàng" at bounding box center [843, 576] width 135 height 15
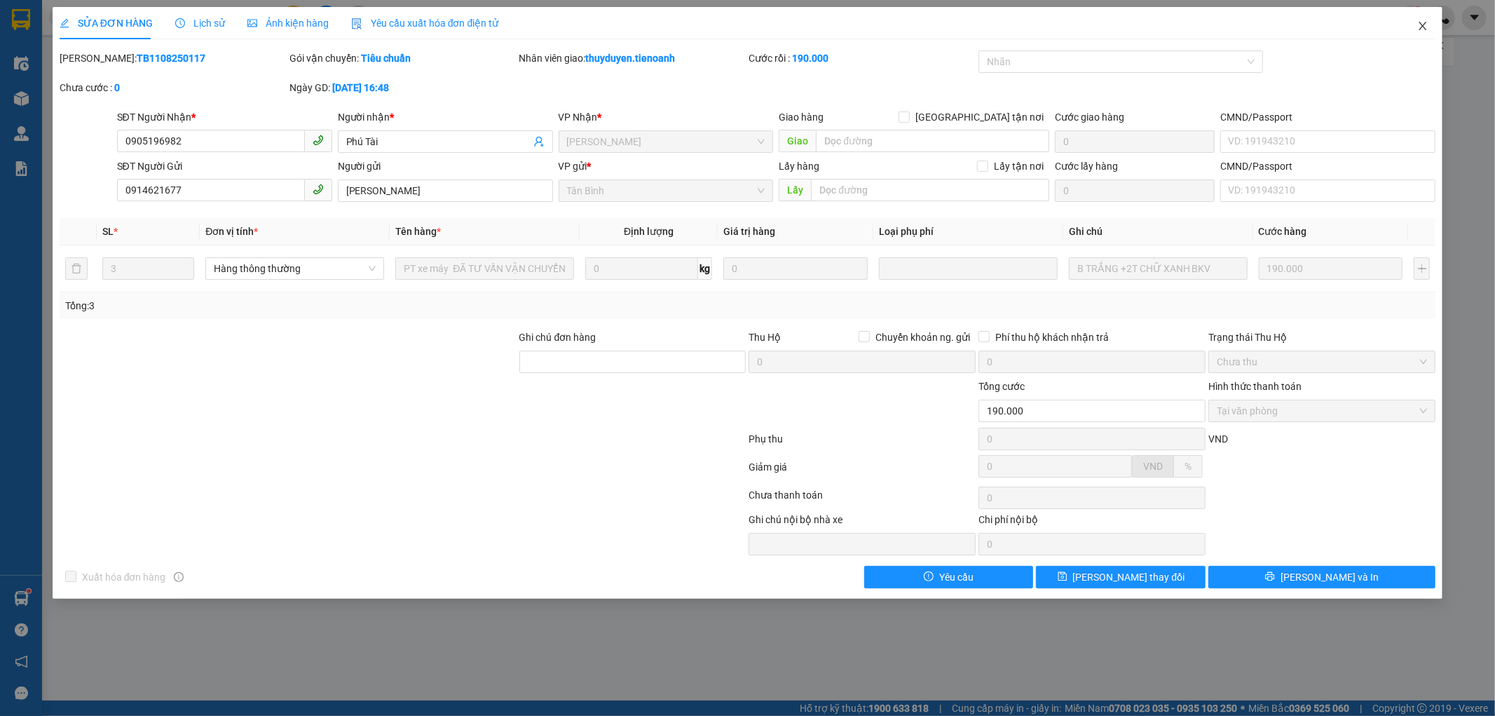
click at [1427, 29] on icon "close" at bounding box center [1423, 25] width 11 height 11
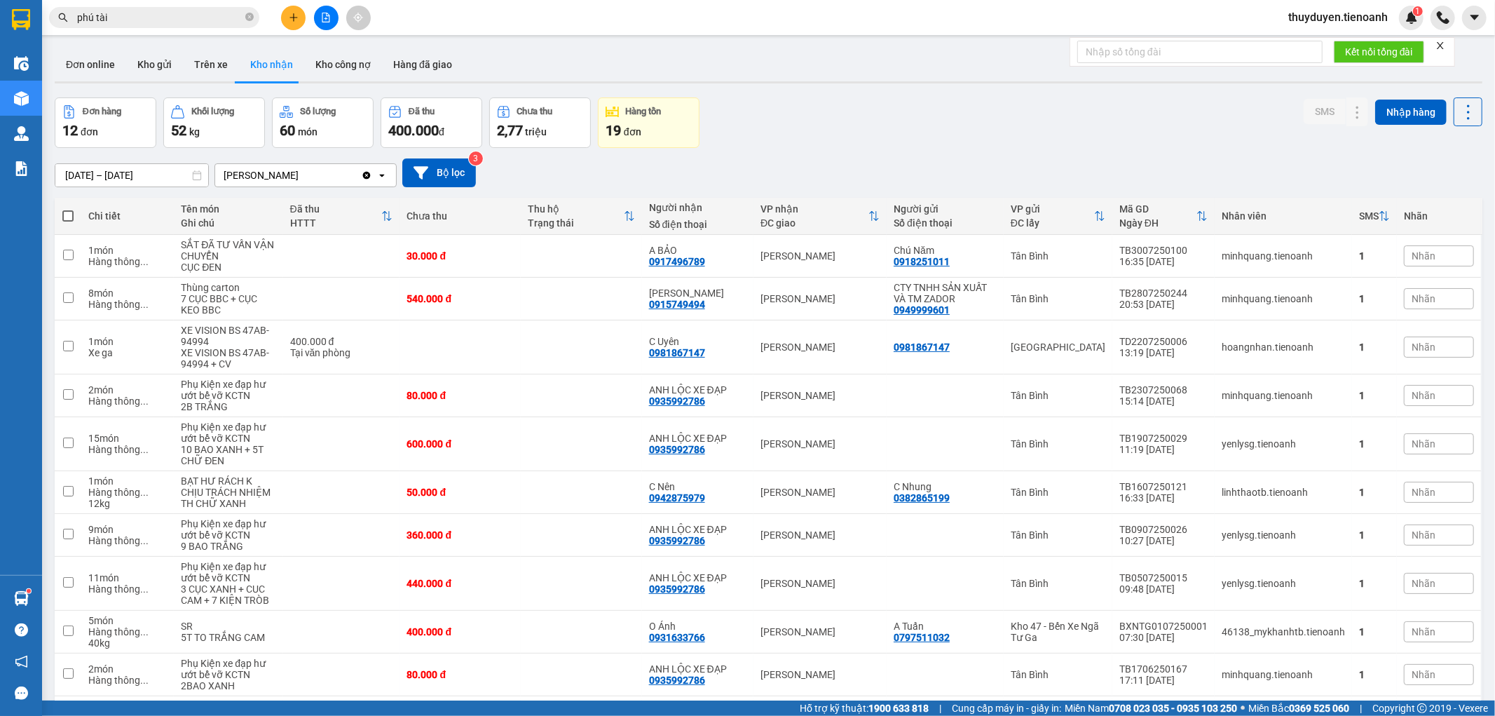
click at [917, 103] on div "Đơn hàng 12 đơn Khối lượng 52 kg Số lượng 60 món Đã thu 400.000 đ Chưa thu 2,77…" at bounding box center [769, 122] width 1428 height 50
click at [514, 299] on div "540.000 đ" at bounding box center [460, 298] width 107 height 11
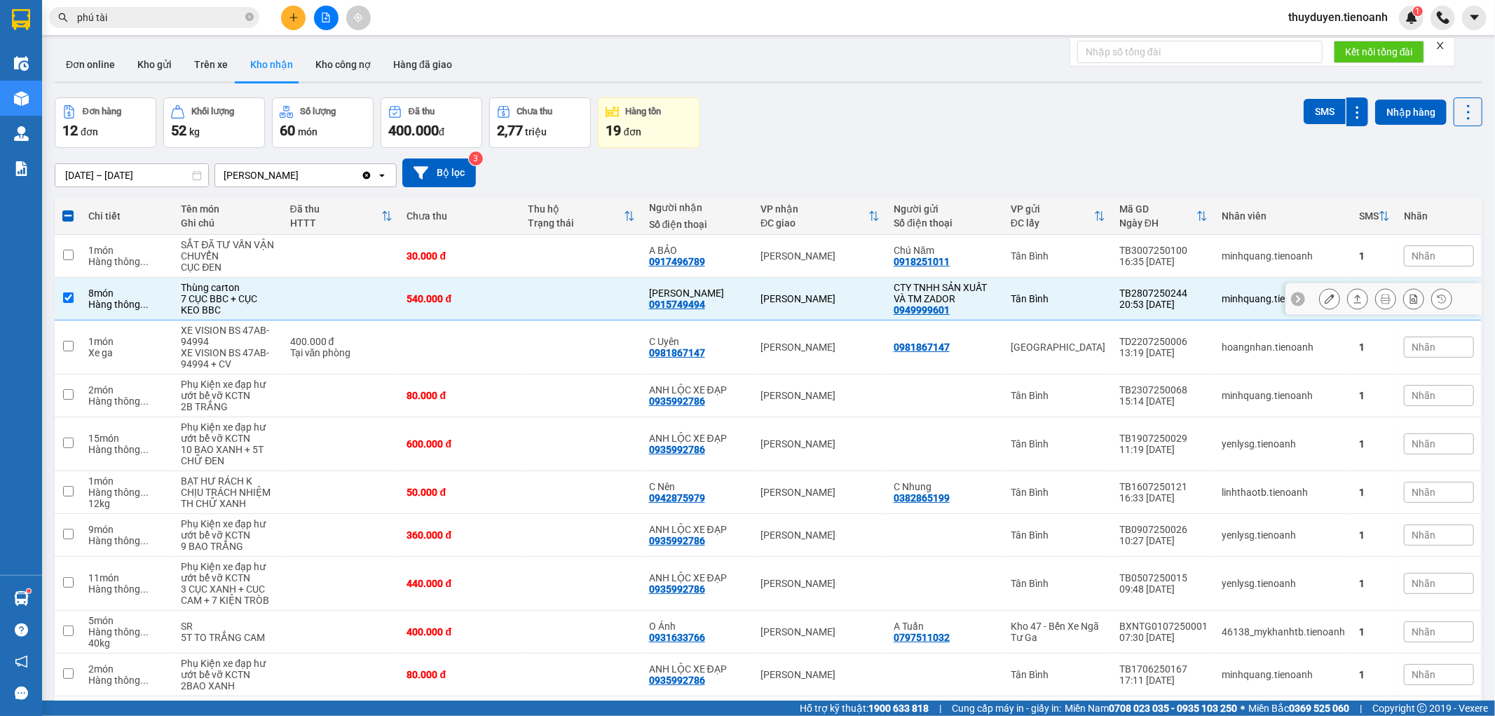
drag, startPoint x: 342, startPoint y: 296, endPoint x: 310, endPoint y: 156, distance: 143.2
click at [340, 287] on td at bounding box center [341, 299] width 117 height 43
checkbox input "false"
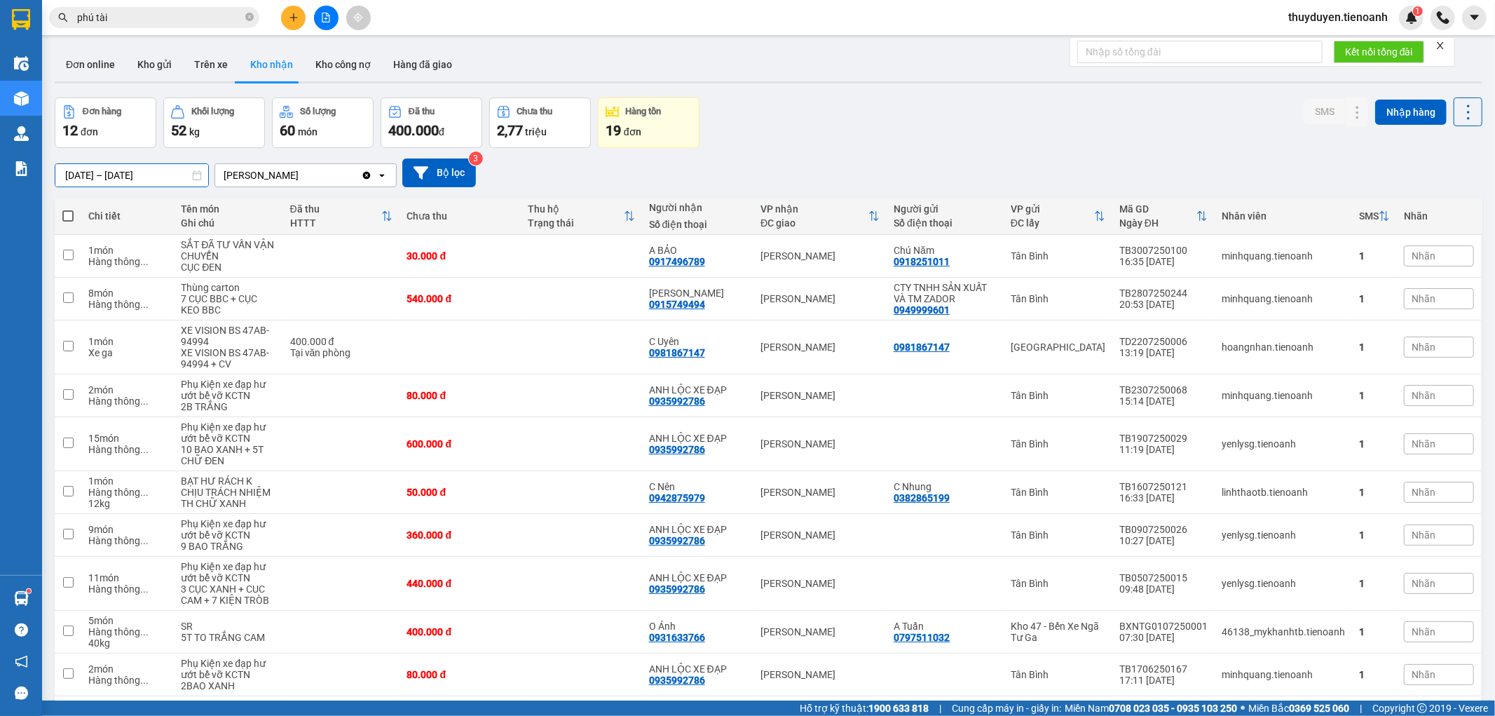
click at [130, 175] on input "01/06/2025 – 31/07/2025" at bounding box center [131, 175] width 153 height 22
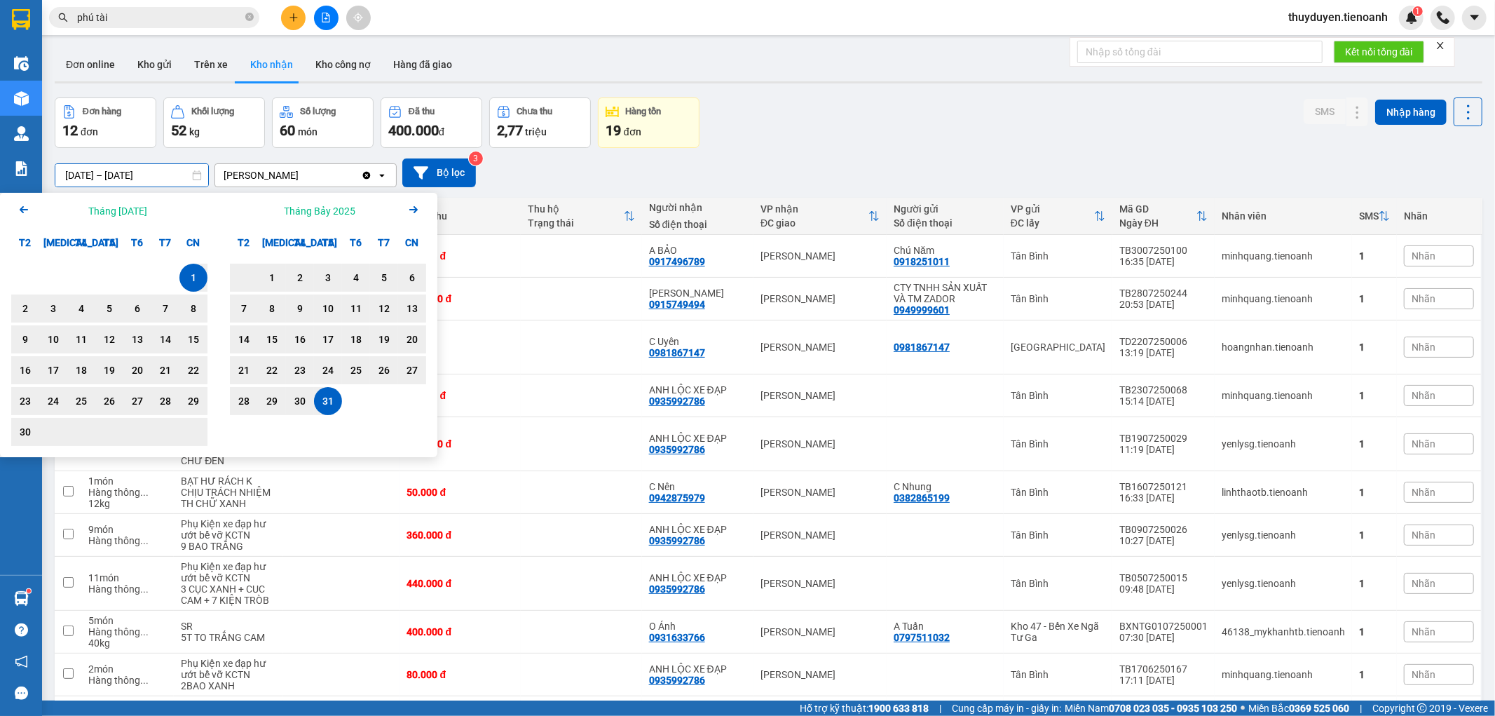
click at [414, 215] on icon "Arrow Right" at bounding box center [413, 209] width 17 height 17
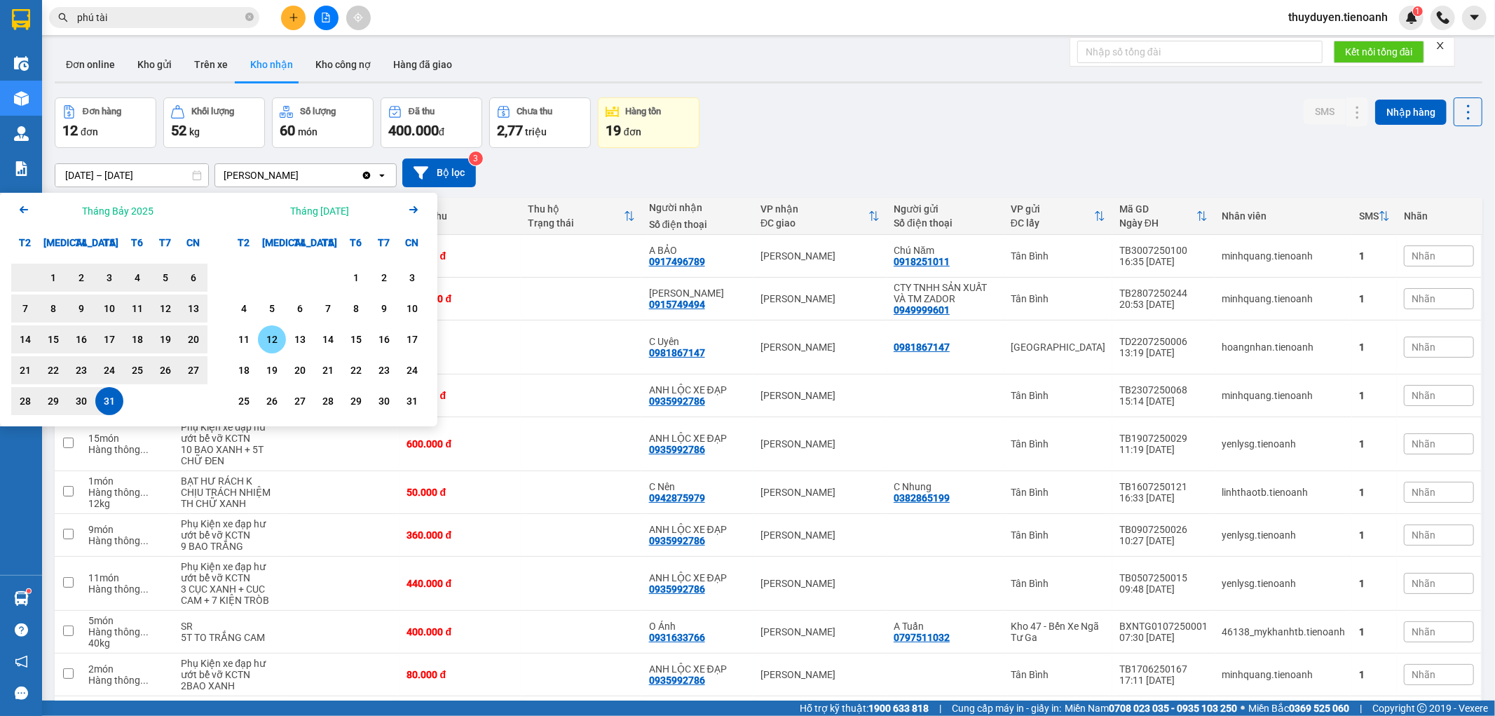
click at [278, 334] on div "12" at bounding box center [272, 339] width 20 height 17
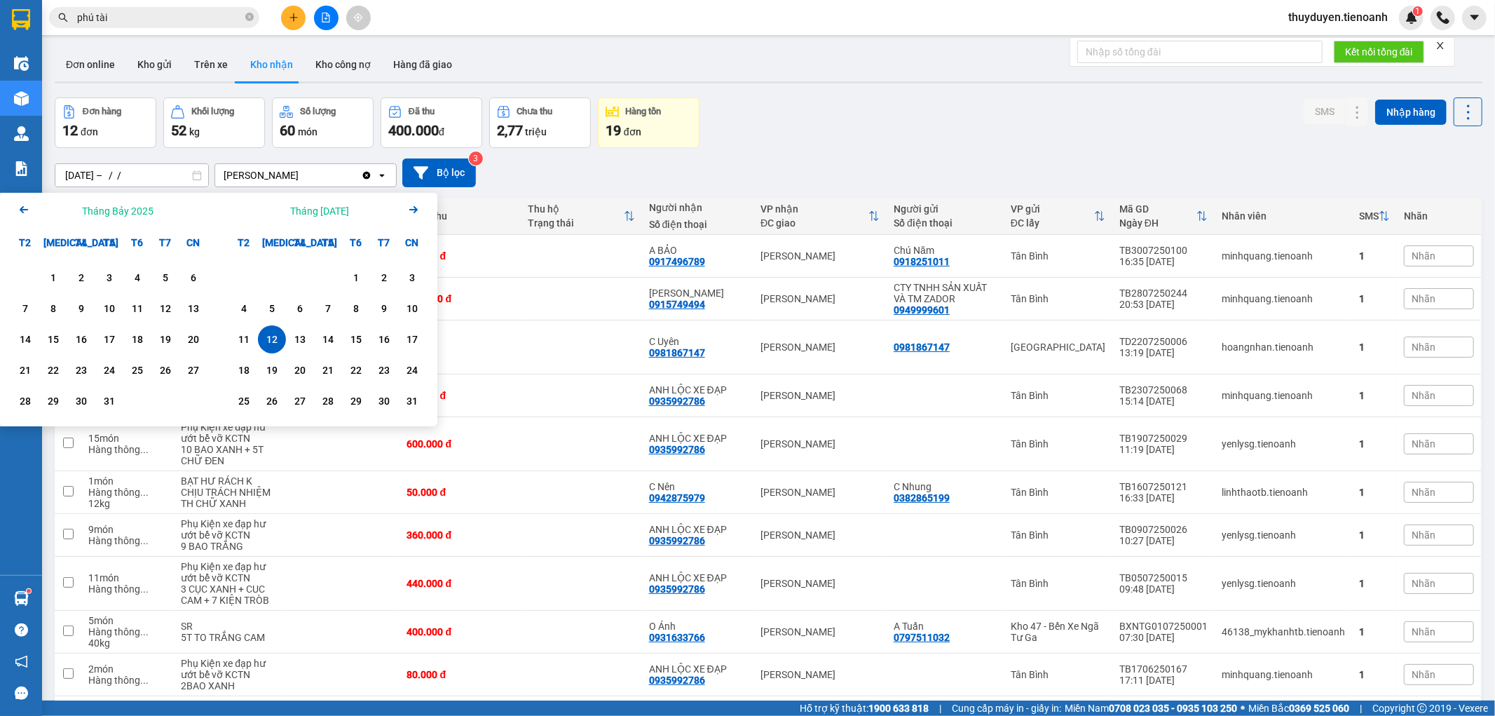
click at [18, 213] on icon "Arrow Left" at bounding box center [23, 209] width 17 height 17
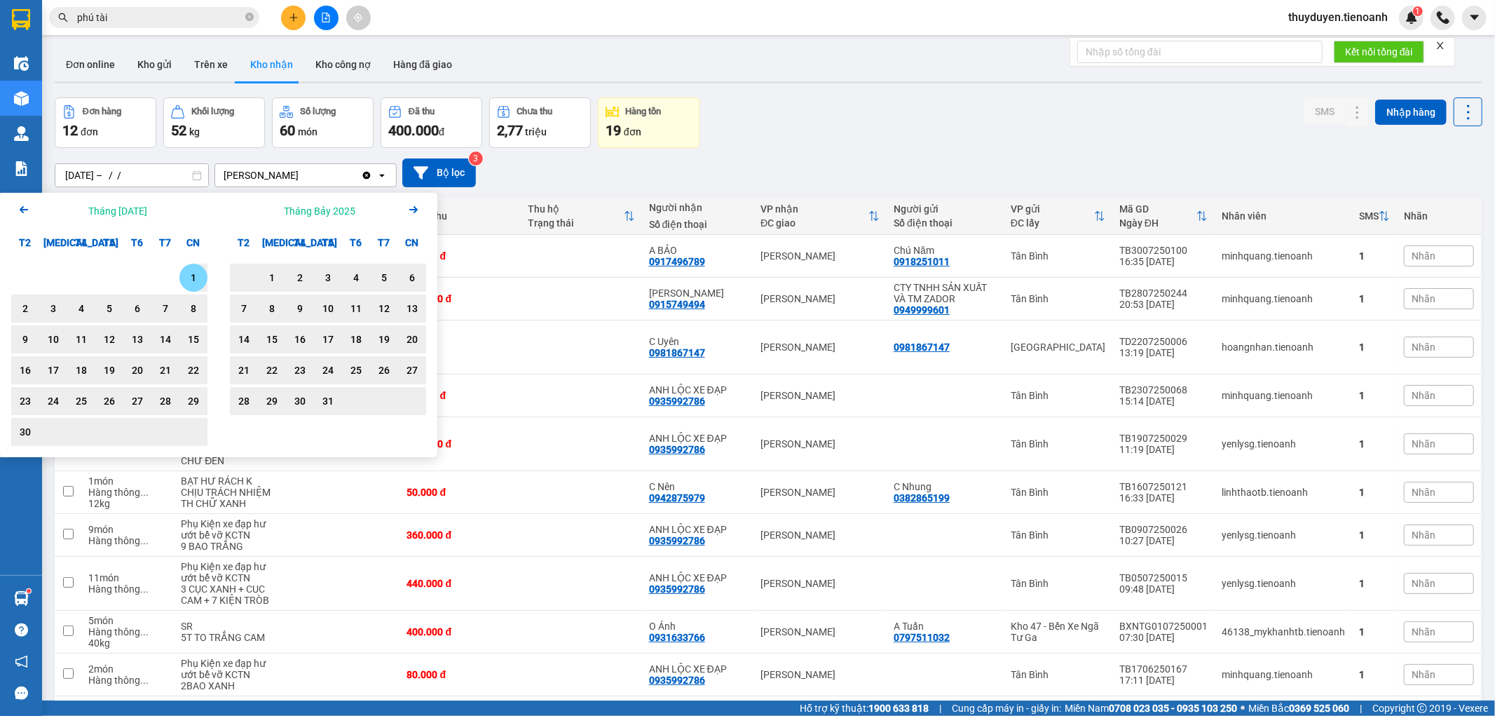
click at [192, 271] on div "1" at bounding box center [194, 277] width 20 height 17
type input "[DATE] – [DATE]"
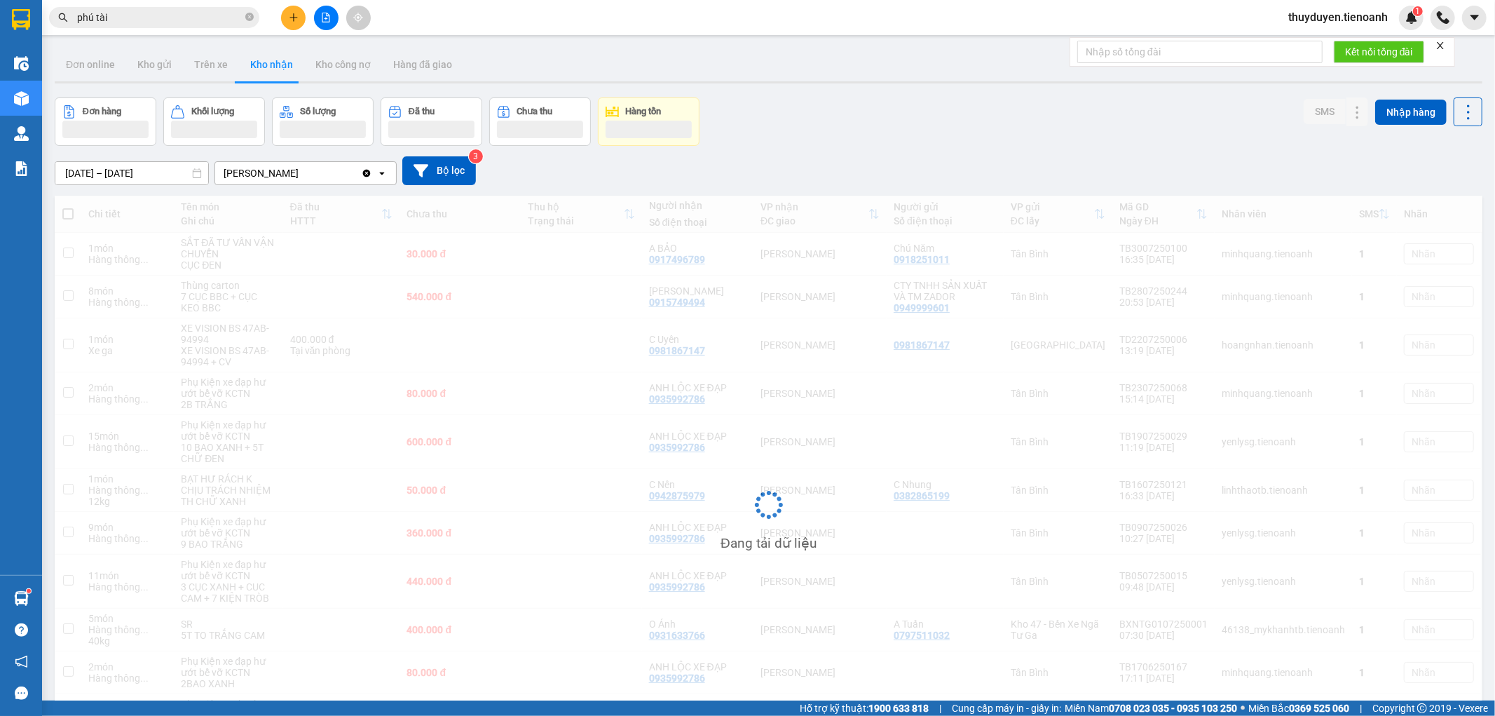
click at [165, 174] on input "[DATE] – [DATE]" at bounding box center [131, 173] width 153 height 22
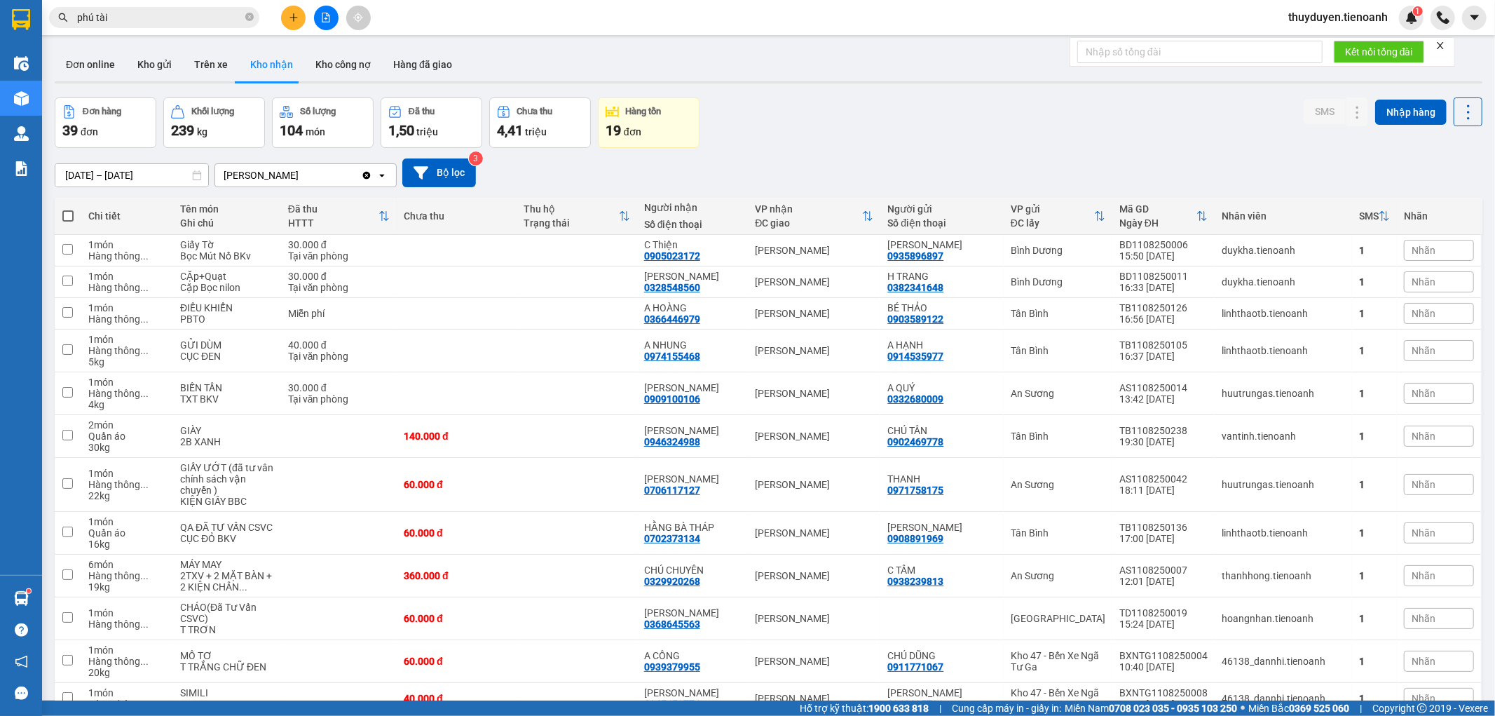
click at [929, 117] on div "Đơn hàng 39 đơn Khối lượng 239 kg Số lượng 104 món Đã thu 1,50 triệu Chưa thu 4…" at bounding box center [769, 122] width 1428 height 50
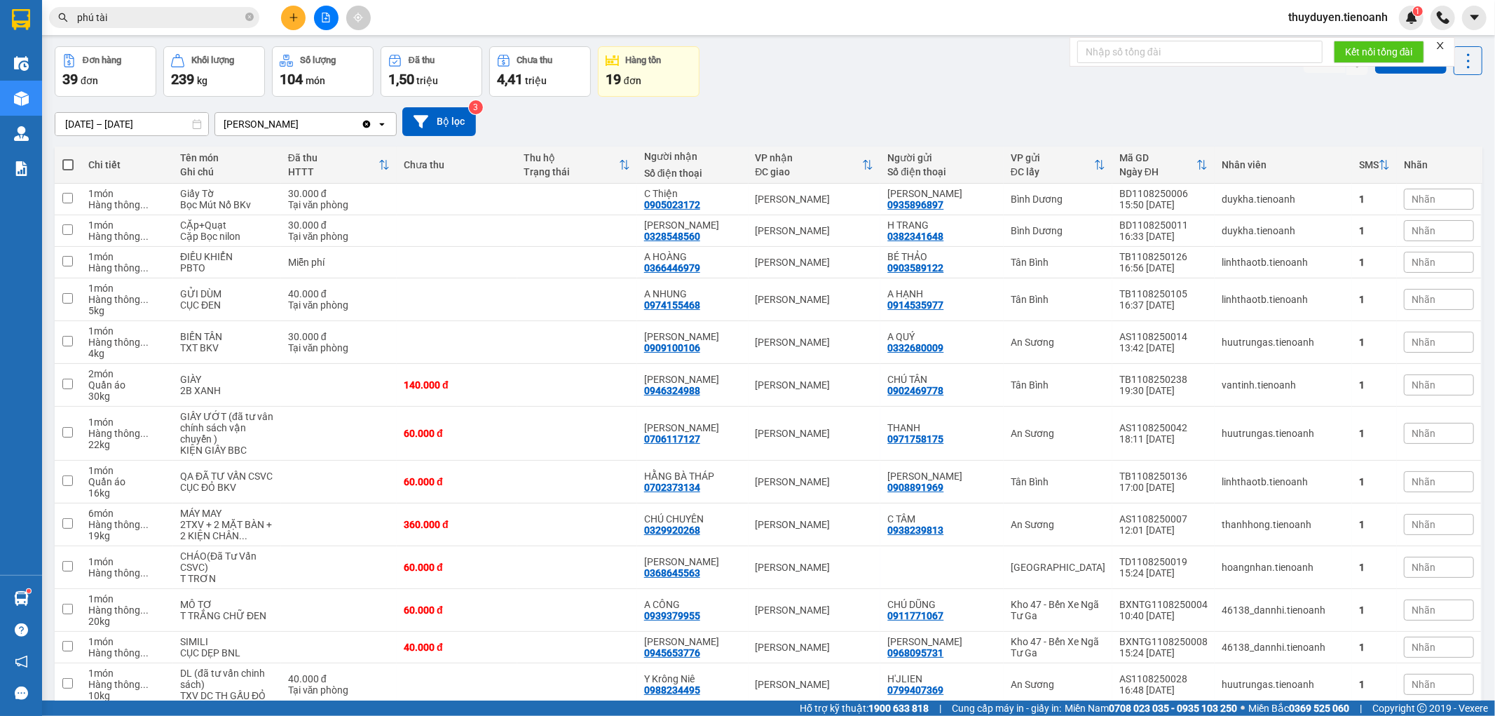
scroll to position [78, 0]
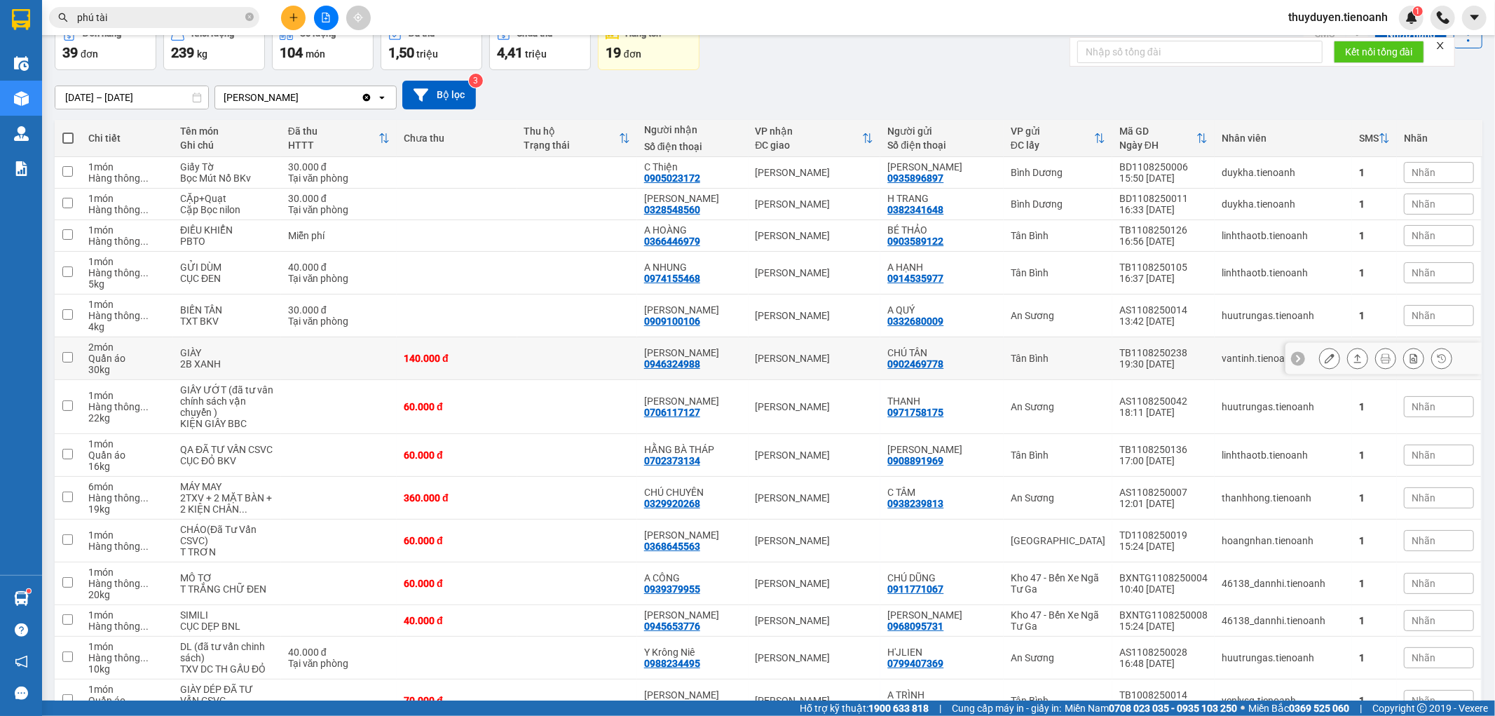
click at [562, 374] on td at bounding box center [577, 358] width 120 height 43
checkbox input "true"
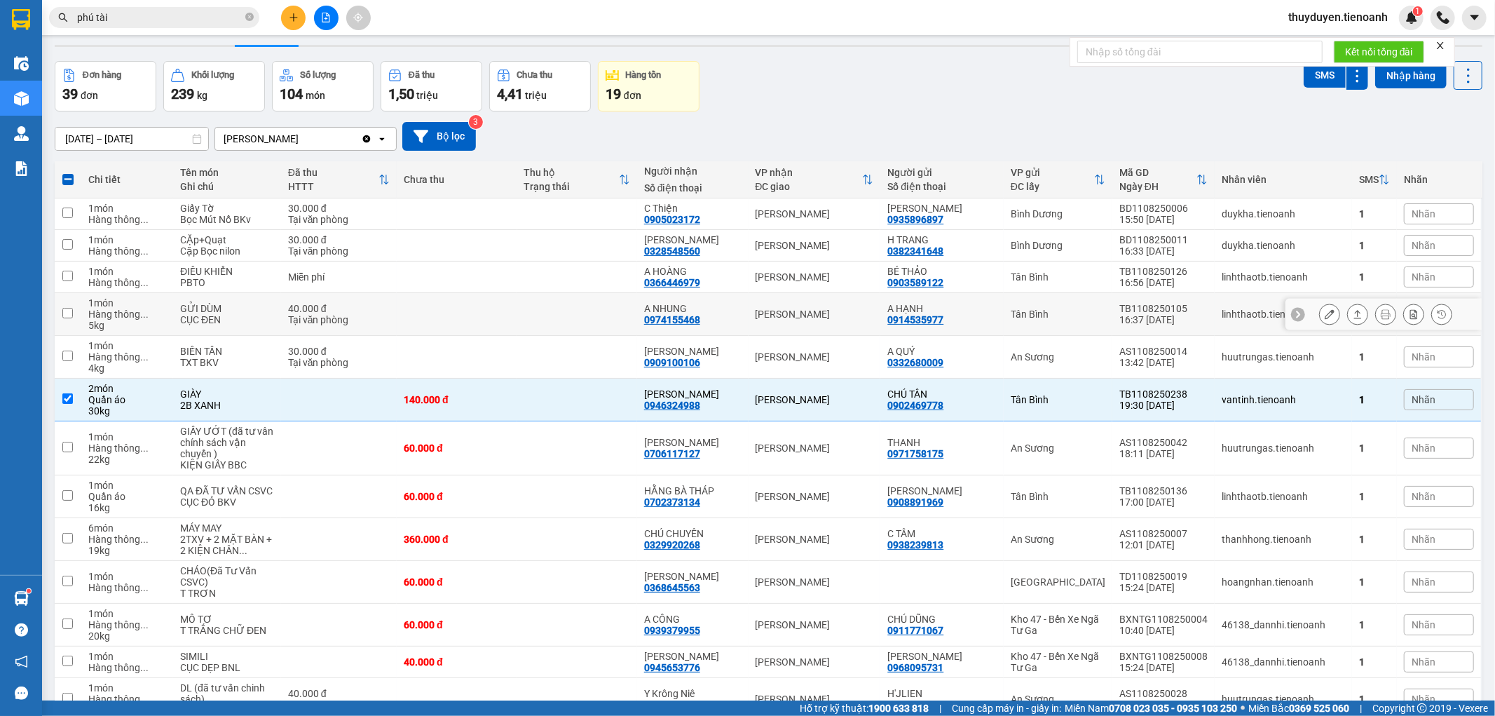
scroll to position [0, 0]
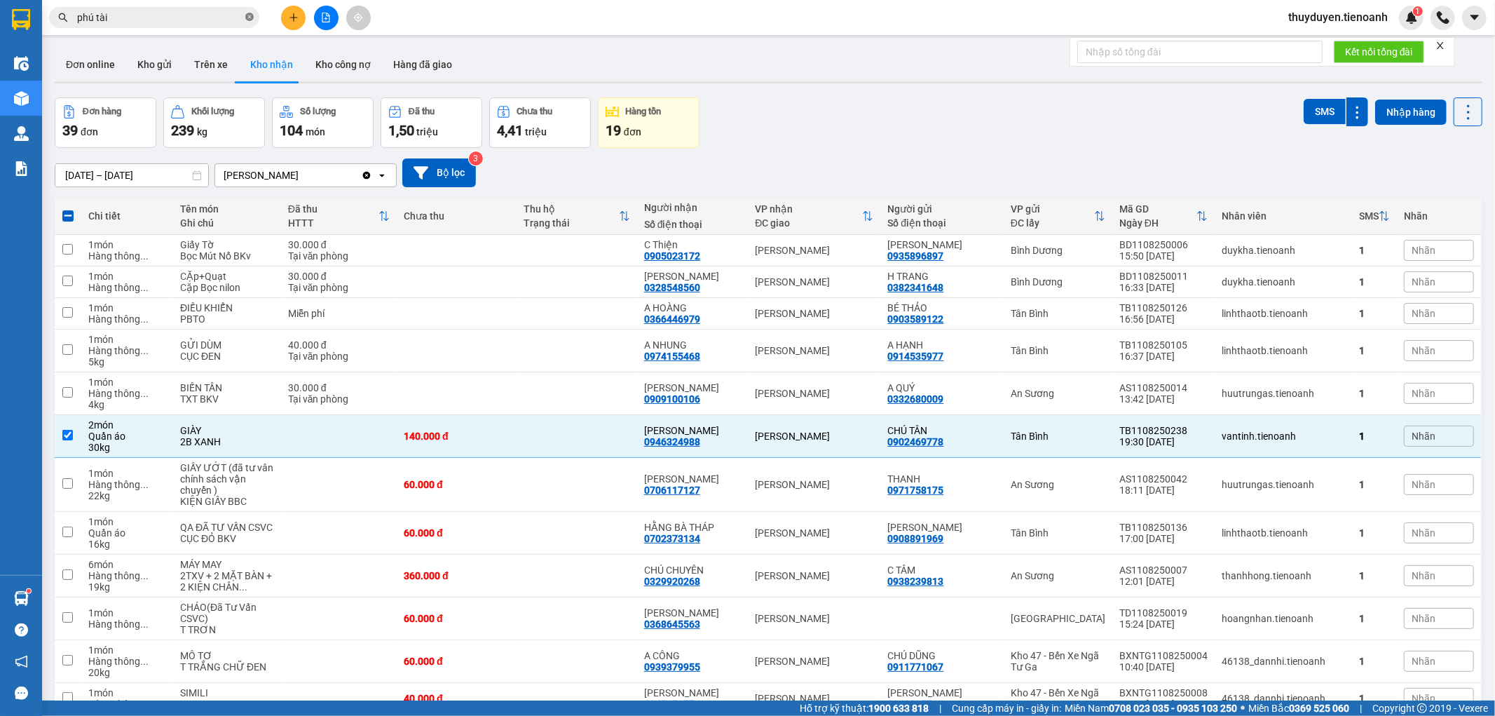
click at [246, 18] on icon "close-circle" at bounding box center [249, 17] width 8 height 8
paste input "0933036006"
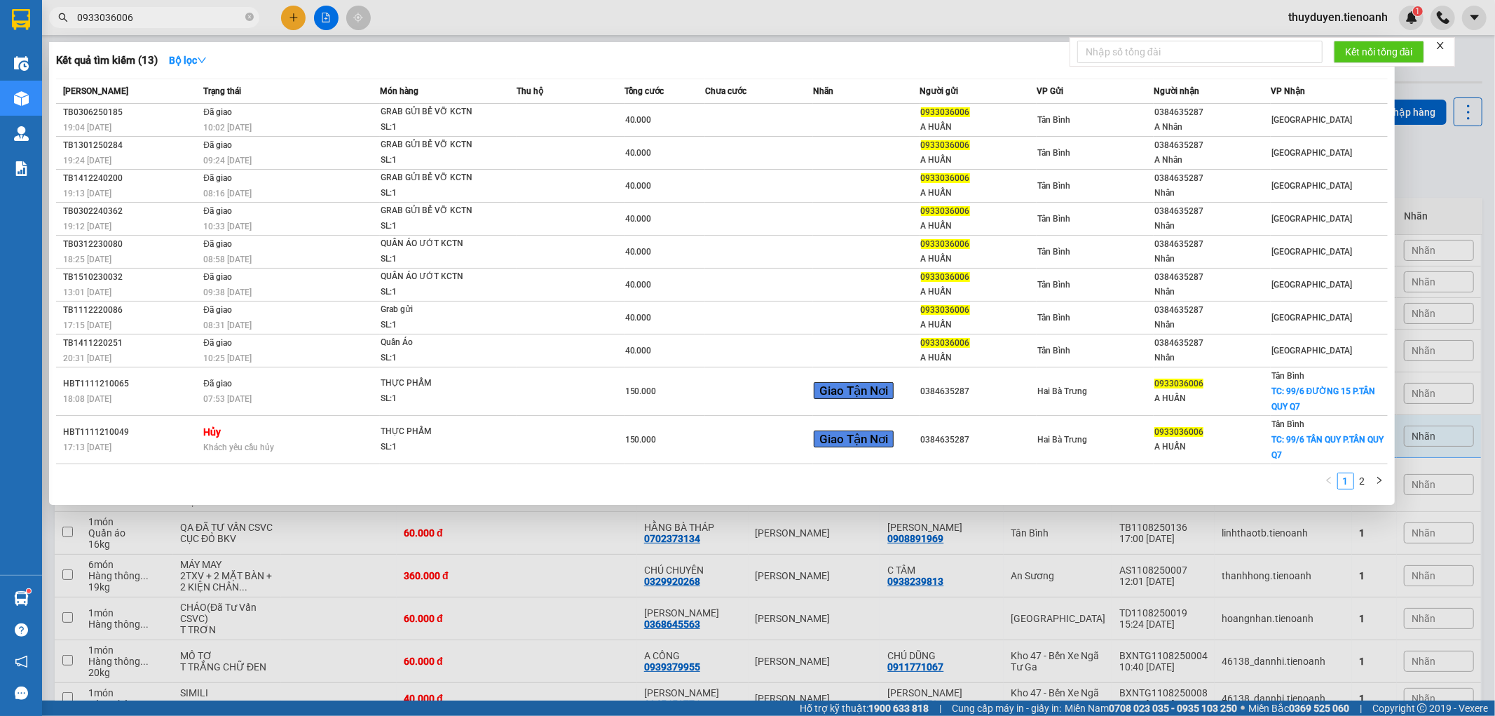
drag, startPoint x: 148, startPoint y: 19, endPoint x: 0, endPoint y: 22, distance: 148.0
click at [0, 22] on section "Kết quả tìm kiếm ( 13 ) Bộ lọc Mã ĐH Trạng thái Món hàng Thu hộ Tổng cước Chưa …" at bounding box center [747, 358] width 1495 height 716
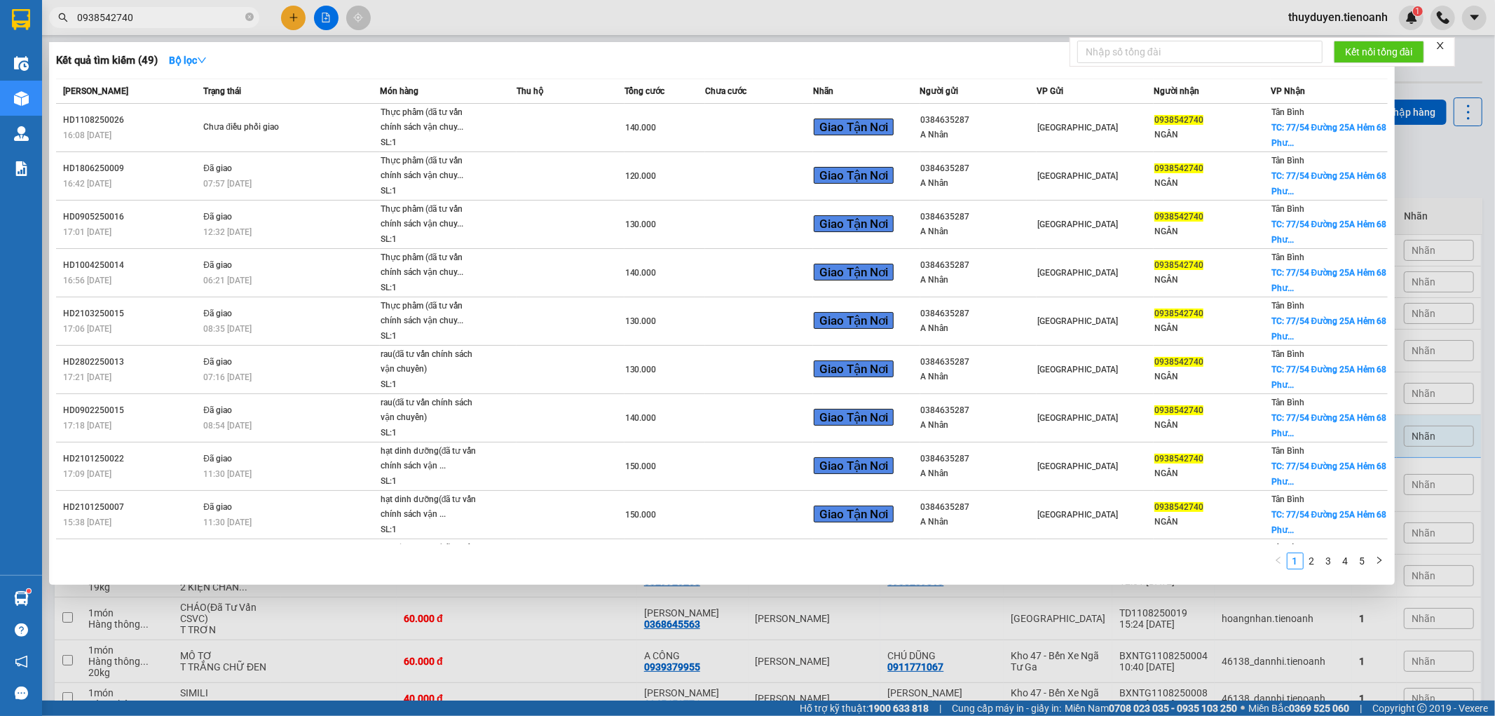
type input "0938542740"
click at [249, 18] on icon "close-circle" at bounding box center [249, 17] width 8 height 8
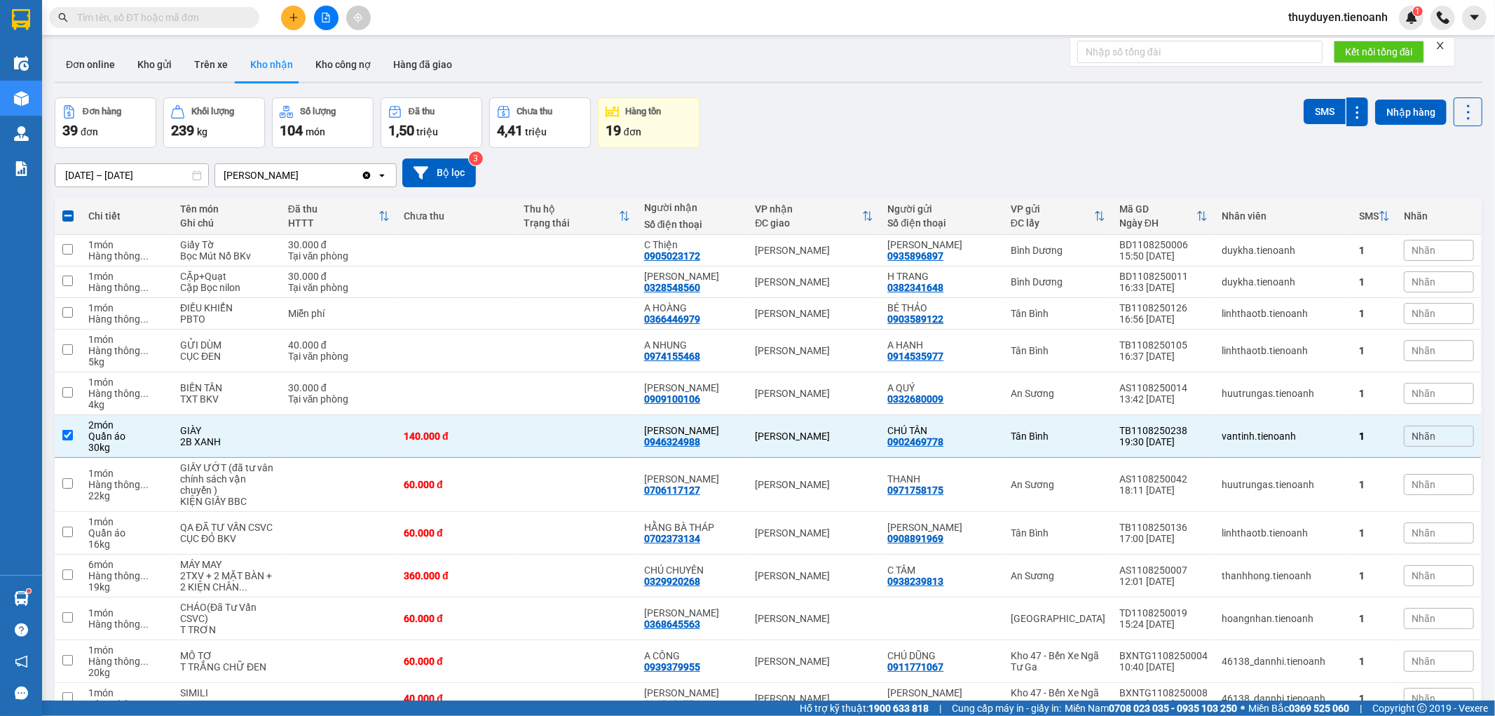
drag, startPoint x: 149, startPoint y: 7, endPoint x: 152, endPoint y: 15, distance: 8.5
drag, startPoint x: 152, startPoint y: 15, endPoint x: 129, endPoint y: 15, distance: 23.1
paste input "0974886745"
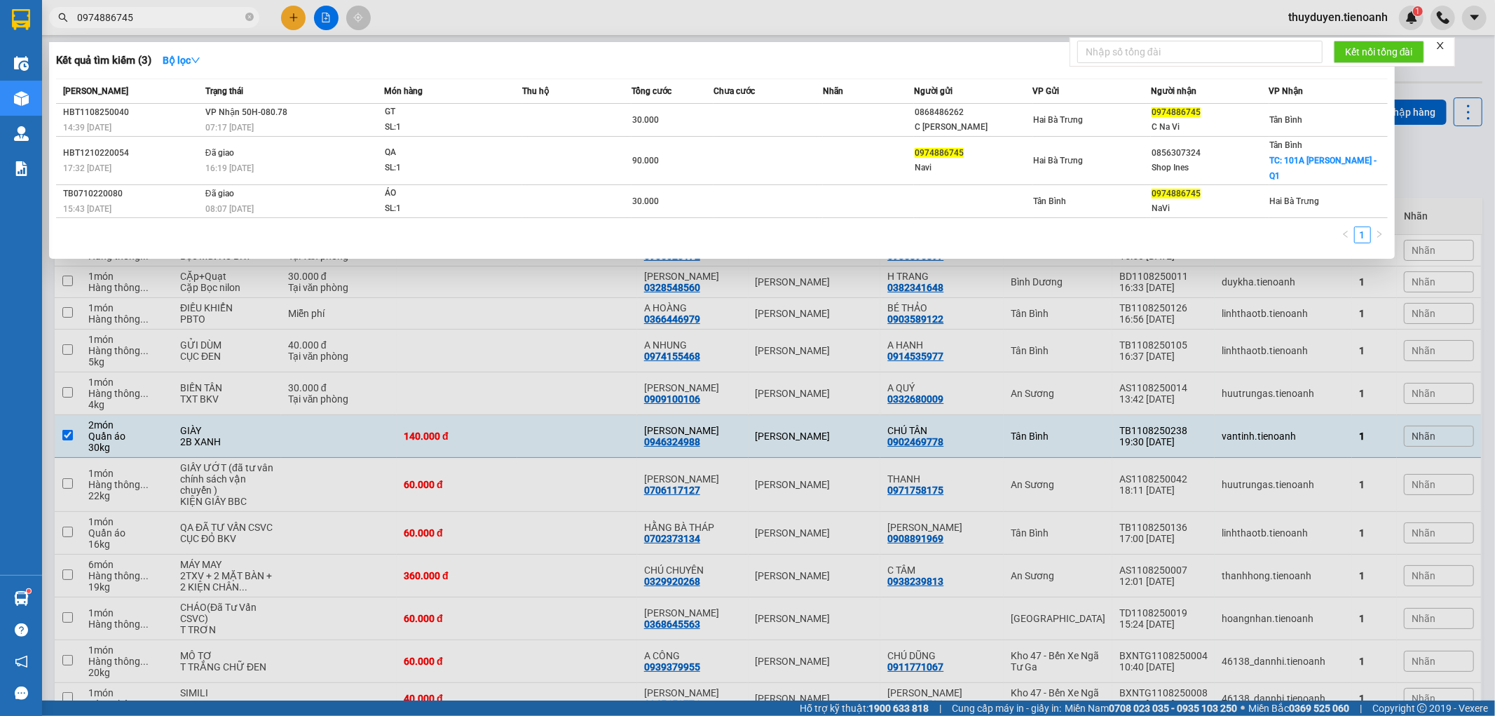
type input "0974886745"
click at [247, 18] on icon "close-circle" at bounding box center [249, 17] width 8 height 8
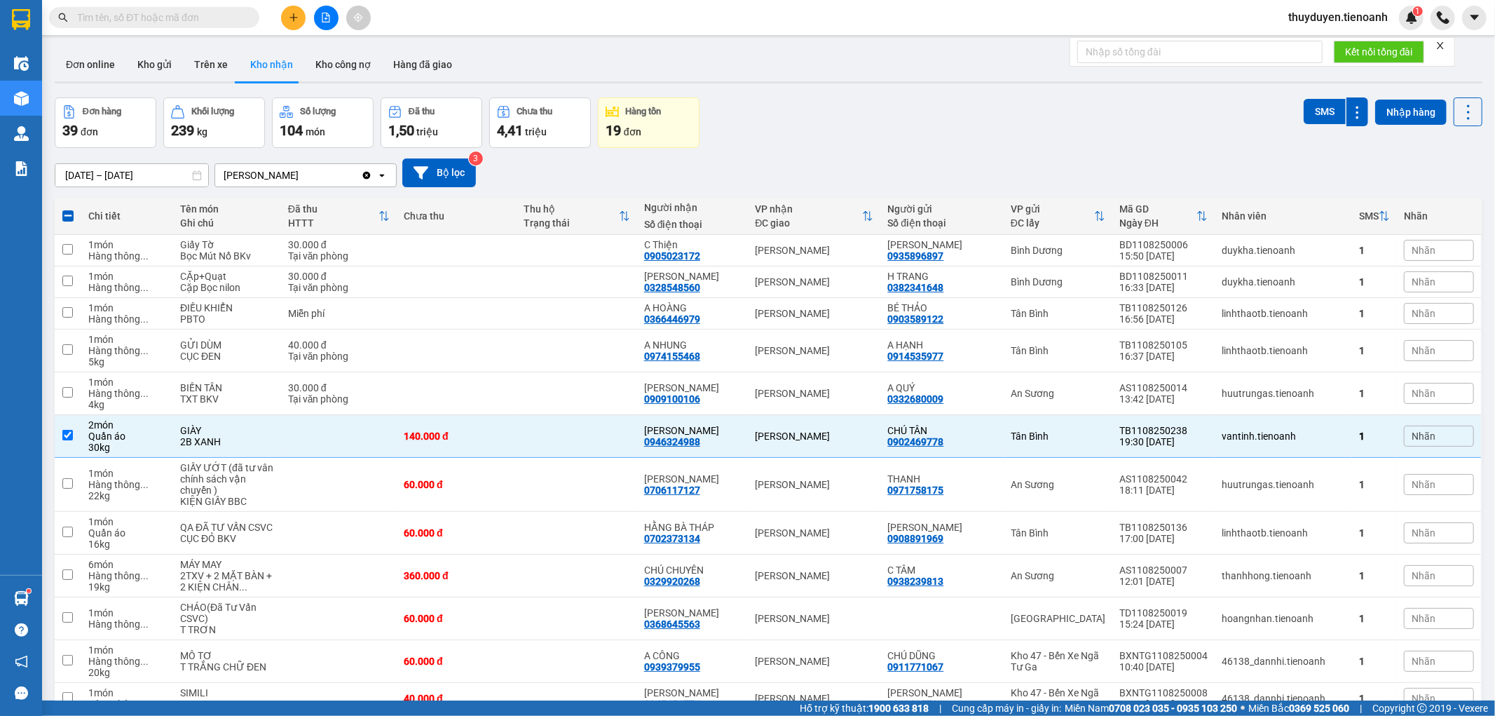
paste input "0938705074"
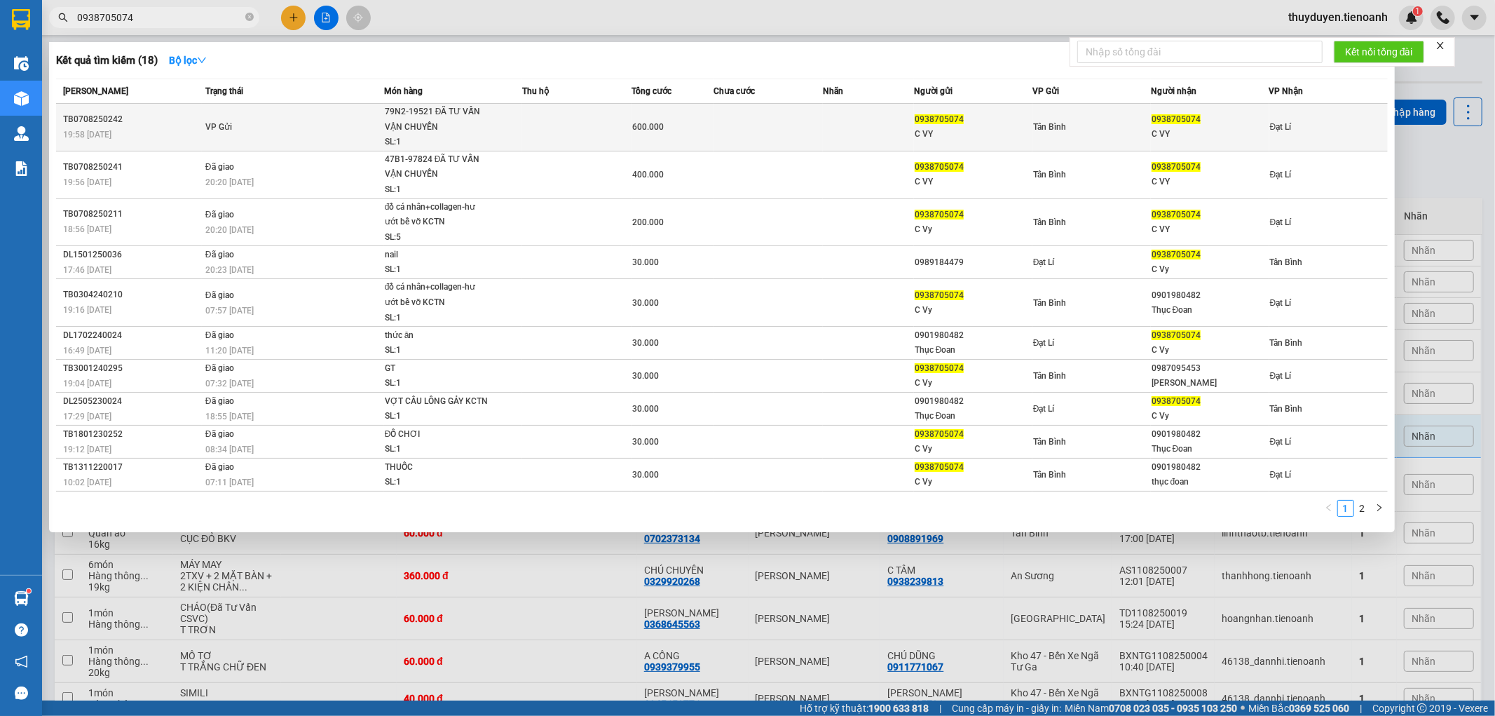
type input "0938705074"
click at [575, 135] on td at bounding box center [576, 128] width 109 height 48
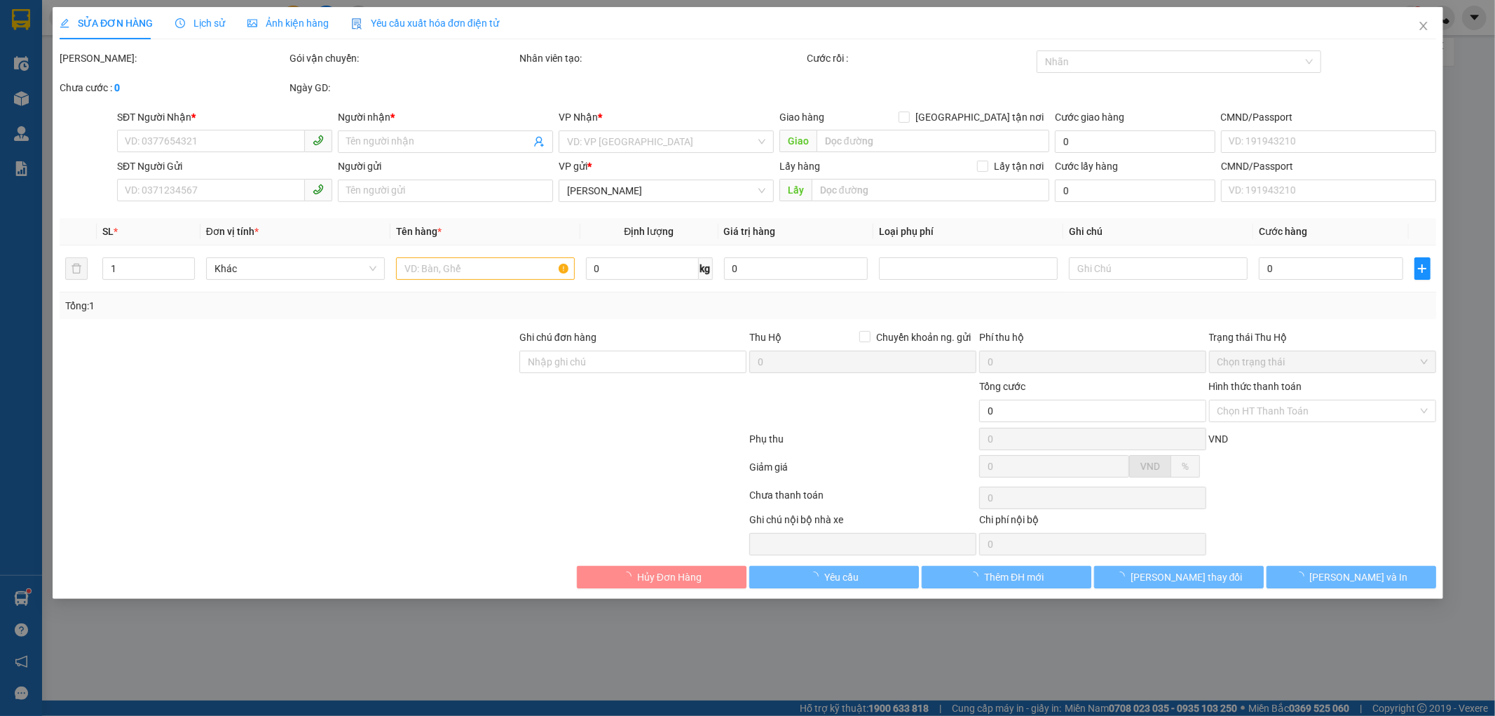
type input "0938705074"
type input "C VY"
type input "0938705074"
type input "C VY"
type input "06630002367"
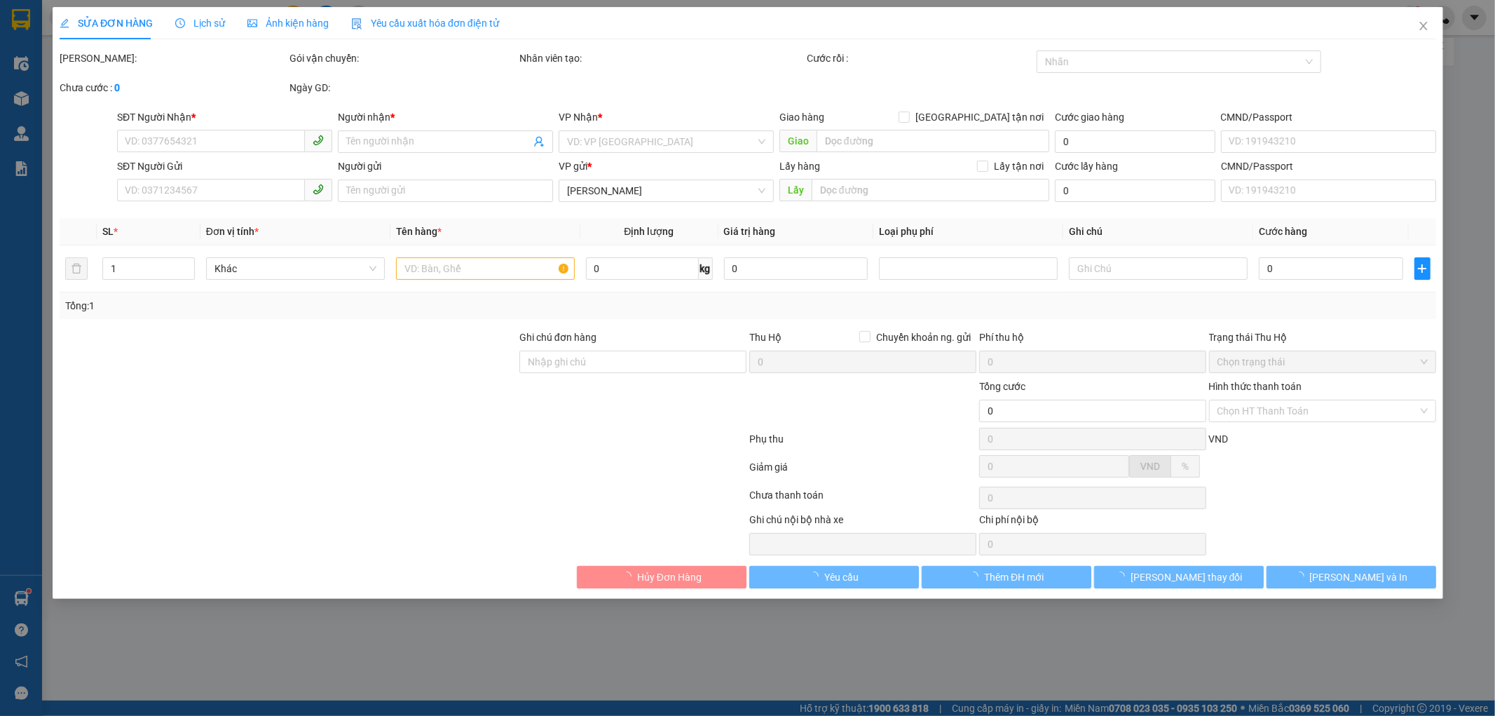
type input "600.000"
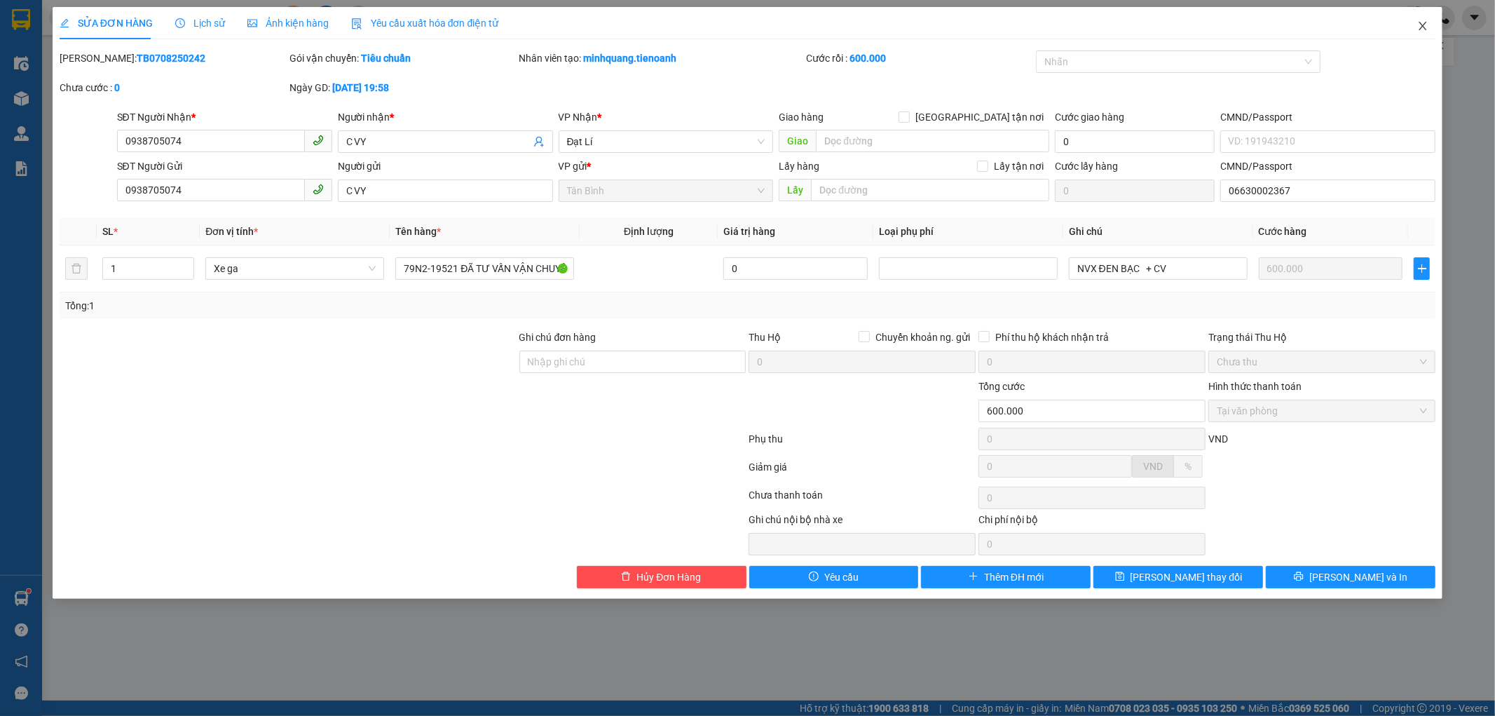
click at [1424, 25] on icon "close" at bounding box center [1423, 25] width 11 height 11
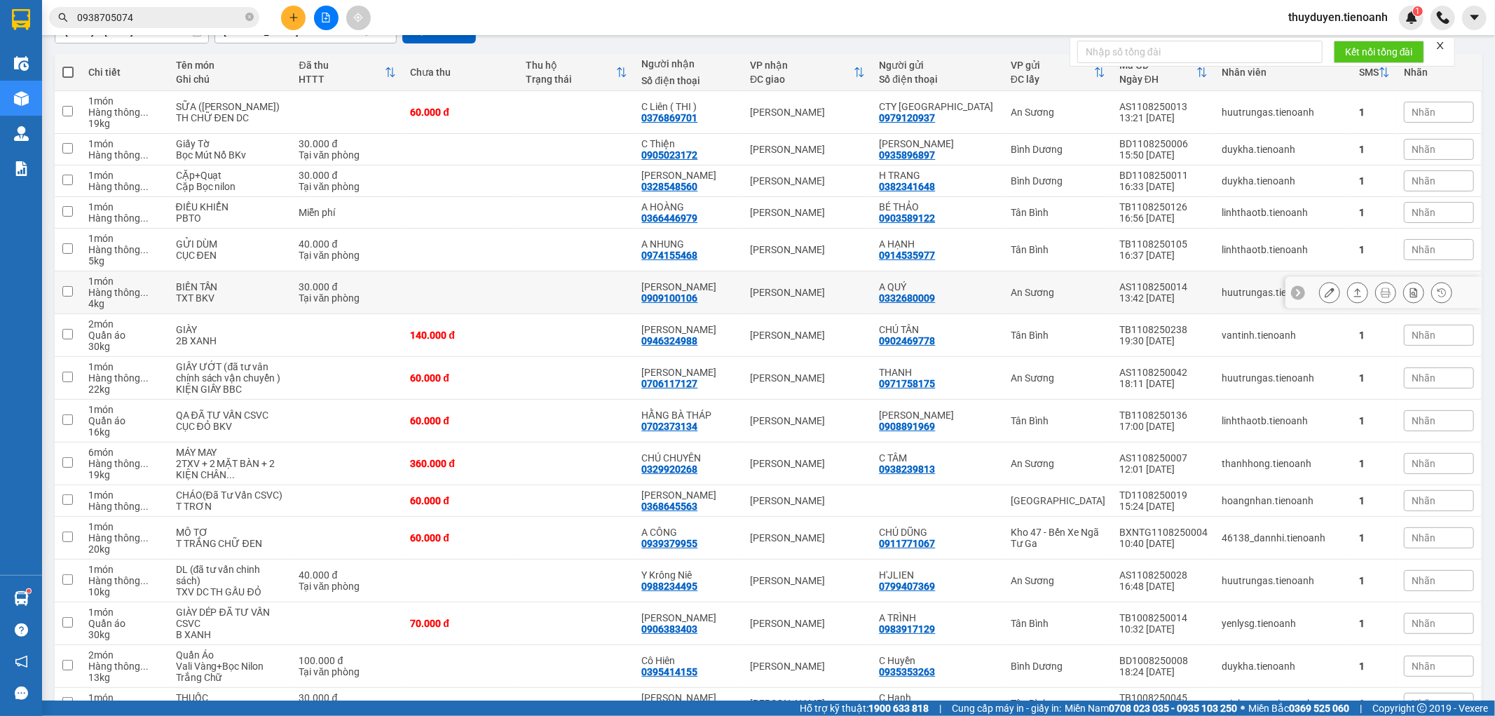
scroll to position [233, 0]
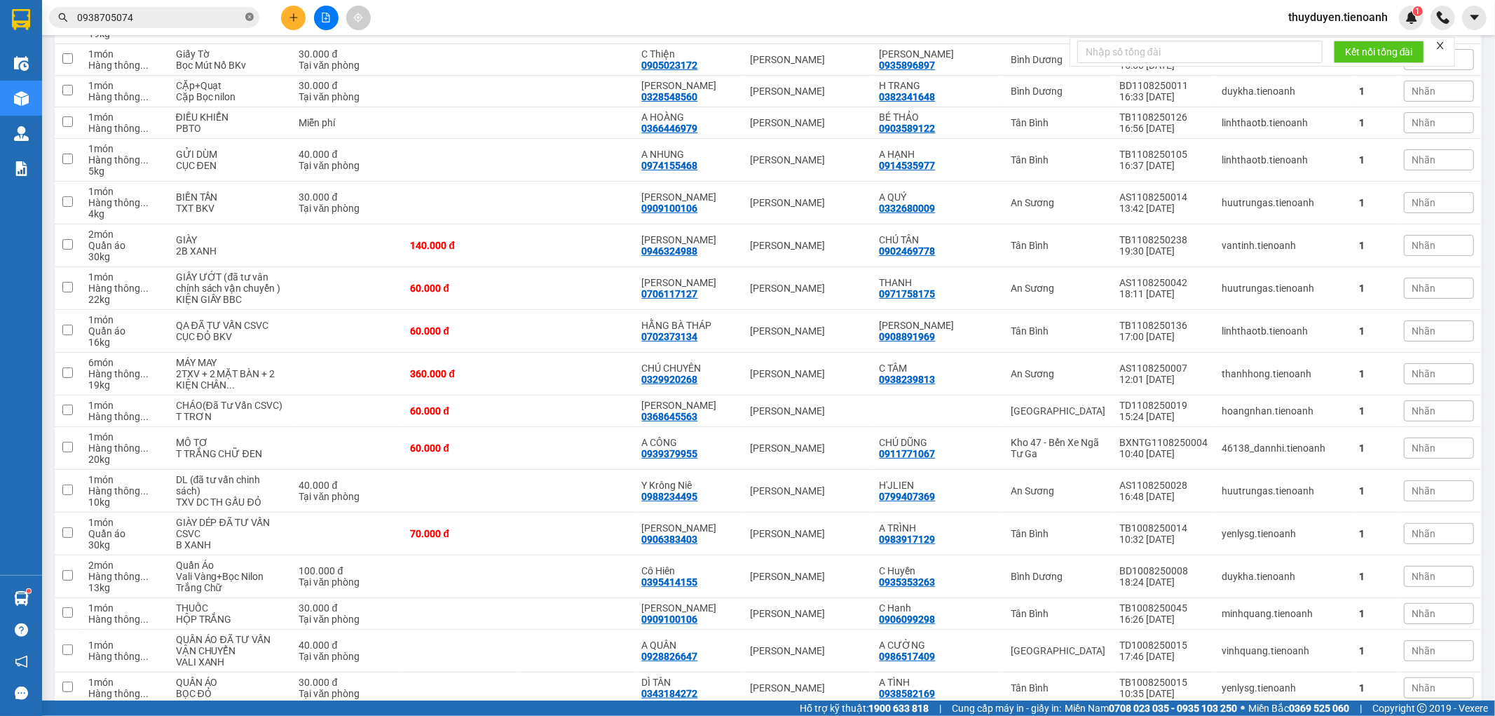
click at [247, 18] on icon "close-circle" at bounding box center [249, 17] width 8 height 8
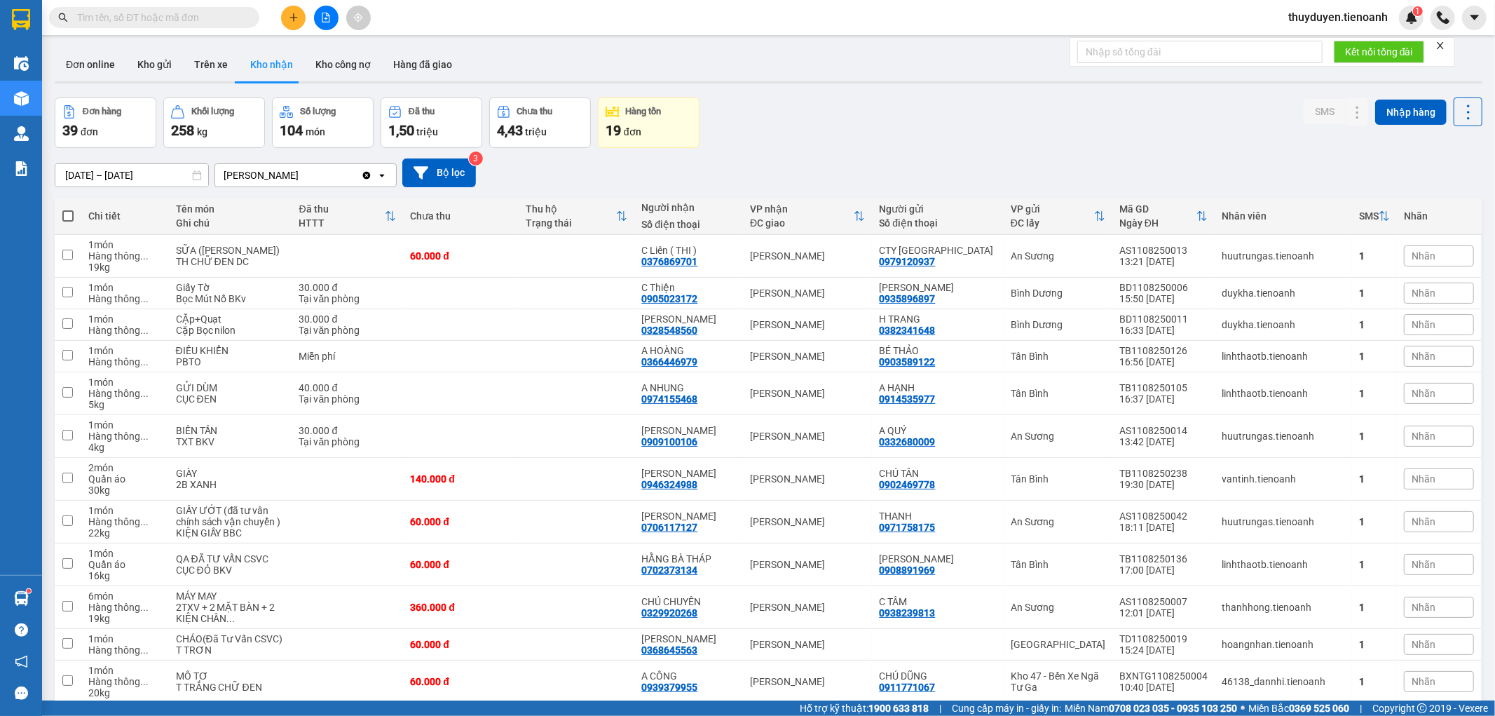
drag, startPoint x: 125, startPoint y: 67, endPoint x: 171, endPoint y: 4, distance: 78.8
click at [126, 61] on button "Kho gửi" at bounding box center [154, 65] width 57 height 34
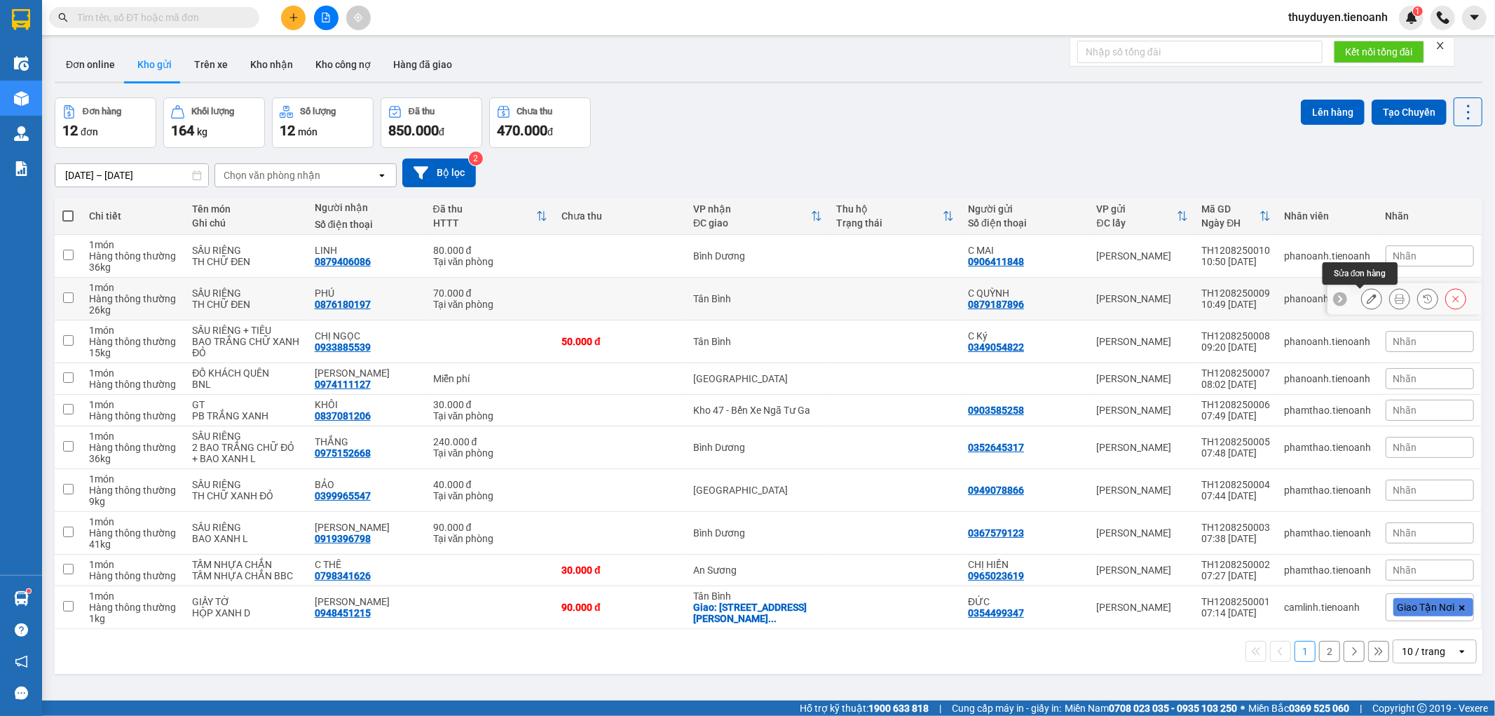
click at [1362, 299] on button at bounding box center [1372, 299] width 20 height 25
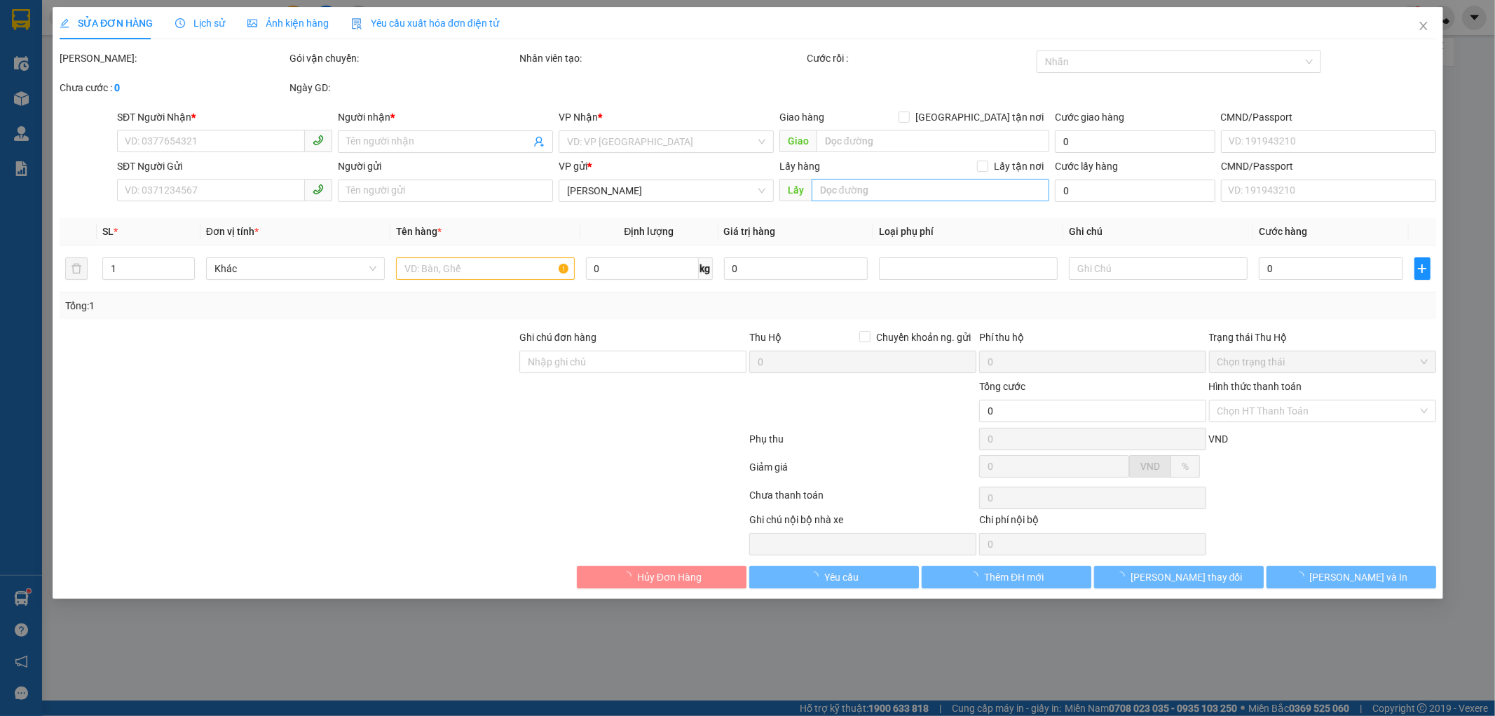
type input "0876180197"
type input "PHÚ"
type input "0879187896"
type input "C QUỲNH"
type input "70.000"
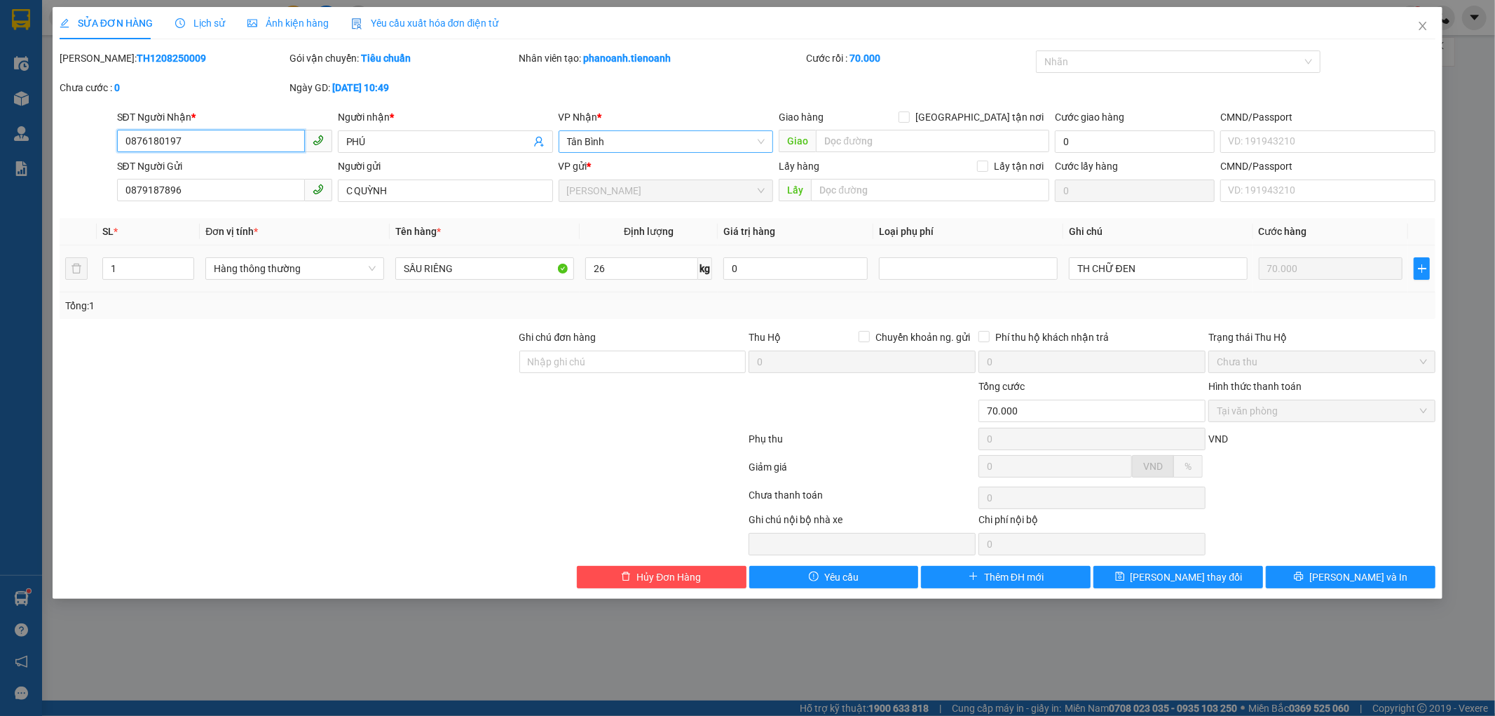
click at [691, 138] on span "Tân Bình" at bounding box center [666, 141] width 198 height 21
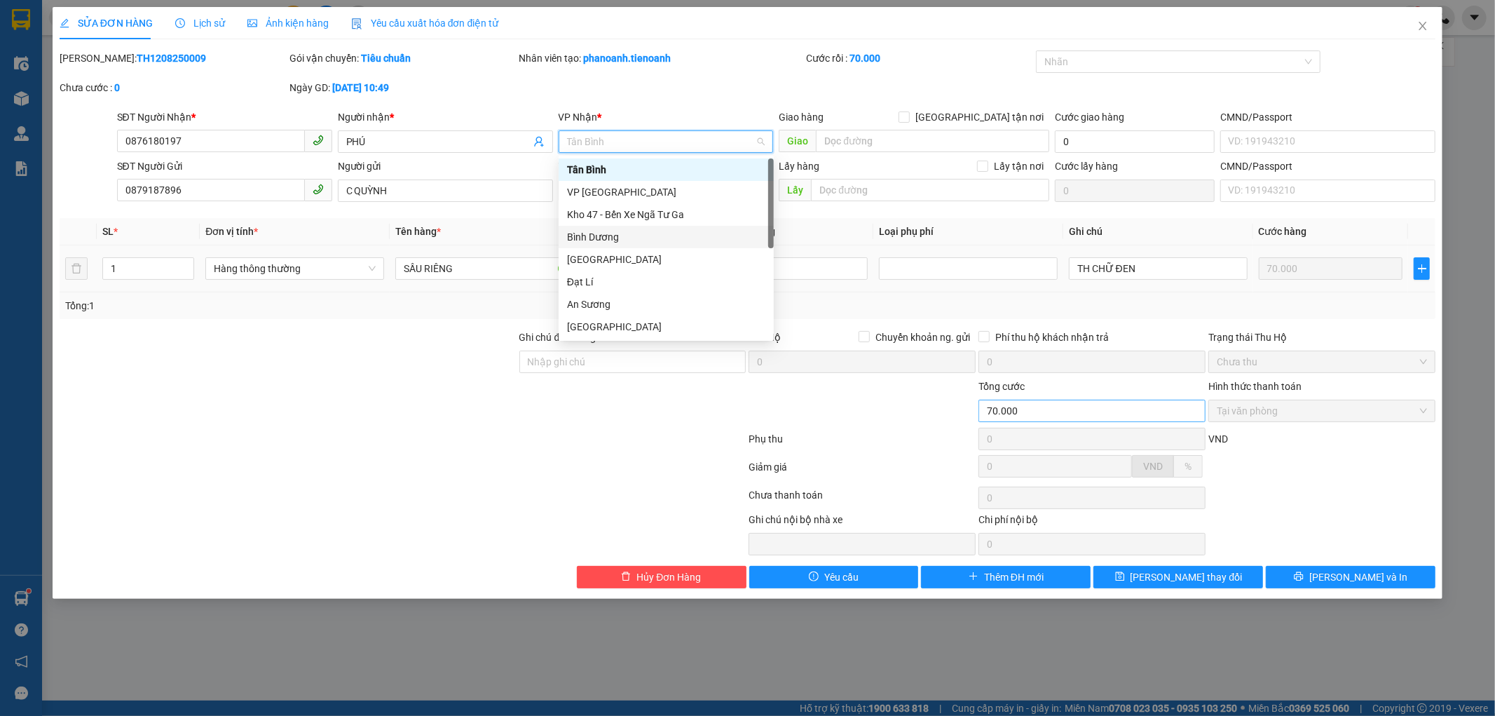
drag, startPoint x: 599, startPoint y: 239, endPoint x: 1064, endPoint y: 412, distance: 496.0
click at [604, 239] on div "Bình Dương" at bounding box center [666, 236] width 198 height 15
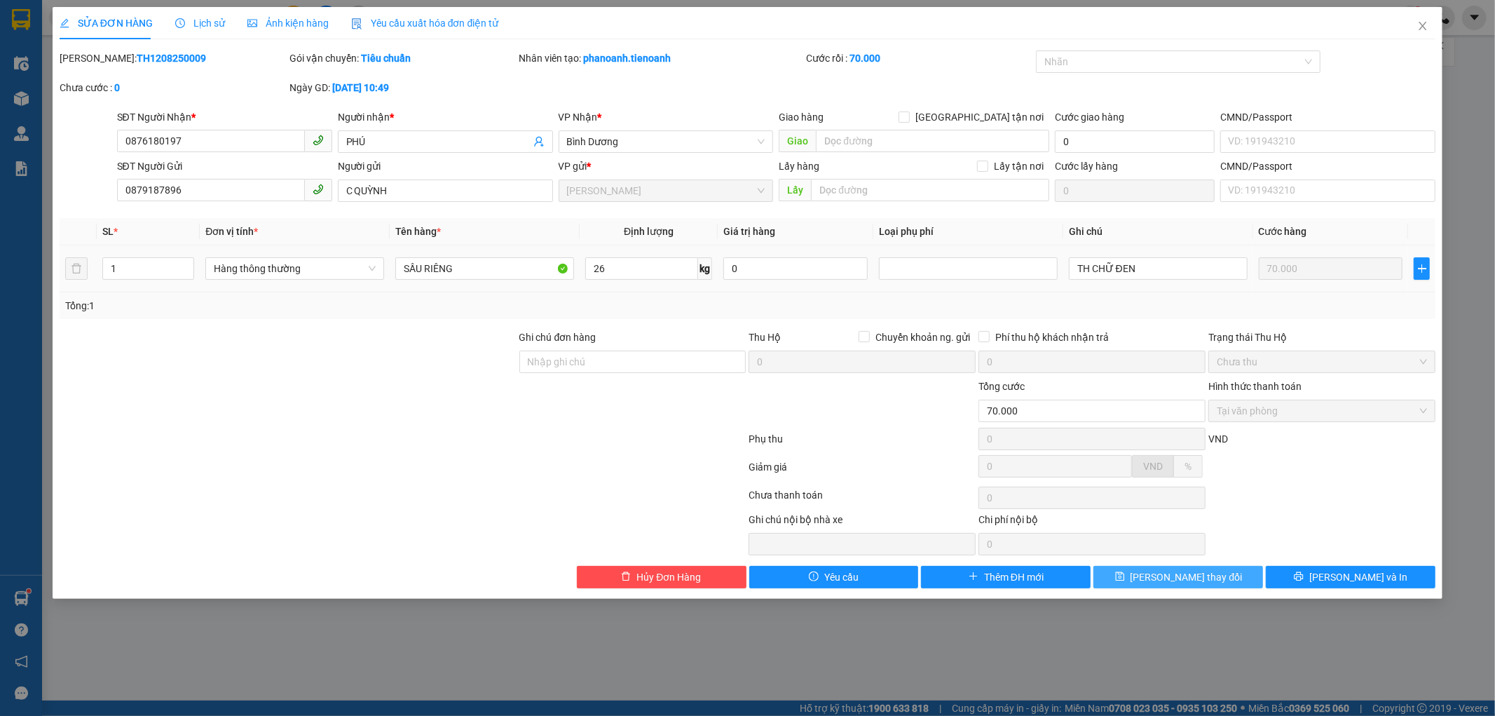
drag, startPoint x: 1165, startPoint y: 564, endPoint x: 1167, endPoint y: 572, distance: 7.8
click at [1167, 572] on div "Total Paid Fee 70.000 Total UnPaid Fee 0 Cash Collection Total Fee Mã ĐH: TH120…" at bounding box center [748, 319] width 1377 height 538
click at [1167, 575] on span "Lưu thay đổi" at bounding box center [1187, 576] width 112 height 15
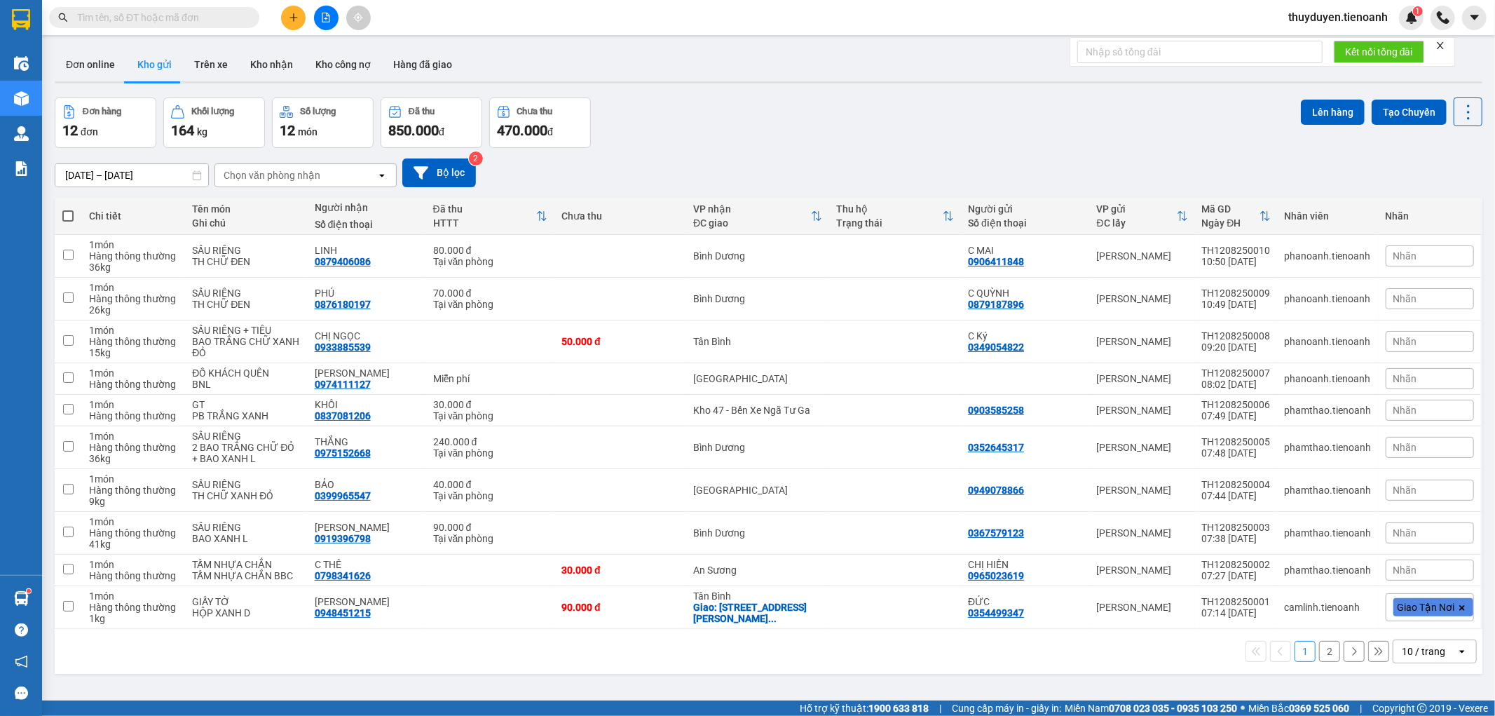
paste input "0938705074"
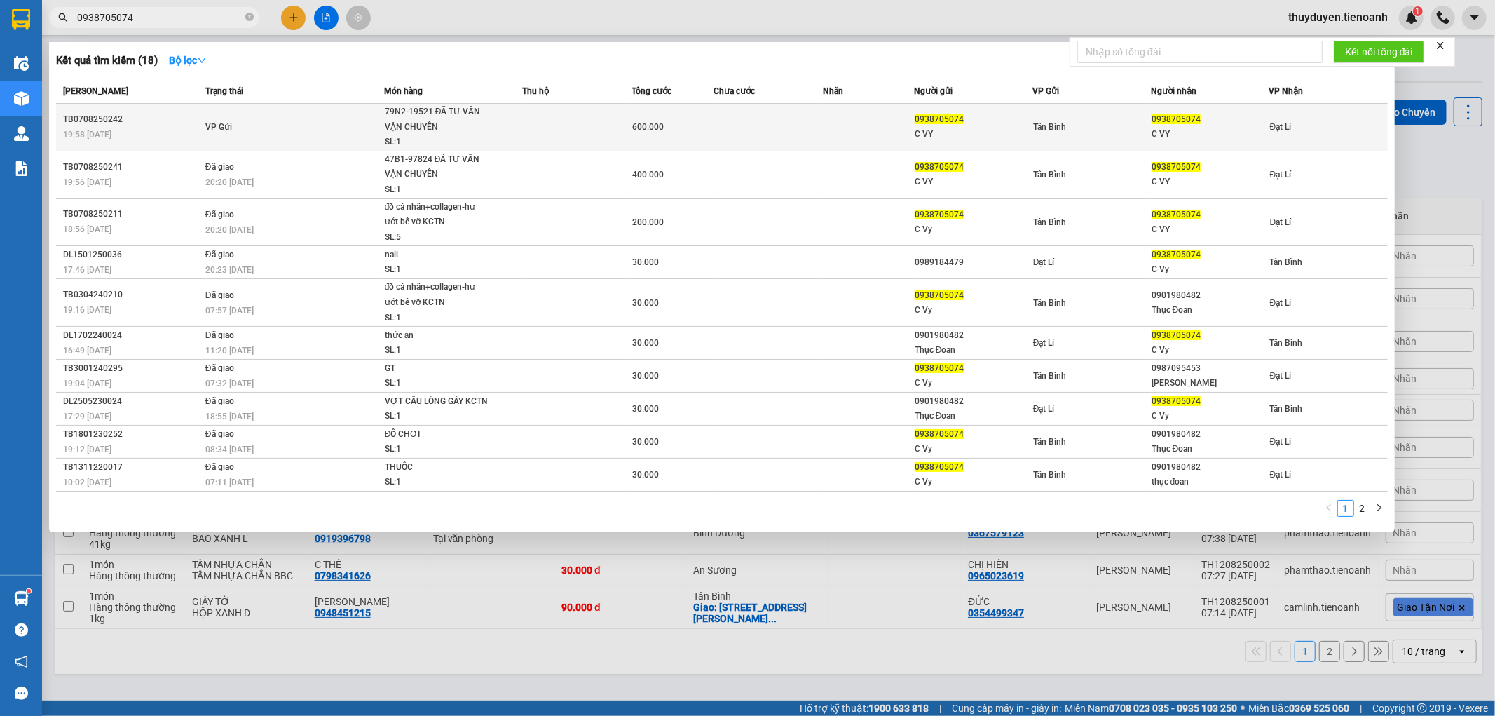
type input "0938705074"
click at [826, 126] on td at bounding box center [868, 128] width 91 height 48
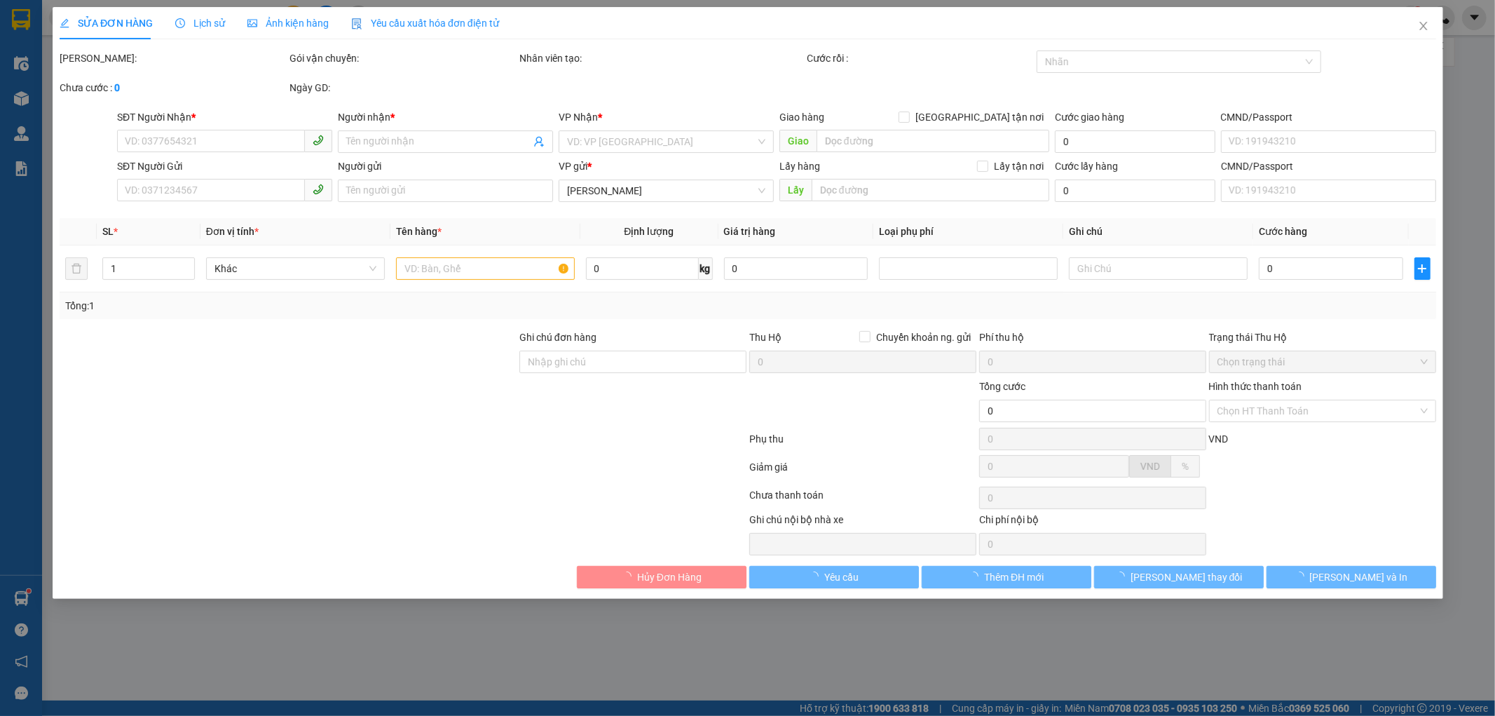
type input "0938705074"
type input "C VY"
type input "0938705074"
type input "C VY"
type input "06630002367"
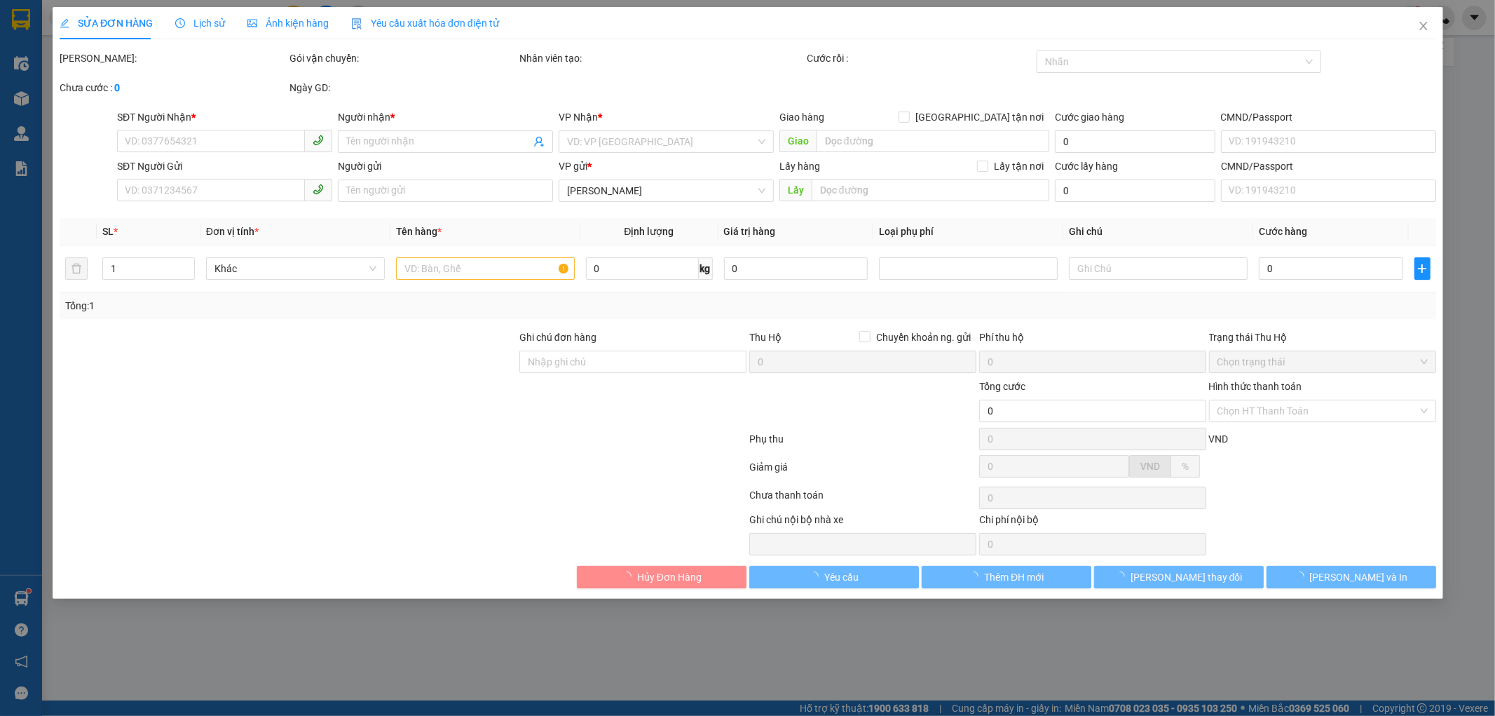
type input "600.000"
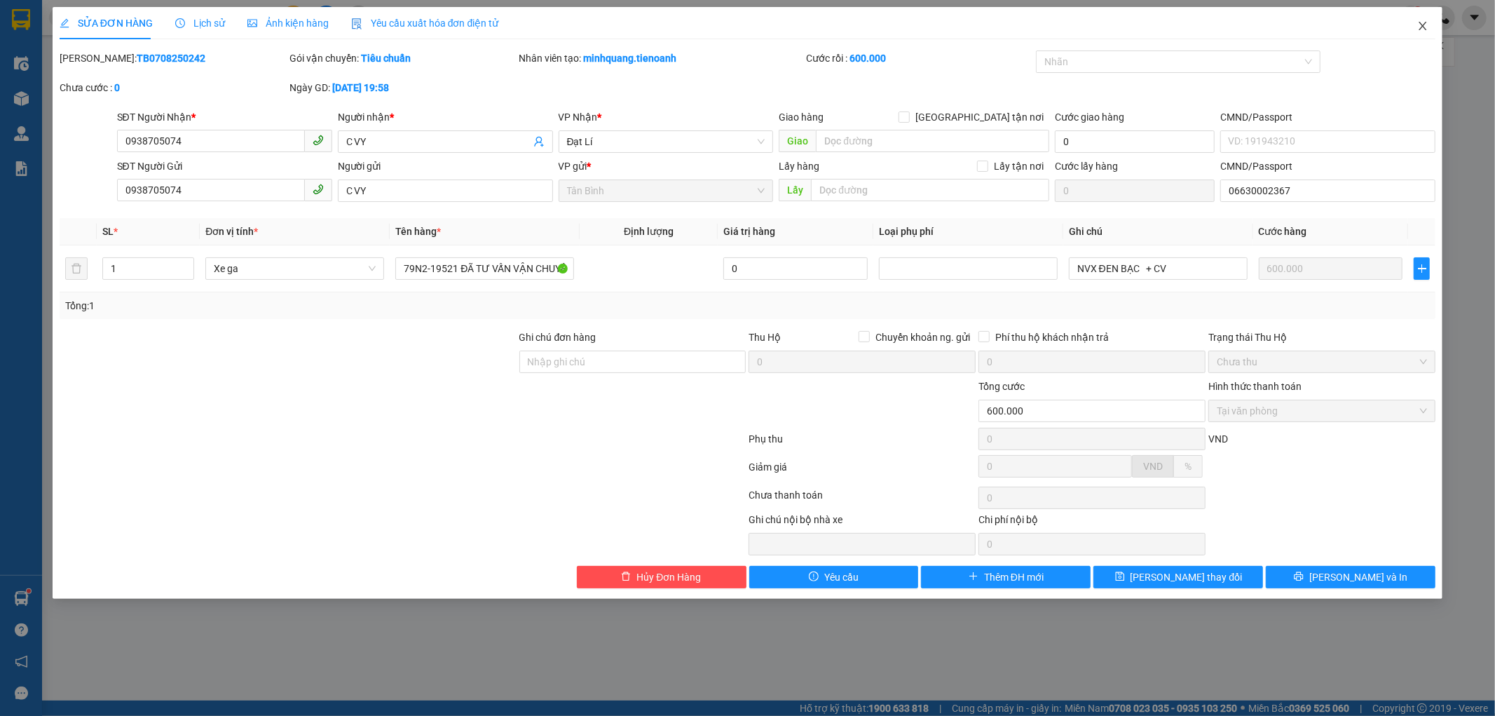
click at [1419, 27] on icon "close" at bounding box center [1423, 25] width 11 height 11
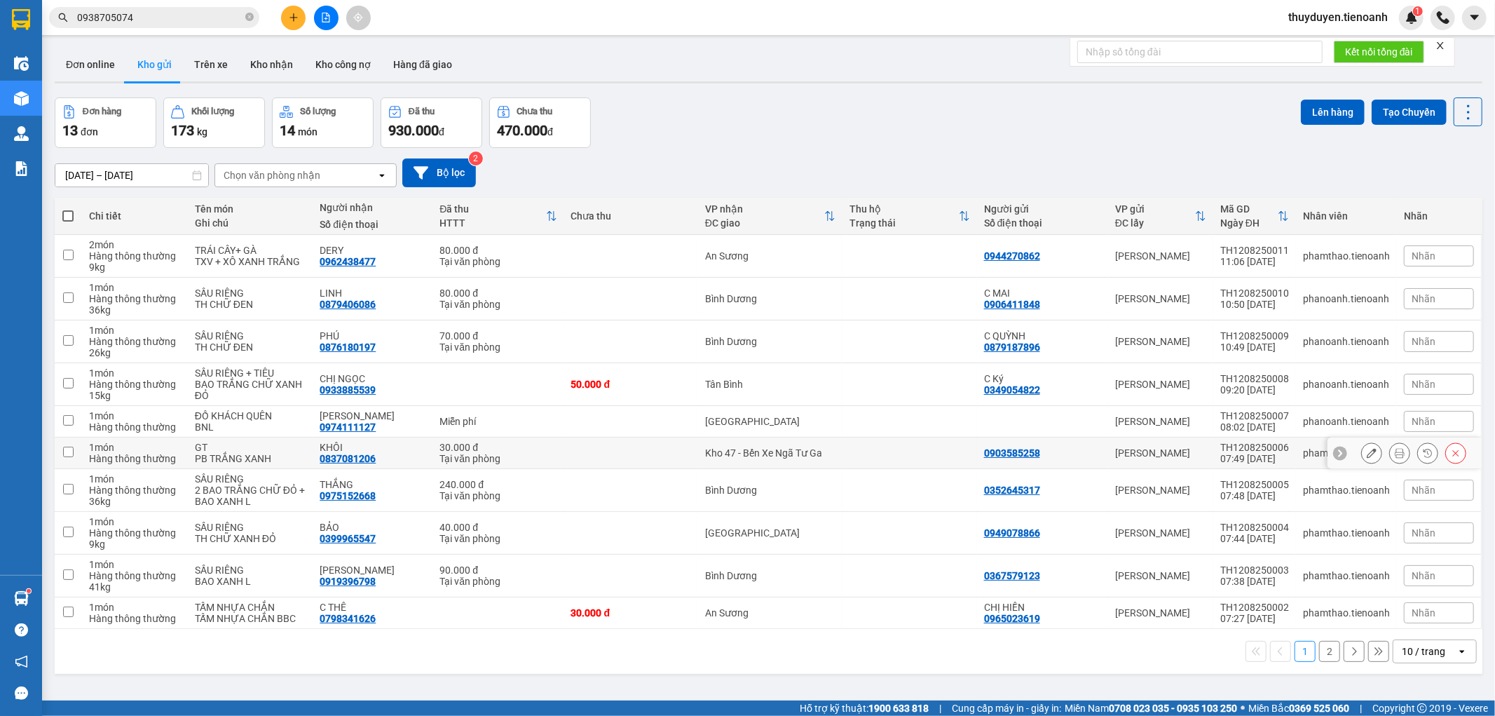
click at [849, 452] on td at bounding box center [910, 453] width 134 height 32
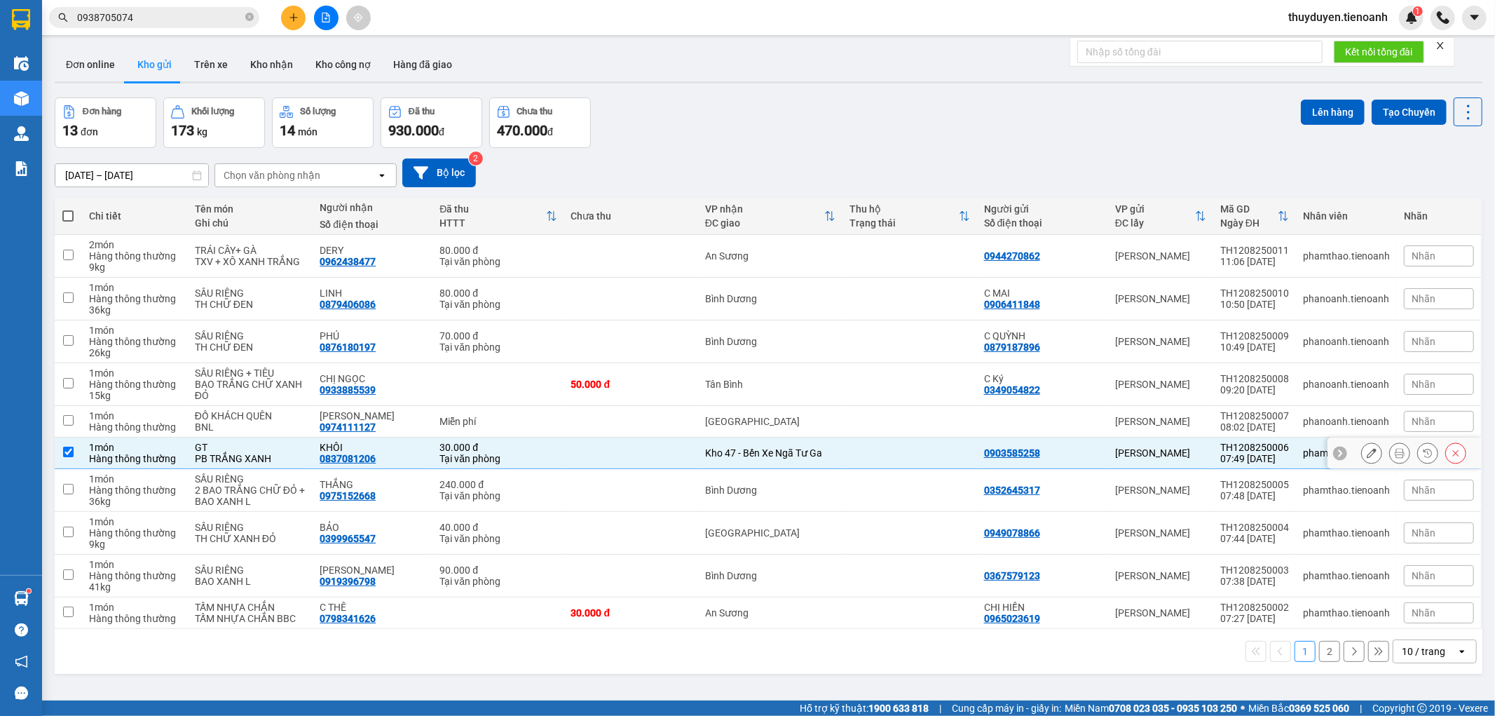
checkbox input "true"
click at [1303, 111] on button "Lên hàng" at bounding box center [1333, 112] width 64 height 25
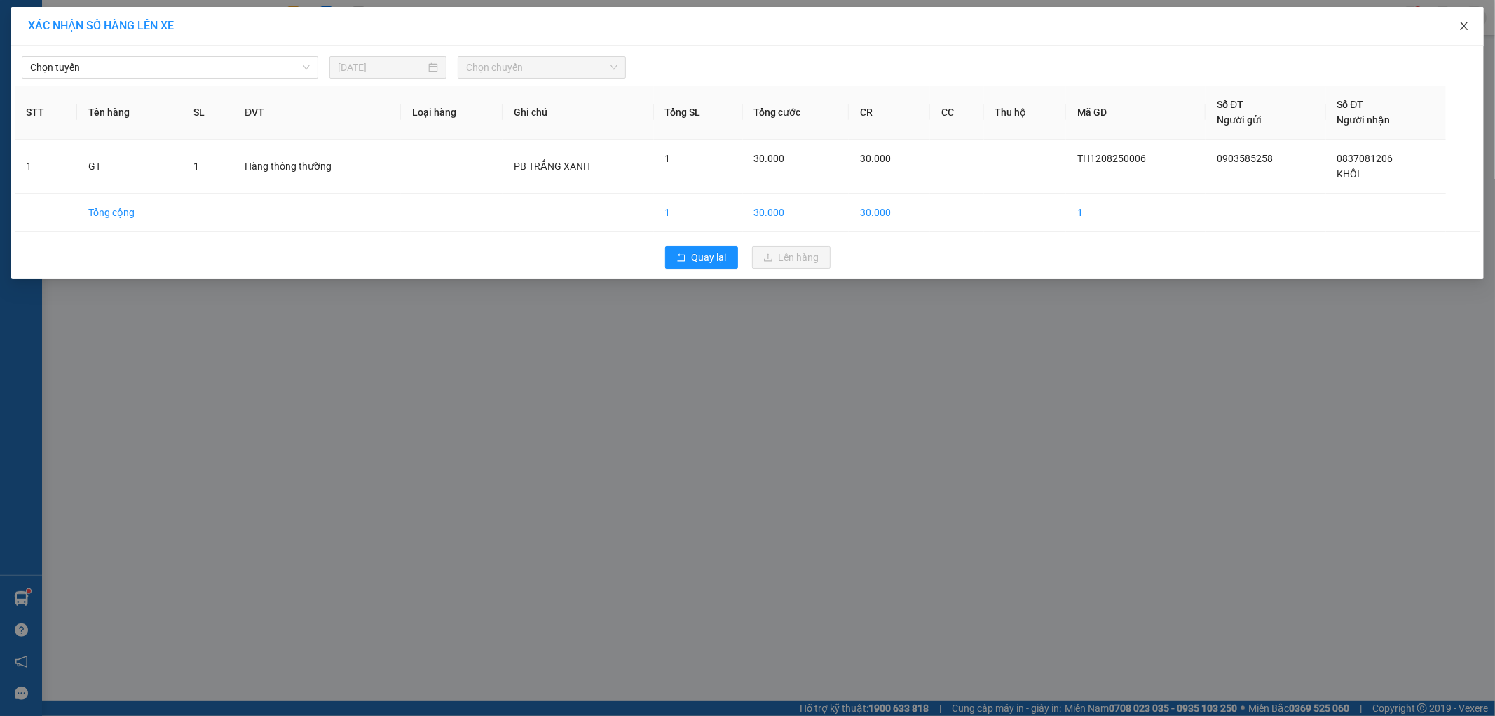
click at [1470, 22] on span "Close" at bounding box center [1464, 26] width 39 height 39
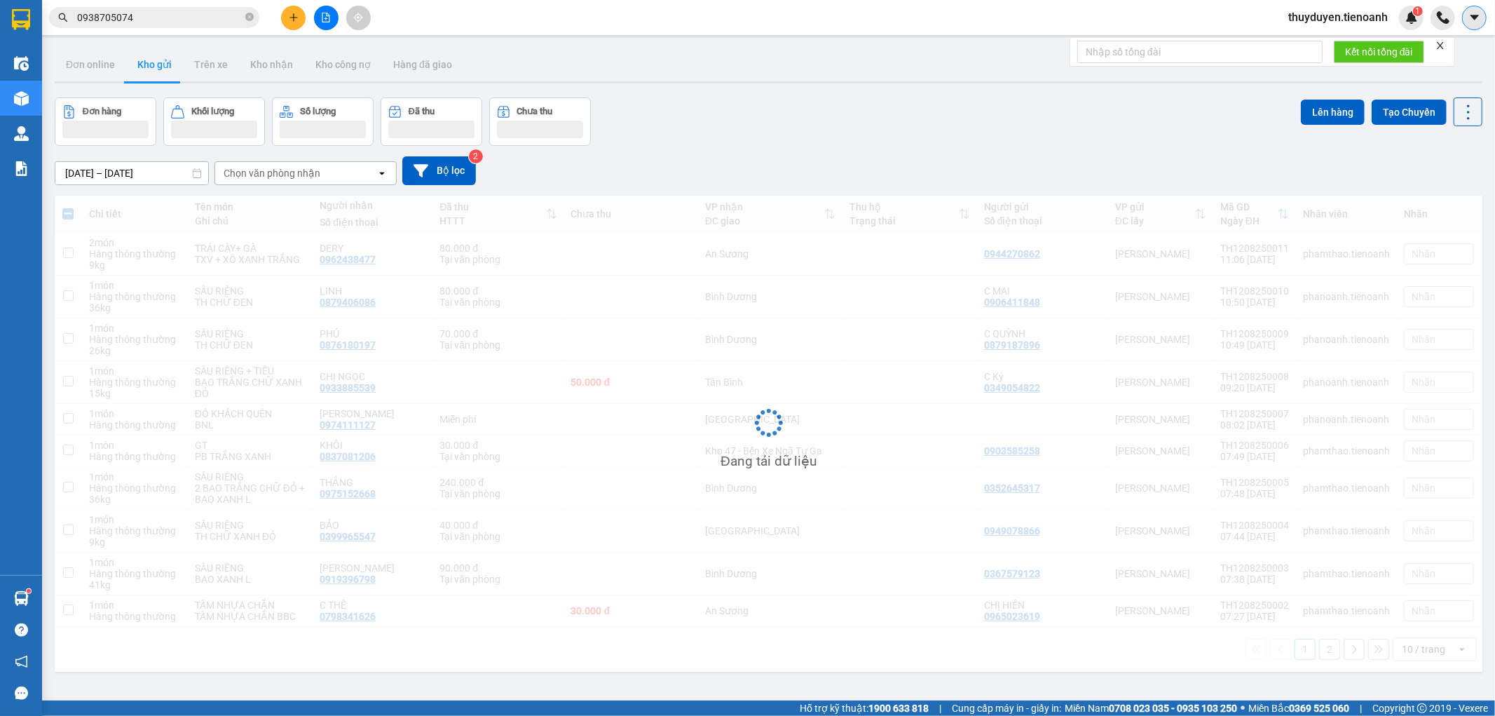
click at [1468, 24] on button at bounding box center [1474, 18] width 25 height 25
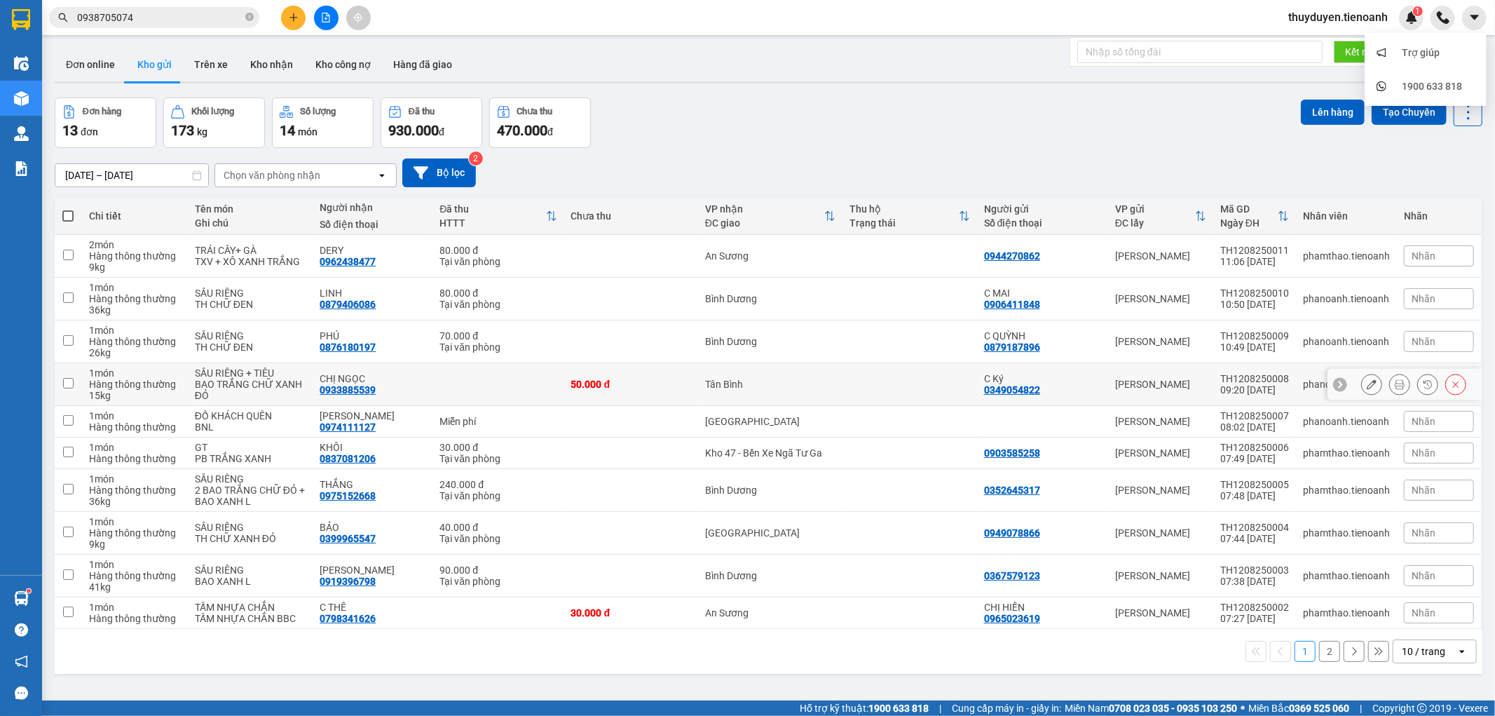
scroll to position [64, 0]
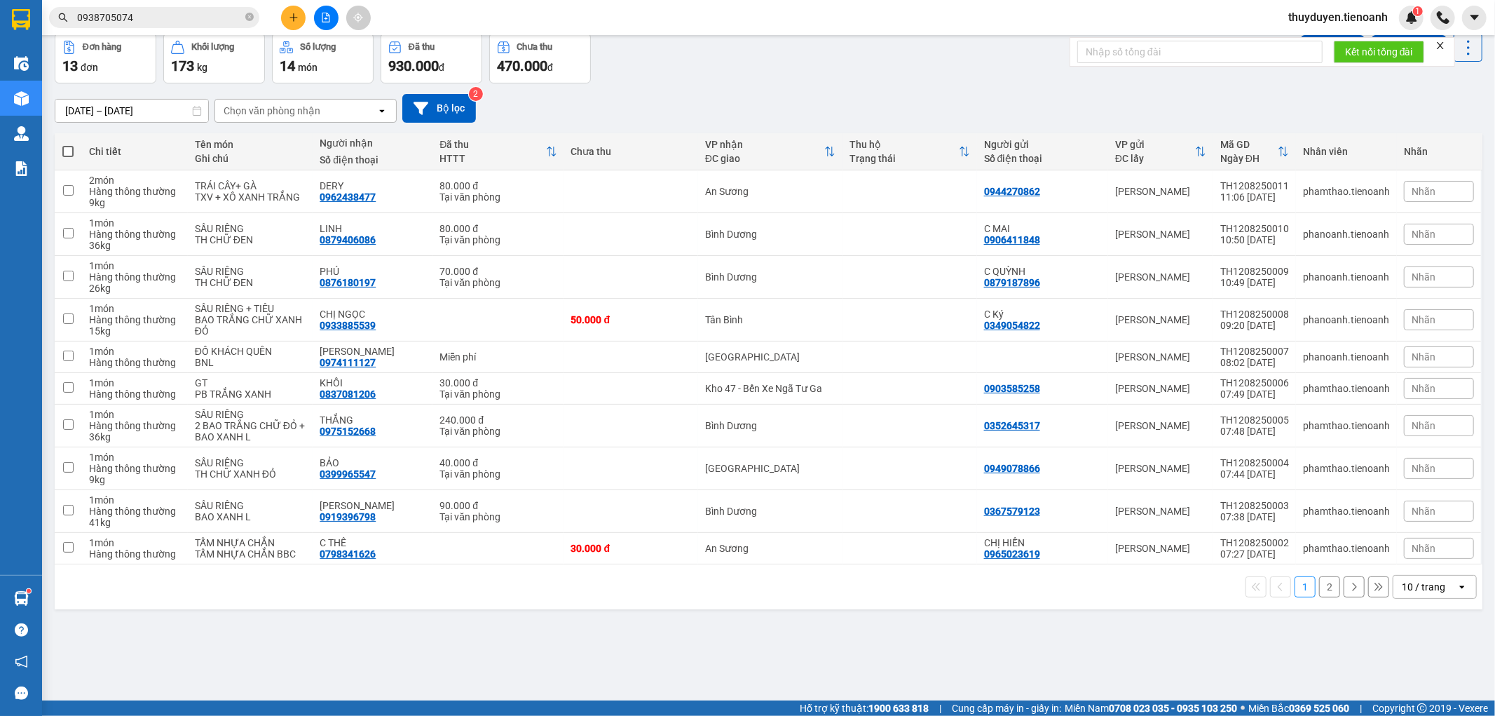
click at [1417, 587] on div "10 / trang" at bounding box center [1423, 587] width 43 height 14
drag, startPoint x: 1427, startPoint y: 562, endPoint x: 1350, endPoint y: 444, distance: 141.4
click at [1425, 559] on span "100 / trang" at bounding box center [1417, 557] width 50 height 14
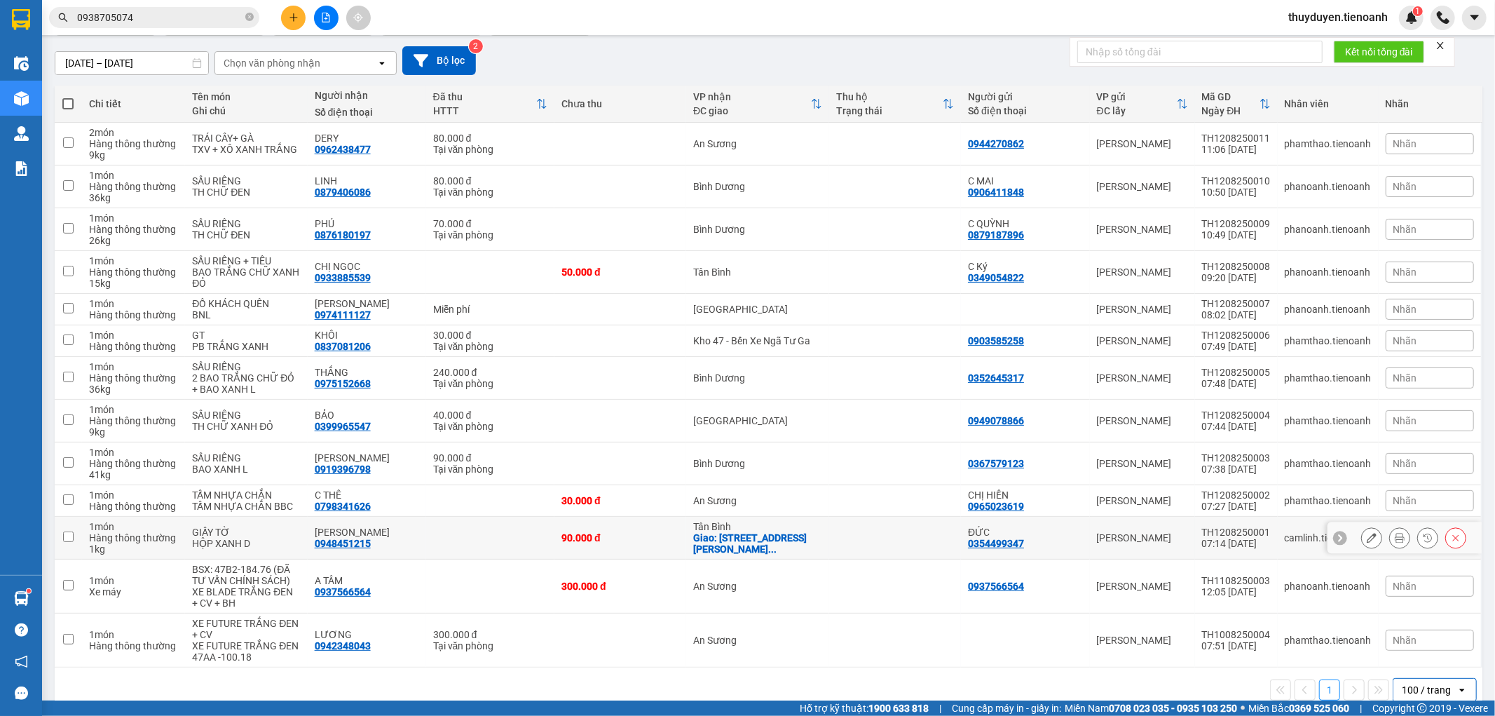
scroll to position [138, 0]
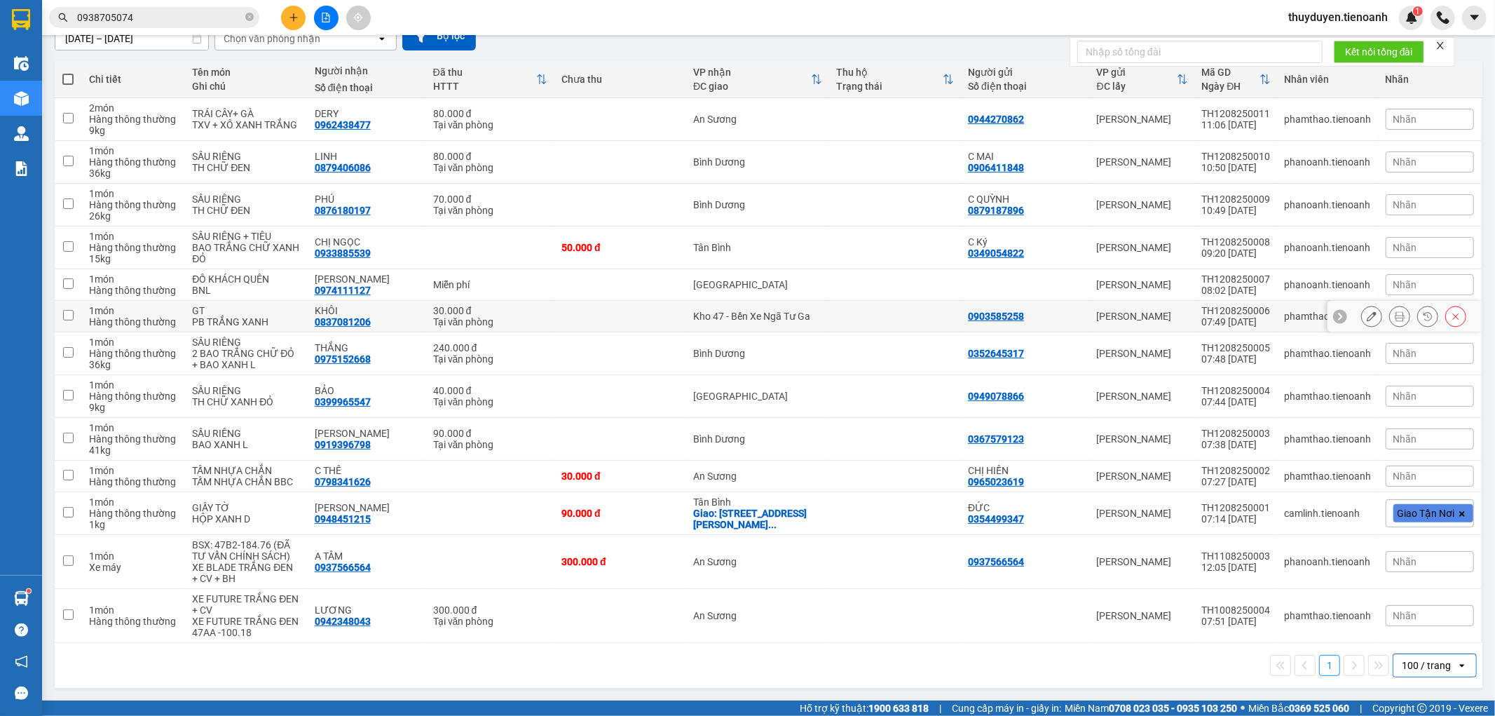
click at [876, 319] on td at bounding box center [895, 317] width 132 height 32
checkbox input "true"
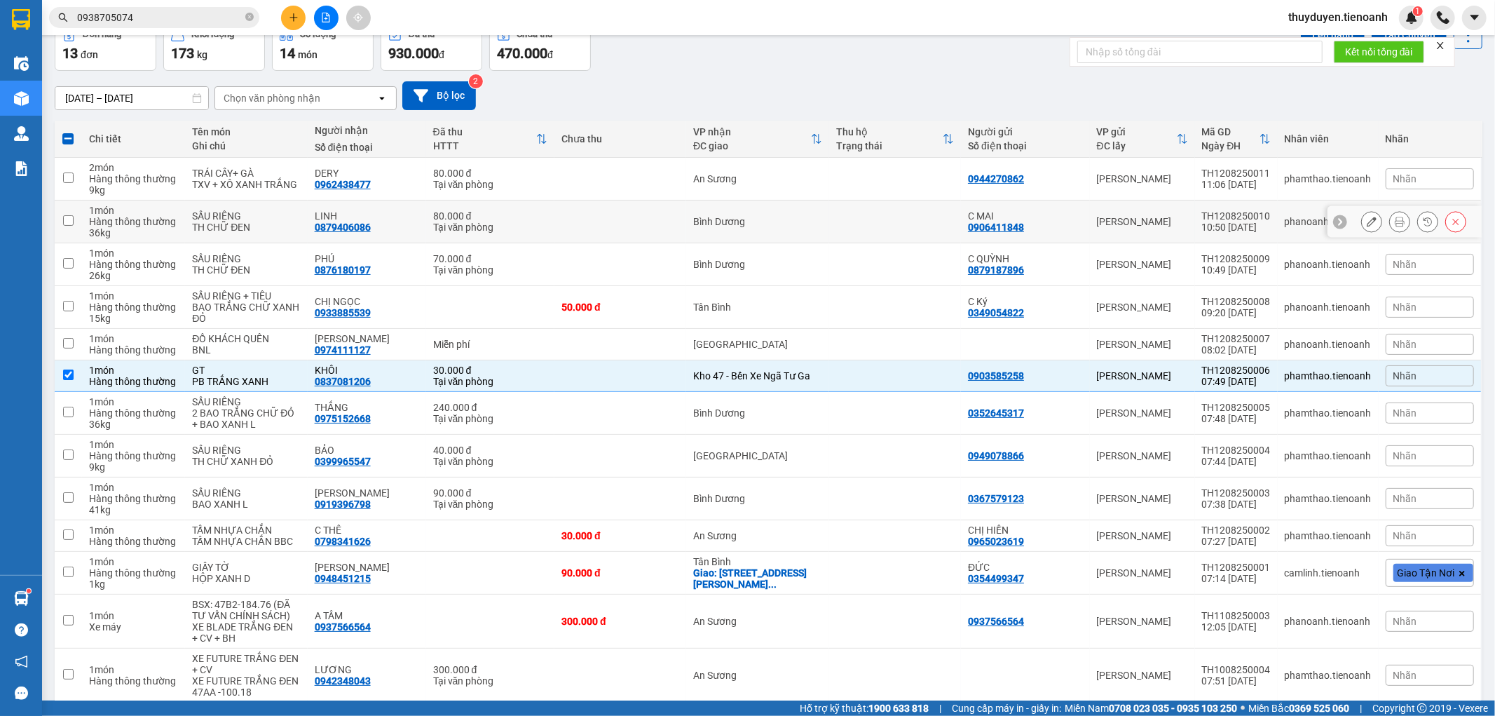
scroll to position [0, 0]
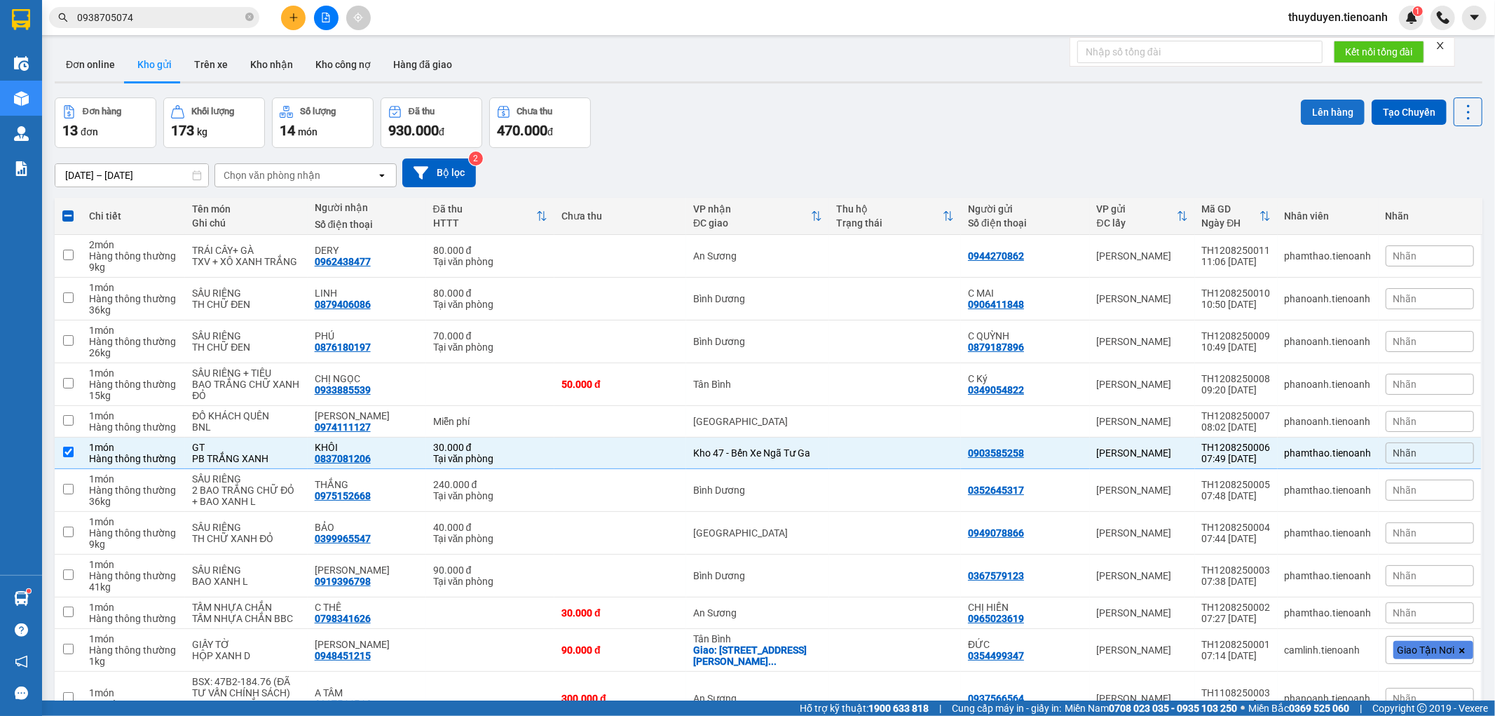
click at [1333, 113] on button "Lên hàng" at bounding box center [1333, 112] width 64 height 25
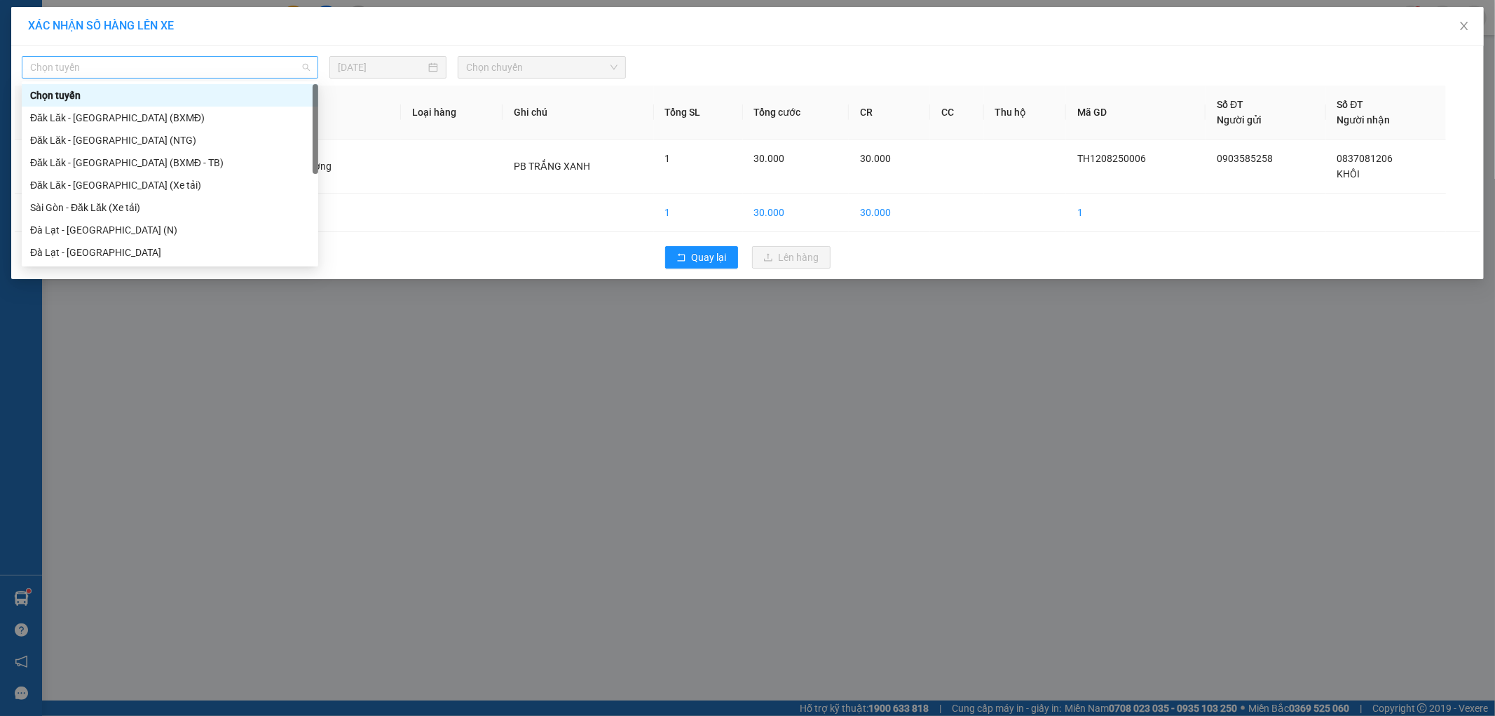
click at [274, 73] on span "Chọn tuyến" at bounding box center [170, 67] width 280 height 21
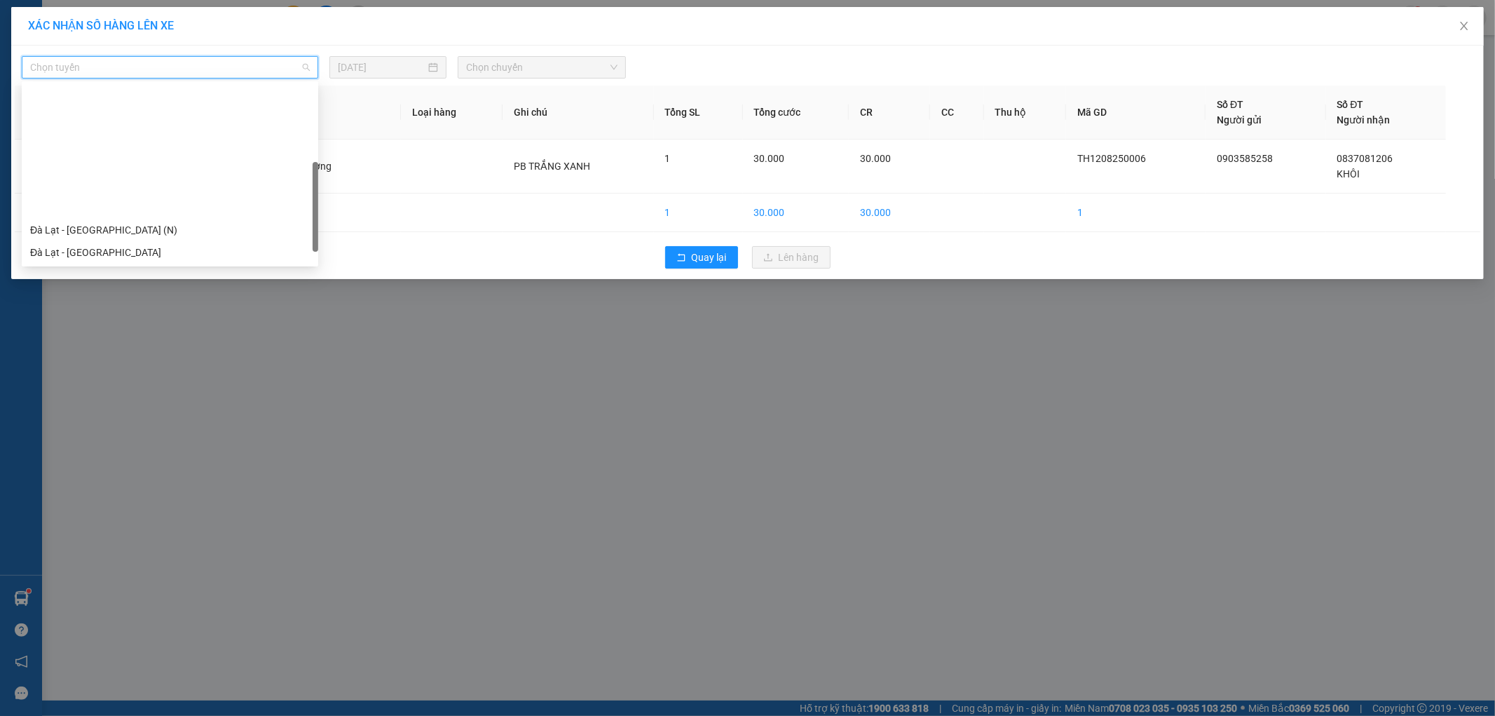
scroll to position [156, 0]
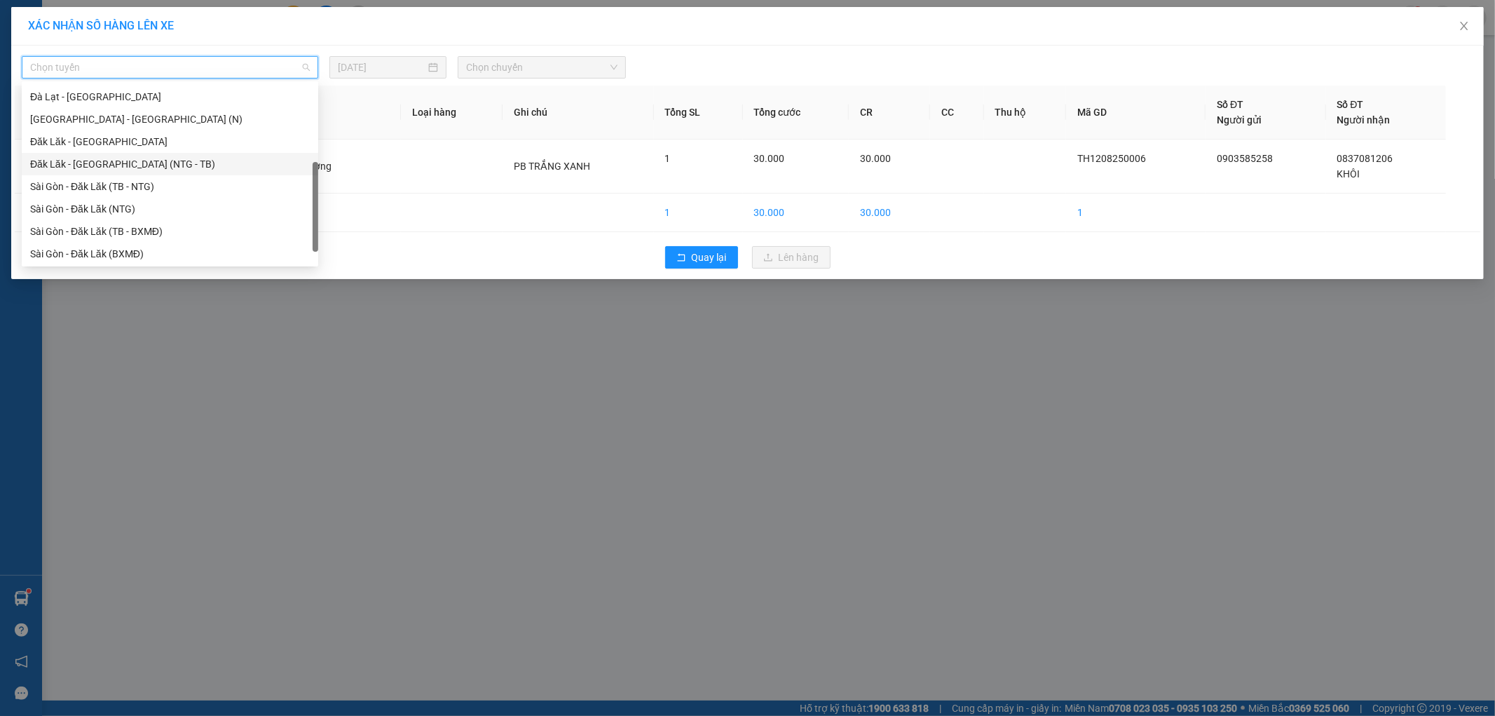
click at [155, 170] on div "Đăk Lăk - Sài Gòn (NTG - TB)" at bounding box center [170, 163] width 280 height 15
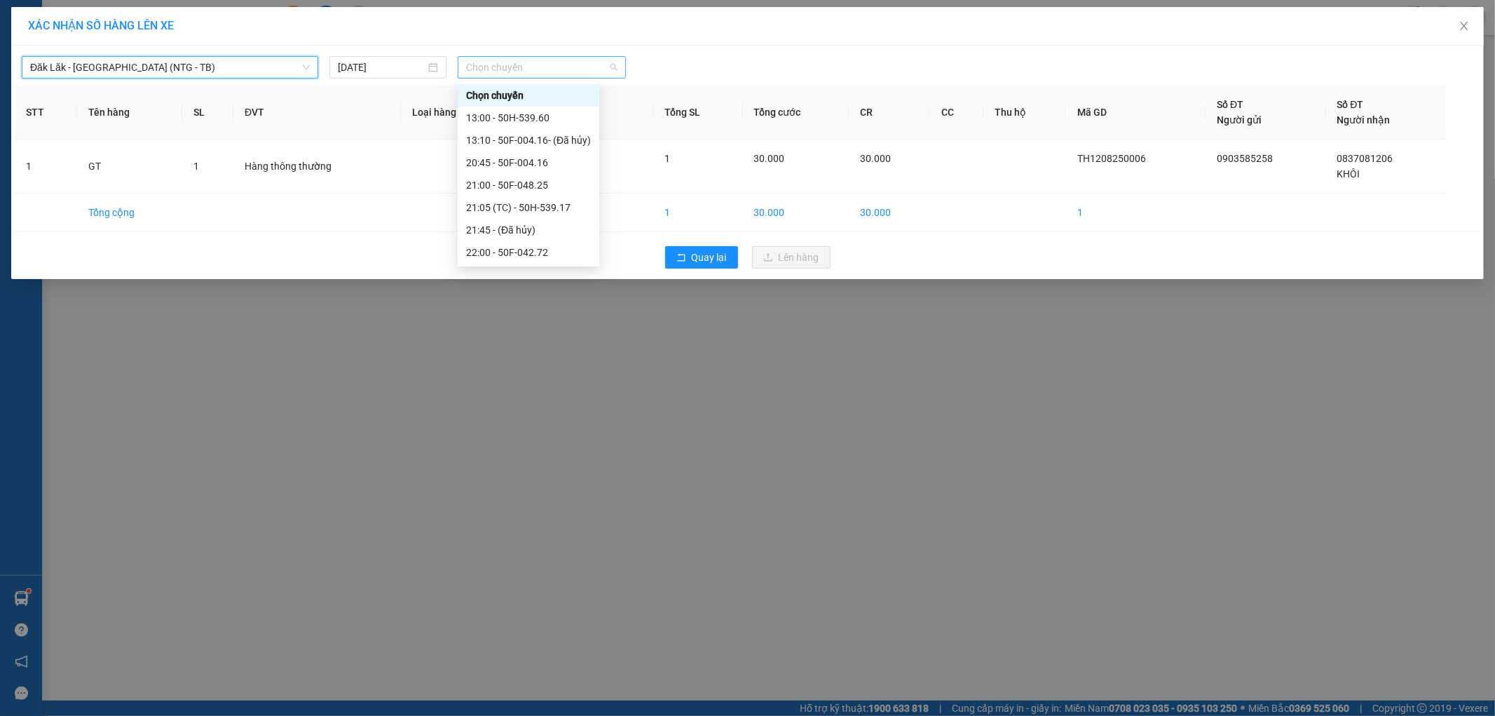
click at [550, 77] on span "Chọn chuyến" at bounding box center [541, 67] width 151 height 21
click at [536, 116] on div "13:00 - 50H-539.60" at bounding box center [528, 117] width 125 height 15
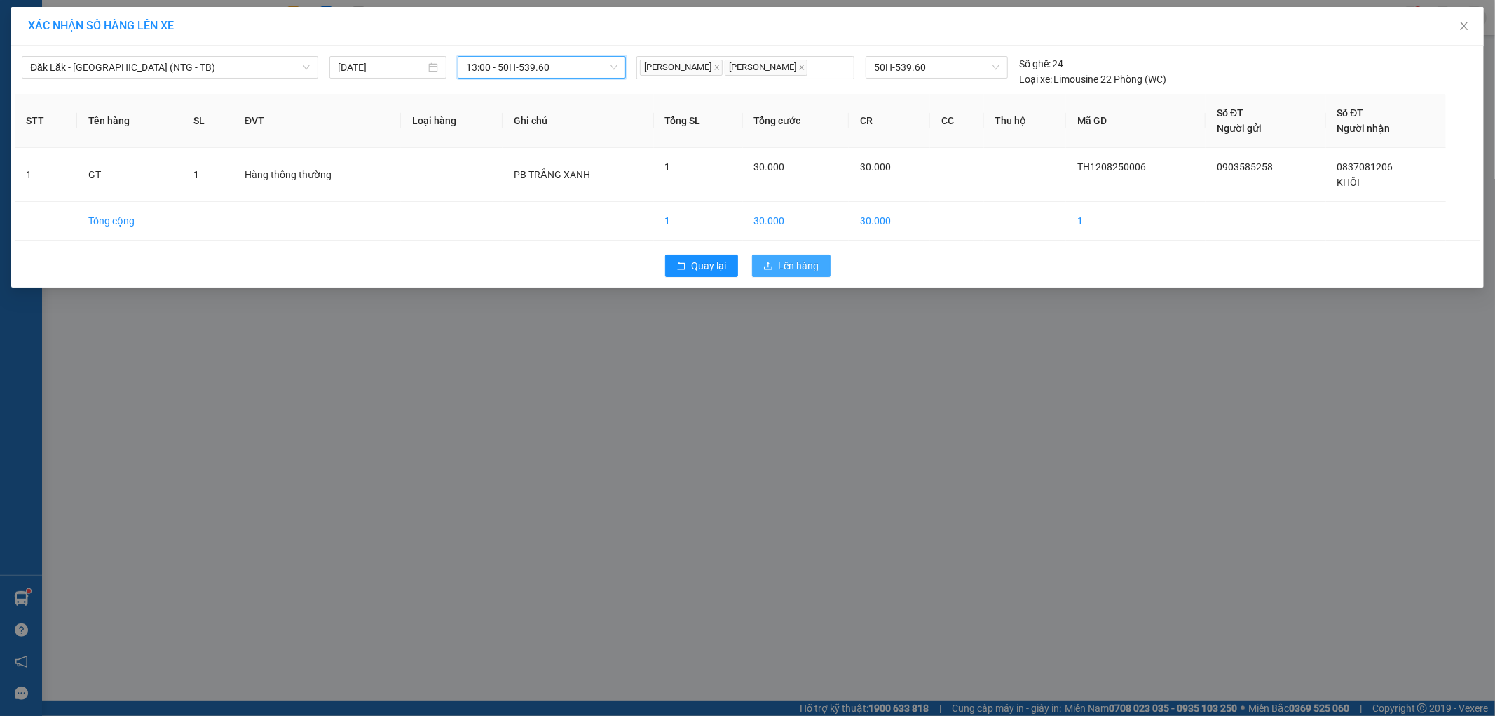
click at [762, 262] on button "Lên hàng" at bounding box center [791, 265] width 79 height 22
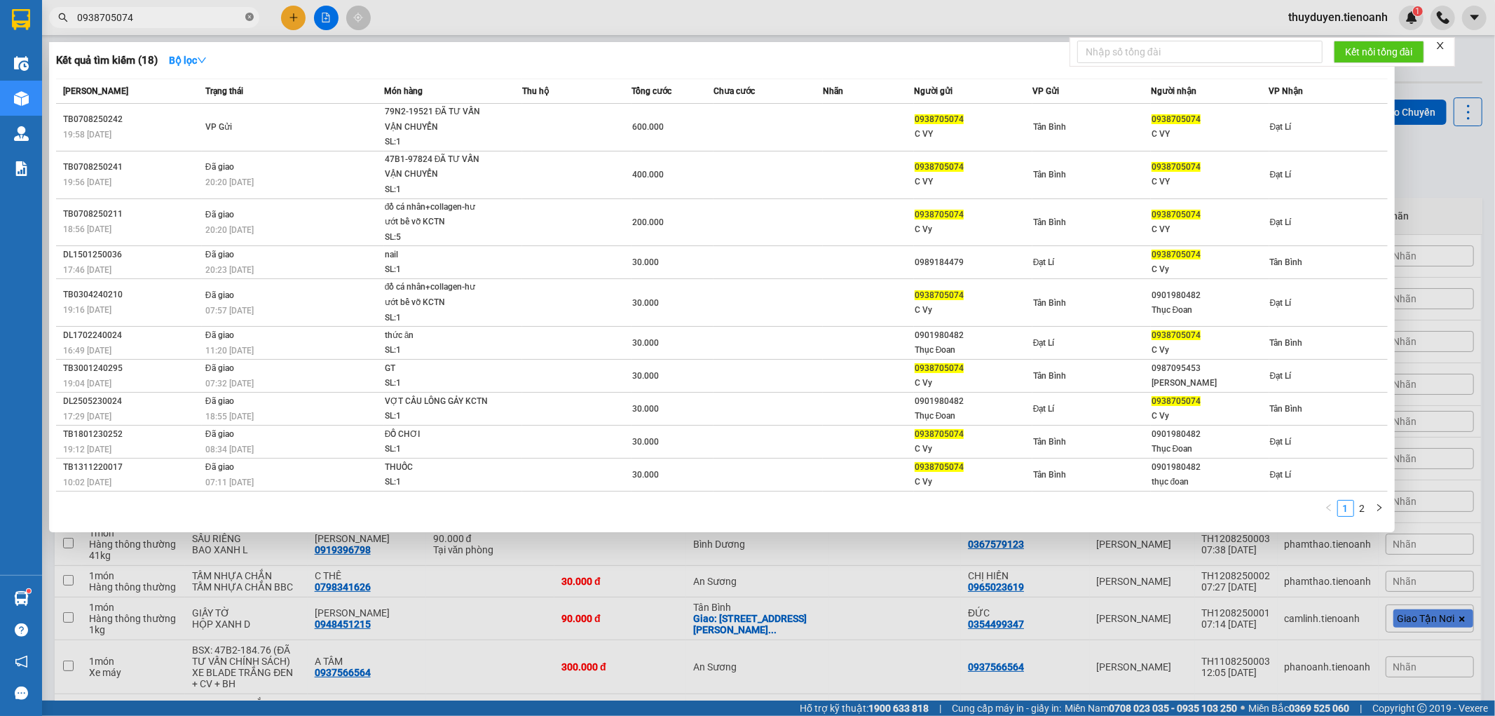
click at [250, 15] on span "0938705074" at bounding box center [154, 17] width 210 height 21
drag, startPoint x: 250, startPoint y: 15, endPoint x: 242, endPoint y: 17, distance: 7.8
click at [244, 17] on span "0938705074" at bounding box center [154, 17] width 210 height 21
drag, startPoint x: 226, startPoint y: 15, endPoint x: 260, endPoint y: 4, distance: 36.1
click at [260, 4] on div at bounding box center [747, 358] width 1495 height 716
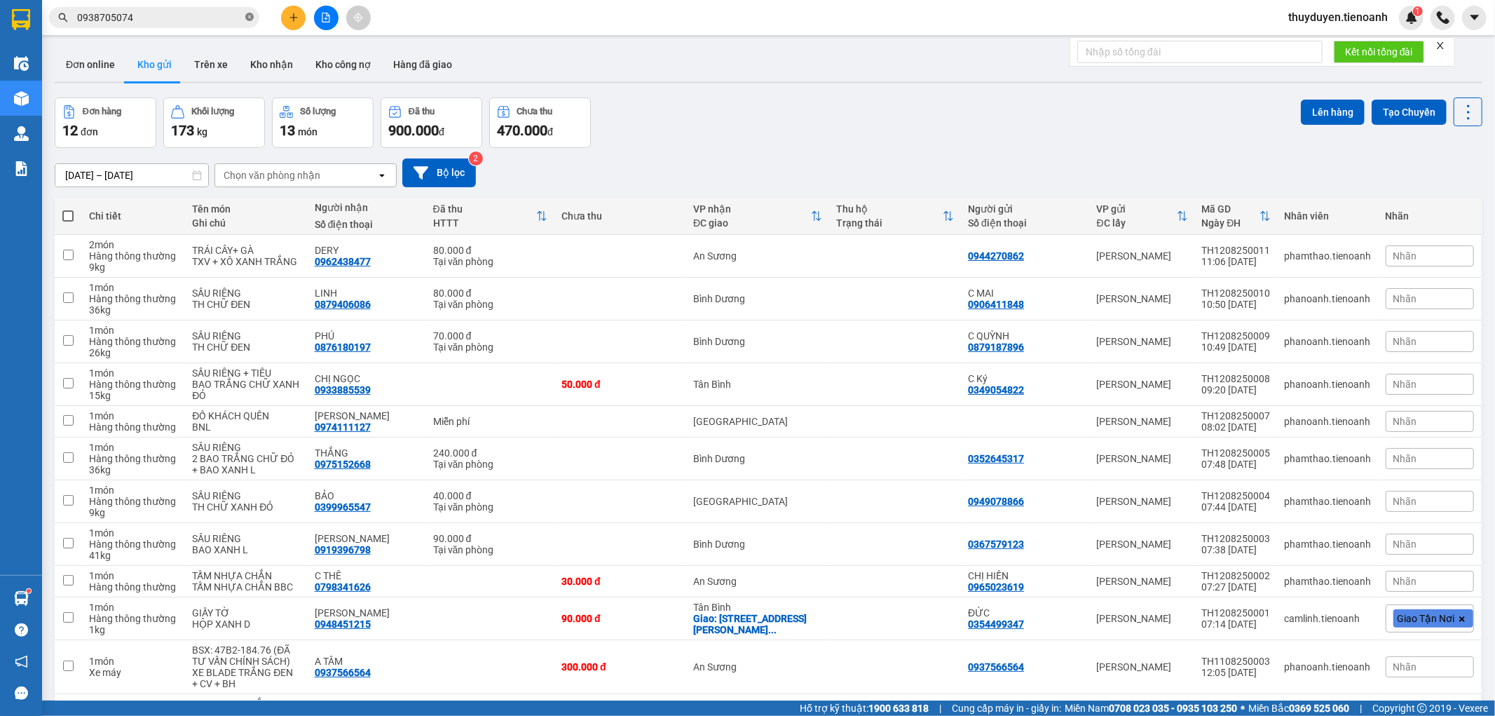
click at [250, 18] on icon "close-circle" at bounding box center [249, 17] width 8 height 8
paste input "0983470495"
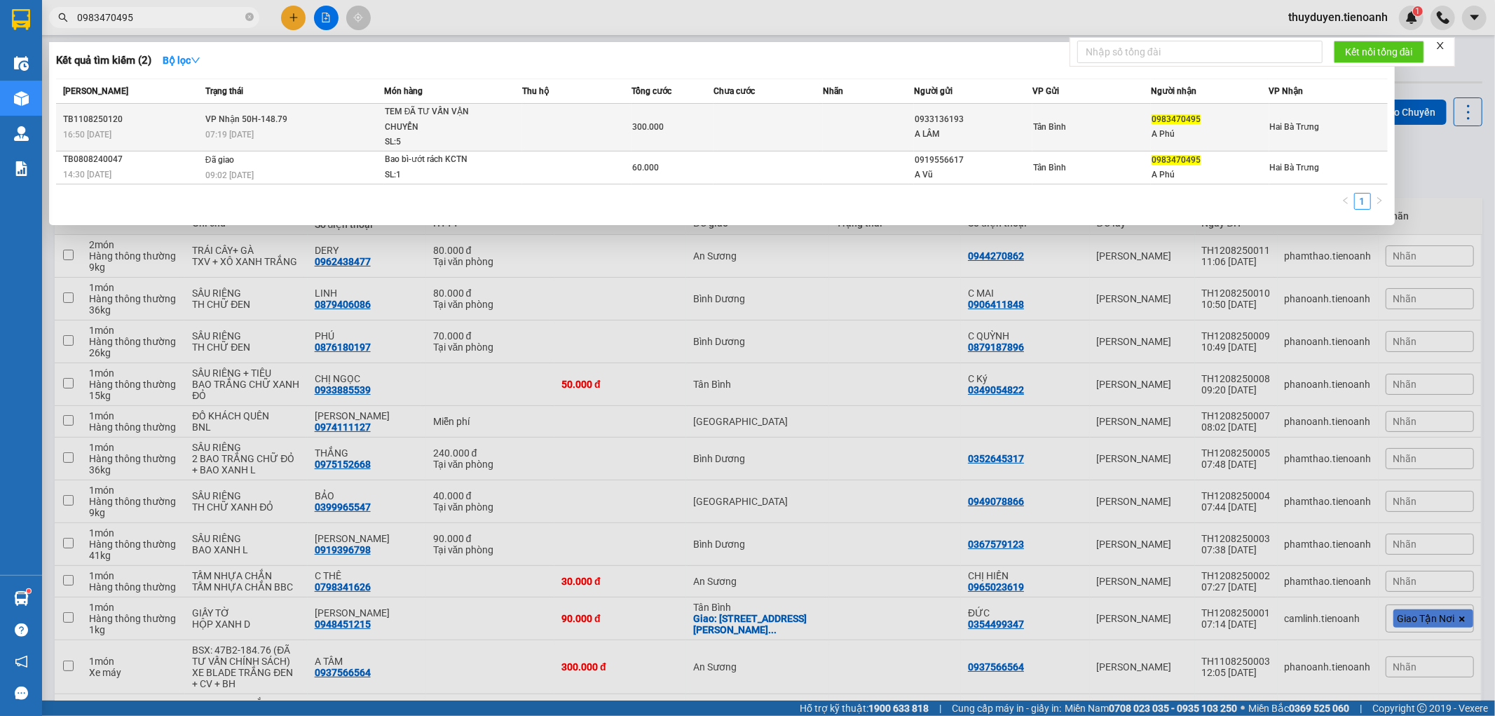
type input "0983470495"
click at [480, 122] on div "TEM ĐÃ TƯ VẤN VẬN CHUYỂN" at bounding box center [437, 119] width 105 height 30
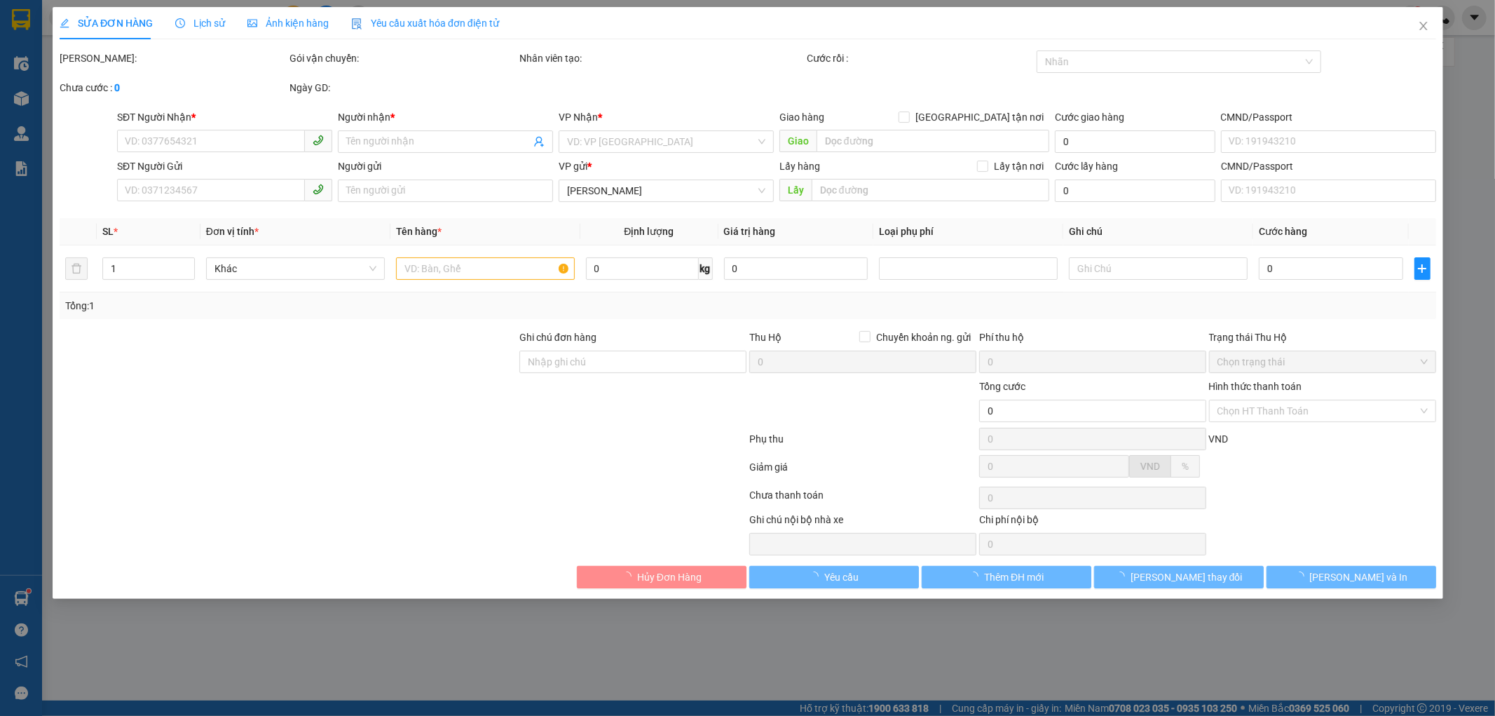
type input "0983470495"
type input "A Phú"
type input "0933136193"
type input "A LÂM"
type input "300.000"
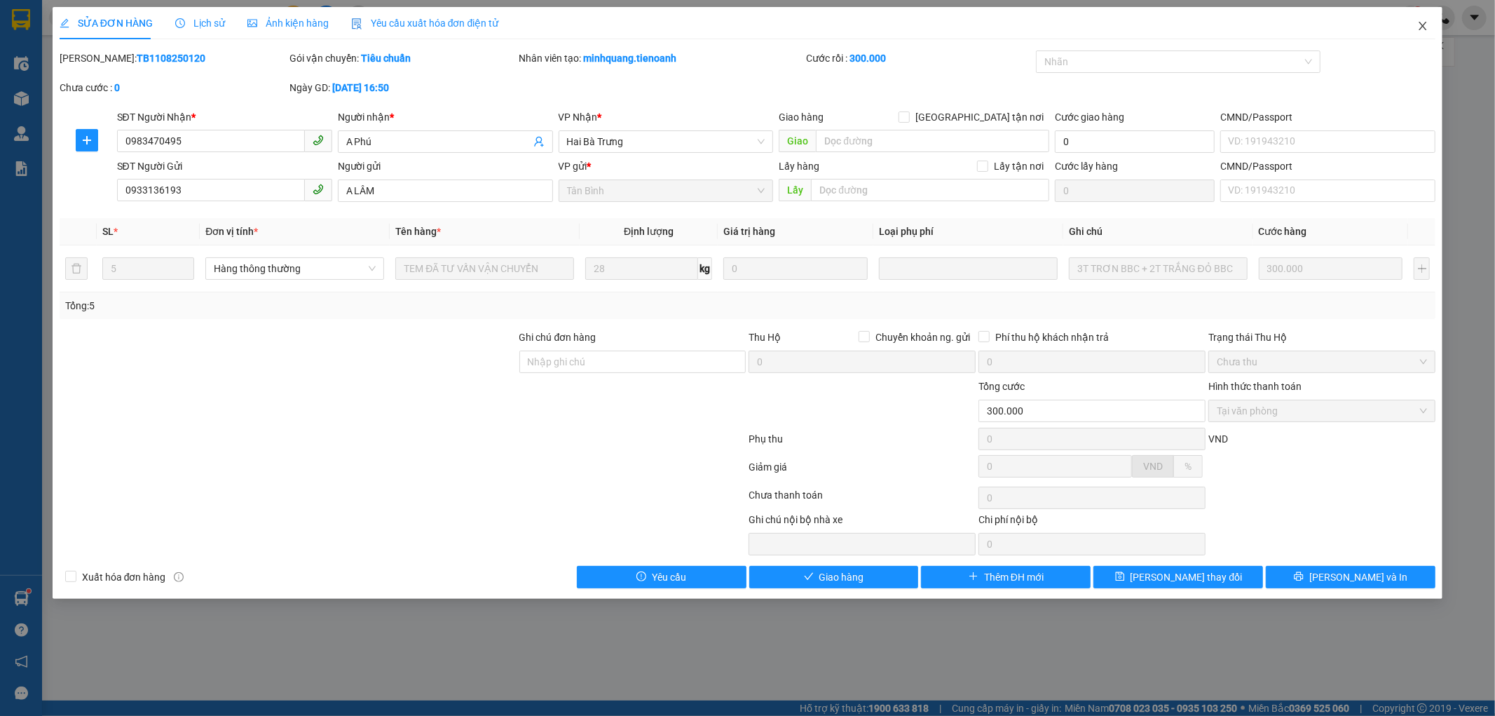
click at [1427, 22] on icon "close" at bounding box center [1423, 25] width 11 height 11
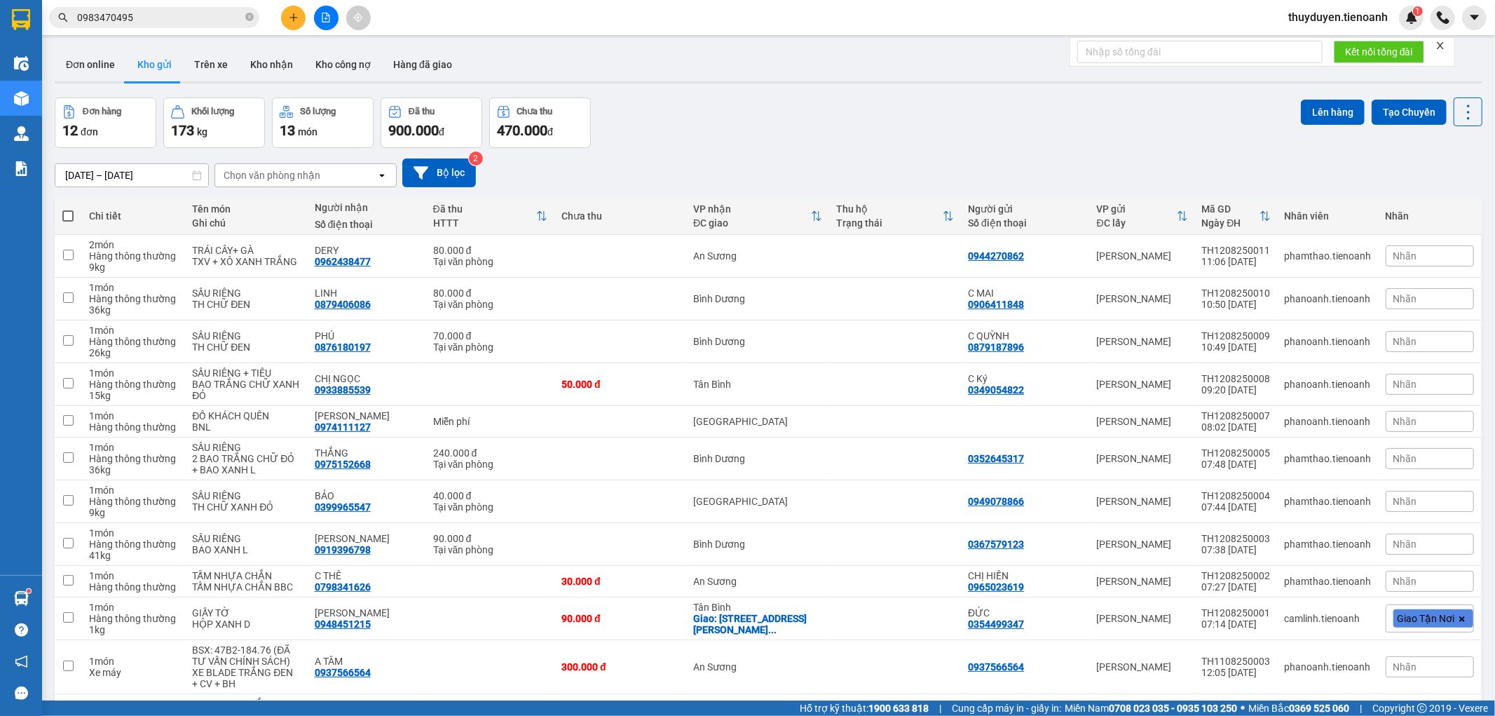
drag, startPoint x: 726, startPoint y: 149, endPoint x: 625, endPoint y: 110, distance: 108.7
click at [701, 144] on div "ver 1.8.137 Đơn online Kho gửi Trên xe Kho nhận Kho công nợ Hàng đã giao Đơn hà…" at bounding box center [768, 420] width 1439 height 756
click at [251, 73] on button "Kho nhận" at bounding box center [271, 65] width 65 height 34
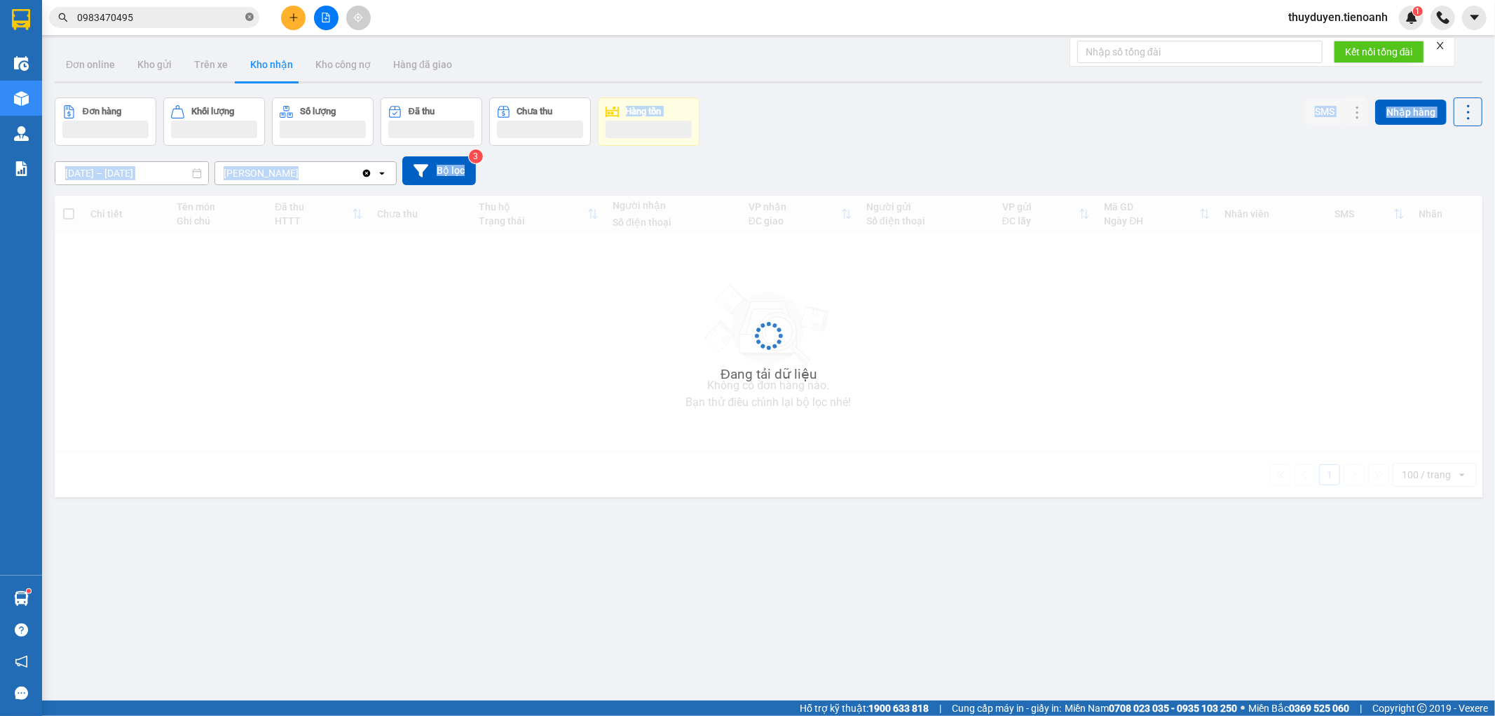
click at [250, 18] on icon "close-circle" at bounding box center [249, 17] width 8 height 8
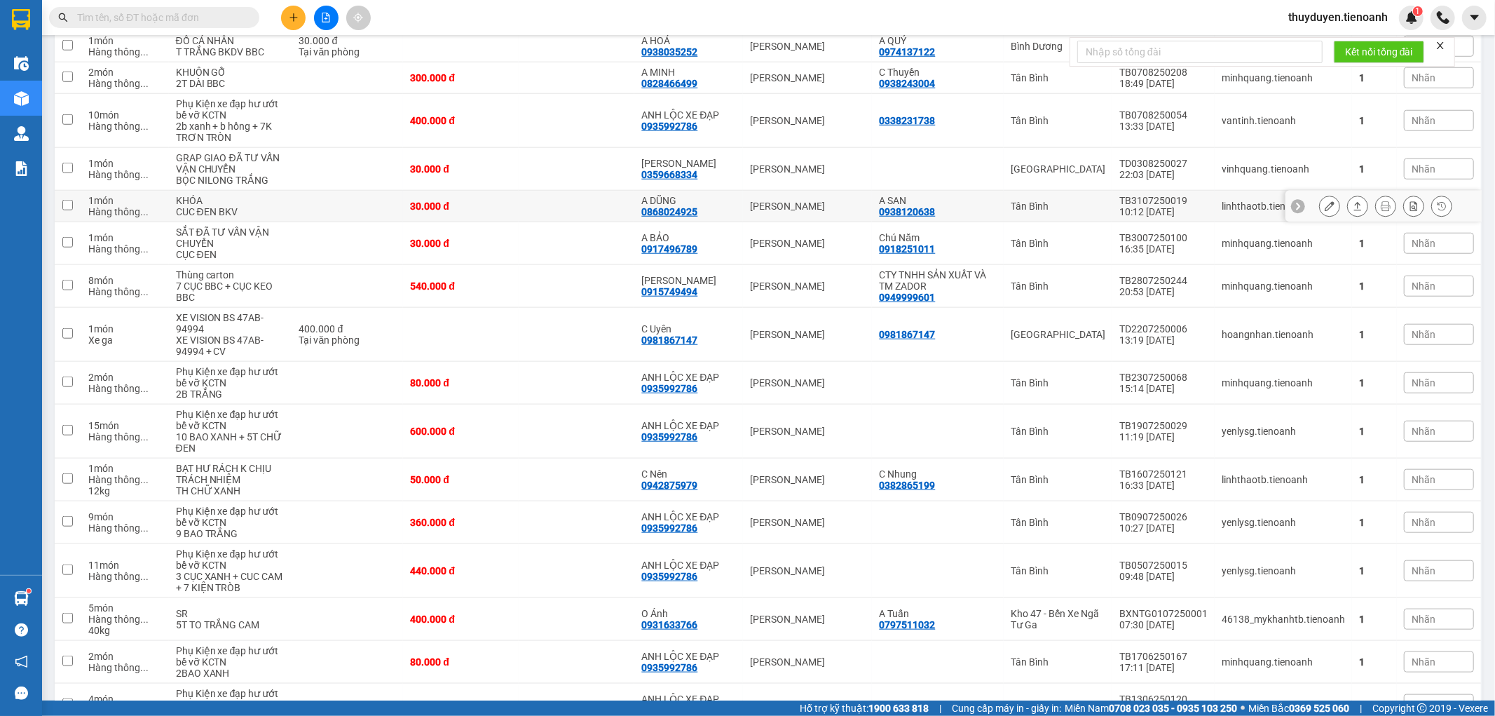
scroll to position [1168, 0]
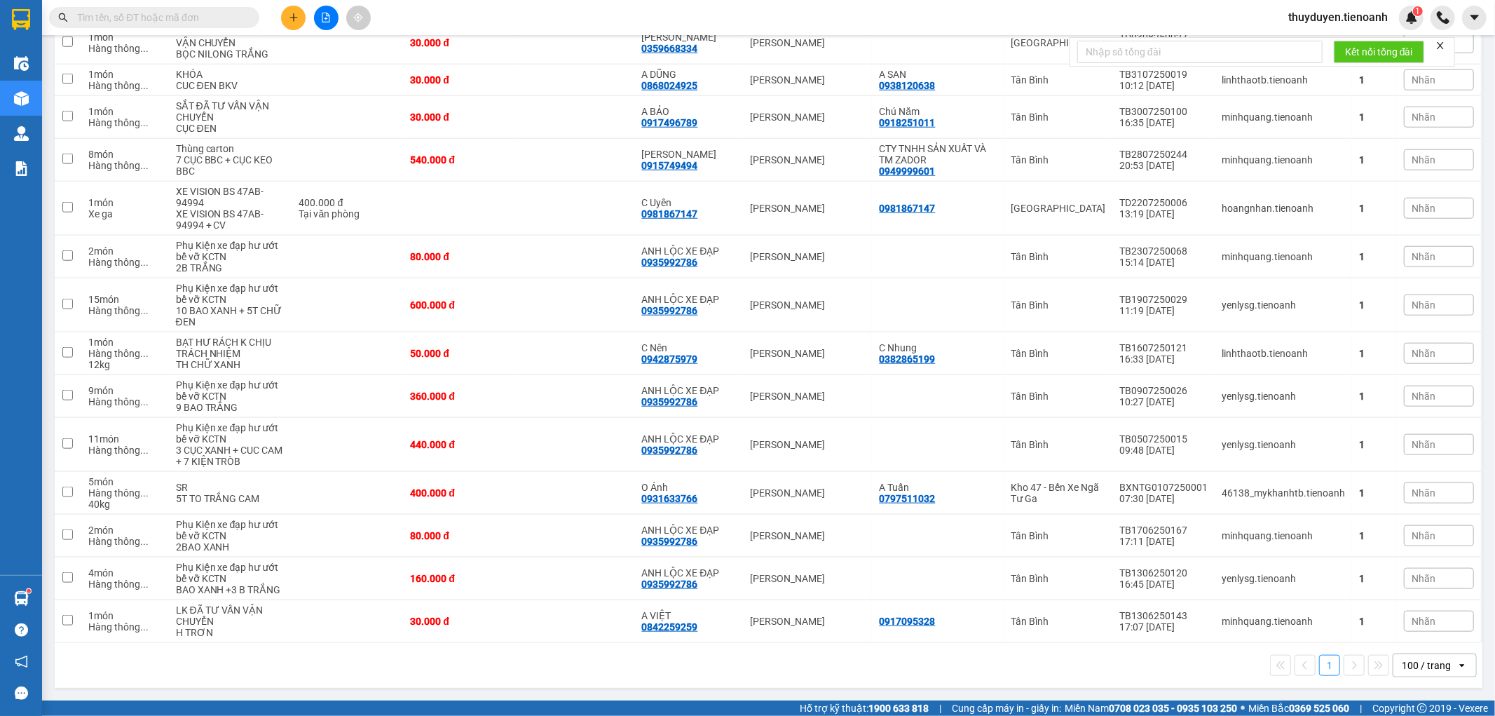
paste input "0943407979"
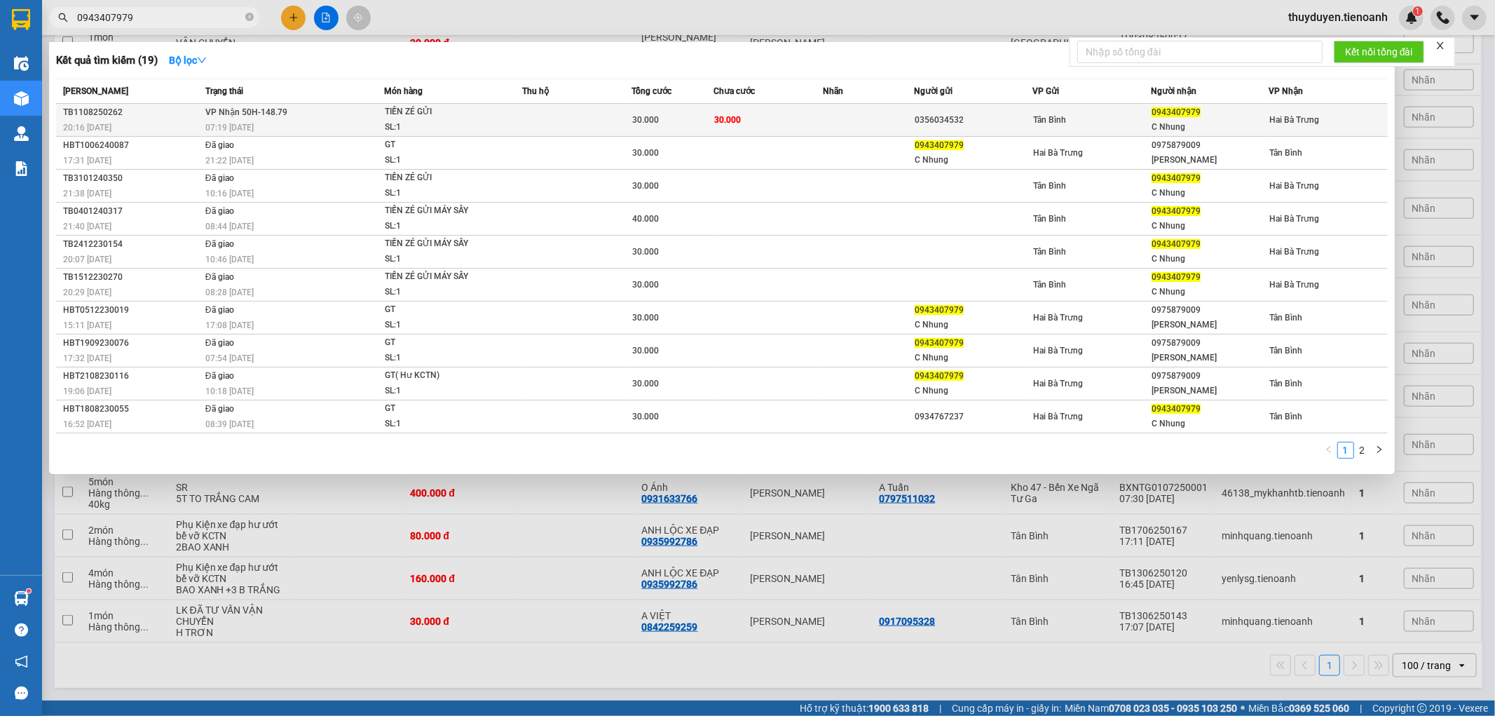
type input "0943407979"
click at [817, 116] on td "30.000" at bounding box center [768, 120] width 109 height 33
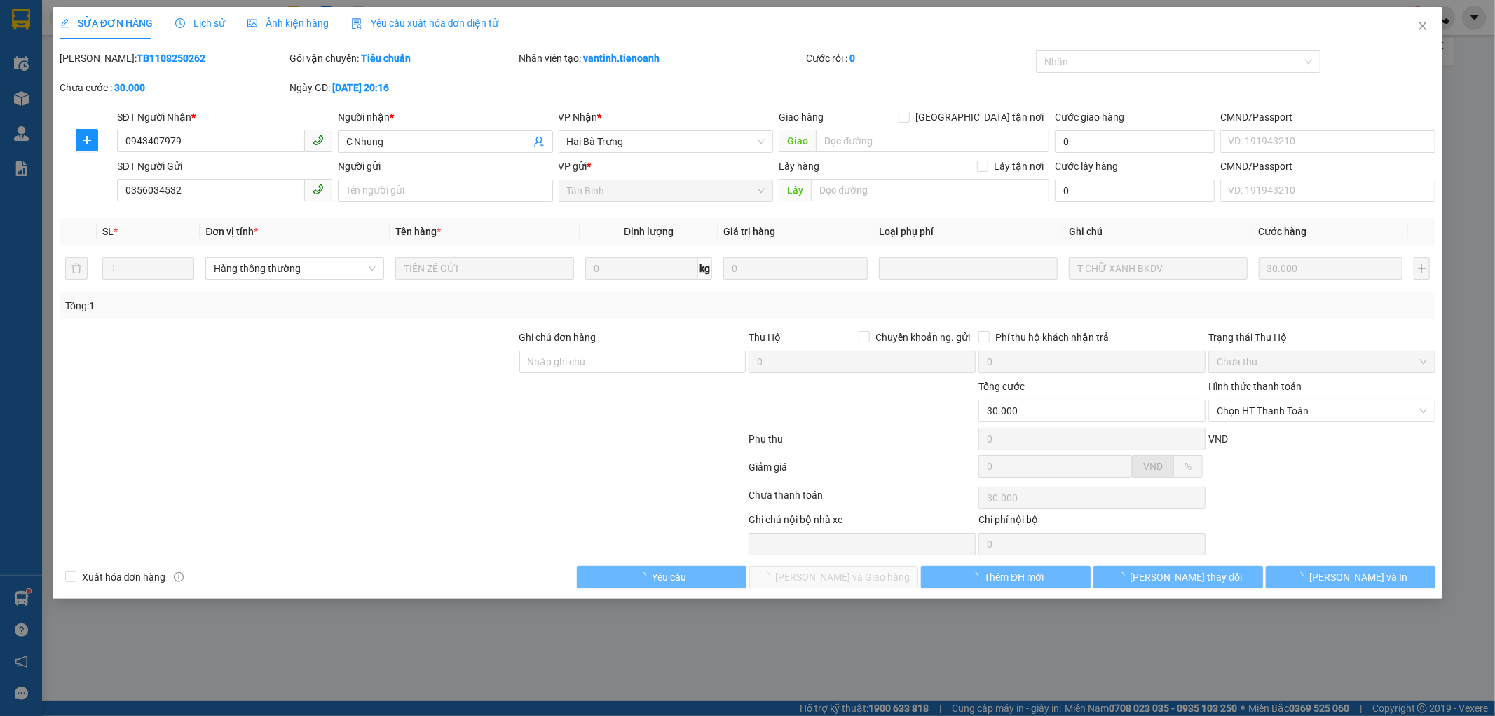
click at [194, 28] on span "Lịch sử" at bounding box center [200, 23] width 50 height 11
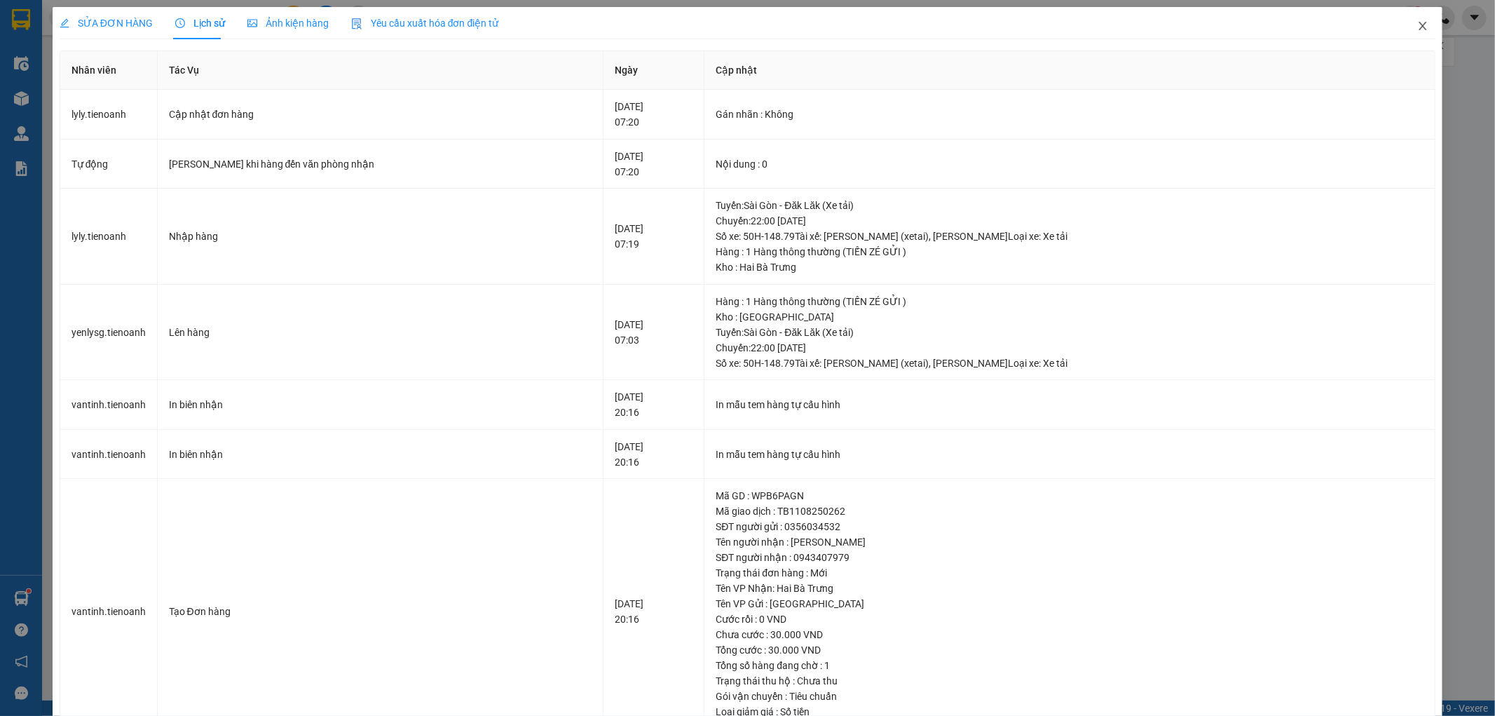
click at [1418, 22] on icon "close" at bounding box center [1423, 25] width 11 height 11
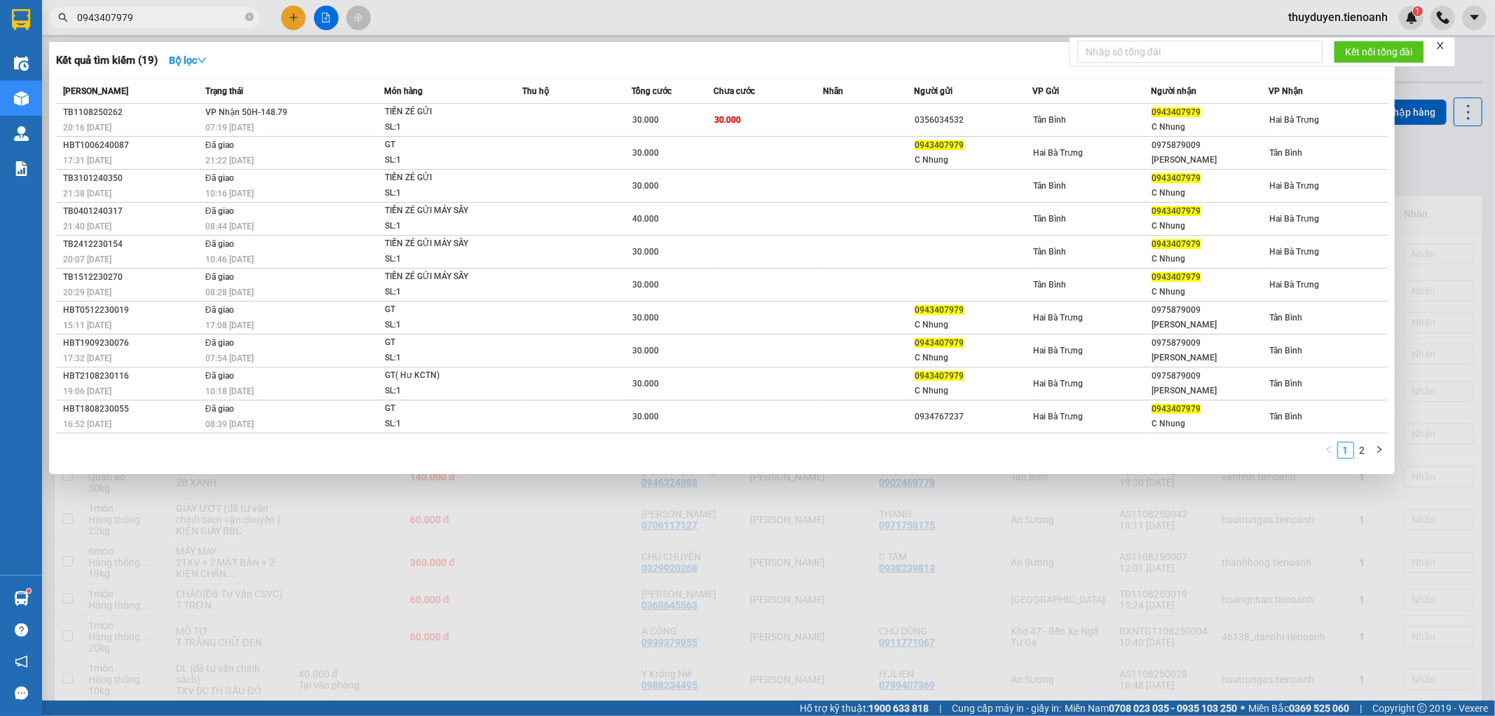
click at [254, 18] on span "0943407979" at bounding box center [154, 17] width 210 height 21
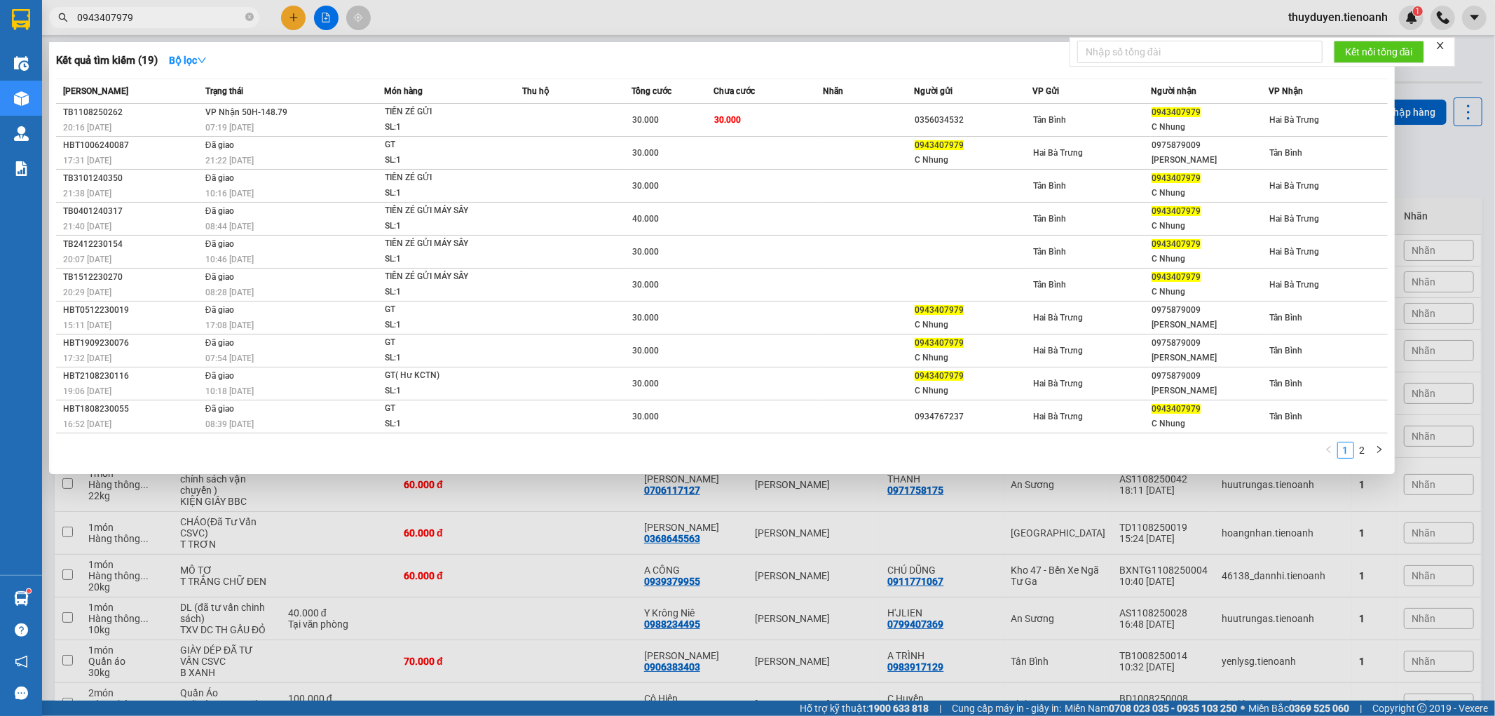
click at [247, 20] on span at bounding box center [249, 17] width 8 height 13
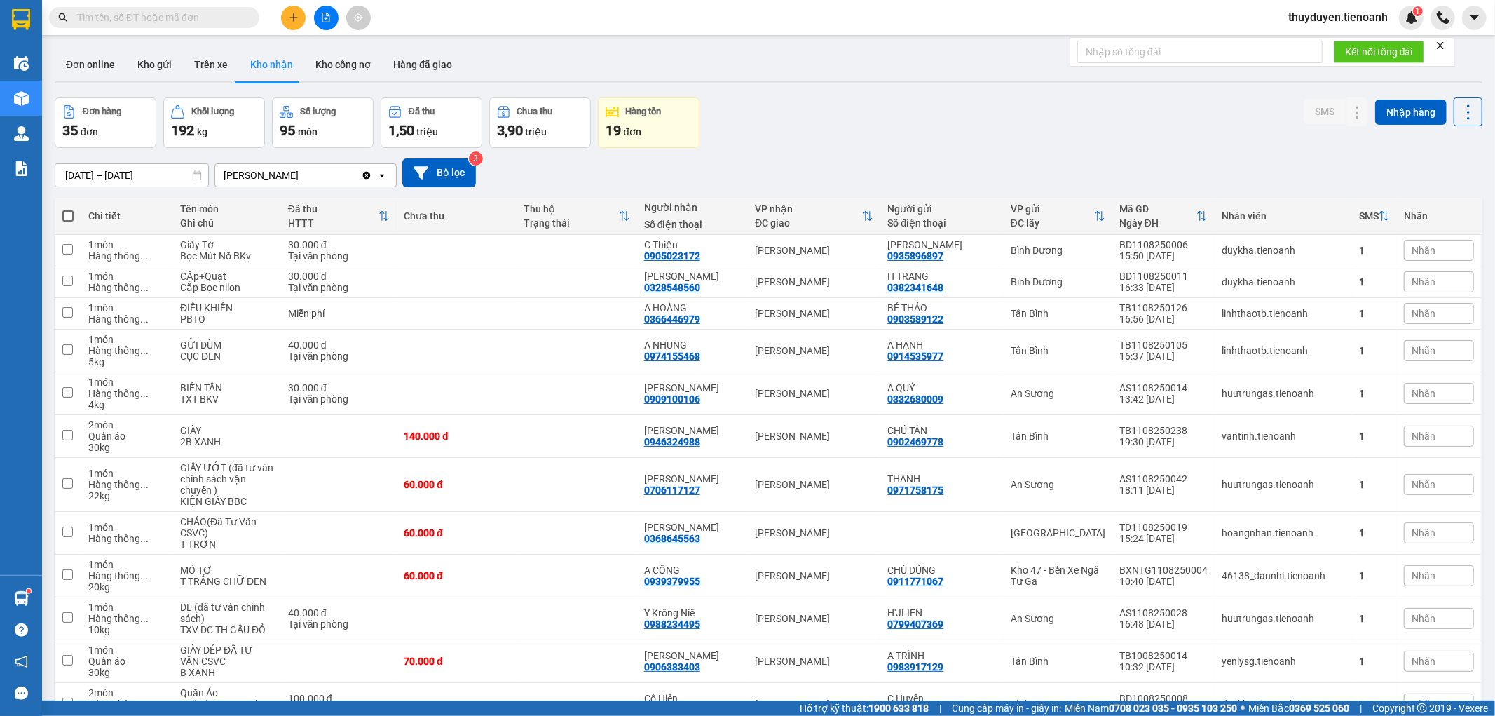
paste input "0974915878"
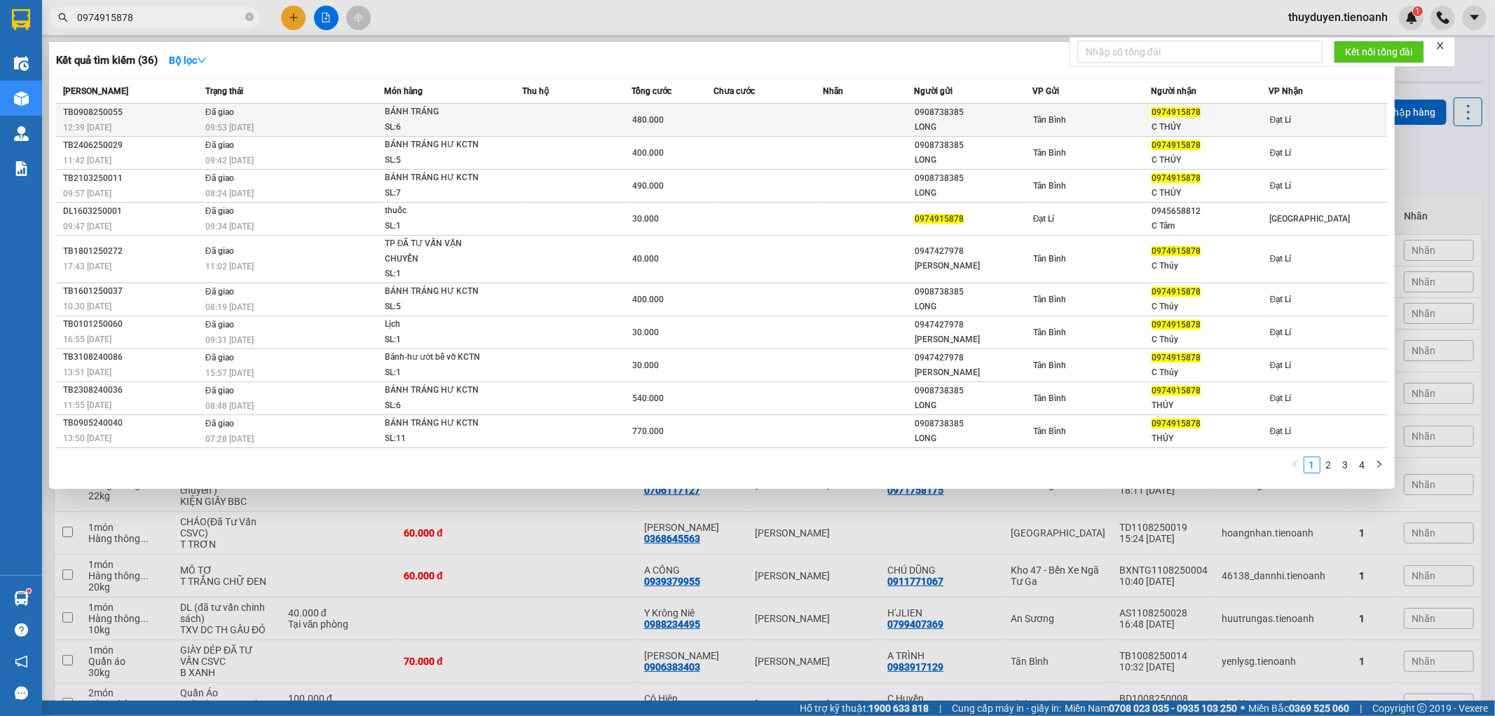
type input "0974915878"
click at [775, 113] on td at bounding box center [768, 120] width 109 height 33
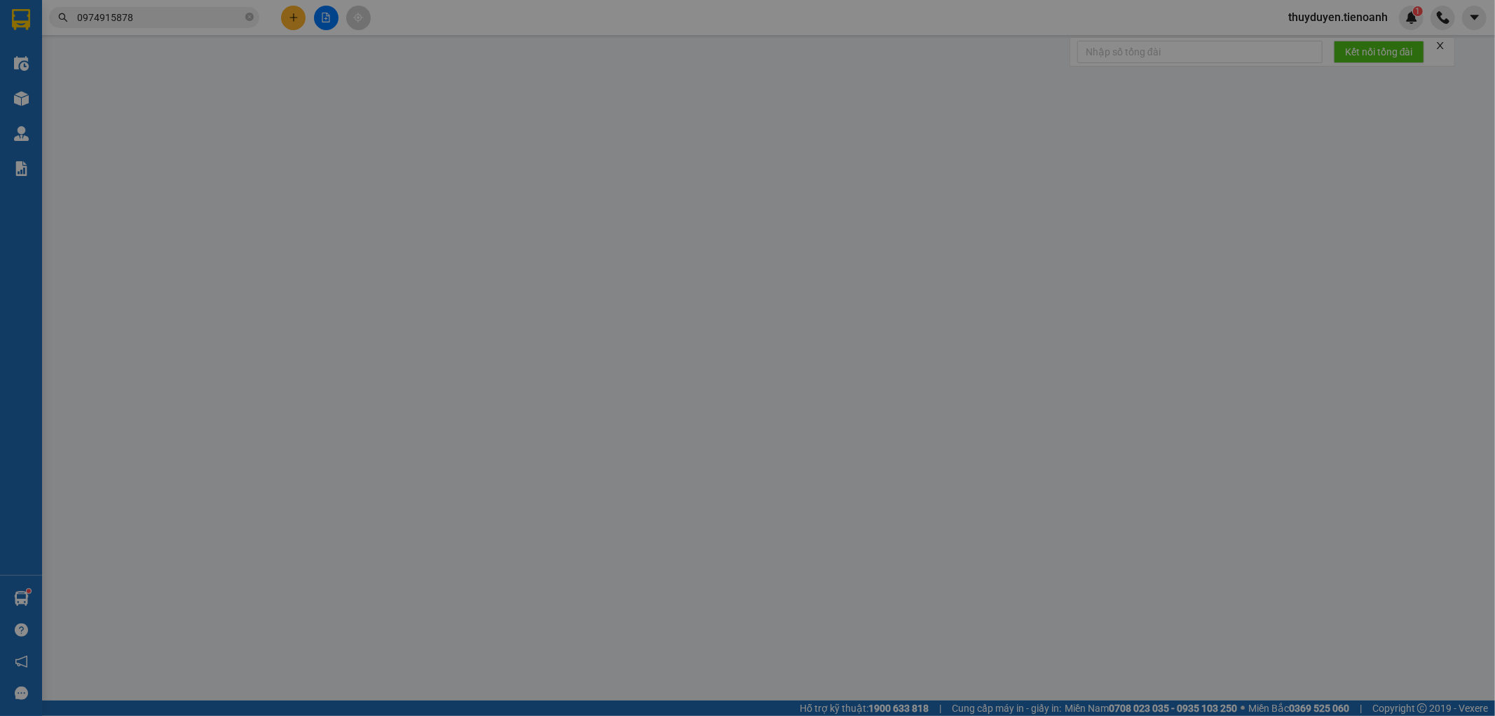
type input "0974915878"
type input "C THỦY"
type input "132456798"
type input "0908738385"
type input "LONG"
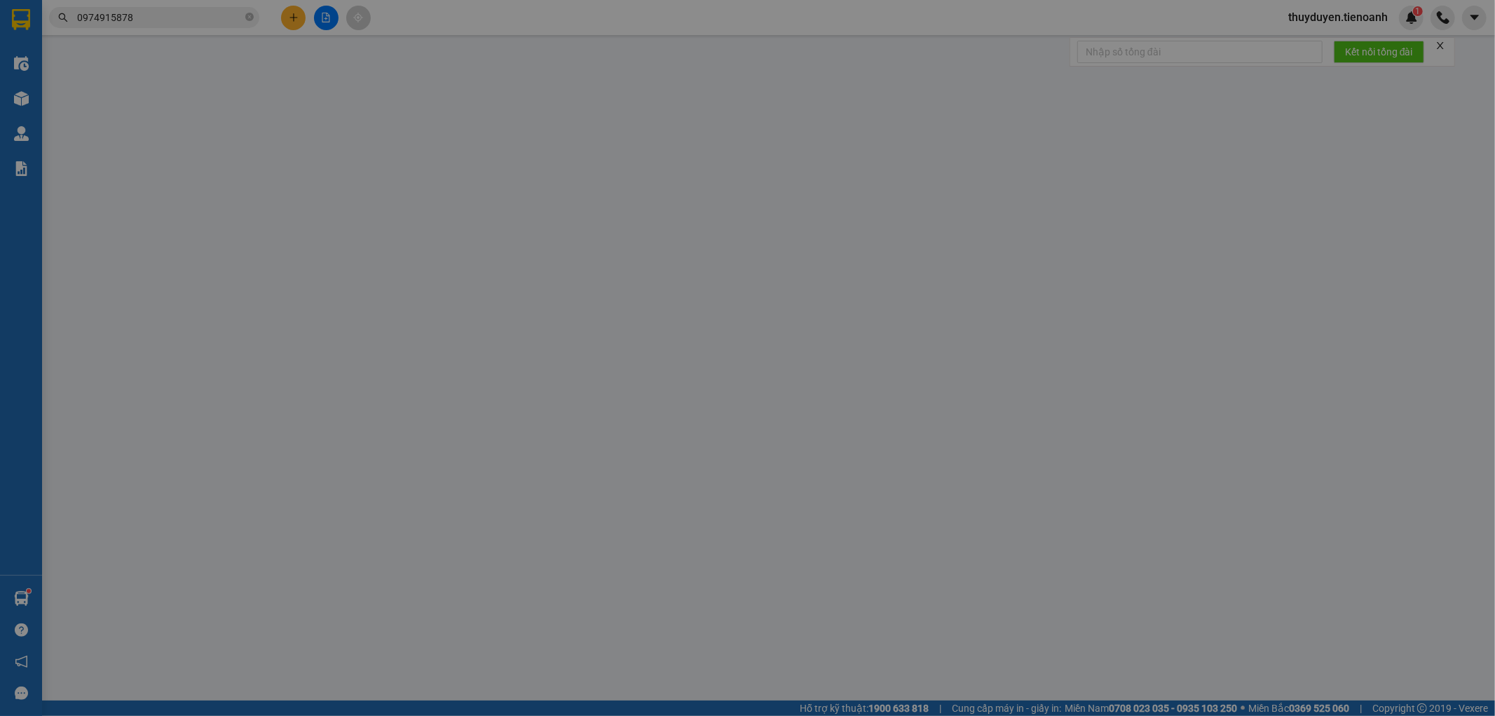
type input "213456789"
type input "480.000"
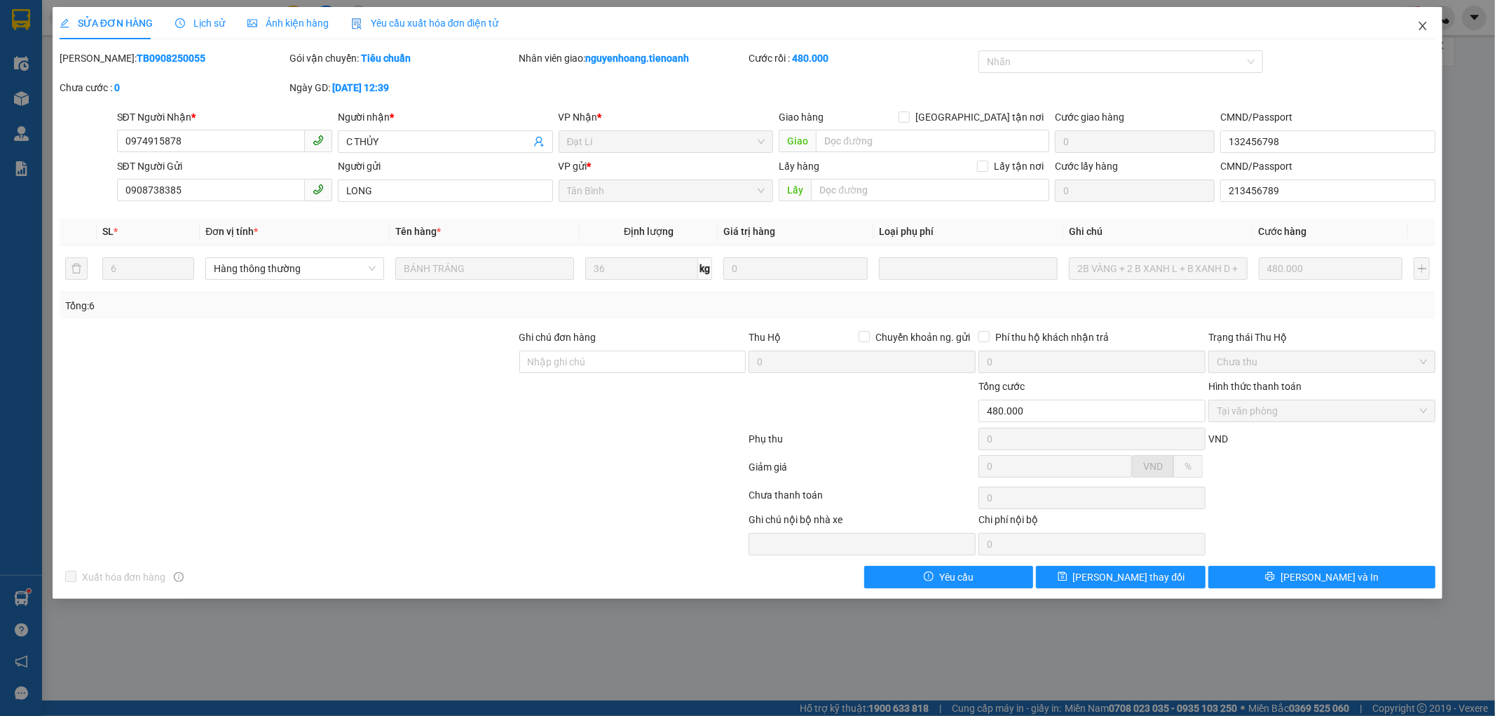
drag, startPoint x: 1423, startPoint y: 27, endPoint x: 189, endPoint y: 15, distance: 1233.9
click at [1423, 25] on icon "close" at bounding box center [1423, 25] width 11 height 11
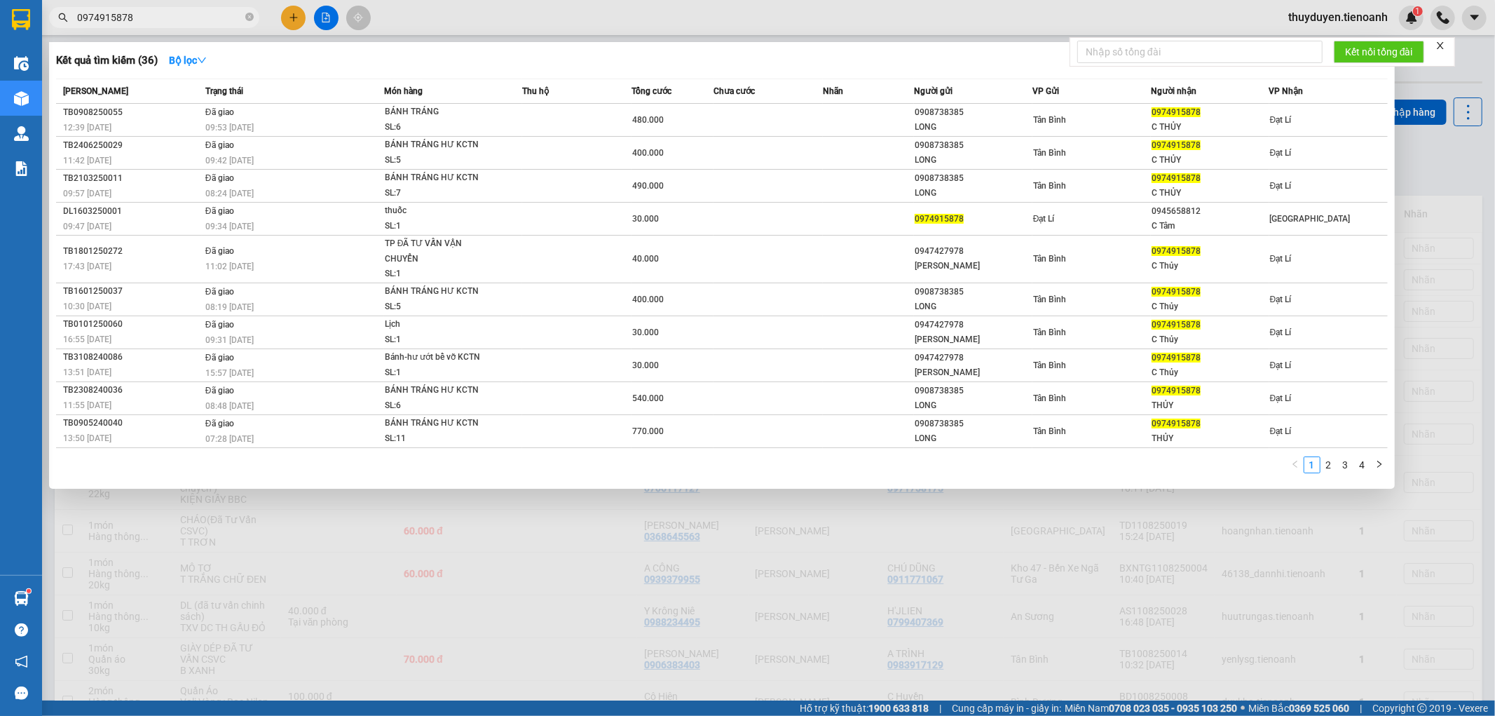
drag, startPoint x: 178, startPoint y: 13, endPoint x: 0, endPoint y: 1, distance: 178.5
click at [0, 1] on section "Kết quả tìm kiếm ( 36 ) Bộ lọc Mã ĐH Trạng thái Món hàng Thu hộ Tổng cước Chưa …" at bounding box center [747, 358] width 1495 height 716
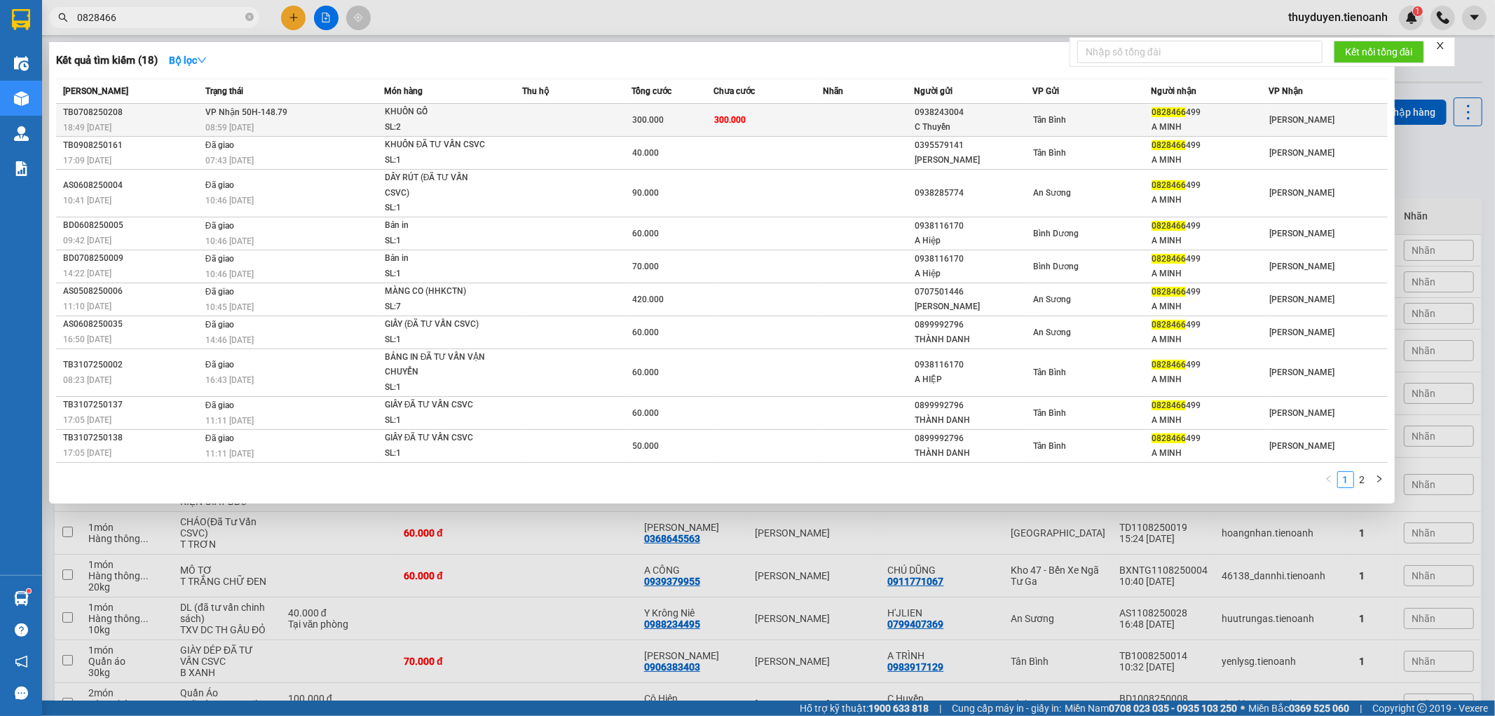
type input "0828466"
click at [803, 110] on td "300.000" at bounding box center [768, 120] width 109 height 33
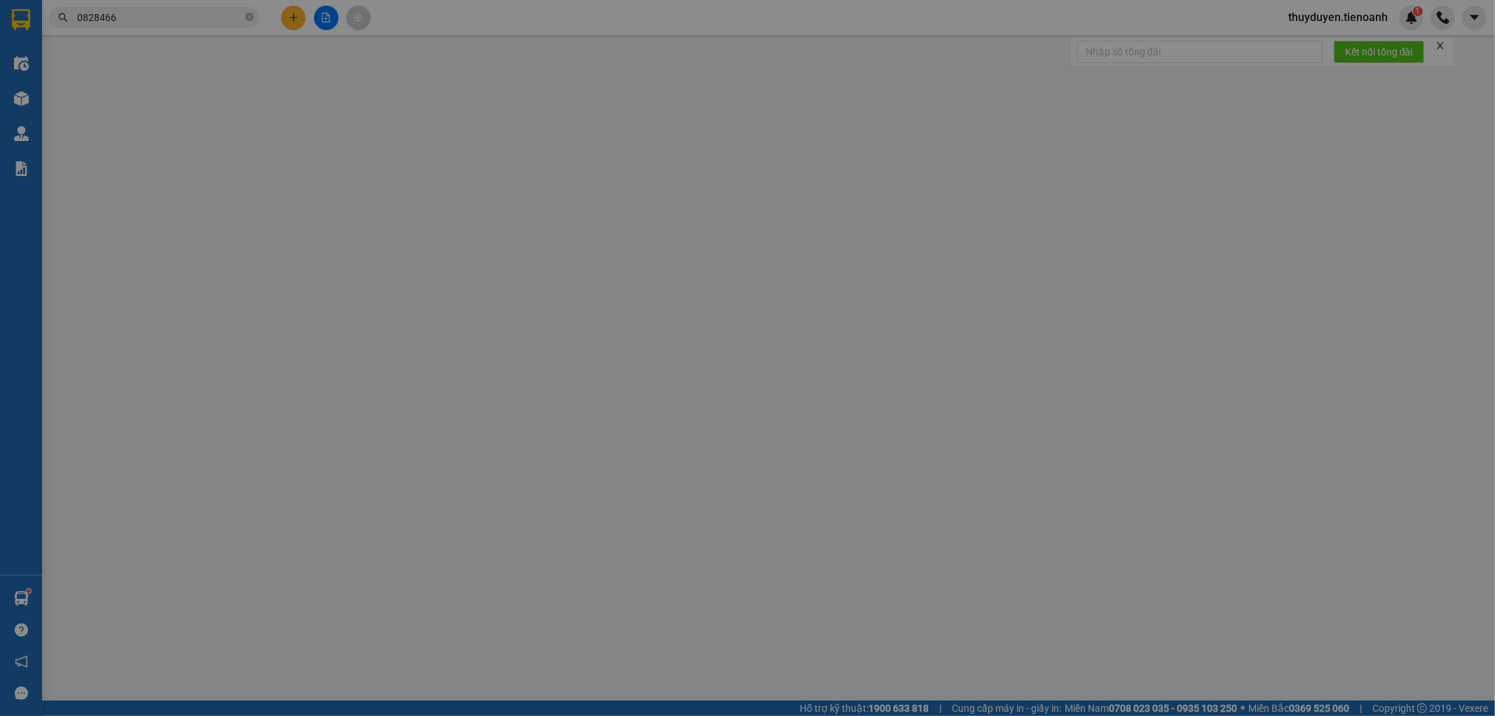
type input "0828466499"
type input "A MINH"
type input "0938243004"
type input "C Thuyền"
type input "300.000"
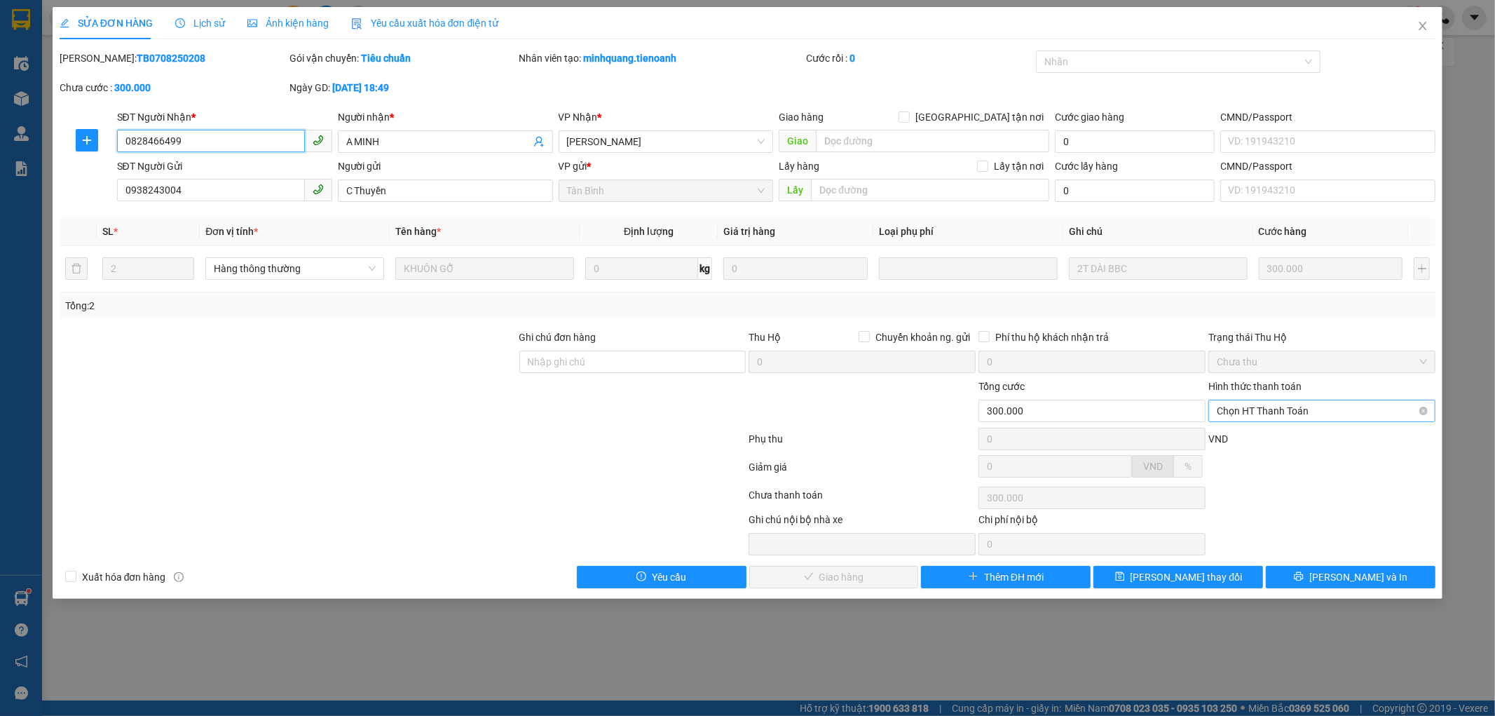
click at [1257, 408] on span "Chọn HT Thanh Toán" at bounding box center [1322, 410] width 210 height 21
drag, startPoint x: 205, startPoint y: 183, endPoint x: 83, endPoint y: 182, distance: 122.0
click at [83, 182] on div "SĐT Người Gửi 0938243004 0938243004 Người gửi C Thuyền VP gửi * Tân Bình Lấy hà…" at bounding box center [748, 182] width 1380 height 49
drag, startPoint x: 419, startPoint y: 194, endPoint x: 349, endPoint y: 192, distance: 70.1
click at [346, 192] on input "C Thuyền" at bounding box center [445, 190] width 215 height 22
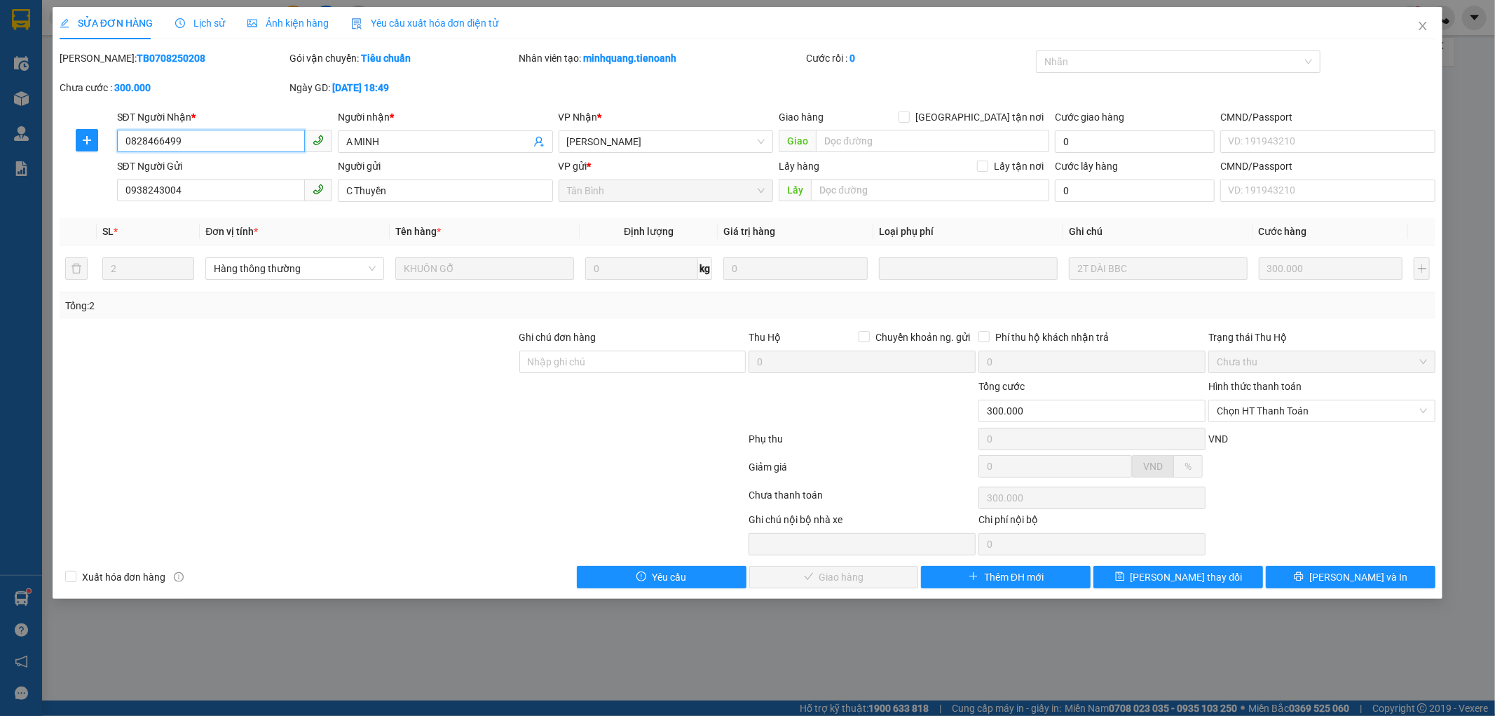
drag, startPoint x: 193, startPoint y: 137, endPoint x: 156, endPoint y: 144, distance: 37.1
click at [124, 135] on input "0828466499" at bounding box center [211, 141] width 188 height 22
drag, startPoint x: 328, startPoint y: 125, endPoint x: 354, endPoint y: 135, distance: 27.7
click at [330, 127] on div "SĐT Người Nhận * 0828466499 Người nhận * A MINH VP Nhận * Cư Kuin Giao hàng Gia…" at bounding box center [776, 133] width 1325 height 49
drag, startPoint x: 408, startPoint y: 136, endPoint x: 338, endPoint y: 137, distance: 70.1
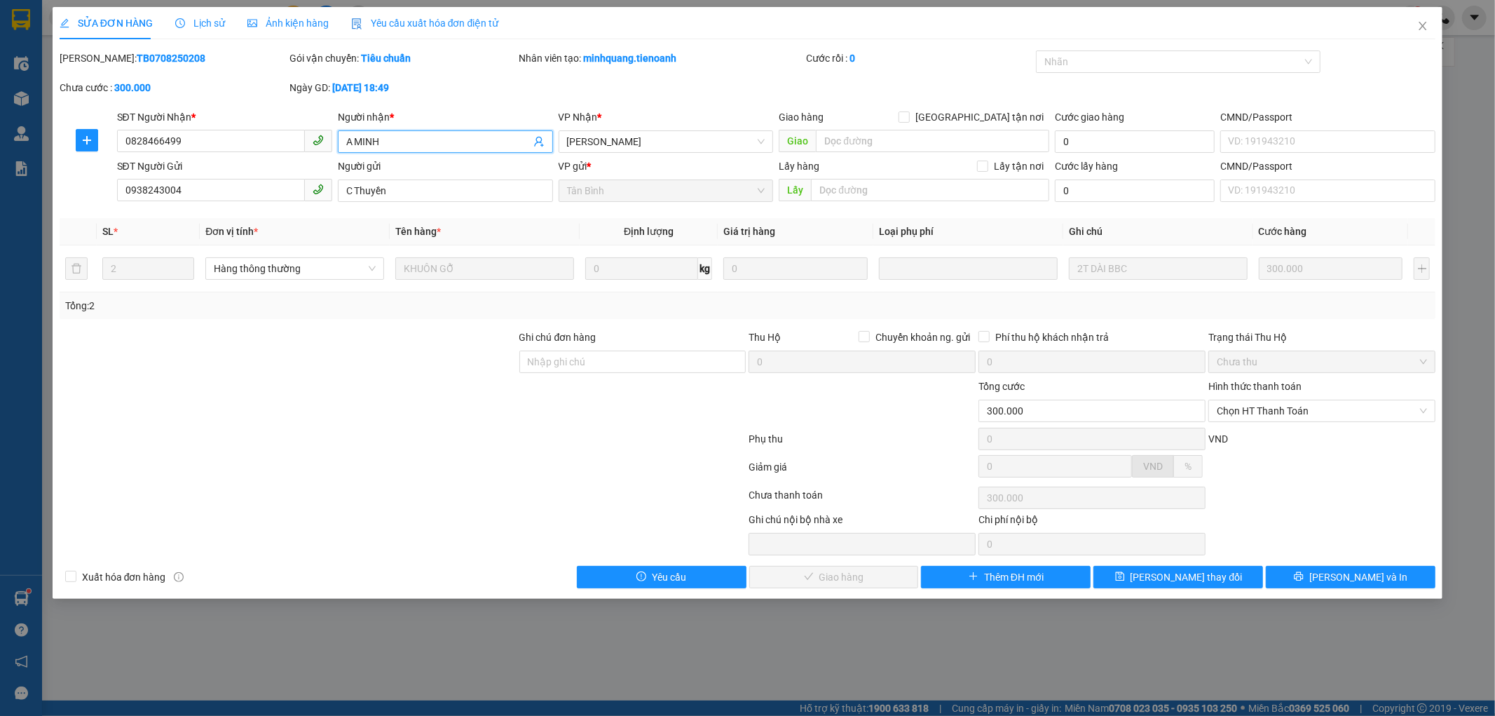
click at [338, 137] on span "A MINH" at bounding box center [445, 141] width 215 height 22
click at [1056, 267] on tr "2 Hàng thông thường KHUÔN GỖ 0 kg 0 2T DÀI BBC 300.000" at bounding box center [748, 268] width 1377 height 47
click at [293, 270] on tr "2 Hàng thông thường KHUÔN GỖ 0 kg 0 2T DÀI BBC 300.000" at bounding box center [748, 268] width 1377 height 47
click at [1289, 415] on span "Chọn HT Thanh Toán" at bounding box center [1322, 410] width 210 height 21
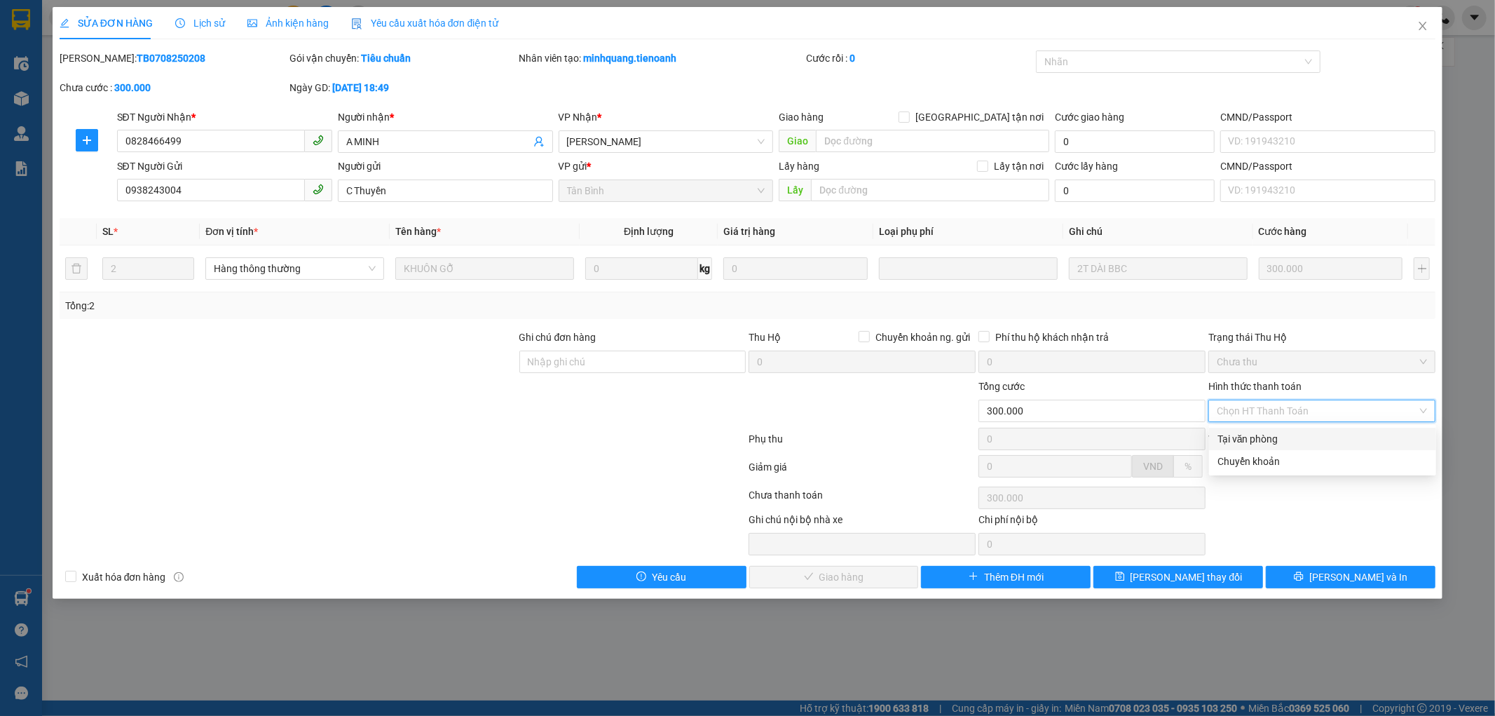
click at [1276, 437] on div "Tại văn phòng" at bounding box center [1323, 438] width 210 height 15
type input "0"
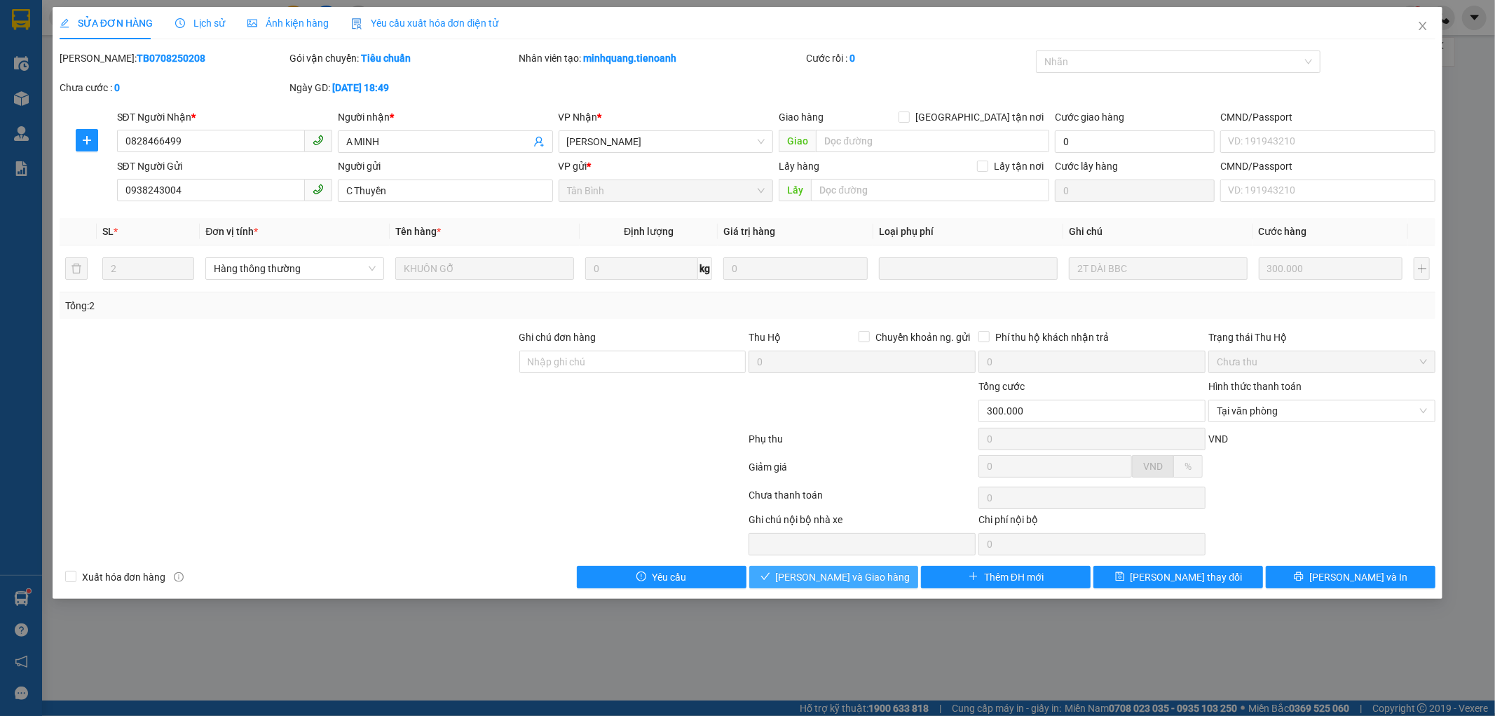
click at [854, 584] on span "Lưu và Giao hàng" at bounding box center [843, 576] width 135 height 15
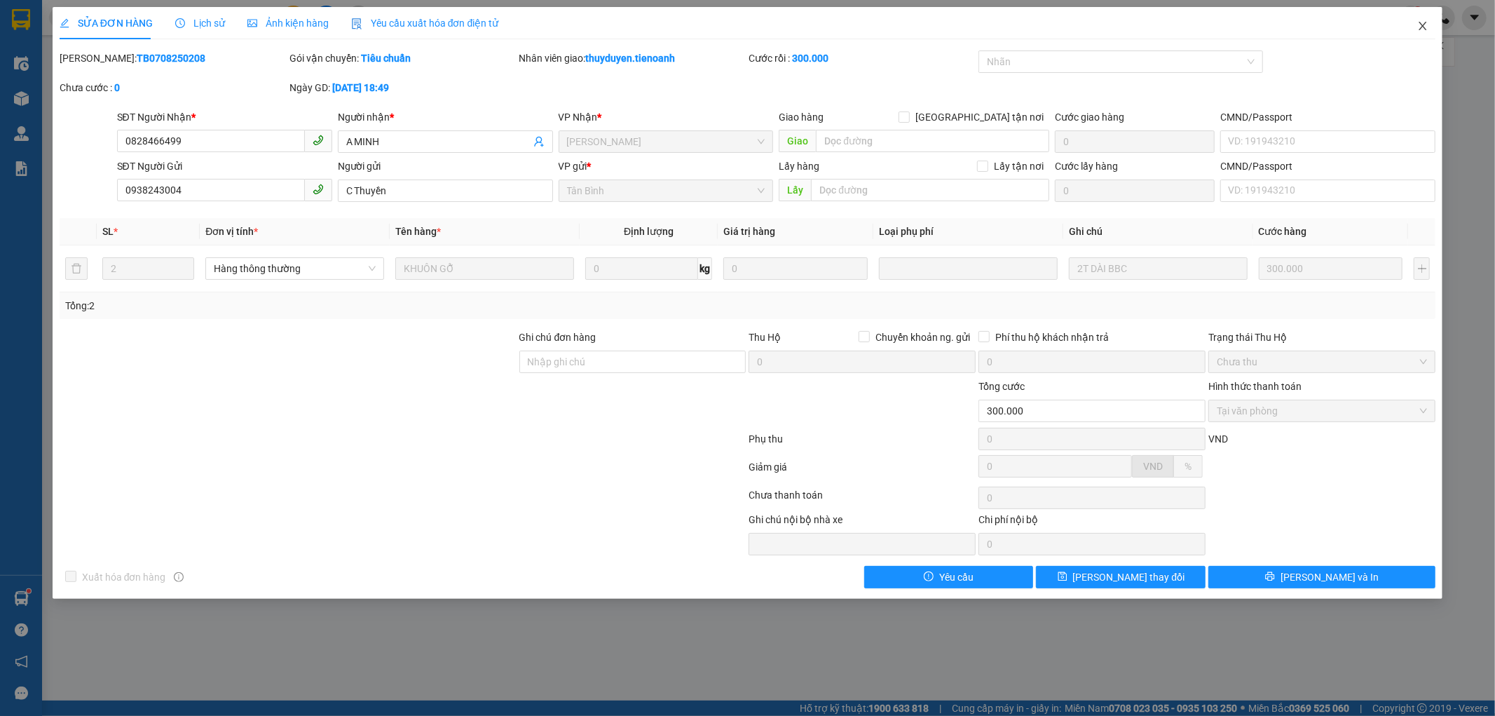
click at [1421, 23] on span "Close" at bounding box center [1423, 26] width 39 height 39
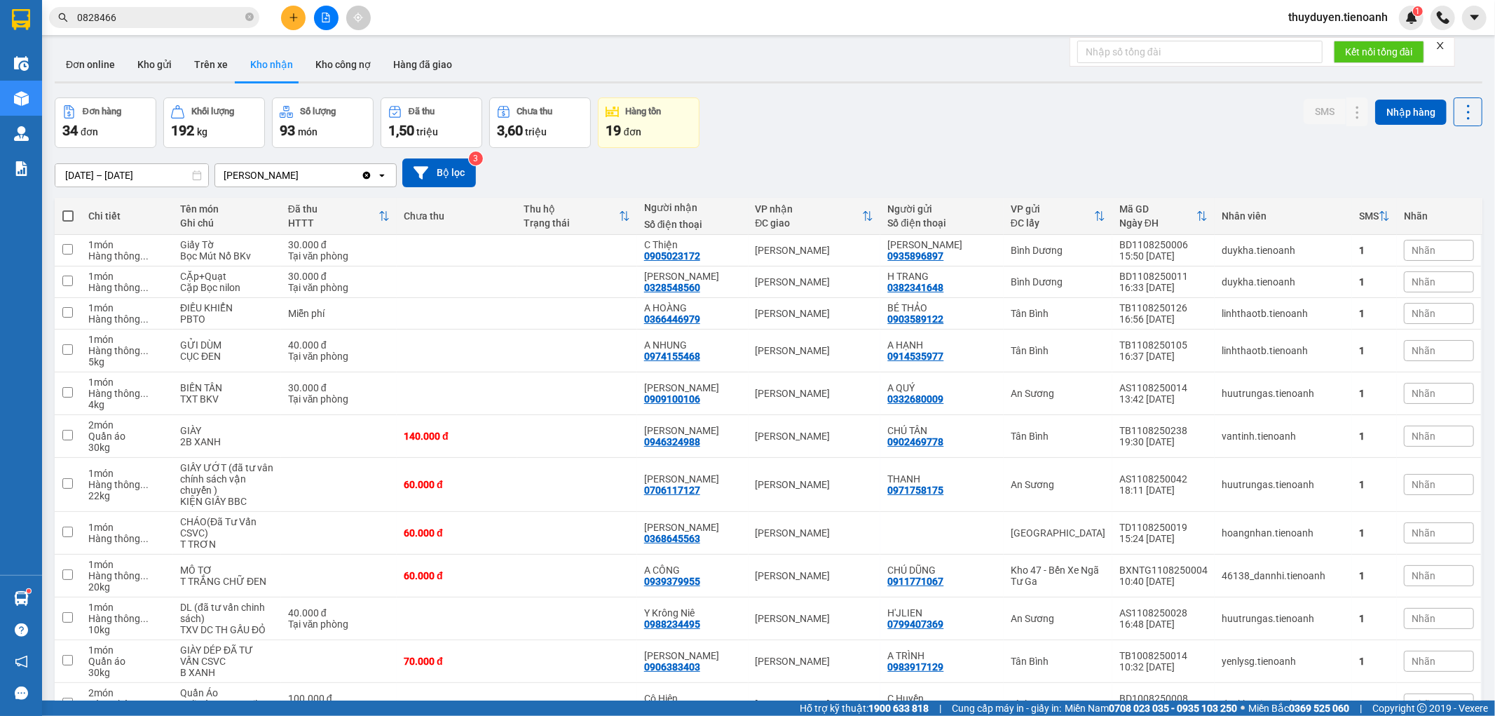
drag, startPoint x: 220, startPoint y: 19, endPoint x: 0, endPoint y: 19, distance: 220.1
click at [0, 19] on section "Kết quả tìm kiếm ( 18 ) Bộ lọc Mã ĐH Trạng thái Món hàng Thu hộ Tổng cước Chưa …" at bounding box center [747, 358] width 1495 height 716
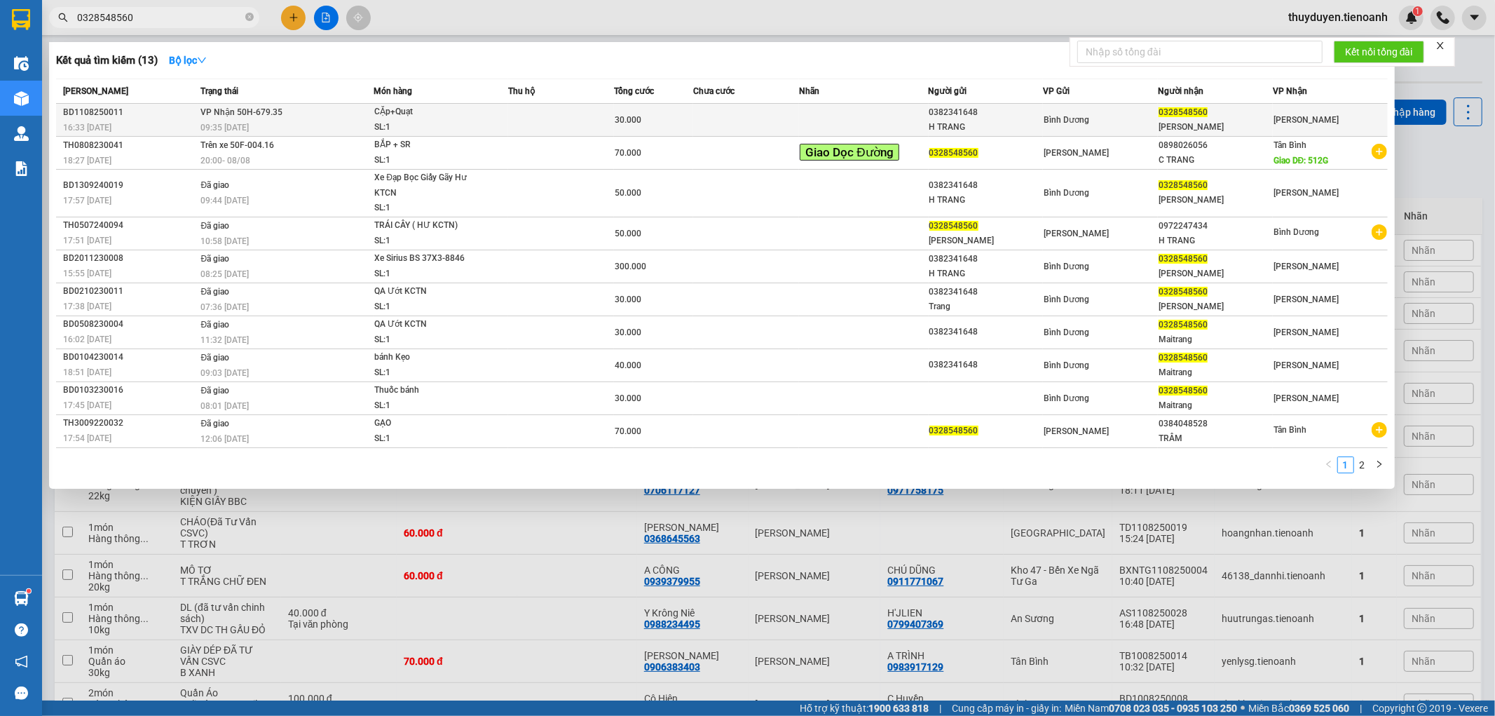
type input "0328548560"
click at [685, 128] on td "30.000" at bounding box center [653, 120] width 79 height 33
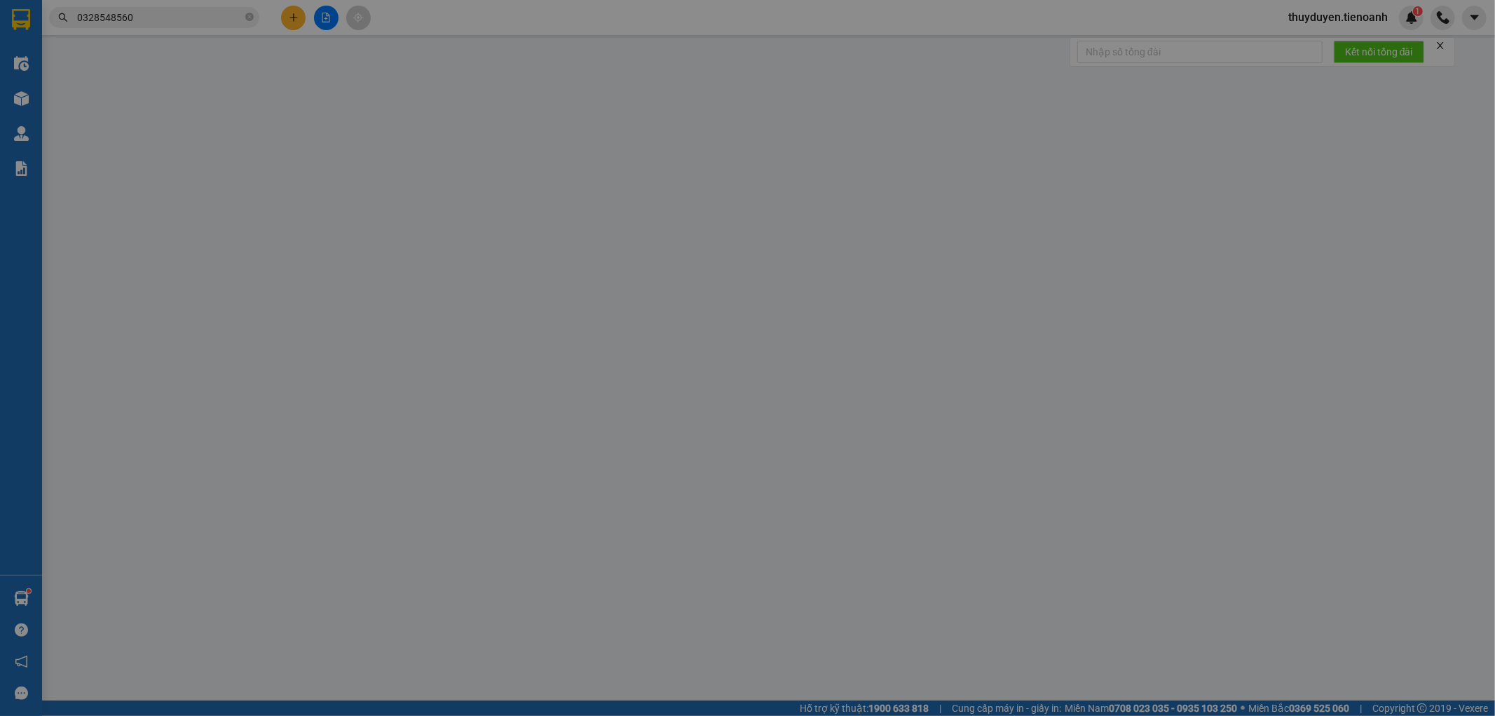
type input "0328548560"
type input "[PERSON_NAME]"
type input "0382341648"
type input "H TRANG"
type input "30.000"
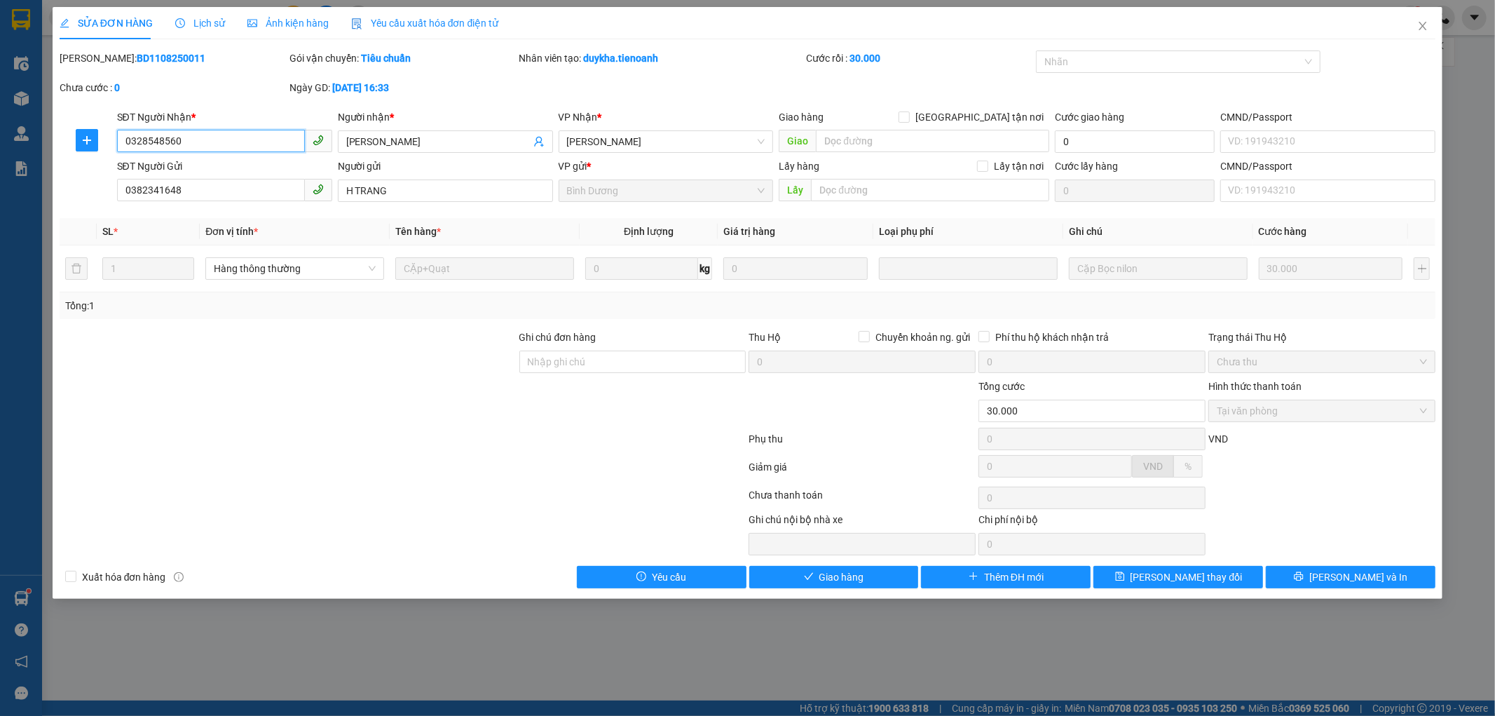
drag, startPoint x: 180, startPoint y: 147, endPoint x: 0, endPoint y: 139, distance: 180.4
click at [0, 140] on div "SỬA ĐƠN HÀNG Lịch sử Ảnh kiện hàng Yêu cầu xuất hóa đơn điện tử Total Paid Fee …" at bounding box center [747, 358] width 1495 height 716
drag, startPoint x: 893, startPoint y: 573, endPoint x: 870, endPoint y: 437, distance: 137.3
click at [893, 566] on button "Giao hàng" at bounding box center [834, 577] width 170 height 22
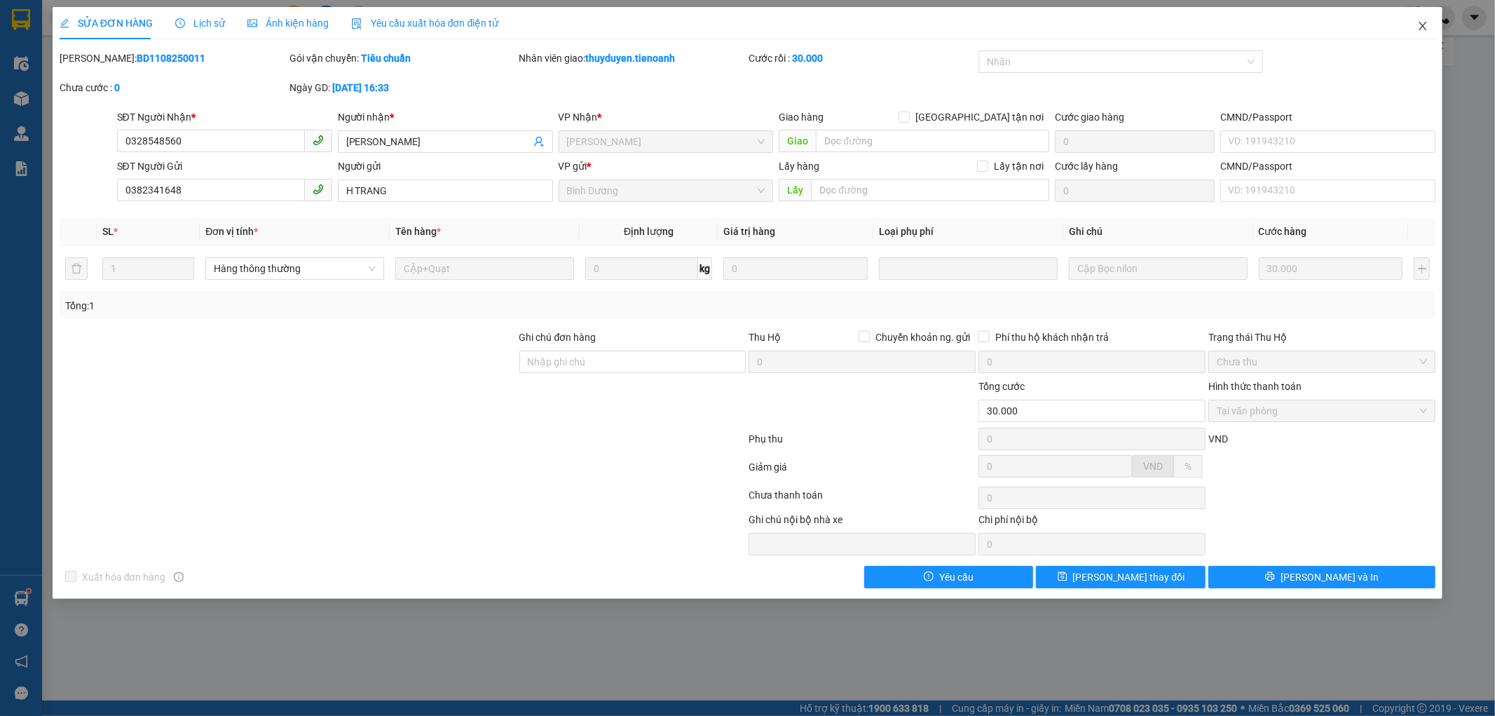
click at [1431, 22] on span "Close" at bounding box center [1423, 26] width 39 height 39
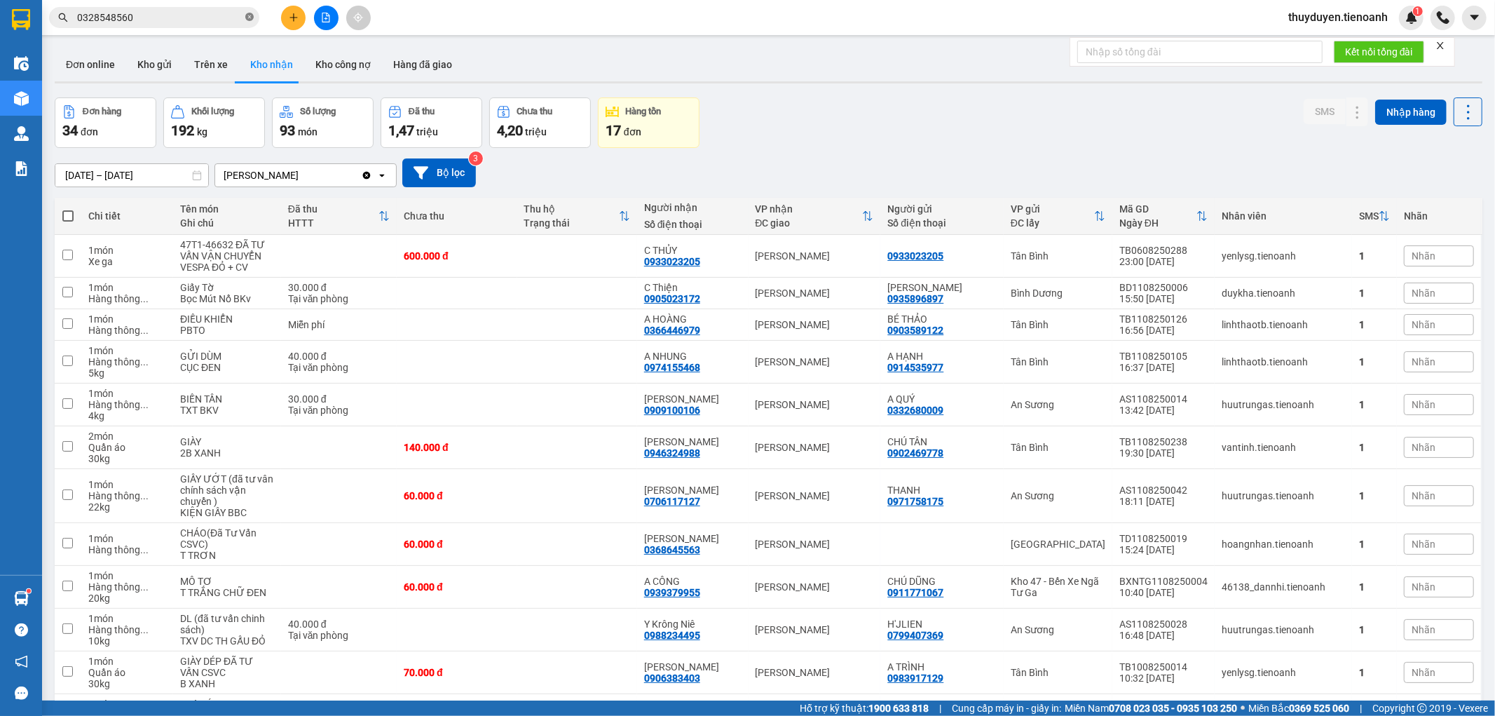
click at [253, 15] on icon "close-circle" at bounding box center [249, 17] width 8 height 8
click at [978, 122] on div "Đơn hàng 34 đơn Khối lượng 192 kg Số lượng 93 món Đã thu 1,47 triệu Chưa thu 4,…" at bounding box center [769, 122] width 1428 height 50
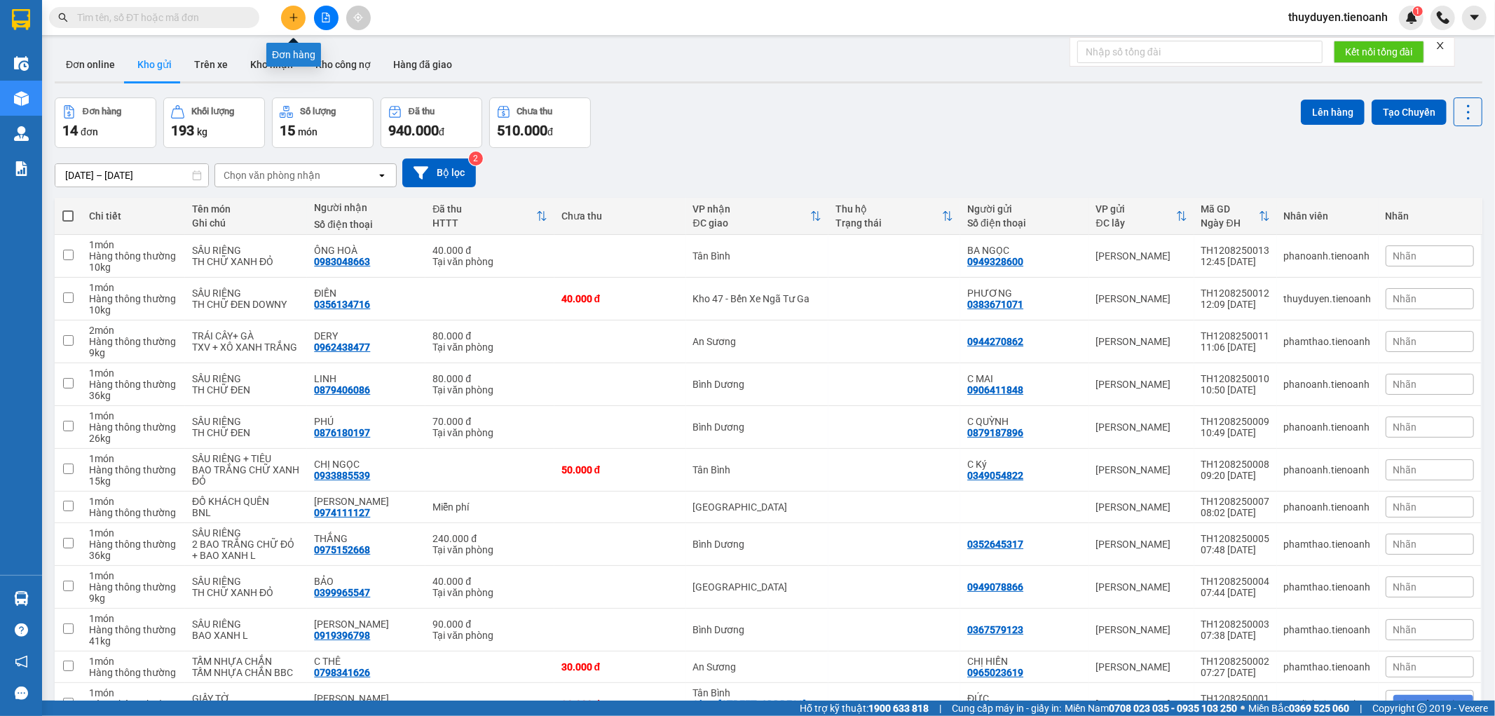
click at [289, 18] on icon "plus" at bounding box center [294, 18] width 10 height 10
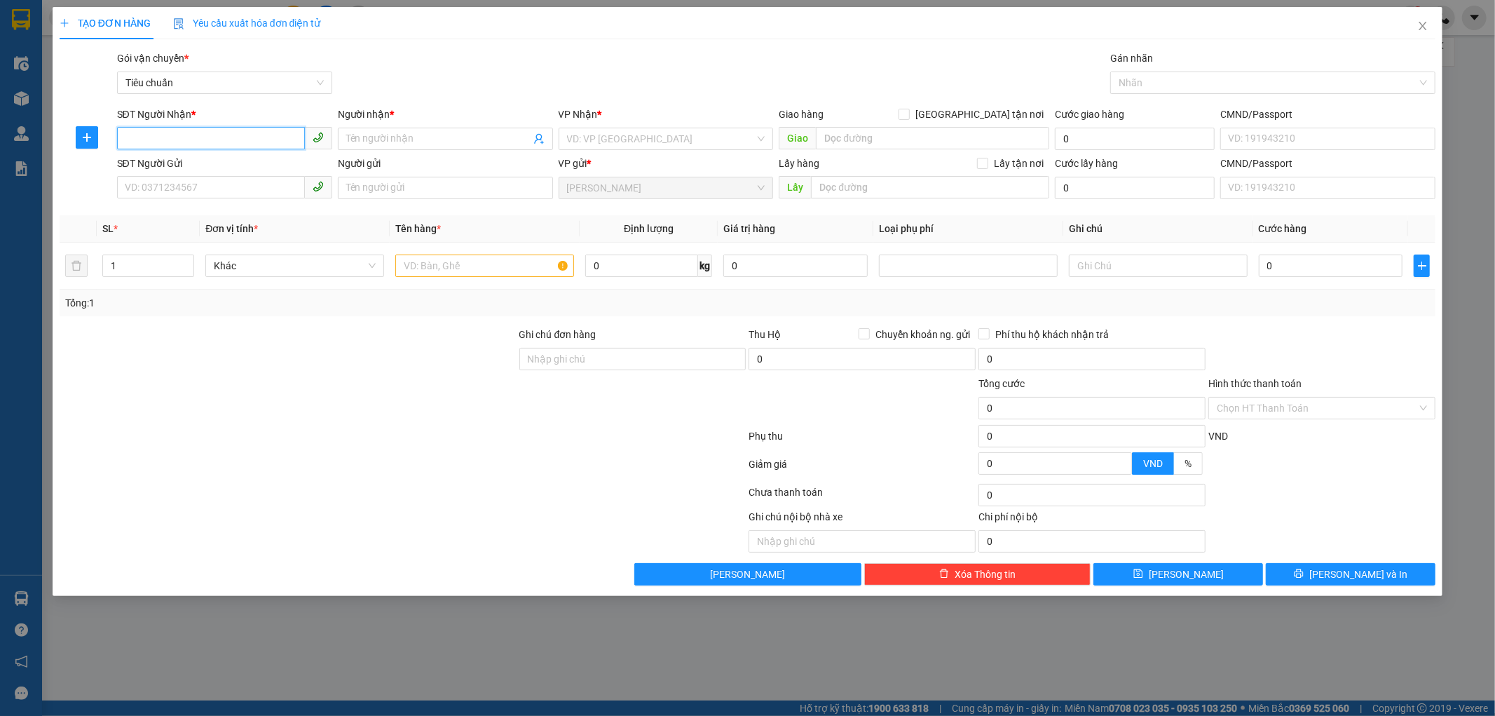
paste input "0938243004"
type input "0938243004"
paste input "C Thuyền"
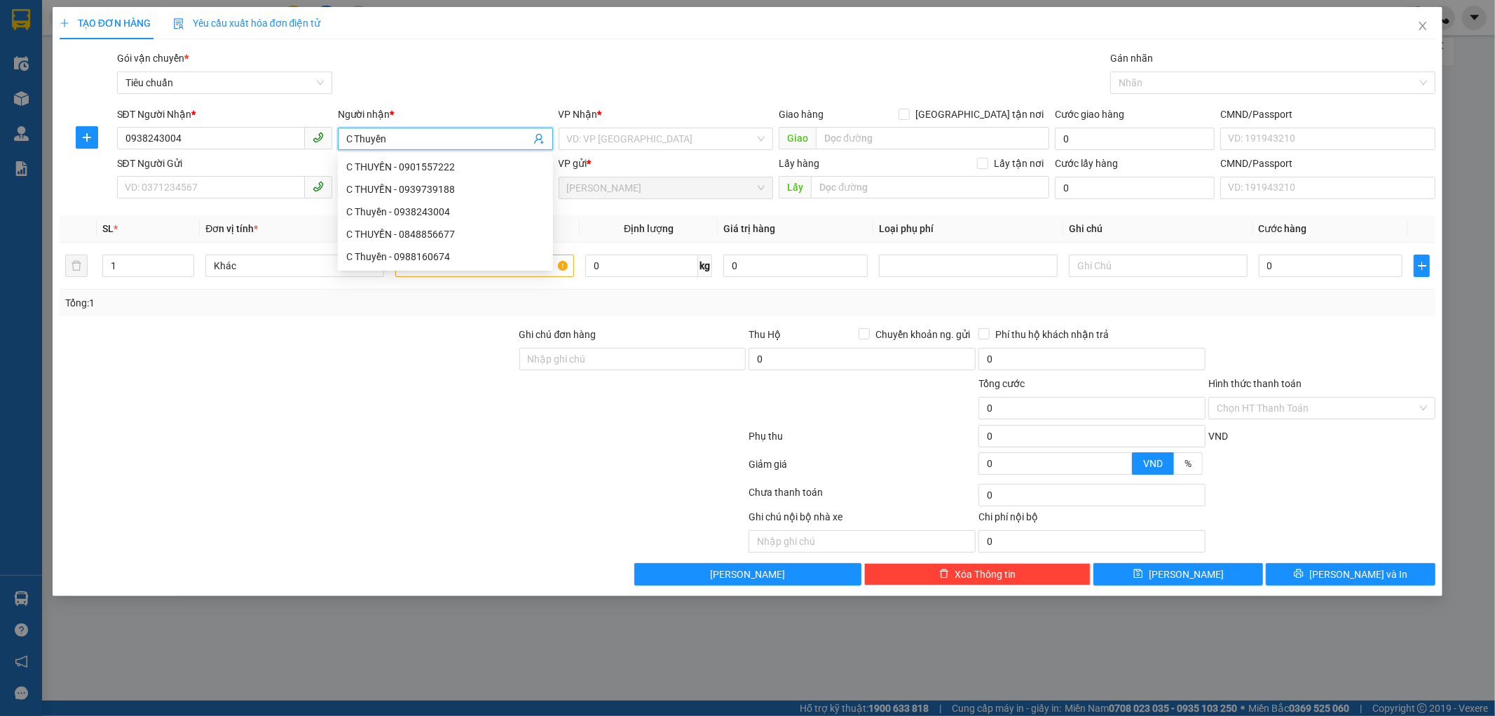
click at [361, 142] on input "C Thuyền" at bounding box center [438, 138] width 184 height 15
type input "C THUYỀN"
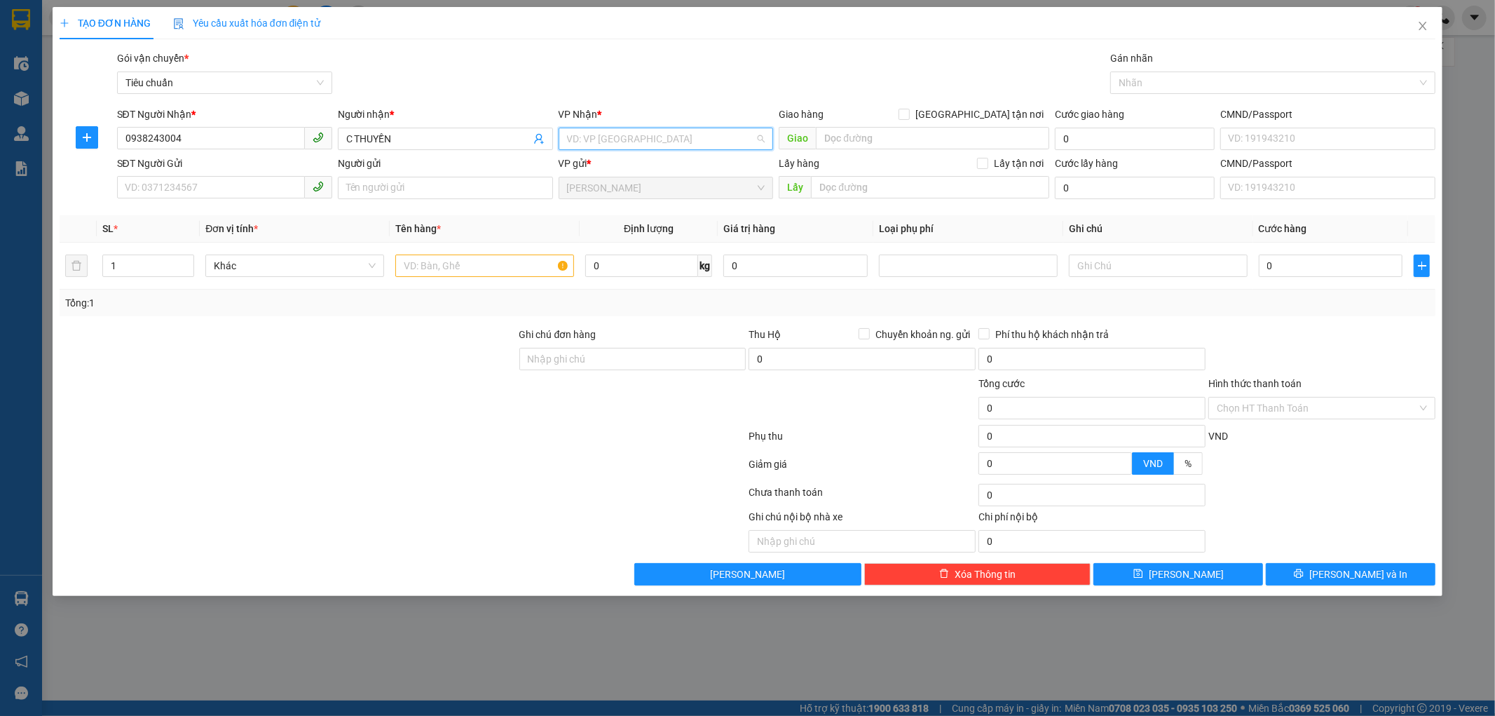
click at [636, 136] on input "search" at bounding box center [661, 138] width 189 height 21
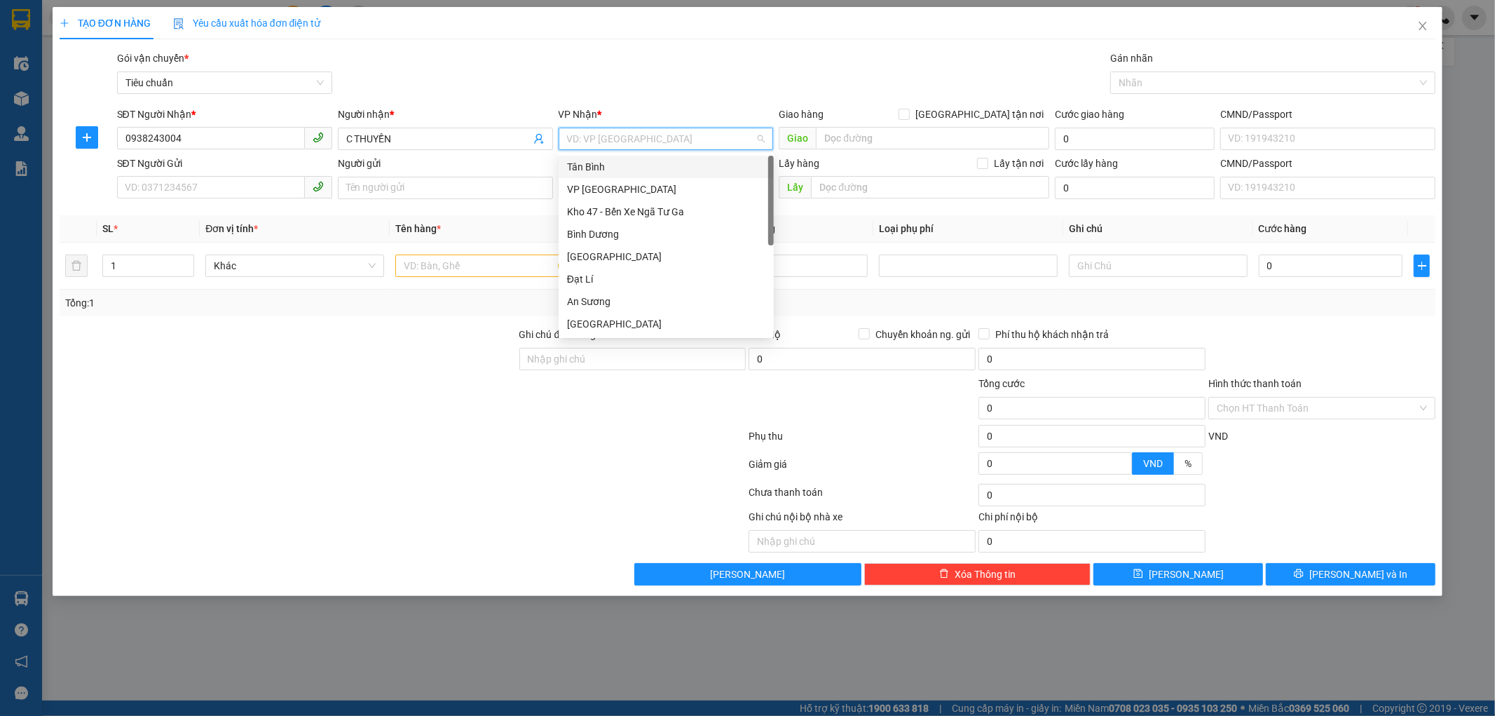
drag, startPoint x: 622, startPoint y: 177, endPoint x: 627, endPoint y: 169, distance: 9.1
click at [627, 169] on div "Tân Bình" at bounding box center [666, 167] width 215 height 22
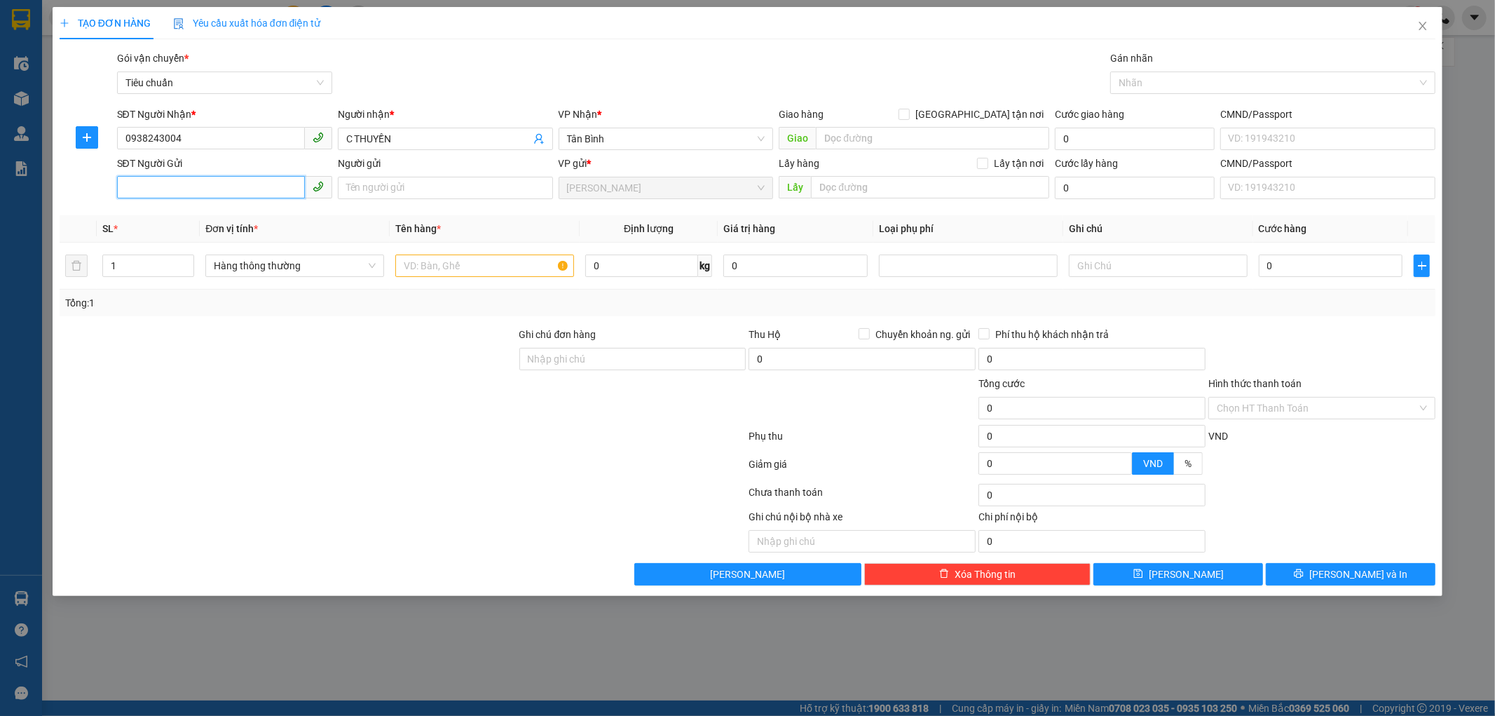
drag, startPoint x: 276, startPoint y: 174, endPoint x: 256, endPoint y: 193, distance: 27.8
paste input "0828466499"
type input "0828466499"
paste input "A MINH"
type input "A MINH"
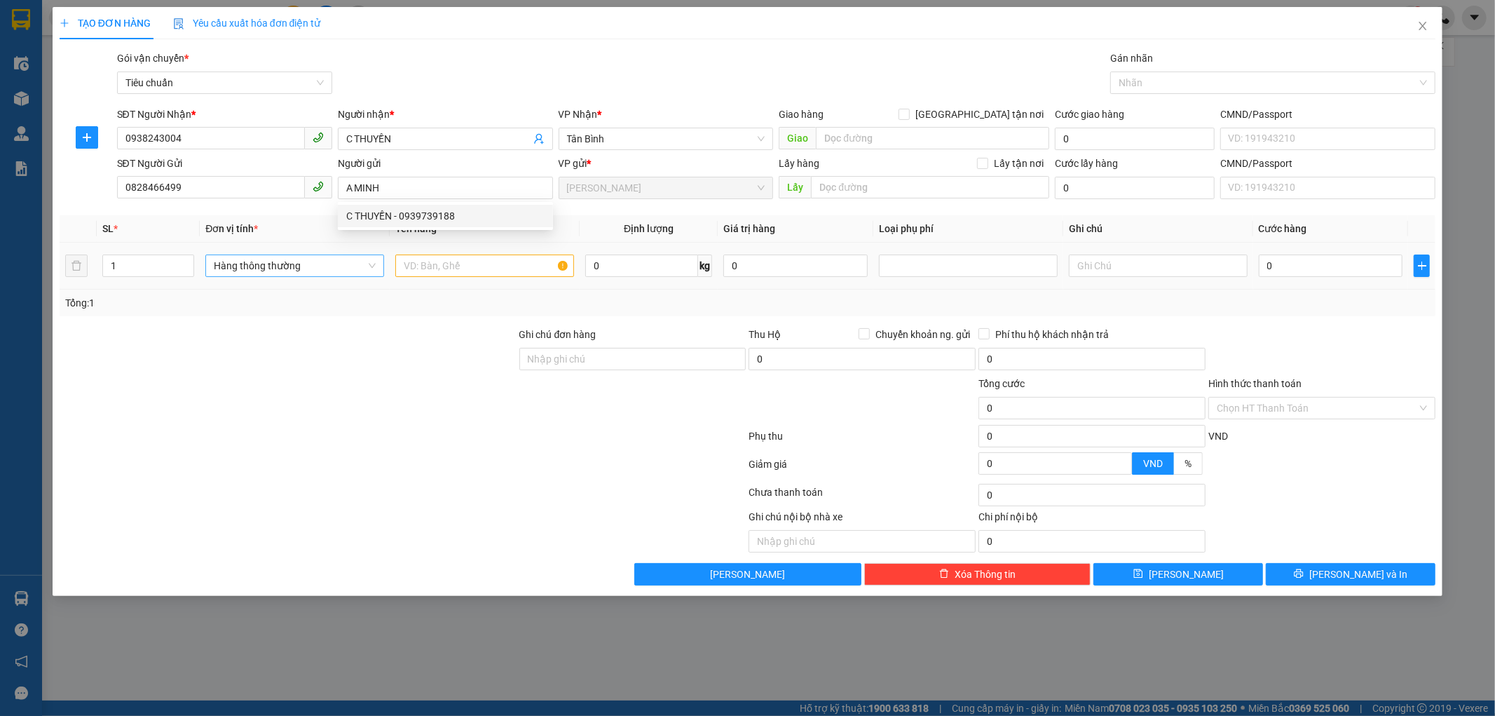
drag, startPoint x: 339, startPoint y: 344, endPoint x: 374, endPoint y: 257, distance: 94.0
click at [345, 333] on div at bounding box center [288, 351] width 460 height 49
paste input "2T DÀI BBC"
type input "2T DÀI BBC"
type input "2"
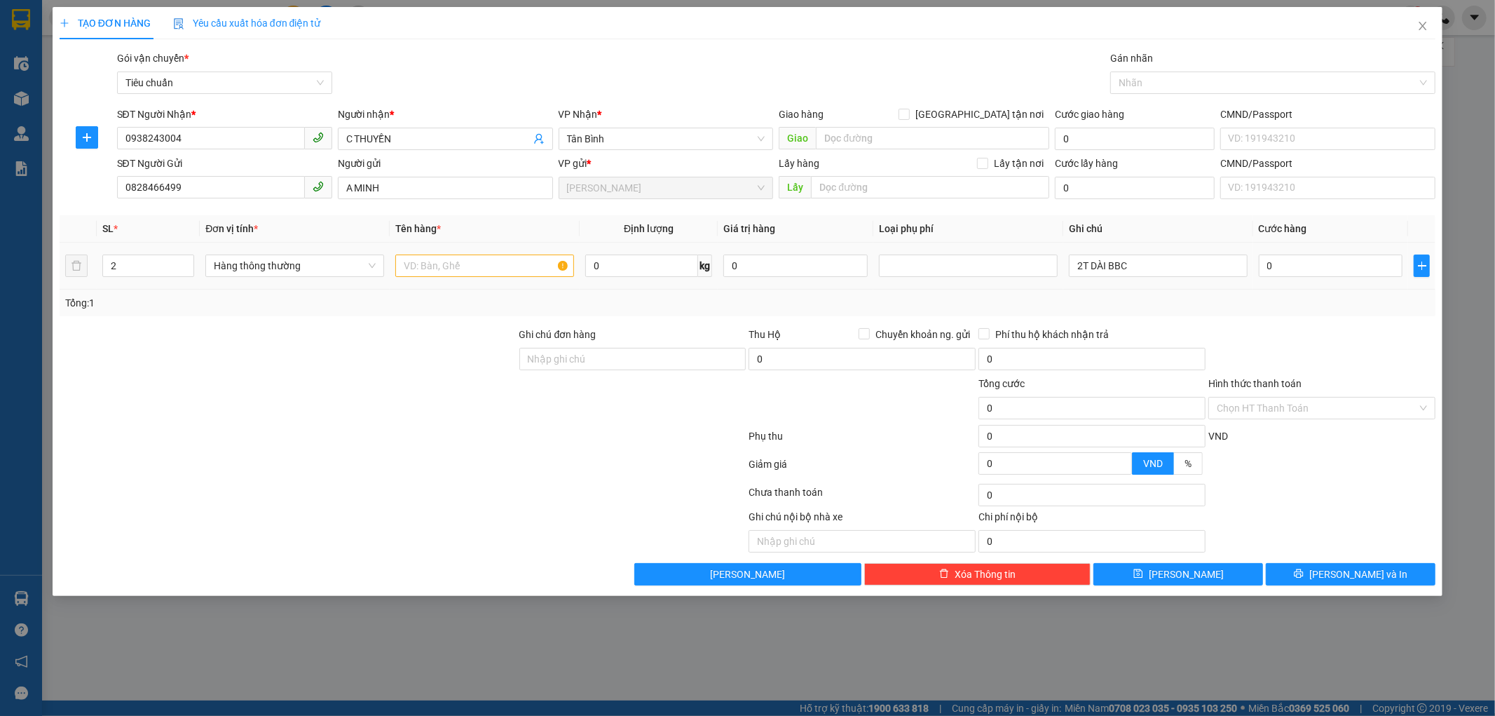
drag, startPoint x: 184, startPoint y: 257, endPoint x: 230, endPoint y: 280, distance: 51.4
click at [185, 257] on span "Increase Value" at bounding box center [185, 260] width 15 height 11
paste input "KHUÔN GỖ"
type input "KHUÔN GỖ"
click at [1307, 269] on input "0" at bounding box center [1331, 265] width 144 height 22
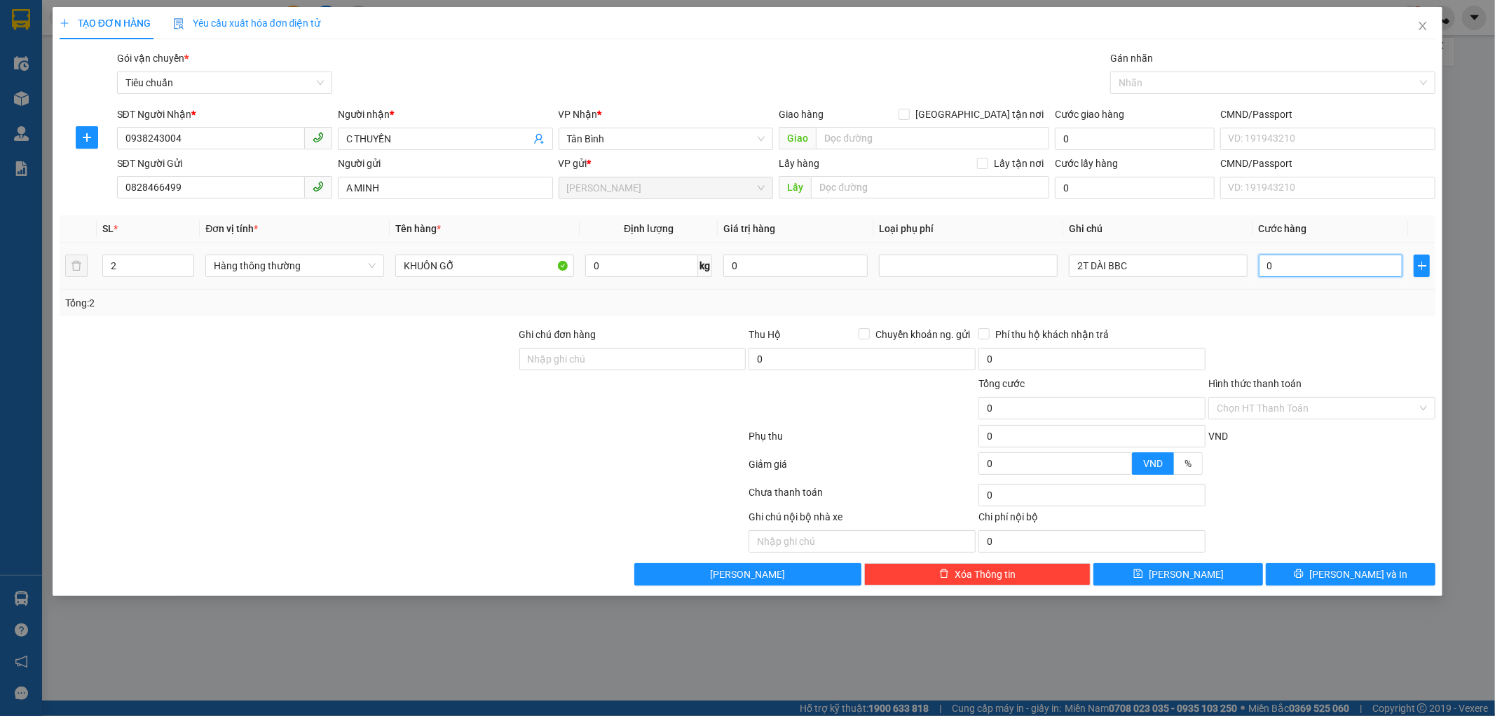
type input "3"
type input "30"
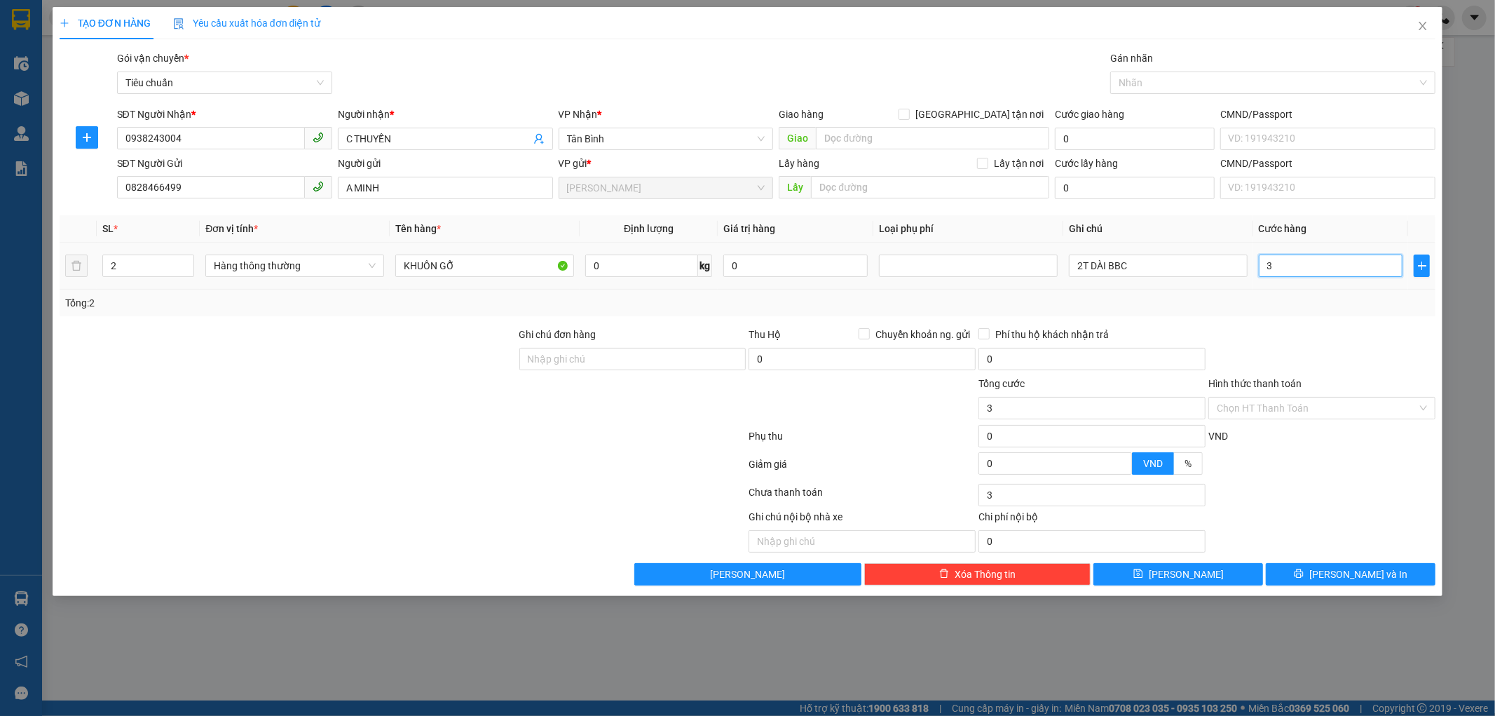
type input "30"
type input "300"
type input "300.000"
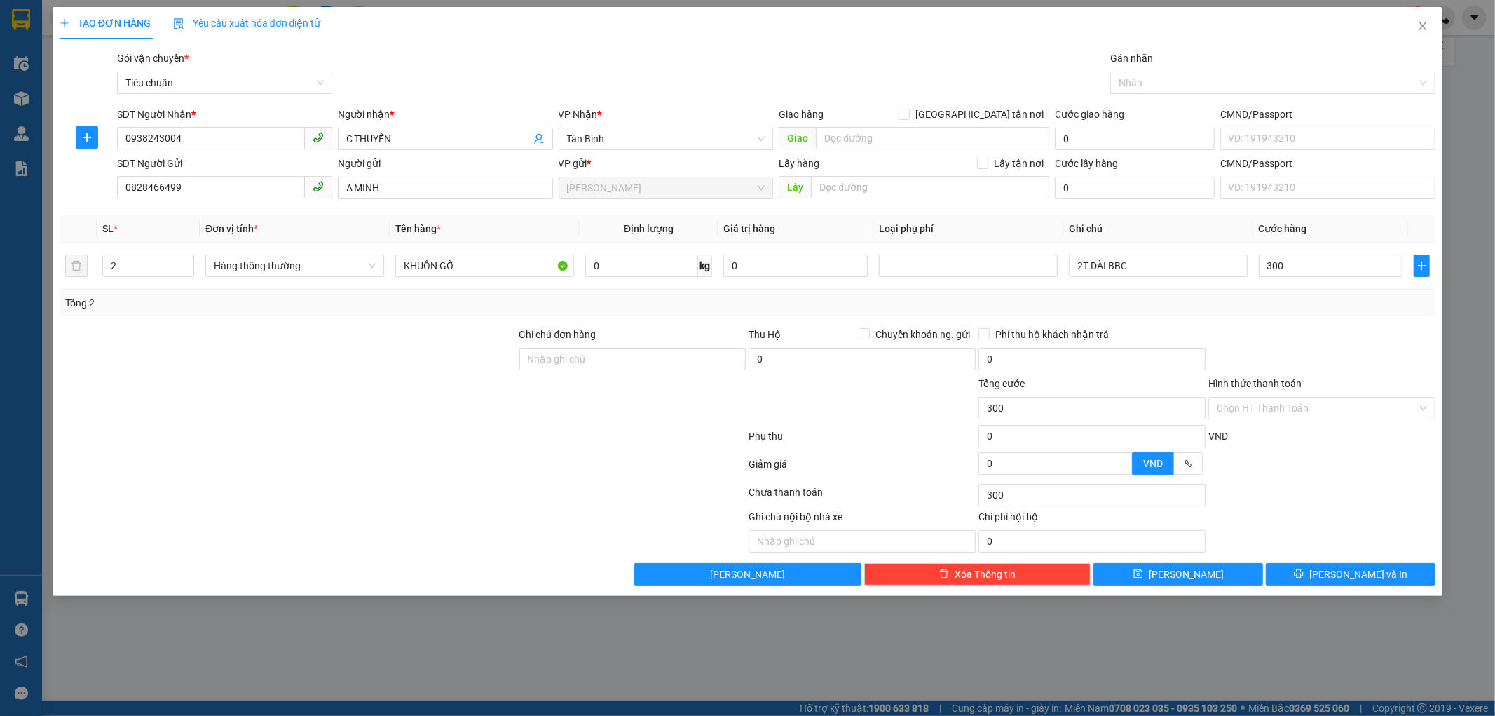
type input "300.000"
click at [1341, 310] on div "Tổng: 2" at bounding box center [748, 302] width 1366 height 15
click at [1277, 403] on input "Hình thức thanh toán" at bounding box center [1317, 408] width 201 height 21
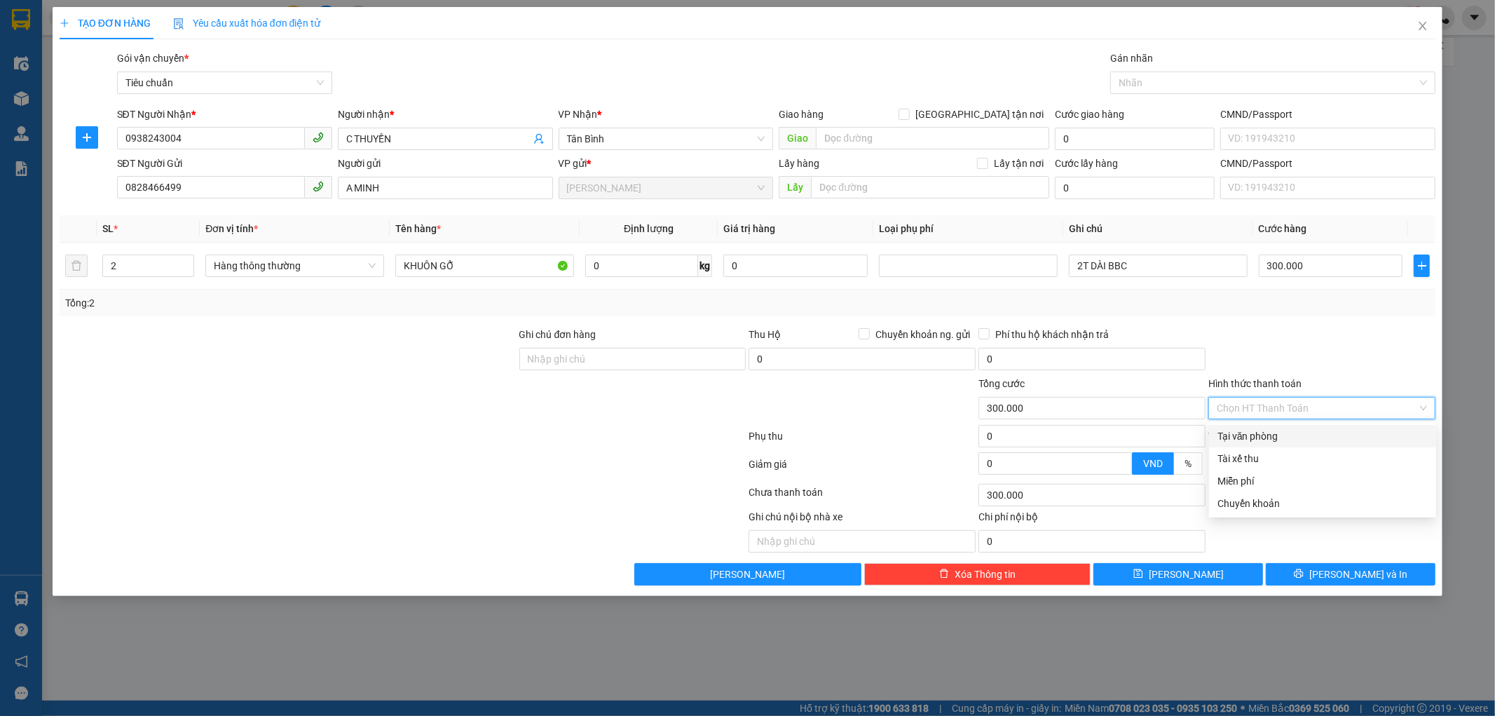
click at [1271, 435] on div "Tại văn phòng" at bounding box center [1323, 435] width 210 height 15
type input "0"
click at [1265, 431] on div "Tại văn phòng" at bounding box center [1323, 435] width 210 height 15
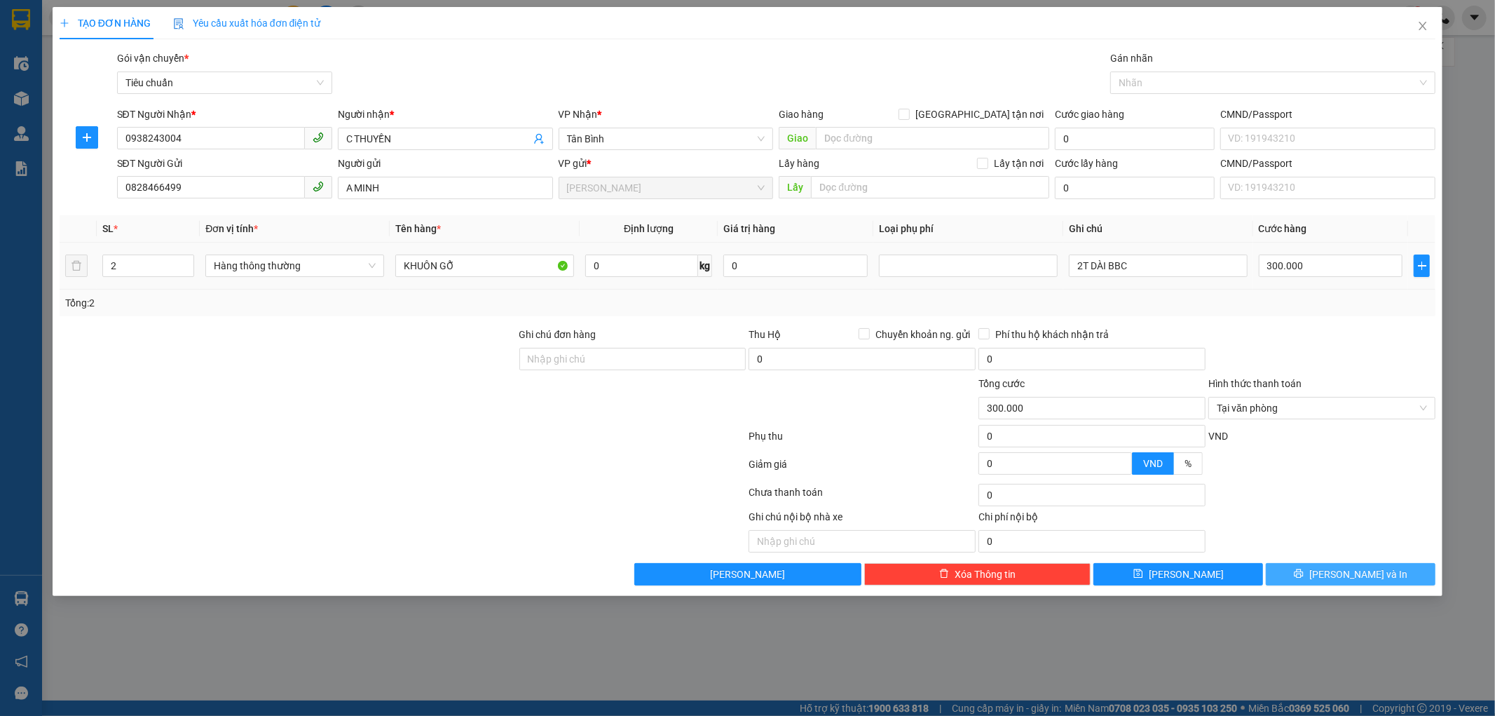
drag, startPoint x: 1322, startPoint y: 572, endPoint x: 1207, endPoint y: 285, distance: 309.3
click at [1321, 572] on button "[PERSON_NAME] và In" at bounding box center [1351, 574] width 170 height 22
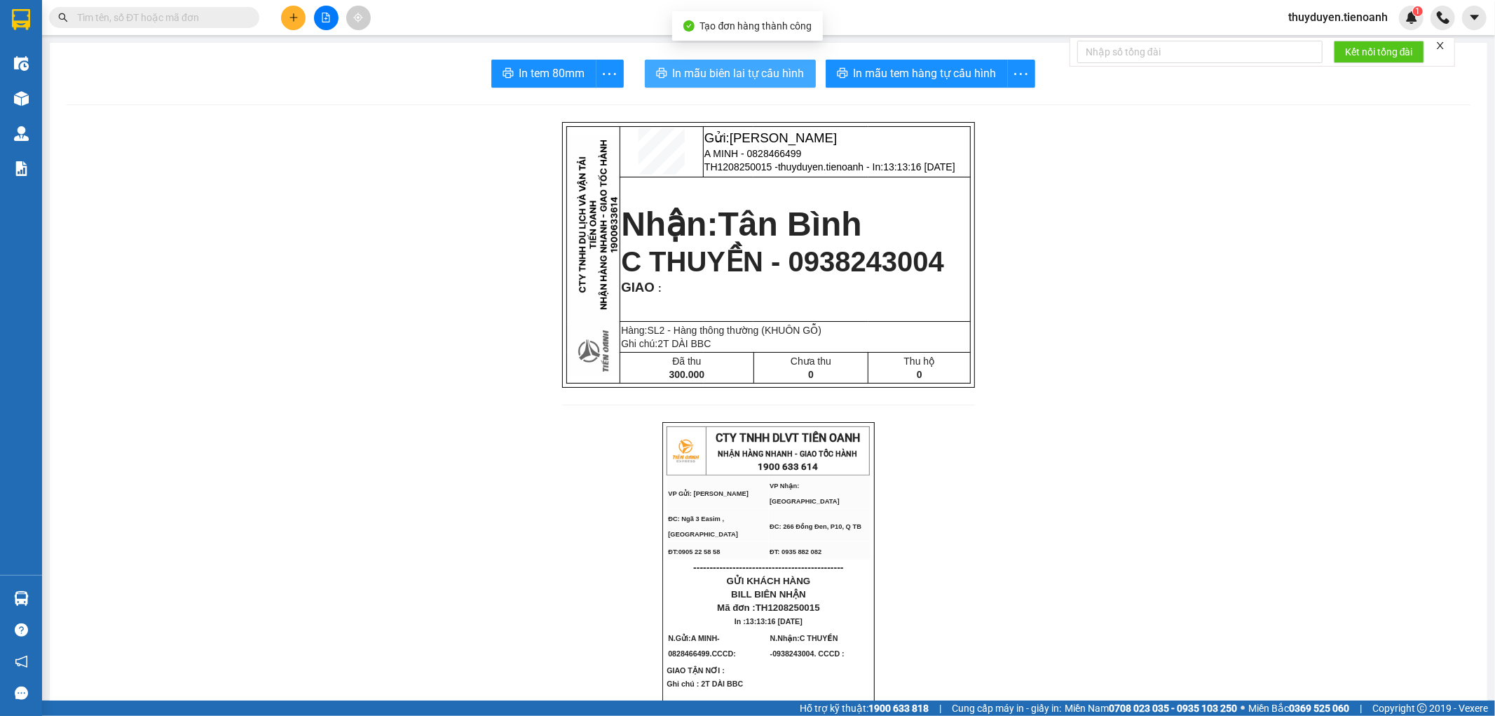
click at [697, 75] on span "In mẫu biên lai tự cấu hình" at bounding box center [739, 73] width 132 height 18
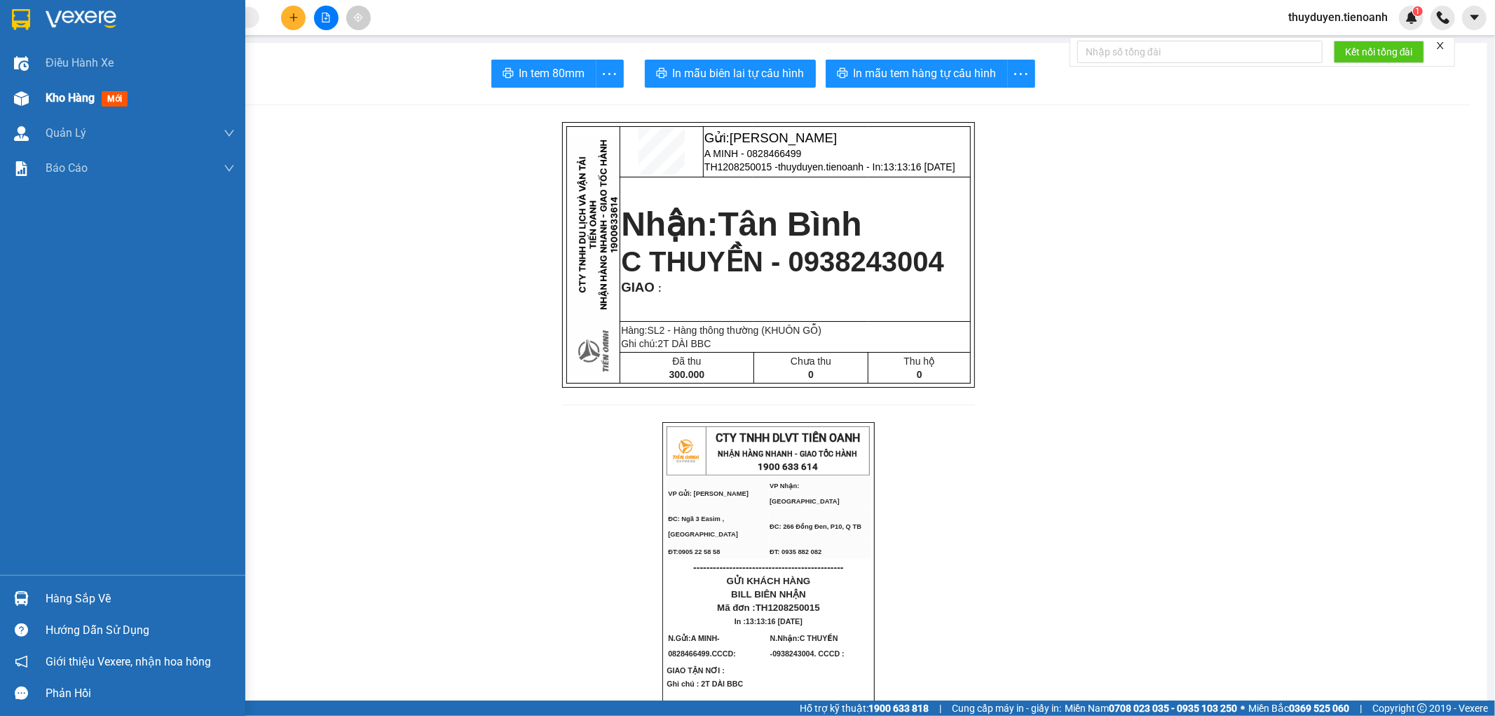
click at [75, 102] on span "Kho hàng" at bounding box center [70, 97] width 49 height 13
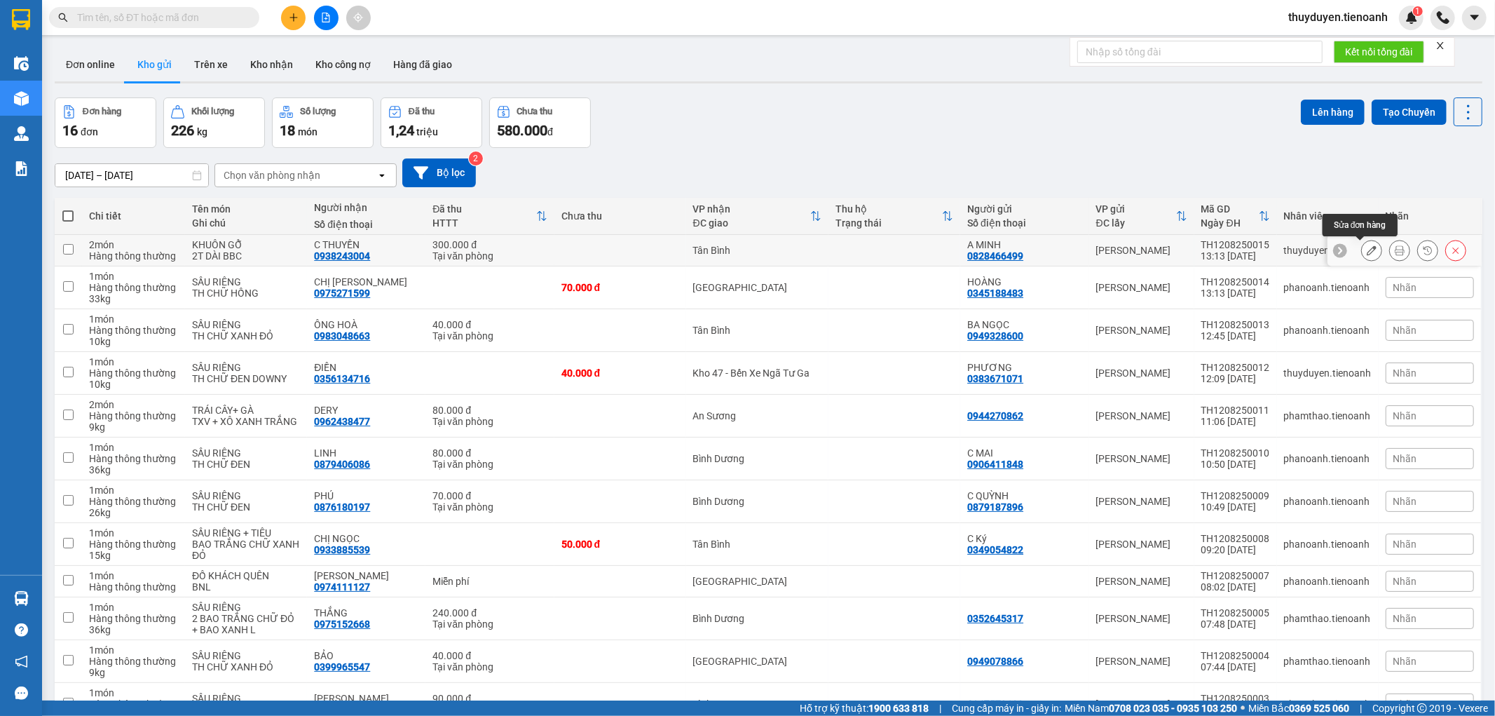
click at [1367, 247] on icon at bounding box center [1372, 250] width 10 height 10
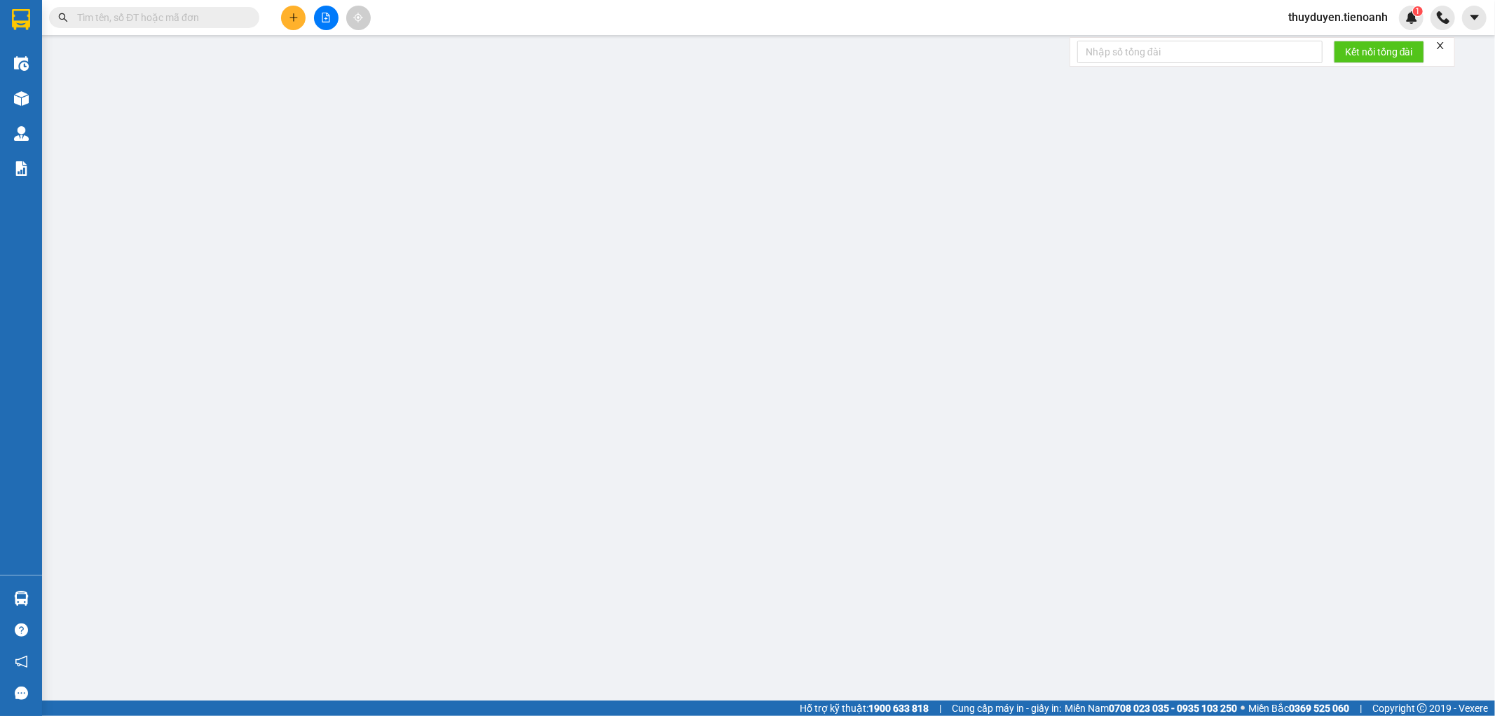
type input "0938243004"
type input "C THUYỀN"
type input "0828466499"
type input "A MINH"
type input "300.000"
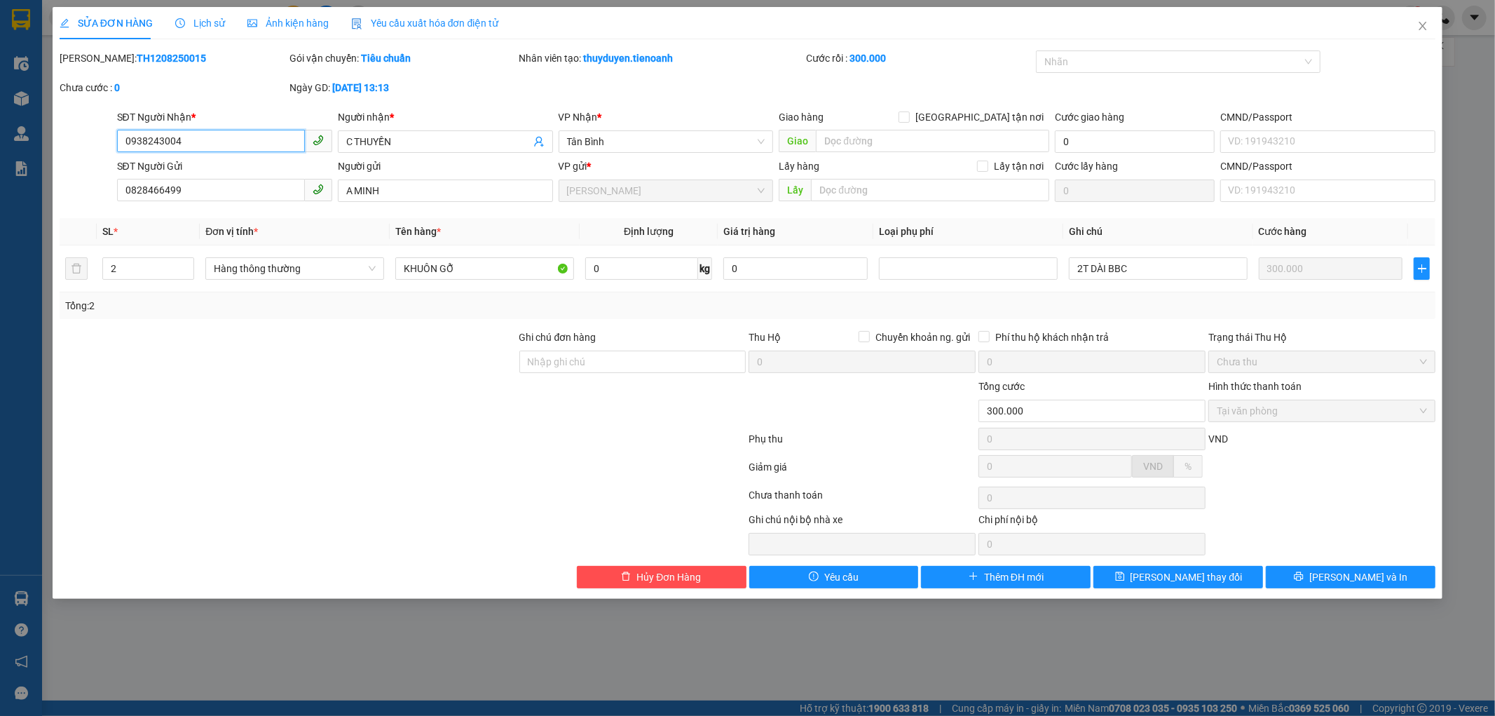
drag, startPoint x: 216, startPoint y: 148, endPoint x: 78, endPoint y: 147, distance: 138.1
click at [78, 147] on div "SĐT Người Nhận * 0938243004 0938243004 Người nhận * C THUYỀN VP Nhận * Tân Bình…" at bounding box center [748, 133] width 1380 height 49
type input "0868481879"
drag, startPoint x: 418, startPoint y: 149, endPoint x: 128, endPoint y: 145, distance: 290.3
click at [161, 146] on div "SĐT Người Nhận * 0868481879 Người nhận * C THUYỀN C THUYỀN VP Nhận * Tân Bình G…" at bounding box center [776, 133] width 1325 height 49
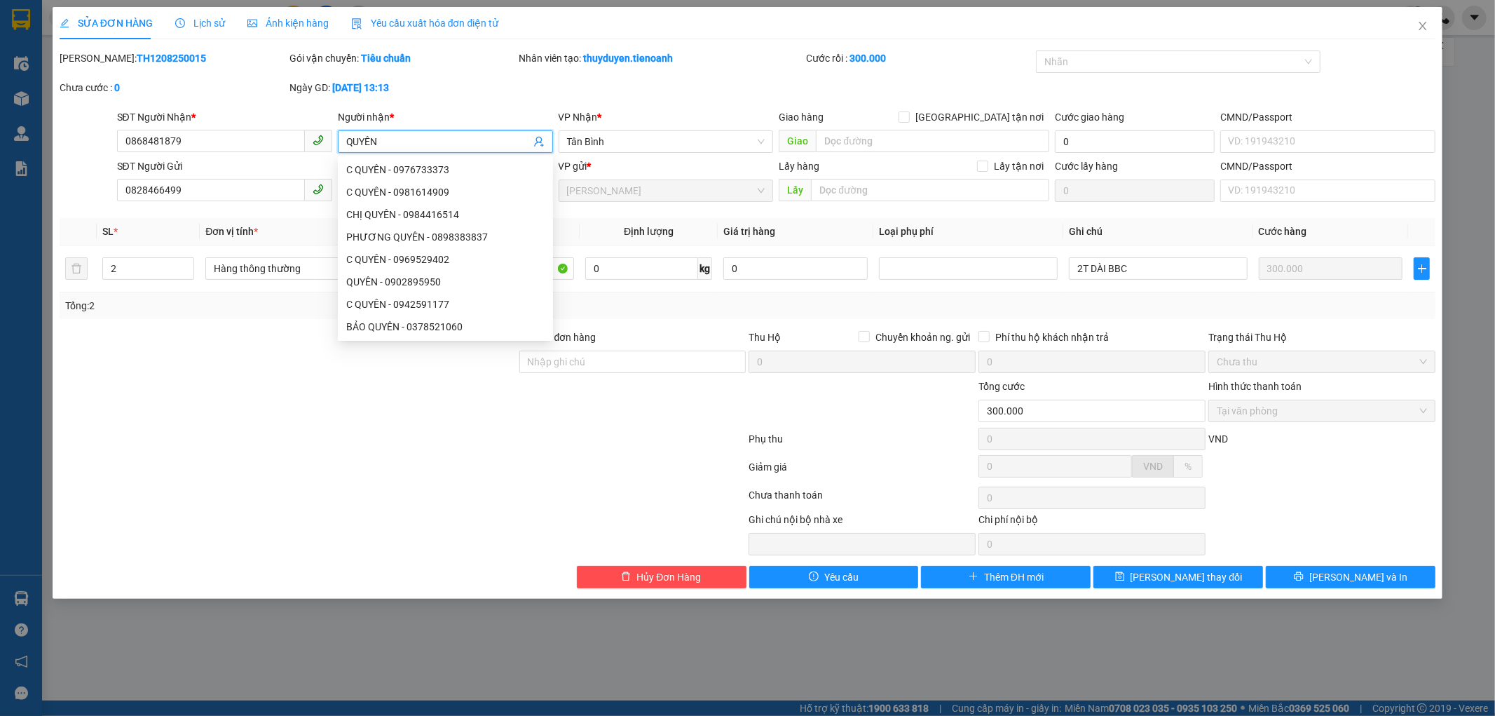
type input "QUYÊN"
click at [480, 107] on div "Ngày GD: [DATE] 13:13" at bounding box center [403, 94] width 230 height 29
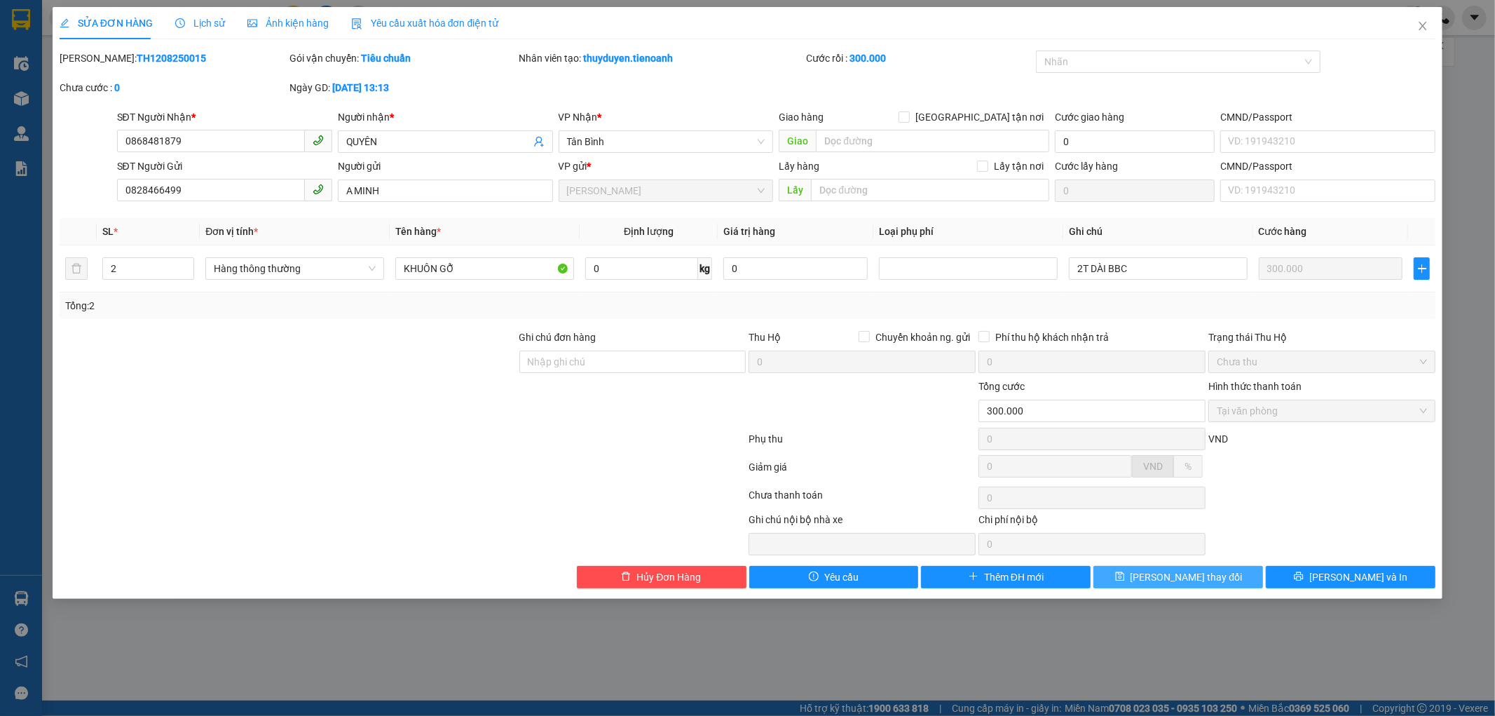
click at [1189, 573] on span "[PERSON_NAME] thay đổi" at bounding box center [1187, 576] width 112 height 15
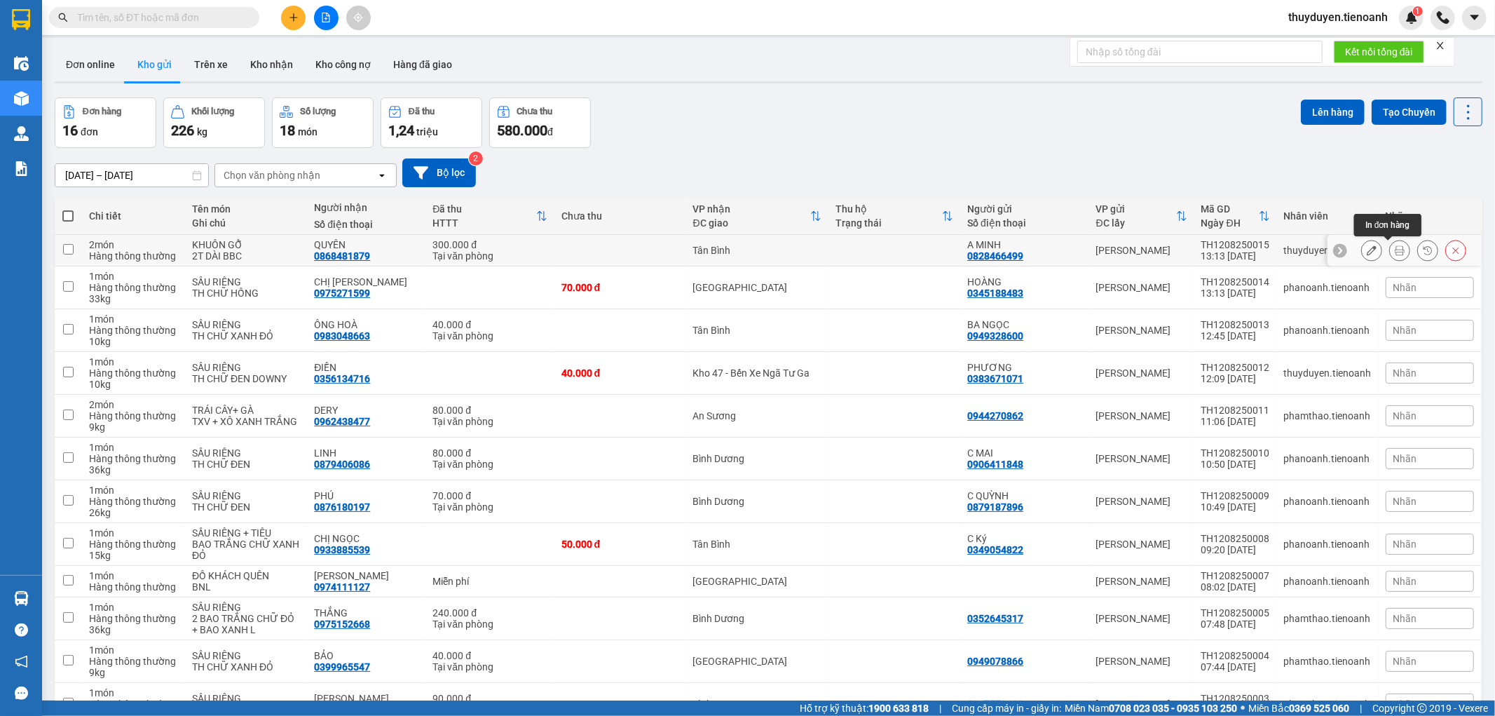
click at [1395, 254] on icon at bounding box center [1400, 250] width 10 height 10
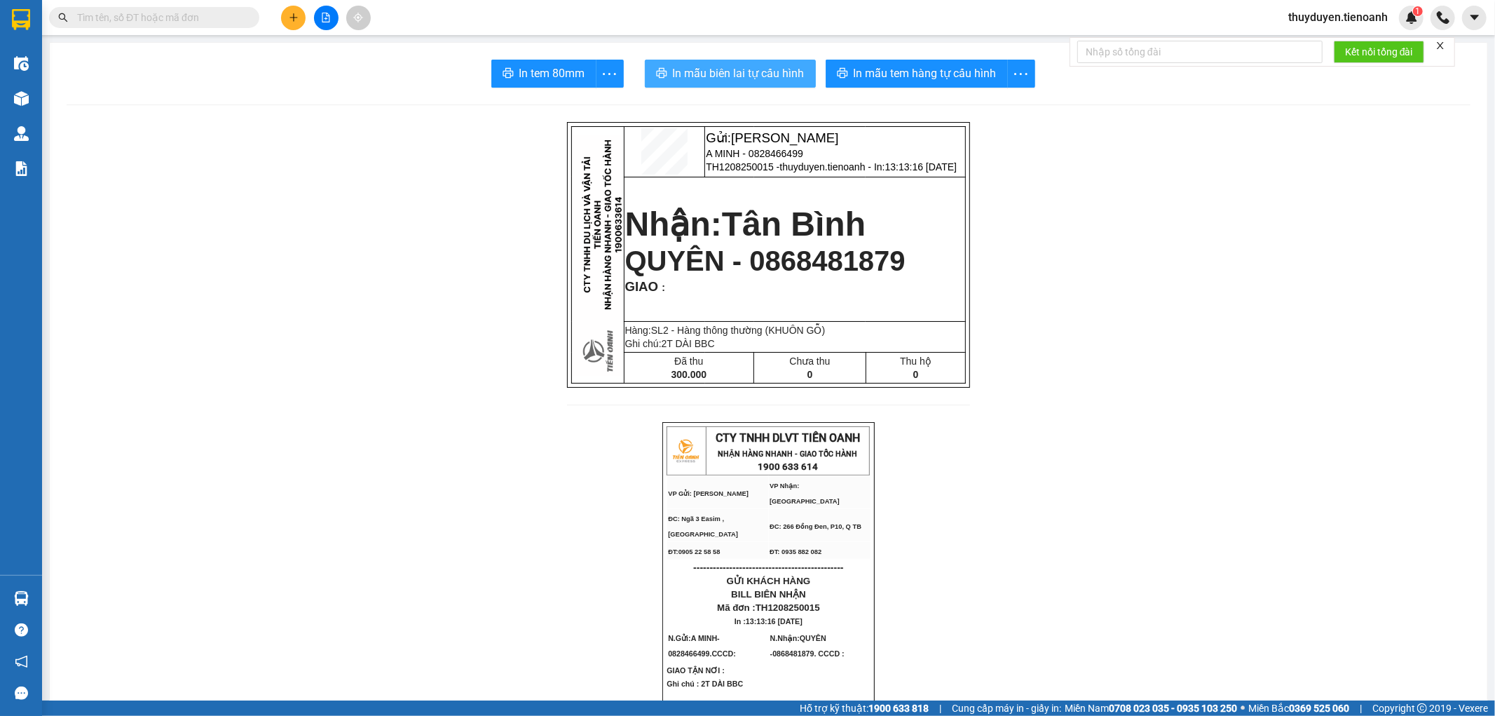
click at [778, 77] on span "In mẫu biên lai tự cấu hình" at bounding box center [739, 73] width 132 height 18
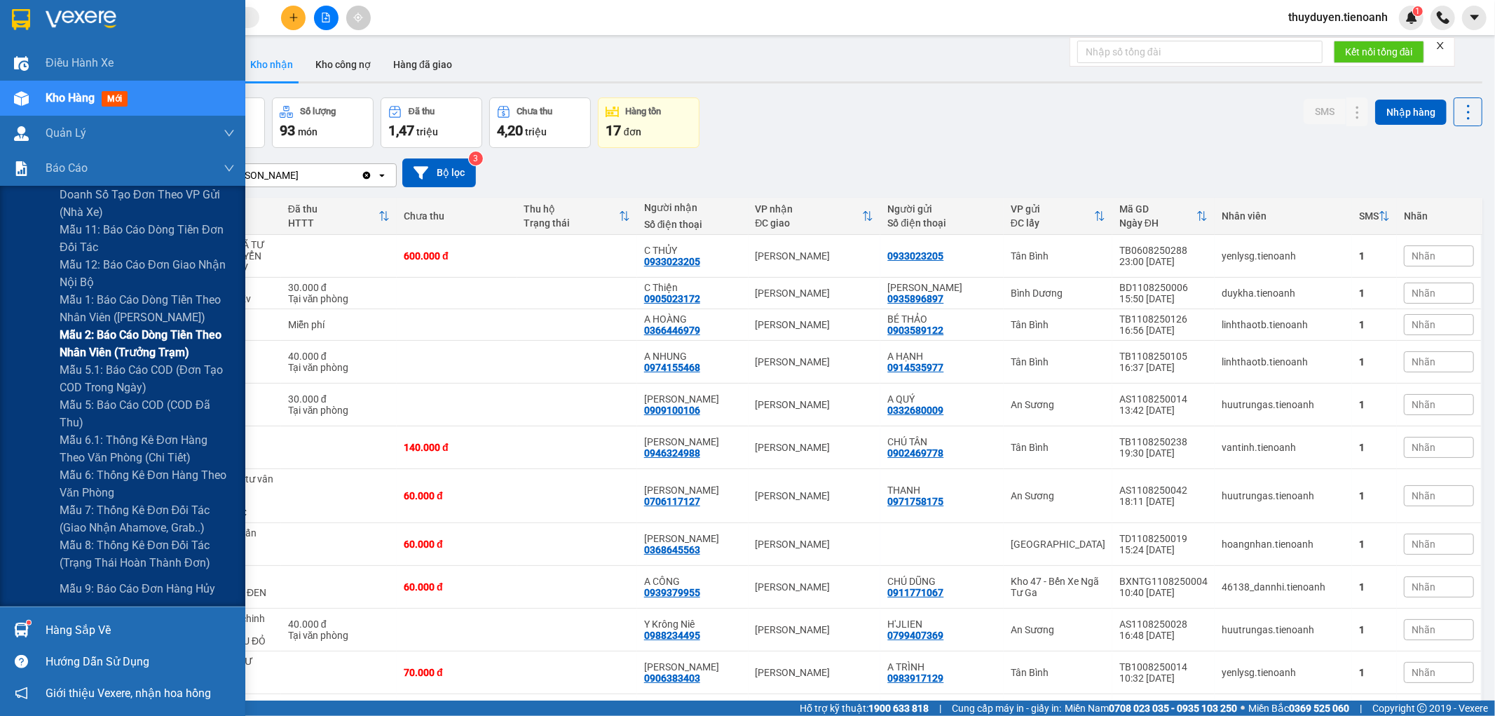
click at [127, 344] on span "Mẫu 2: Báo cáo dòng tiền theo nhân viên (Trưởng Trạm)" at bounding box center [147, 343] width 175 height 35
